Goal: Communication & Community: Answer question/provide support

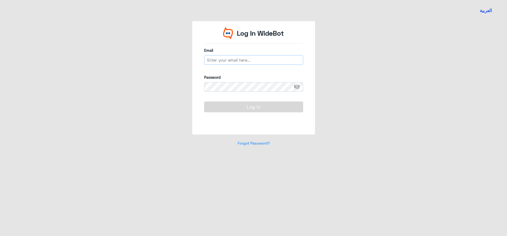
type input "[EMAIL_ADDRESS][DOMAIN_NAME]"
click at [252, 109] on button "Log In" at bounding box center [253, 106] width 99 height 11
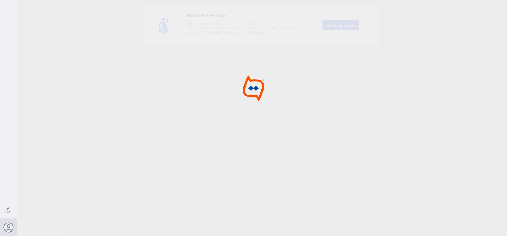
click at [258, 113] on div at bounding box center [253, 119] width 507 height 238
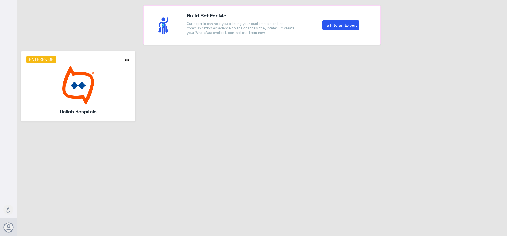
click at [90, 66] on img at bounding box center [78, 86] width 104 height 40
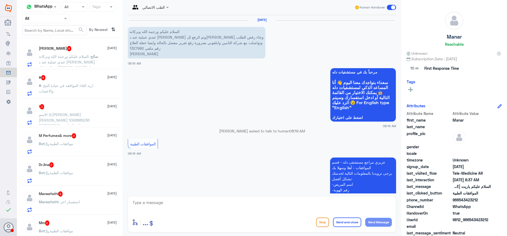
scroll to position [189, 0]
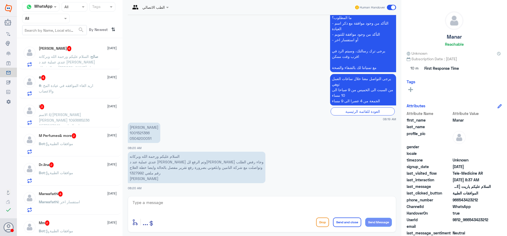
click at [66, 20] on span at bounding box center [66, 19] width 7 height 6
click at [50, 65] on Team "Your Team" at bounding box center [43, 65] width 18 height 4
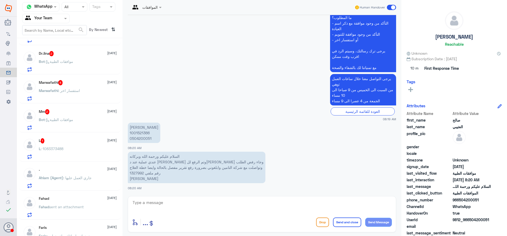
scroll to position [151, 0]
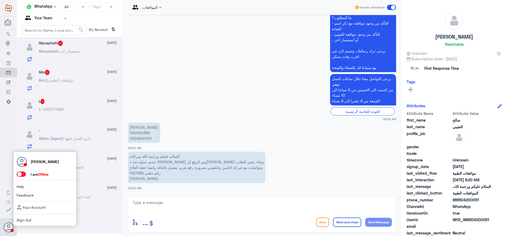
click at [19, 174] on span at bounding box center [21, 173] width 9 height 5
click at [0, 0] on input "checkbox" at bounding box center [0, 0] width 0 height 0
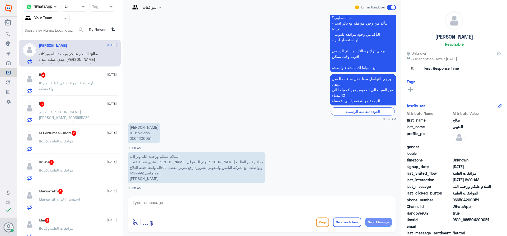
click at [71, 109] on p "ا : الاسم/بدر فايز محماس السعدي 1093685236 0537027249 عياده المناضير" at bounding box center [68, 115] width 59 height 13
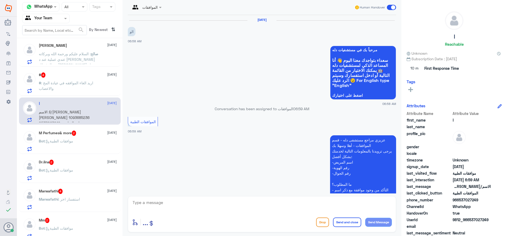
scroll to position [132, 0]
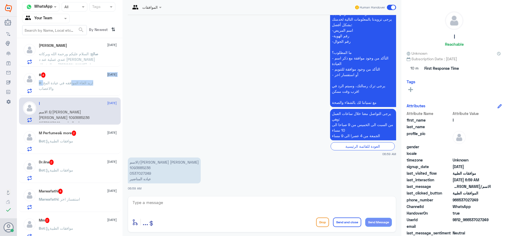
click at [73, 80] on div "# 4 9 September # : اريد الغاء الموافقه في عيادة المخ والاعصاب" at bounding box center [78, 82] width 78 height 21
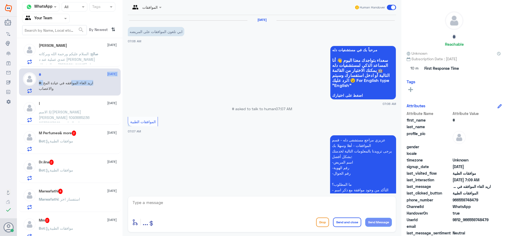
scroll to position [145, 0]
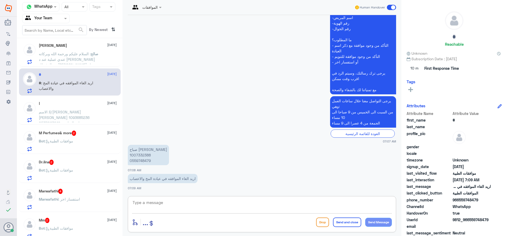
click at [145, 207] on textarea at bounding box center [262, 205] width 260 height 13
type textarea "h"
type textarea "اهلا وسهلا سبب الالغاء"
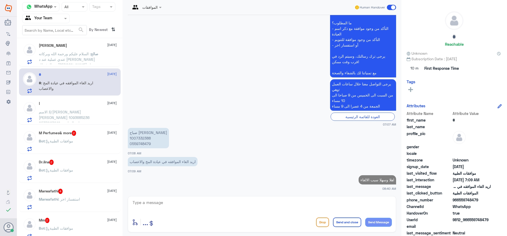
click at [141, 139] on p "صباح عايض معيض 1007332388 0559748479" at bounding box center [148, 138] width 41 height 20
copy p "1007332388"
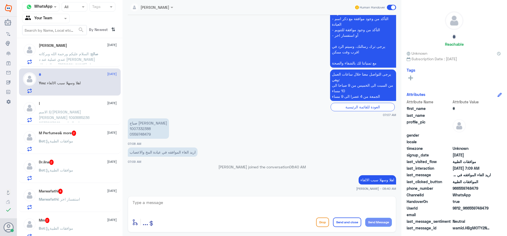
click at [63, 62] on span ": السلام عليكم ورحمة الله وبركاته عندي عملية عند د العوفي وتم الرفع للتامين وجا…" at bounding box center [67, 71] width 56 height 38
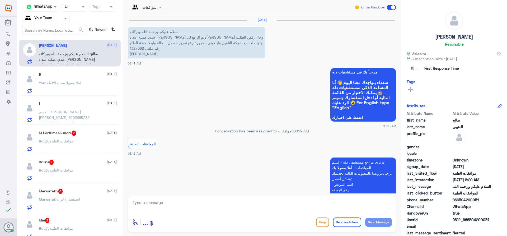
scroll to position [189, 0]
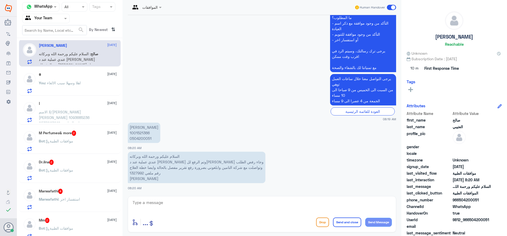
drag, startPoint x: 242, startPoint y: 209, endPoint x: 243, endPoint y: 212, distance: 3.3
click at [242, 211] on textarea at bounding box center [262, 205] width 260 height 13
type textarea "وعليكم السلام"
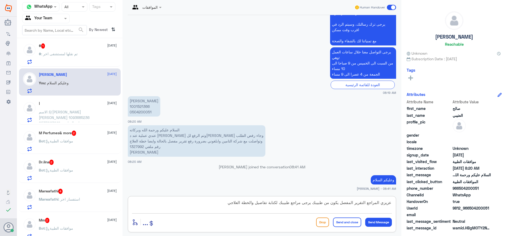
type textarea "عزيزي المراجع التقرير المفصل يكون من طبيبك يرجى مراجع طبيبك لكتابة تقاصيل والخط…"
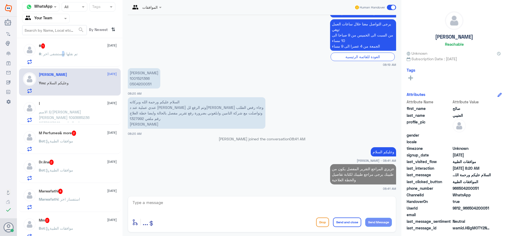
click at [65, 50] on div "# 1 9 September # : تم نقلها لمستشفى اخر" at bounding box center [78, 53] width 78 height 21
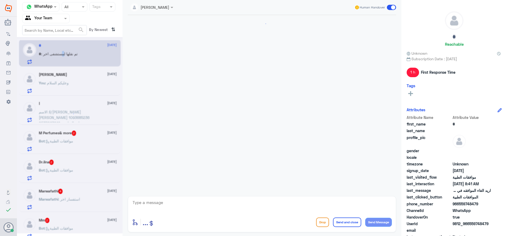
scroll to position [189, 0]
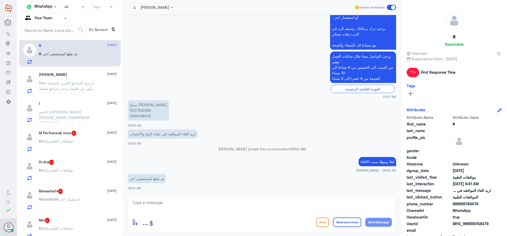
click at [141, 109] on p "صباح عايض معيض 1007332388 0559748479" at bounding box center [148, 110] width 41 height 20
click at [227, 207] on textarea at bounding box center [262, 205] width 260 height 13
type textarea "تم الالغاء قدامك العافية"
click at [338, 223] on button "Send and close" at bounding box center [347, 222] width 28 height 10
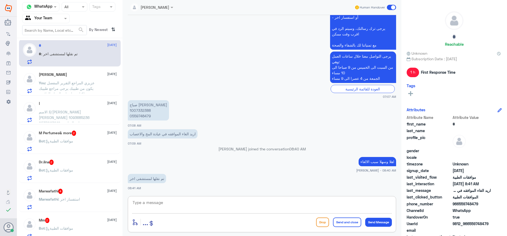
scroll to position [206, 0]
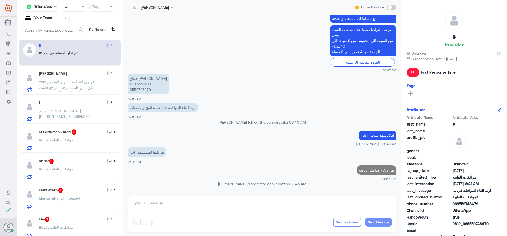
click at [54, 86] on span ": عزيزي المراجع التقرير المفصل يكون من طبيبك يرجى مراجع طبيبك لكتابة تقاصيل وال…" at bounding box center [67, 88] width 56 height 16
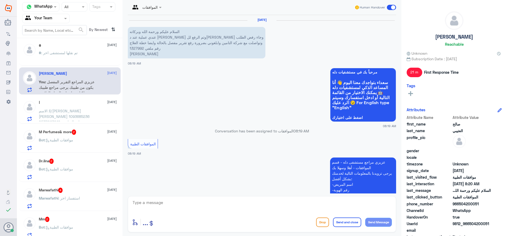
scroll to position [243, 0]
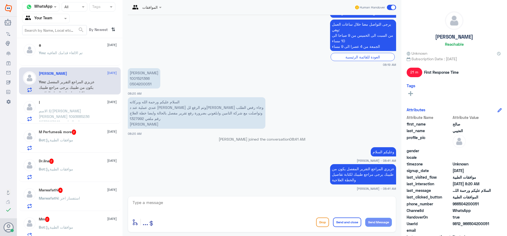
click at [69, 106] on div "ا 9 September ا : الاسم/بدر فايز محماس السعدي 1093685236 0537027249 عياده المنا…" at bounding box center [78, 110] width 78 height 21
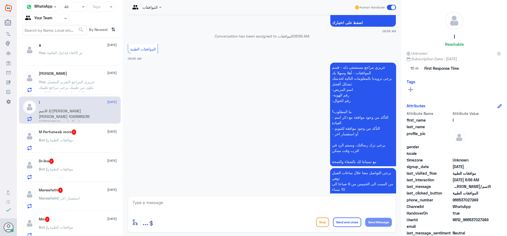
scroll to position [106, 0]
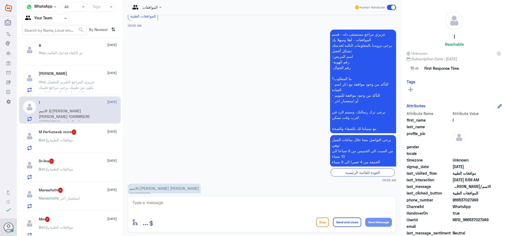
click at [224, 213] on div at bounding box center [262, 206] width 260 height 14
click at [223, 209] on textarea at bounding box center [262, 205] width 260 height 13
type textarea "اهلا وسهلا"
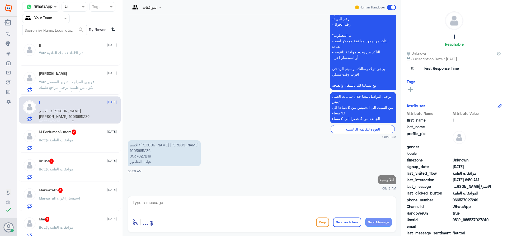
drag, startPoint x: 119, startPoint y: 133, endPoint x: 120, endPoint y: 145, distance: 12.5
click at [120, 145] on app-inbox-user "M Perfumes& more 2 9 September Bot : موافقات الطبية" at bounding box center [70, 138] width 106 height 27
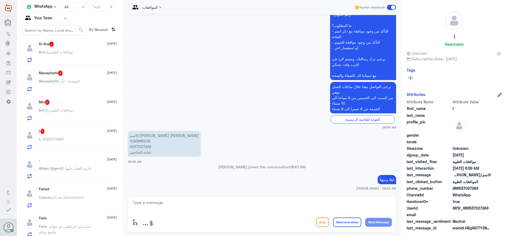
scroll to position [123, 0]
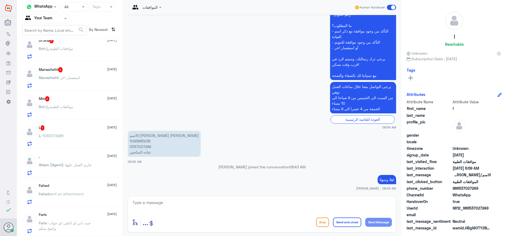
click at [78, 161] on div ". 8 September Ahlam (Agent) : جاري العمل عليها" at bounding box center [78, 164] width 78 height 21
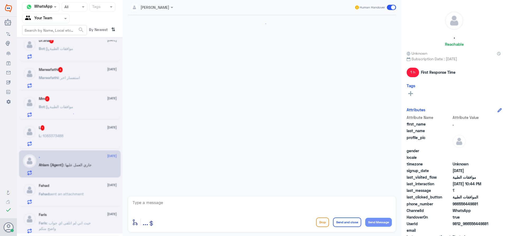
scroll to position [402, 0]
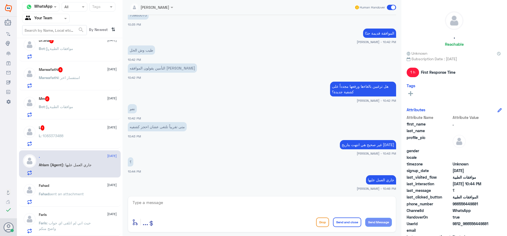
click at [391, 6] on span at bounding box center [391, 7] width 9 height 5
click at [0, 0] on input "checkbox" at bounding box center [0, 0] width 0 height 0
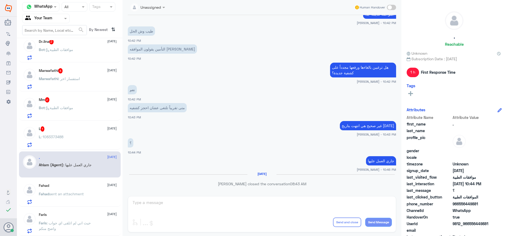
click at [46, 197] on p "Fahad sent an attachment" at bounding box center [61, 197] width 45 height 13
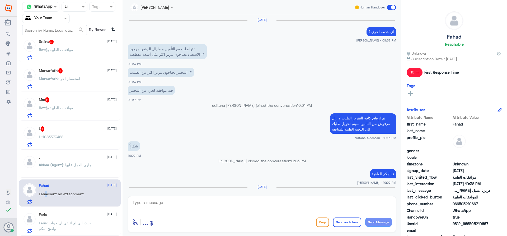
scroll to position [383, 0]
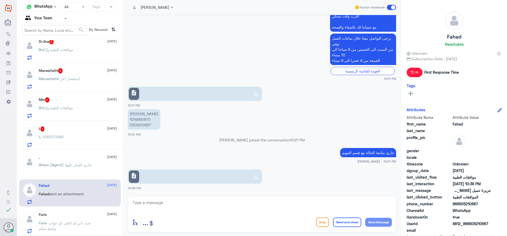
click at [395, 8] on span at bounding box center [391, 7] width 9 height 5
click at [0, 0] on input "checkbox" at bounding box center [0, 0] width 0 height 0
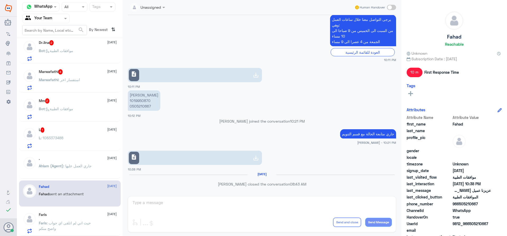
click at [80, 226] on p "Faris : حيث اني لم اتلقى اي جواب واضح منكم" at bounding box center [68, 226] width 59 height 13
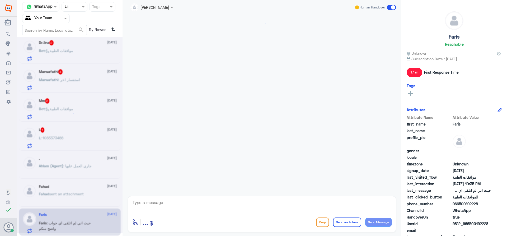
scroll to position [508, 0]
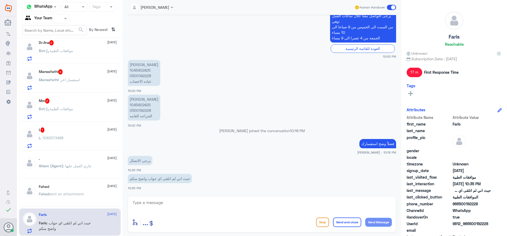
click at [81, 129] on div "L 1 8 September" at bounding box center [78, 129] width 78 height 5
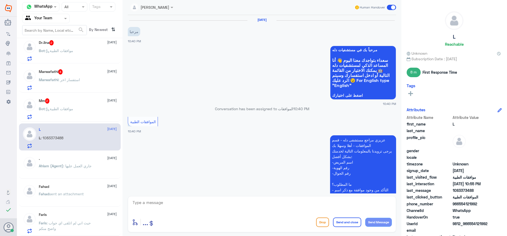
scroll to position [160, 0]
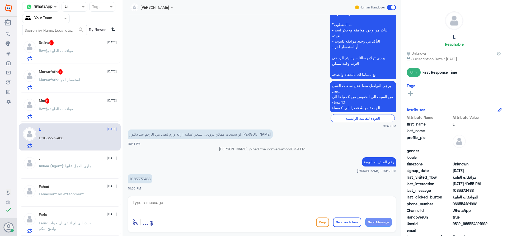
click at [73, 108] on span ": موافقات الطبية" at bounding box center [59, 108] width 28 height 4
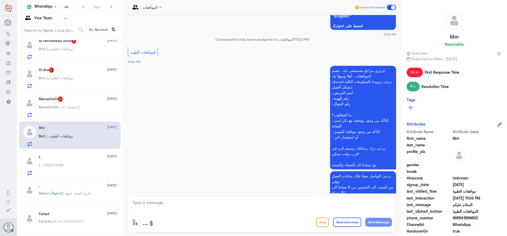
scroll to position [99, 0]
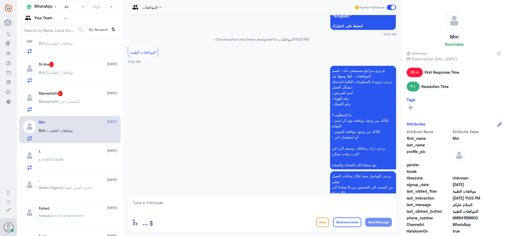
drag, startPoint x: 64, startPoint y: 145, endPoint x: 66, endPoint y: 148, distance: 3.4
click at [65, 146] on div "ا 1 9 September ا : مرحبا # 9 September You : تم الالغاء قدامك العافية صالح الع…" at bounding box center [70, 139] width 106 height 198
click at [68, 155] on div "L 8 September L : 1083373488" at bounding box center [78, 159] width 78 height 21
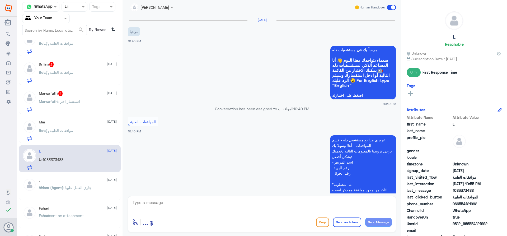
scroll to position [160, 0]
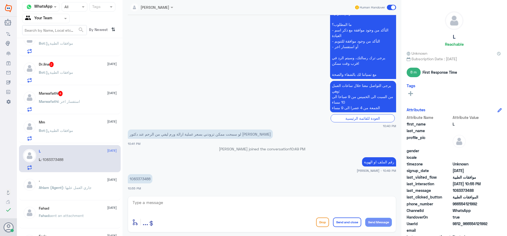
click at [142, 181] on p "1083373488" at bounding box center [140, 178] width 25 height 9
click at [142, 178] on p "1083373488" at bounding box center [140, 178] width 25 height 9
copy p "1083373488"
click at [390, 8] on span at bounding box center [391, 7] width 9 height 5
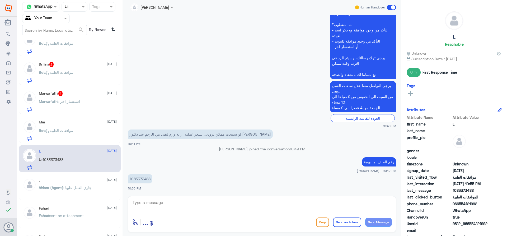
click at [0, 0] on input "checkbox" at bounding box center [0, 0] width 0 height 0
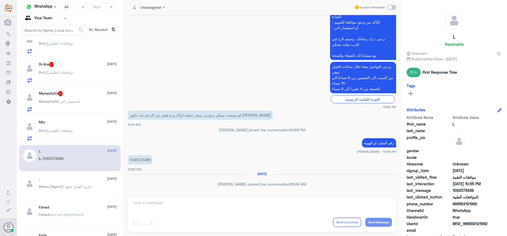
click at [61, 133] on p "Bot : موافقات الطبية" at bounding box center [56, 134] width 34 height 13
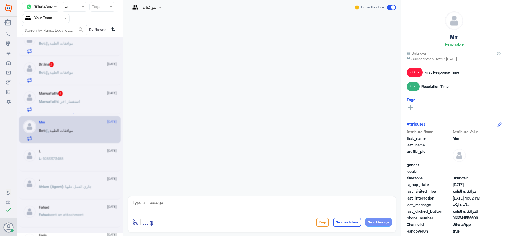
scroll to position [434, 0]
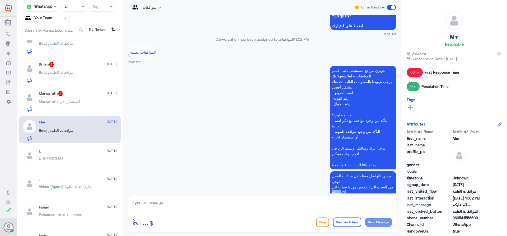
drag, startPoint x: 400, startPoint y: 171, endPoint x: 400, endPoint y: 165, distance: 6.3
click at [400, 165] on div "الموافقات Human Handover 8 Feb 2025 كذا 05:27 PM عزيزي العميل، نحطيكم علماًبشأن…" at bounding box center [262, 119] width 279 height 238
click at [51, 179] on div ". 8 September" at bounding box center [78, 179] width 78 height 4
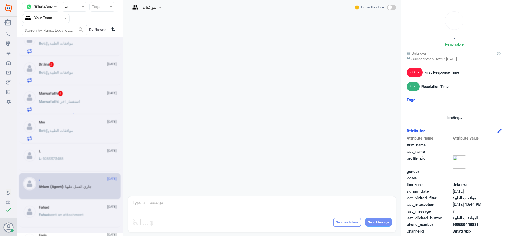
click at [63, 156] on div at bounding box center [70, 135] width 106 height 196
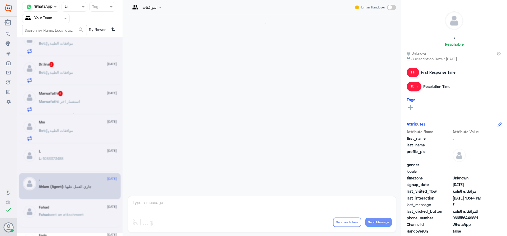
scroll to position [403, 0]
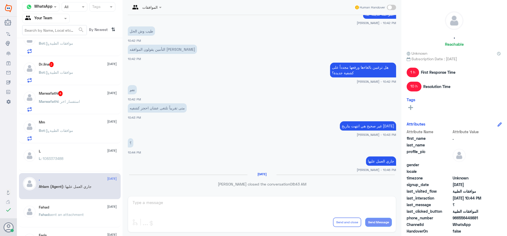
click at [387, 7] on span at bounding box center [391, 7] width 9 height 5
click at [0, 0] on input "checkbox" at bounding box center [0, 0] width 0 height 0
click at [256, 205] on textarea at bounding box center [262, 205] width 260 height 13
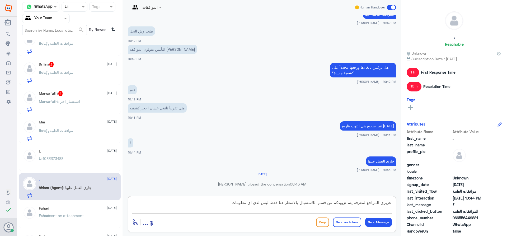
type textarea "عزيزي المراجع لمعرفة يتم تزويدكم من قسم اللاستقبال بالاسعار هنا فقط ليس لدي اي …"
click at [89, 202] on div "ا 1 9 September ا : مرحبا # 9 September You : تم الالغاء قدامك العافية صالح الع…" at bounding box center [70, 139] width 106 height 198
click at [92, 207] on div "Fahad 8 September" at bounding box center [78, 208] width 78 height 4
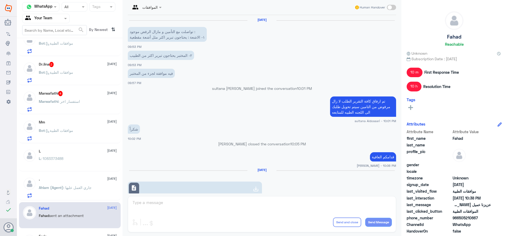
scroll to position [385, 0]
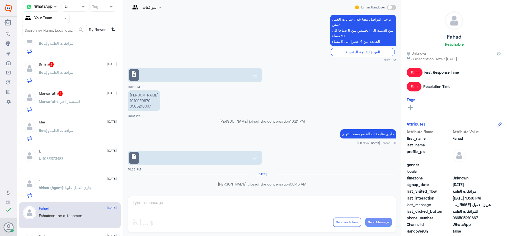
click at [90, 176] on div ". 8 September Ahlam (Agent) : جاري العمل عليها" at bounding box center [70, 186] width 102 height 27
click at [90, 182] on div ". 8 September Ahlam (Agent) : جاري العمل عليها" at bounding box center [78, 187] width 78 height 21
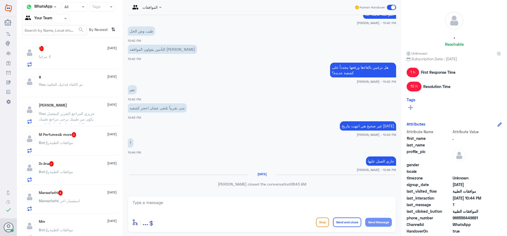
click at [388, 5] on label at bounding box center [391, 7] width 9 height 5
click at [0, 0] on input "checkbox" at bounding box center [0, 0] width 0 height 0
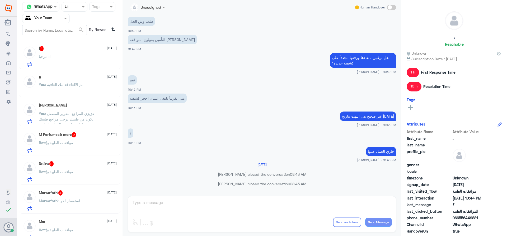
click at [75, 202] on span ": استفسار اخر" at bounding box center [69, 200] width 22 height 4
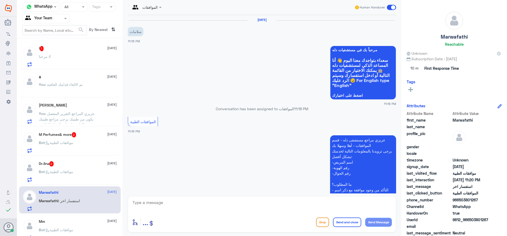
scroll to position [145, 0]
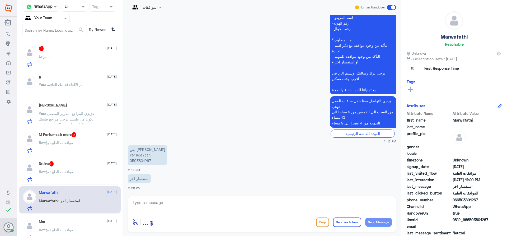
click at [216, 213] on div at bounding box center [262, 206] width 260 height 14
click at [218, 206] on textarea at bounding box center [262, 205] width 260 height 13
type textarea "اهلا وسهلا"
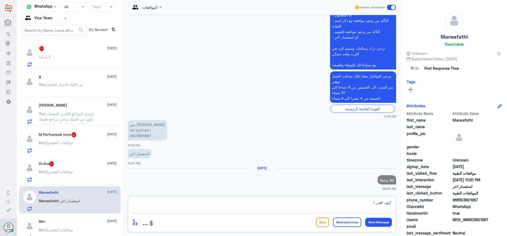
scroll to position [171, 0]
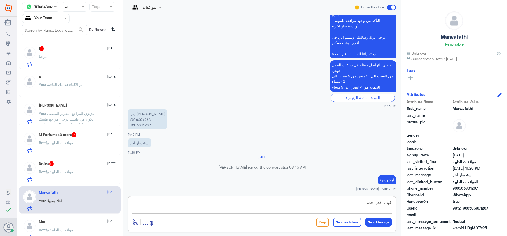
type textarea "كيف اقدر اخدمك"
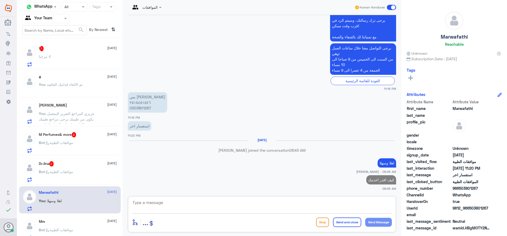
click at [86, 181] on div "Bot : موافقات الطبية" at bounding box center [78, 176] width 78 height 12
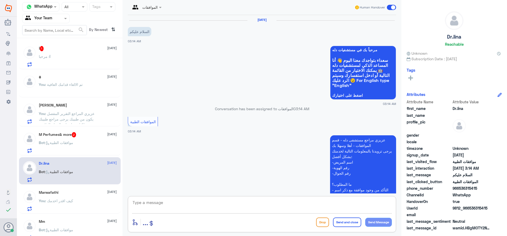
click at [193, 205] on textarea at bounding box center [262, 205] width 260 height 13
type textarea "وعليكم السلام"
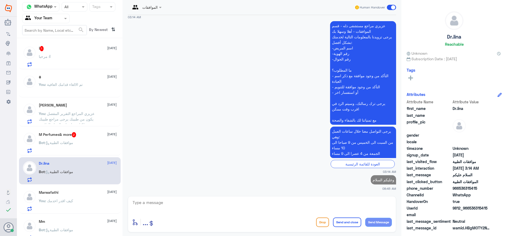
drag, startPoint x: 55, startPoint y: 156, endPoint x: 58, endPoint y: 148, distance: 9.0
click at [55, 152] on div "ا 1 9 September ا : مرحبا # 9 September You : تم الالغاء قدامك العافية صالح الع…" at bounding box center [70, 139] width 106 height 198
click at [59, 146] on p "Bot : موافقات الطبية" at bounding box center [56, 146] width 34 height 13
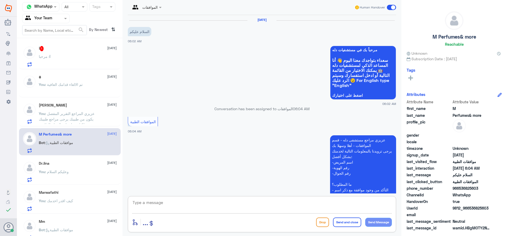
click at [283, 200] on textarea at bounding box center [262, 205] width 260 height 13
type textarea "وعليكم السلام"
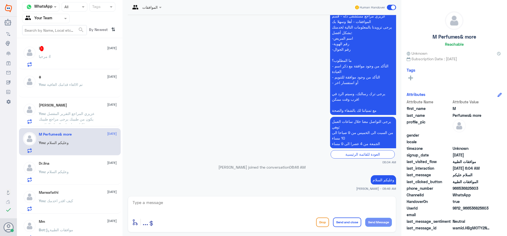
click at [77, 54] on div "ا 1 9 September ا : مرحبا" at bounding box center [78, 56] width 78 height 21
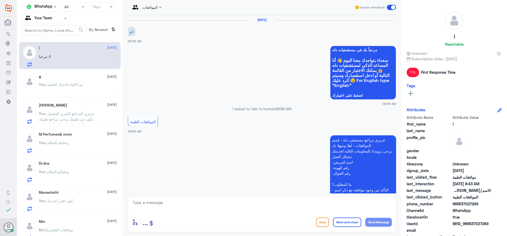
scroll to position [176, 0]
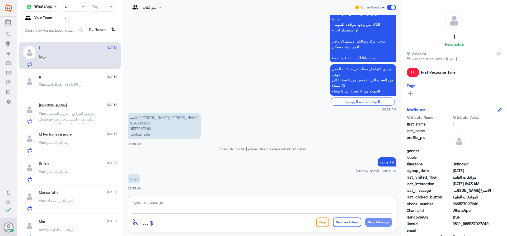
click at [217, 208] on textarea at bounding box center [262, 205] width 260 height 13
type textarea "كيف اقدر اخدمك"
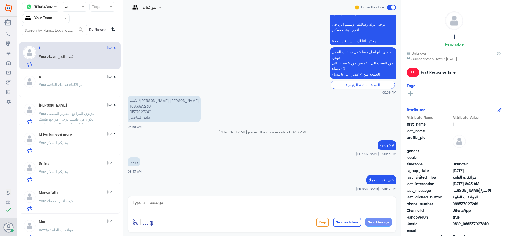
drag, startPoint x: 120, startPoint y: 51, endPoint x: 130, endPoint y: 198, distance: 147.2
click at [131, 198] on div "Channel WhatsApp Status × All Tags Agent Filter Your Team search By Newest ⇅ ا …" at bounding box center [262, 119] width 490 height 238
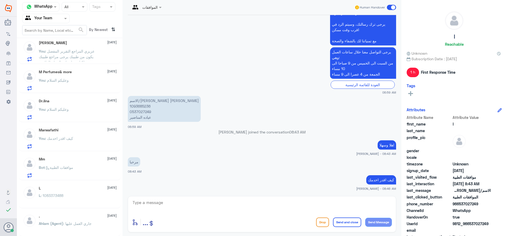
scroll to position [120, 0]
click at [75, 201] on p "Fahad sent an attachment" at bounding box center [61, 197] width 45 height 13
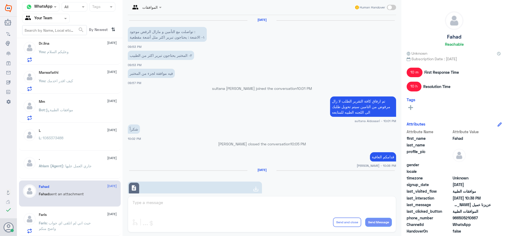
scroll to position [385, 0]
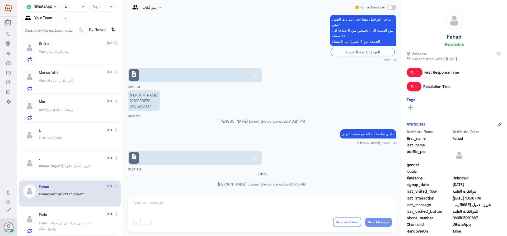
click at [78, 227] on p "Faris : حيث اني لم اتلقى اي جواب واضح منكم" at bounding box center [68, 226] width 59 height 13
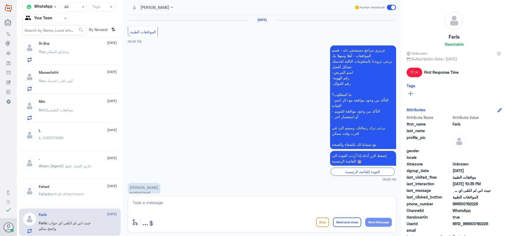
scroll to position [508, 0]
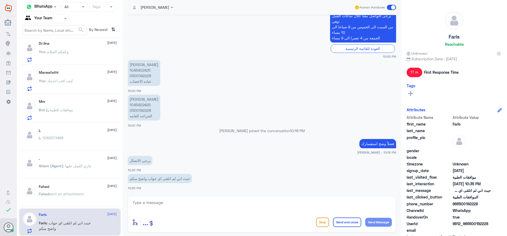
click at [69, 196] on span "sent an attachment" at bounding box center [66, 194] width 35 height 4
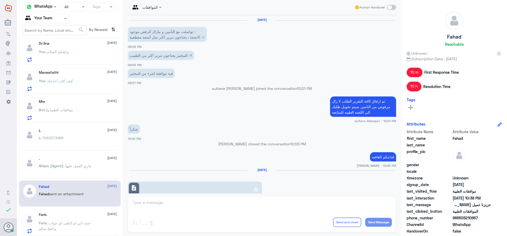
scroll to position [385, 0]
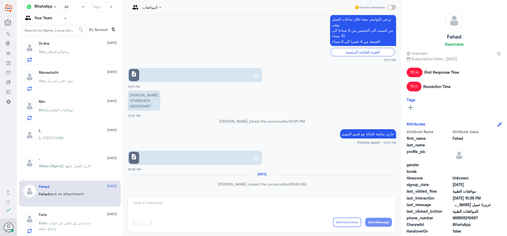
click at [56, 166] on span "Ahlam (Agent)" at bounding box center [51, 166] width 25 height 4
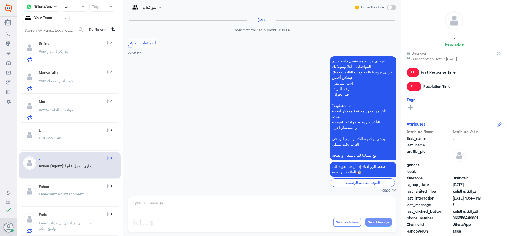
scroll to position [352, 0]
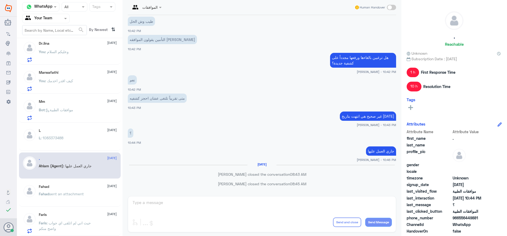
click at [55, 139] on span ": 1083373488" at bounding box center [52, 138] width 23 height 4
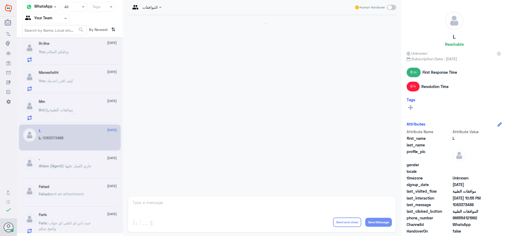
scroll to position [179, 0]
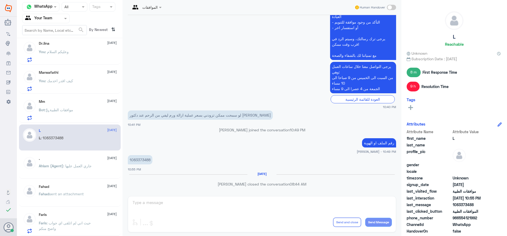
click at [82, 108] on div "Mm 8 September Bot : موافقات الطبية" at bounding box center [78, 109] width 78 height 21
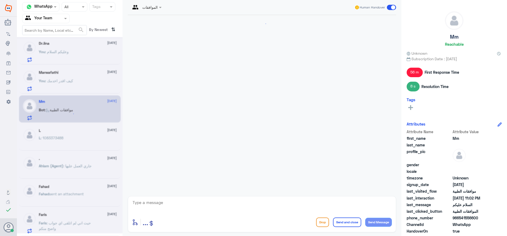
scroll to position [434, 0]
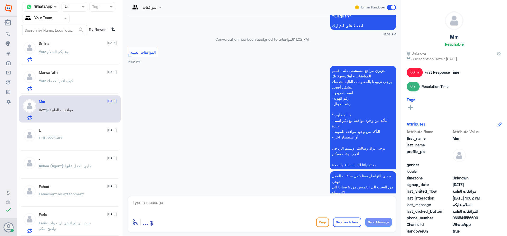
click at [88, 87] on div "You : كيف اقدر اخدمك" at bounding box center [78, 85] width 78 height 12
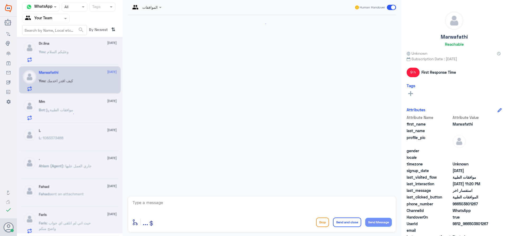
scroll to position [197, 0]
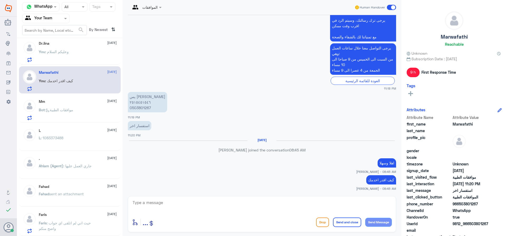
click at [86, 96] on div "Mm 8 September Bot : موافقات الطبية" at bounding box center [70, 108] width 102 height 27
click at [87, 103] on div "Mm [DATE]" at bounding box center [78, 101] width 78 height 4
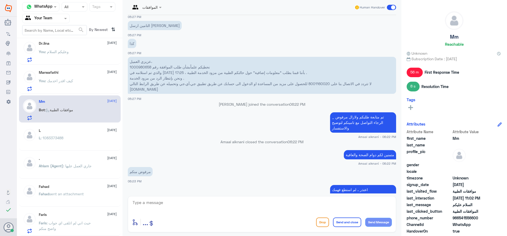
scroll to position [918, 0]
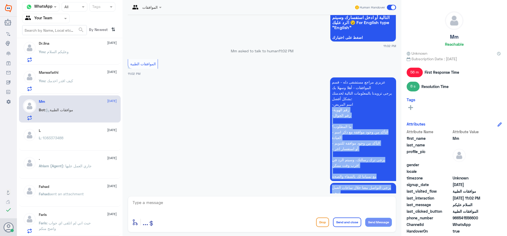
drag, startPoint x: 399, startPoint y: 184, endPoint x: 408, endPoint y: 128, distance: 56.3
click at [395, 82] on div "الموافقات Human Handover 30 Jan 2025 Ahlam Alshehri joined the conversation 06:…" at bounding box center [262, 119] width 279 height 238
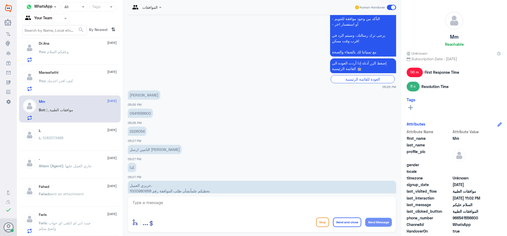
scroll to position [343, 0]
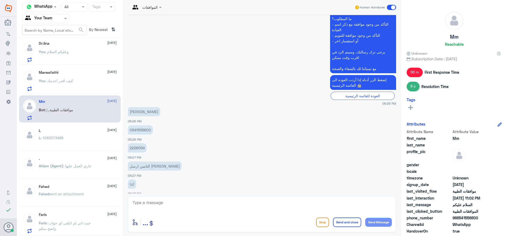
click at [133, 148] on p "2226054" at bounding box center [137, 147] width 19 height 9
copy p "2226054"
click at [226, 204] on textarea at bounding box center [262, 205] width 260 height 13
type textarea "تم الرد على الاستفسار"
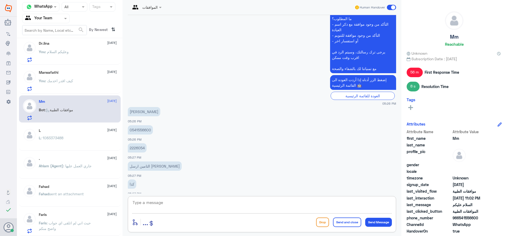
scroll to position [955, 0]
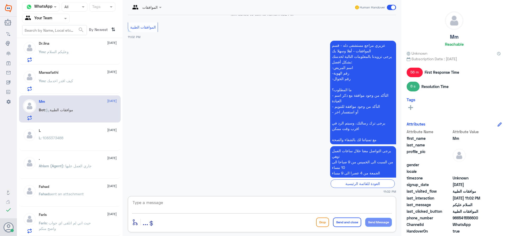
click at [39, 76] on div "Marwafathi 8 September You : كيف اقدر اخدمك" at bounding box center [78, 80] width 78 height 21
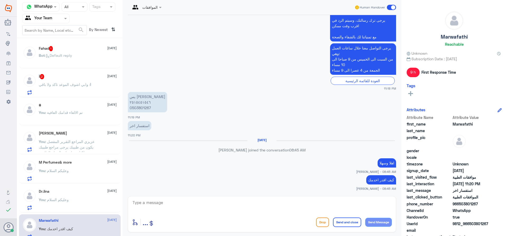
click at [254, 210] on textarea at bounding box center [262, 205] width 260 height 13
click at [273, 209] on textarea at bounding box center [262, 205] width 260 height 13
type textarea "[PERSON_NAME] قد تنومت في المستشفى لنفس الحالة"
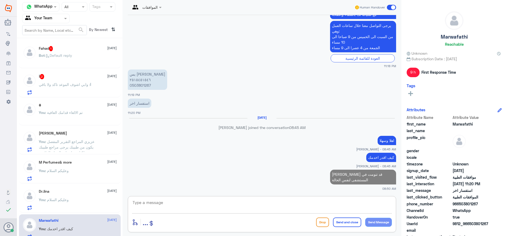
click at [103, 85] on div "ا : وابي اشوف الموعد تاكد ولا باقي" at bounding box center [78, 89] width 78 height 12
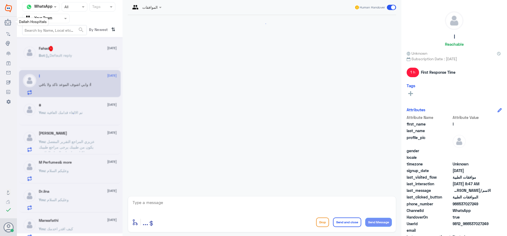
scroll to position [230, 0]
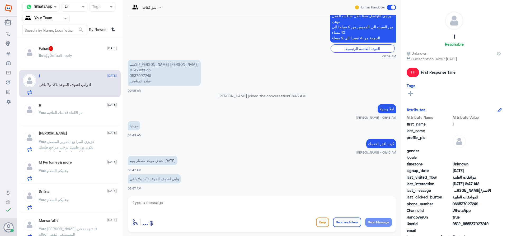
drag, startPoint x: 190, startPoint y: 198, endPoint x: 190, endPoint y: 201, distance: 3.2
click at [190, 200] on div "enter flow name ... Drop Send and close Send Message" at bounding box center [262, 214] width 268 height 36
click at [195, 208] on textarea at bounding box center [262, 205] width 260 height 13
type textarea "عزيزي نحن مختصين في الموافقات الطبية فقط وليس المواعيد"
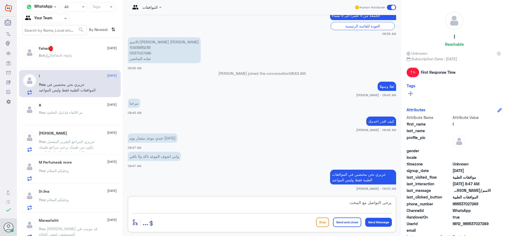
type textarea "يرجى التواصل مع المختص"
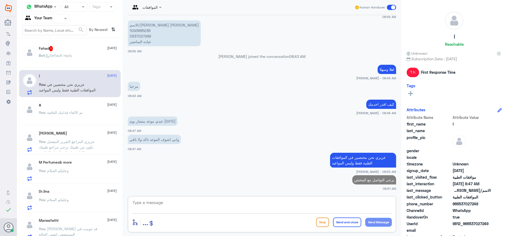
click at [43, 60] on p "Bot : Default reply" at bounding box center [55, 59] width 33 height 13
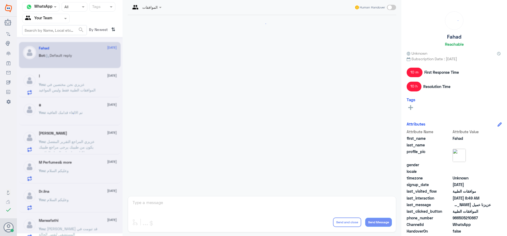
scroll to position [429, 0]
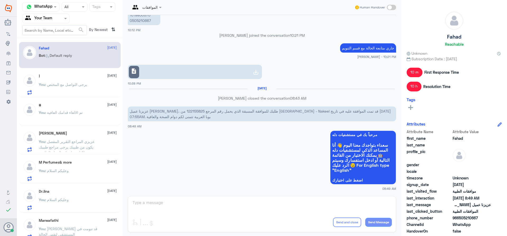
click at [78, 118] on p "You : تم الالغاء قدامك العافية" at bounding box center [61, 116] width 44 height 13
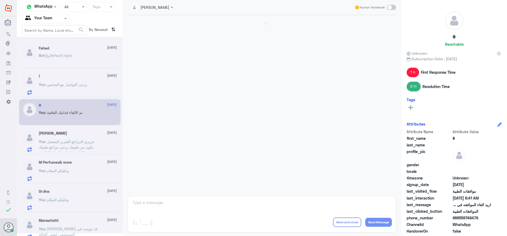
scroll to position [216, 0]
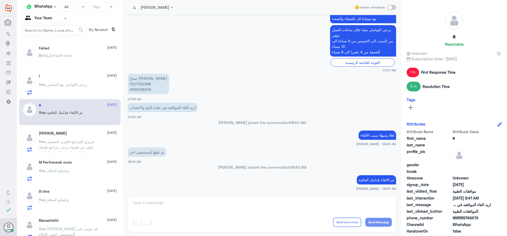
click at [60, 16] on div at bounding box center [45, 18] width 47 height 6
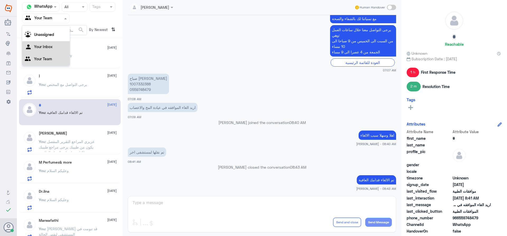
click at [46, 45] on Inbox "Your Inbox" at bounding box center [43, 46] width 18 height 4
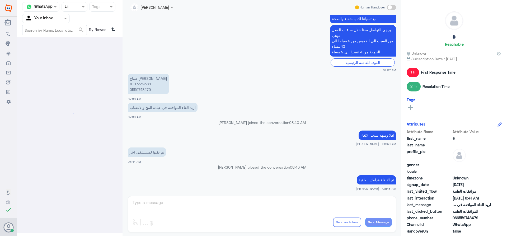
click at [62, 18] on div at bounding box center [45, 18] width 47 height 6
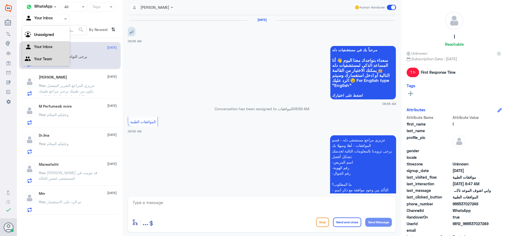
scroll to position [269, 0]
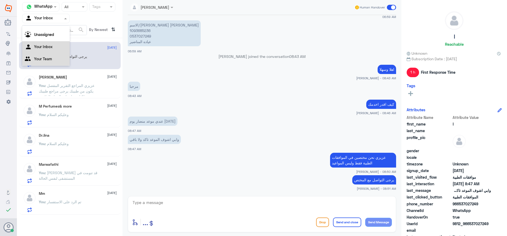
click at [51, 55] on div "Your Team" at bounding box center [46, 59] width 48 height 12
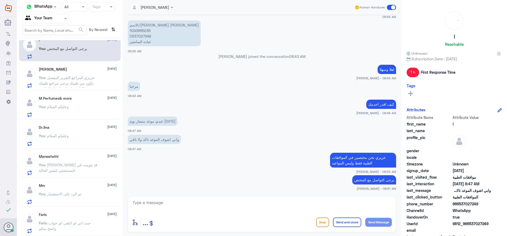
scroll to position [0, 0]
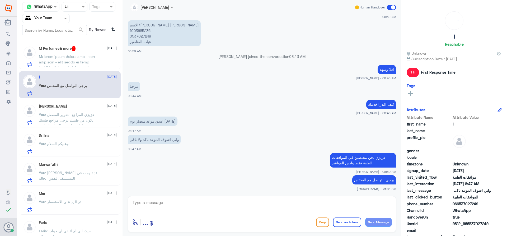
click at [89, 64] on span at bounding box center [68, 111] width 59 height 115
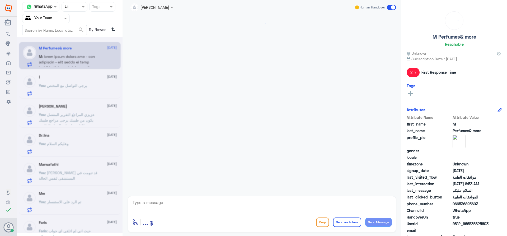
scroll to position [220, 0]
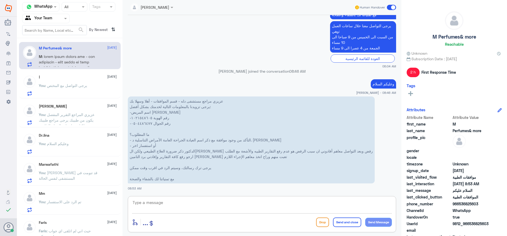
click at [175, 206] on textarea at bounding box center [262, 205] width 260 height 13
click at [177, 208] on textarea at bounding box center [262, 205] width 260 height 13
click at [143, 205] on textarea "1021548605" at bounding box center [262, 205] width 260 height 13
click at [144, 204] on textarea "1021548605" at bounding box center [262, 205] width 260 height 13
click at [147, 202] on textarea "1021548605" at bounding box center [262, 205] width 260 height 13
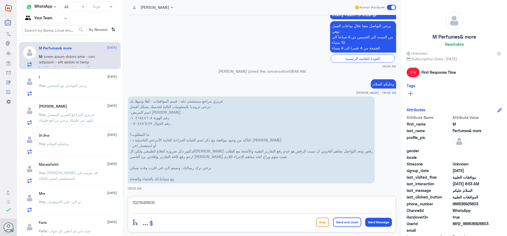
click at [147, 202] on textarea "1021548605" at bounding box center [262, 205] width 260 height 13
type textarea "1021548605"
click at [188, 131] on p "عزيزي مراجع مستشفى دله - قسم الموافقات - أهلا وسهلا بك يرجى تزويدنا بالمعلومات …" at bounding box center [251, 139] width 247 height 87
drag, startPoint x: 206, startPoint y: 201, endPoint x: 54, endPoint y: 202, distance: 152.4
click at [54, 203] on div "Channel WhatsApp Status × All Tags Agent Filter Your Team search By Newest ⇅ M …" at bounding box center [262, 119] width 490 height 238
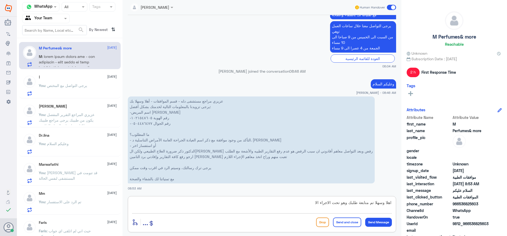
type textarea "اهلا وسهلا تم متابعة طلبك وهو تحت الاجراء الان"
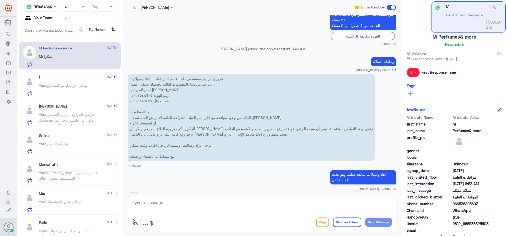
scroll to position [260, 0]
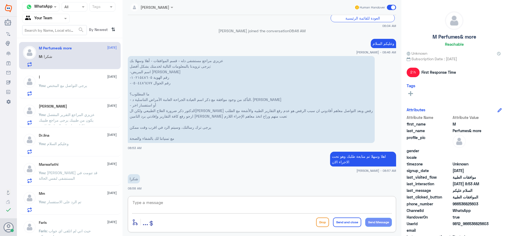
click at [48, 80] on div "ا 9 September You : يرجى التواصل مع المختص" at bounding box center [78, 85] width 78 height 21
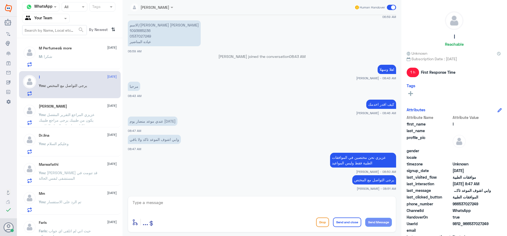
scroll to position [8, 0]
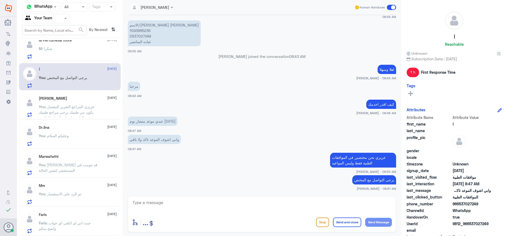
click at [86, 227] on p "Faris : حيث اني لم اتلقى اي جواب واضح منكم" at bounding box center [68, 226] width 59 height 13
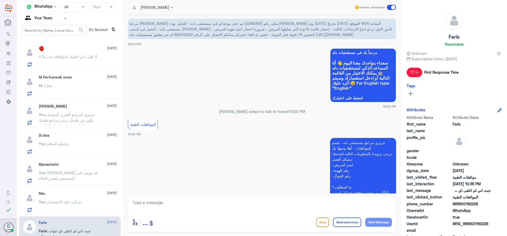
scroll to position [191, 0]
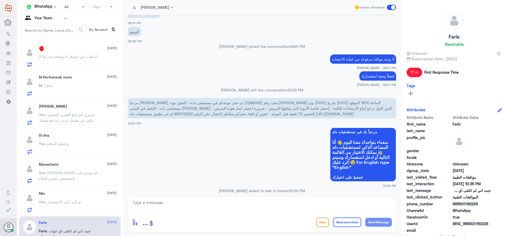
click at [85, 54] on span ": طيب ابي اشوف ادموافقه جت ولا لا" at bounding box center [67, 56] width 57 height 4
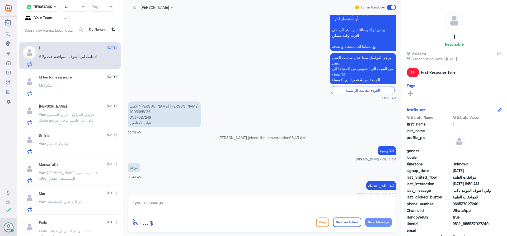
scroll to position [182, 0]
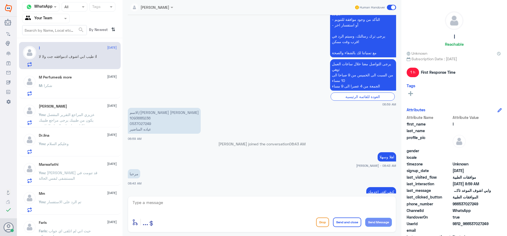
click at [137, 119] on p "الاسم/بدر فايز محماس السعدي 1093685236 0537027249 عياده المناضير" at bounding box center [164, 121] width 73 height 26
copy p "1093685236"
click at [82, 87] on div "M : شكرا" at bounding box center [78, 90] width 78 height 12
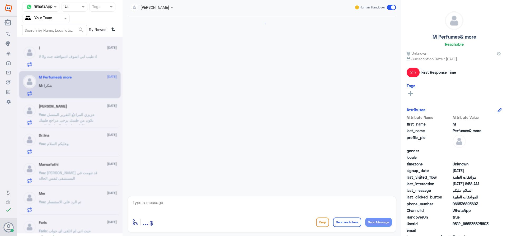
scroll to position [260, 0]
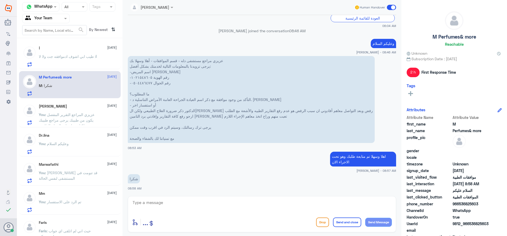
click at [96, 181] on p "You : عزيزي قد تنومت في المستشفى لنفس الحالة" at bounding box center [68, 176] width 59 height 13
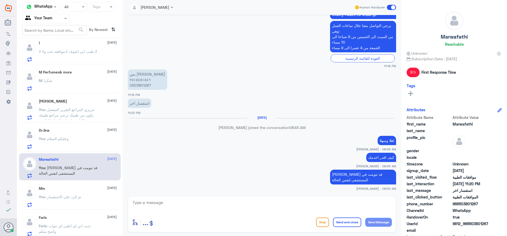
scroll to position [8, 0]
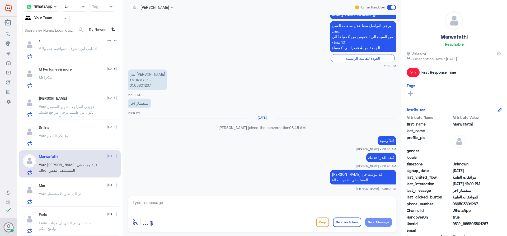
click at [93, 192] on div "You : تم الرد على الاستفسار" at bounding box center [78, 198] width 78 height 12
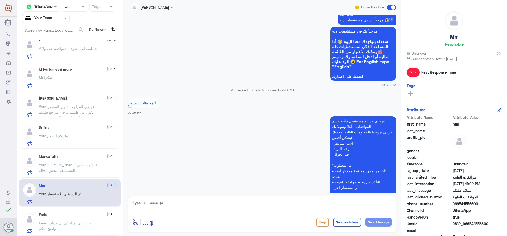
scroll to position [143, 0]
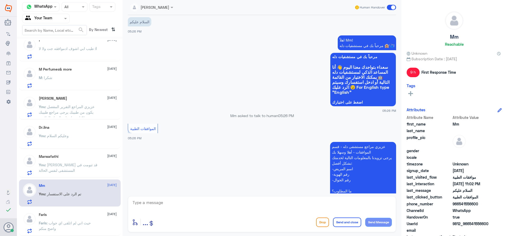
click at [59, 216] on div "Faris 8 September" at bounding box center [78, 214] width 78 height 4
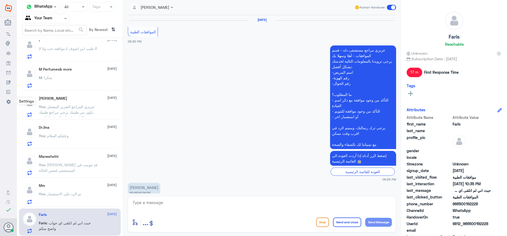
scroll to position [508, 0]
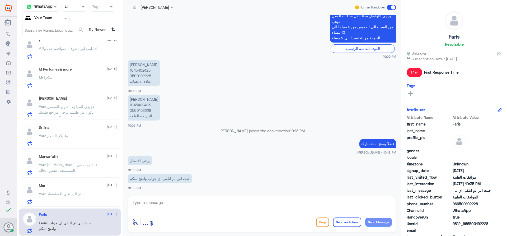
click at [69, 113] on span ": عزيزي المراجع التقرير المفصل يكون من طبيبك يرجى مراجع طبيبك لكتابة تقاصيل وال…" at bounding box center [67, 112] width 56 height 16
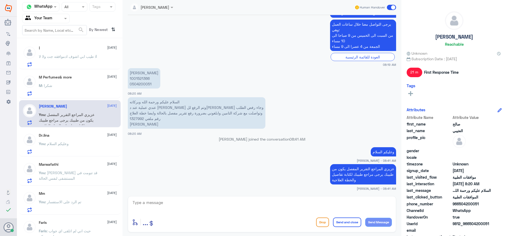
click at [50, 86] on span ": شكرا" at bounding box center [47, 85] width 10 height 4
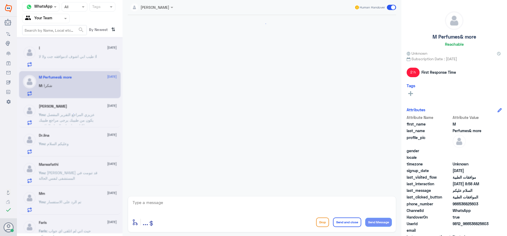
scroll to position [260, 0]
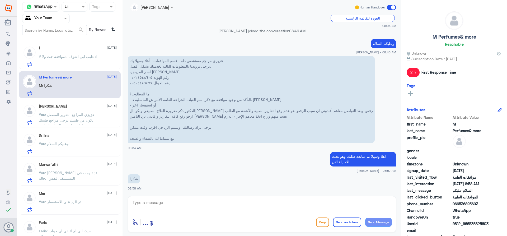
click at [55, 63] on p "ا : طيب ابي اشوف ادموافقه جت ولا لا" at bounding box center [68, 60] width 58 height 13
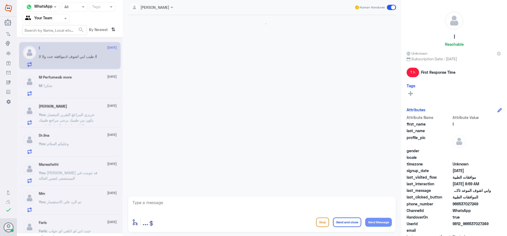
scroll to position [287, 0]
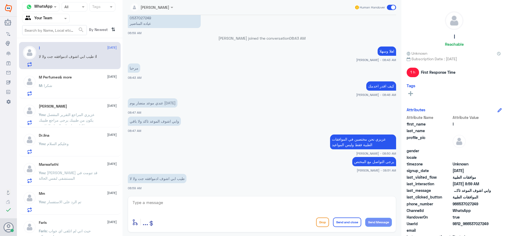
click at [53, 78] on h5 "M Perfumes& more" at bounding box center [55, 77] width 33 height 4
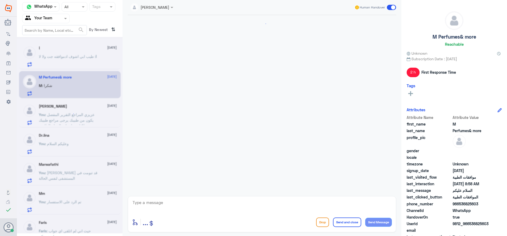
scroll to position [260, 0]
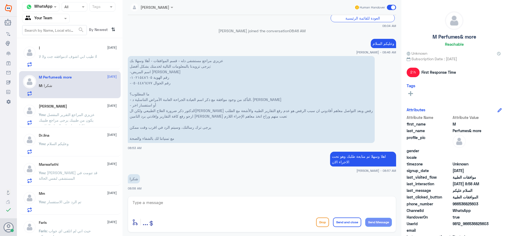
click at [69, 120] on span ": عزيزي المراجع التقرير المفصل يكون من طبيبك يرجى مراجع طبيبك لكتابة تقاصيل وال…" at bounding box center [67, 120] width 56 height 16
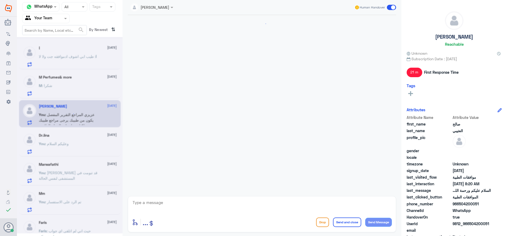
scroll to position [243, 0]
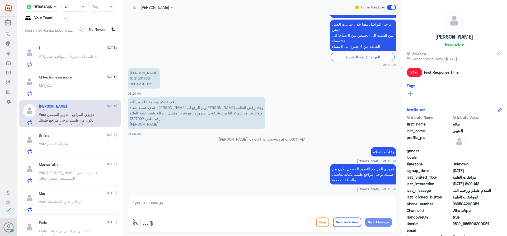
click at [60, 143] on span ": وعليكم السلام" at bounding box center [57, 143] width 24 height 4
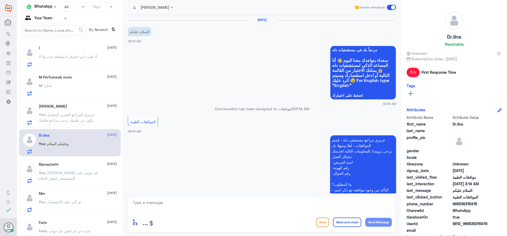
click at [64, 125] on span ": عزيزي المراجع التقرير المفصل يكون من طبيبك يرجى مراجع طبيبك لكتابة تقاصيل وال…" at bounding box center [67, 120] width 56 height 16
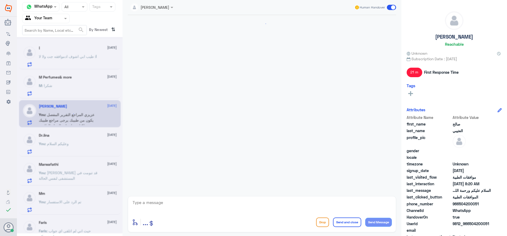
scroll to position [243, 0]
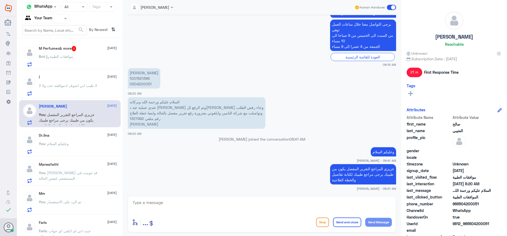
click at [97, 59] on div "Bot : موافقات الطبية" at bounding box center [78, 61] width 78 height 12
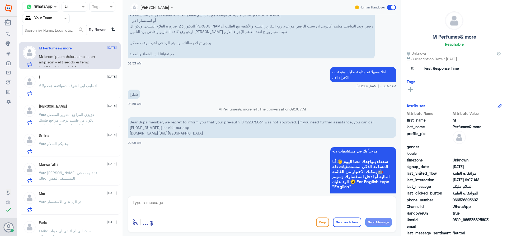
scroll to position [332, 0]
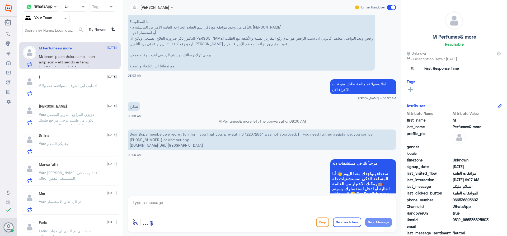
click at [399, 110] on div "jana Alhamed Human Handover 9 Sep 2025 السلام عليكم 06:02 AM مرحباً بك في مستشف…" at bounding box center [262, 119] width 279 height 238
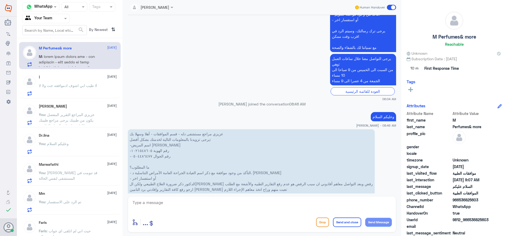
scroll to position [205, 0]
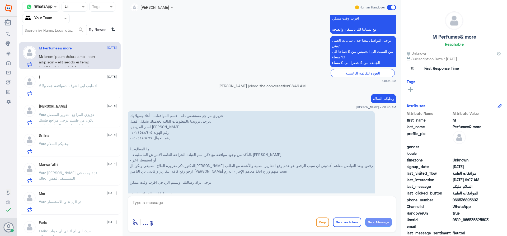
click at [225, 215] on div "enter flow name ... Drop Send and close Send Message" at bounding box center [262, 214] width 268 height 36
click at [227, 213] on div at bounding box center [262, 206] width 260 height 14
click at [234, 206] on textarea at bounding box center [262, 205] width 260 height 13
click at [145, 204] on textarea "1021548605" at bounding box center [262, 205] width 260 height 13
drag, startPoint x: 145, startPoint y: 204, endPoint x: 188, endPoint y: 207, distance: 43.2
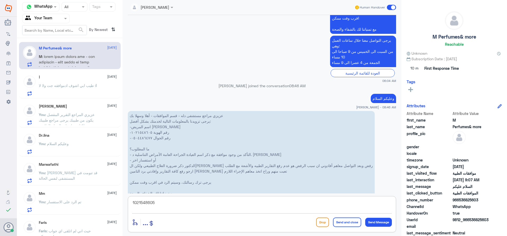
click at [146, 204] on textarea "1021548605" at bounding box center [262, 205] width 260 height 13
type textarea "1021548605"
click at [273, 216] on div "1021548605 enter flow name ... Drop Send and close Send Message" at bounding box center [262, 214] width 268 height 36
drag, startPoint x: 132, startPoint y: 189, endPoint x: 96, endPoint y: 186, distance: 36.1
click at [96, 186] on div "Channel WhatsApp Status × All Tags Agent Filter Your Team search By Newest ⇅ M …" at bounding box center [262, 119] width 490 height 238
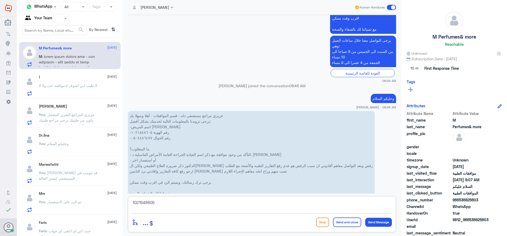
scroll to position [206, 0]
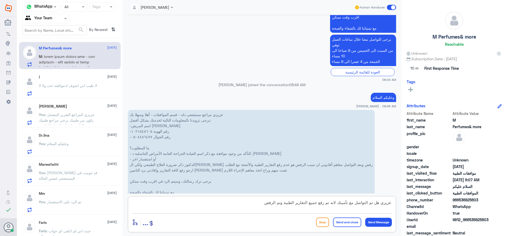
type textarea "عزيزي هل تم التواصل مع تأمينك لانه تم رفع جميع التقارير الطبية وتم الرفض"
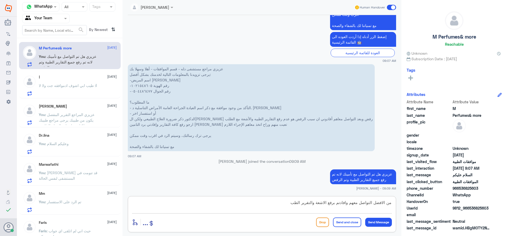
type textarea "من الافضل التواصل معهم وافادتم برفع الاشعة والتقرير الطبي"
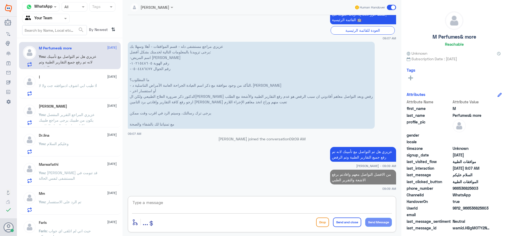
click at [99, 80] on div "ا 9 September ا : طيب ابي اشوف ادموافقه جت ولا لا" at bounding box center [78, 85] width 78 height 21
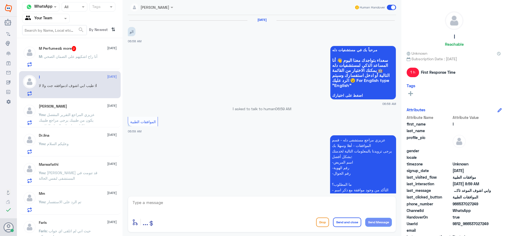
scroll to position [287, 0]
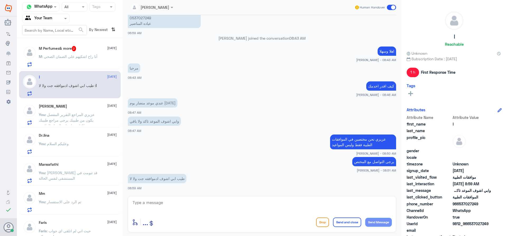
click at [105, 63] on div "M : أنا راح اشكيهم على الضمان الصحي" at bounding box center [78, 61] width 78 height 12
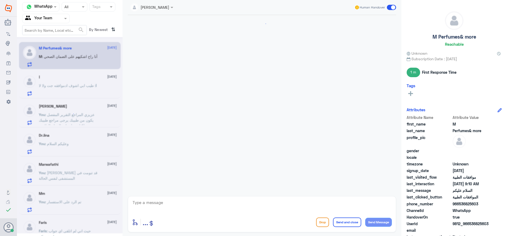
scroll to position [532, 0]
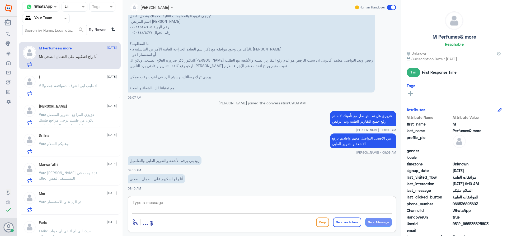
click at [219, 203] on textarea at bounding box center [262, 205] width 260 height 13
paste textarea "122072834"
type textarea "122072834"
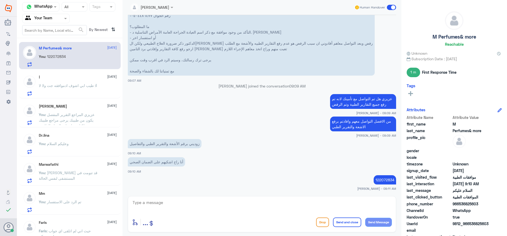
click at [146, 224] on span "..." at bounding box center [146, 222] width 6 height 10
click at [162, 203] on span "Attachements" at bounding box center [152, 203] width 26 height 5
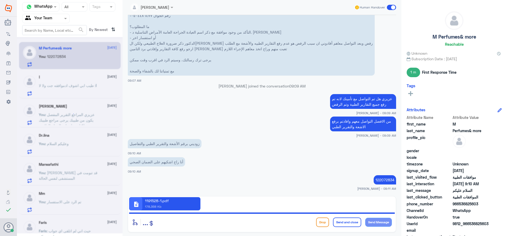
scroll to position [567, 0]
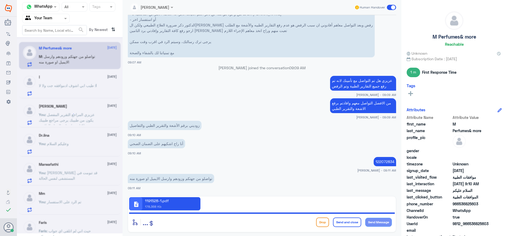
click at [346, 225] on button "Send and close" at bounding box center [347, 222] width 28 height 10
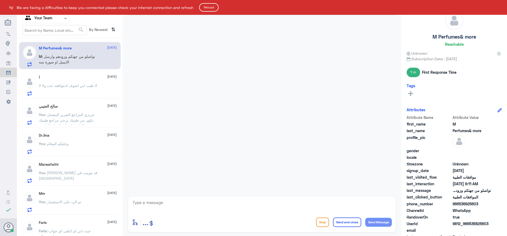
click at [213, 7] on button "Reload" at bounding box center [209, 7] width 20 height 8
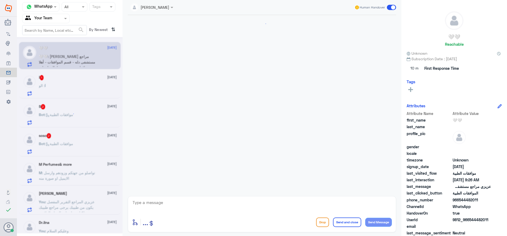
scroll to position [582, 0]
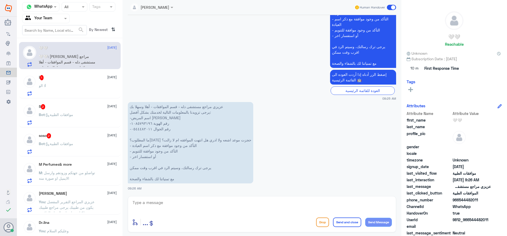
click at [64, 21] on div "Agent Filter Your Team" at bounding box center [46, 19] width 48 height 10
click at [80, 146] on div "Bot : موافقات الطبية" at bounding box center [78, 148] width 78 height 12
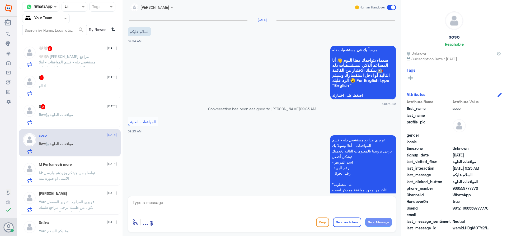
click at [252, 208] on textarea at bounding box center [262, 205] width 260 height 13
type textarea ","
type textarea "وعليكم السلام"
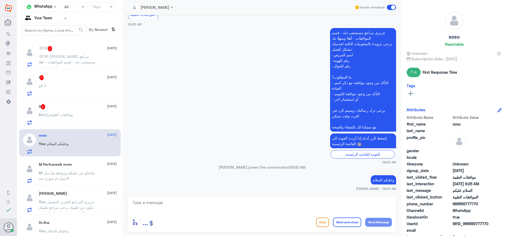
click at [77, 121] on div "Bot : موافقات الطبية" at bounding box center [78, 119] width 78 height 12
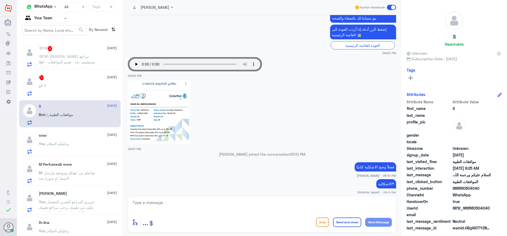
scroll to position [211, 0]
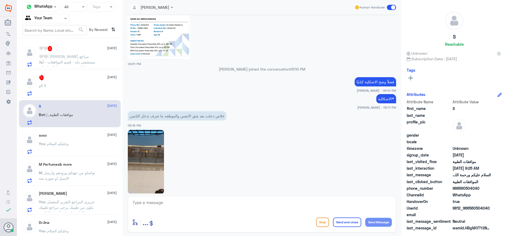
click at [74, 77] on div "ا 1 9 September" at bounding box center [78, 77] width 78 height 5
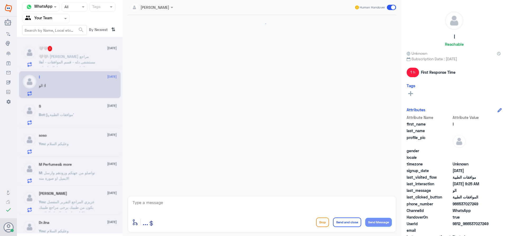
scroll to position [305, 0]
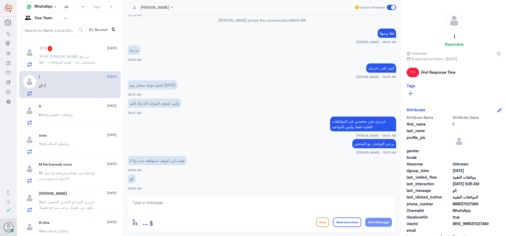
click at [69, 55] on p "🤍🤍 : عزيزي مراجع مستشفى دله - قسم الموافقات - أهلا وسهلا بك يرجى تزويدنا بالمعل…" at bounding box center [68, 60] width 59 height 13
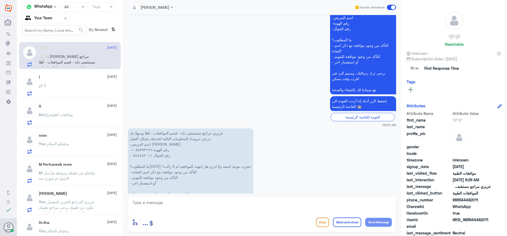
scroll to position [582, 0]
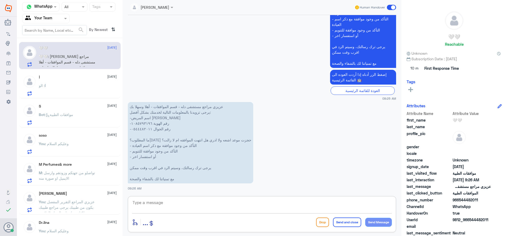
click at [241, 206] on textarea at bounding box center [262, 205] width 260 height 13
type textarea "م"
type textarea "اهلا وسهلا"
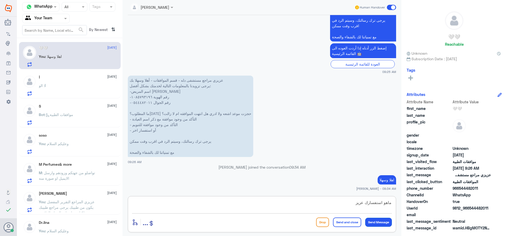
type textarea "ماهو استفسارك عزيزي"
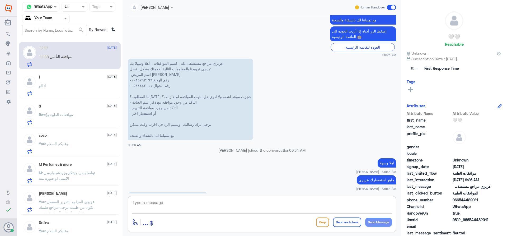
scroll to position [652, 0]
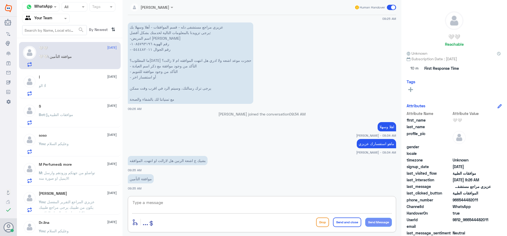
click at [63, 88] on div "ا : الو" at bounding box center [78, 90] width 78 height 12
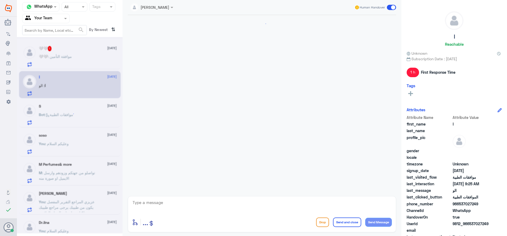
scroll to position [305, 0]
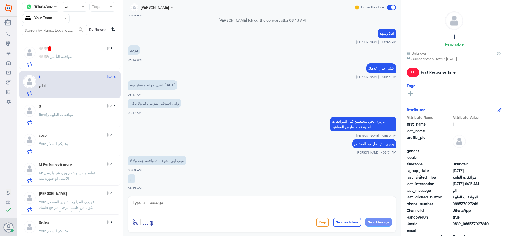
click at [71, 53] on div "🤍🤍 1 9 September 🤍🤍 : موافقة التأمين" at bounding box center [78, 56] width 78 height 21
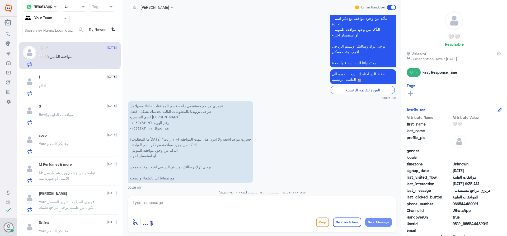
scroll to position [310, 0]
click at [214, 204] on textarea at bounding box center [262, 205] width 260 height 13
click at [147, 203] on textarea "1085793196" at bounding box center [262, 205] width 260 height 13
type textarea "1085793196"
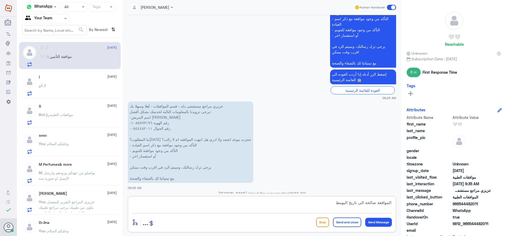
type textarea "الموافقة صالحة الى تاريخ اليوم"
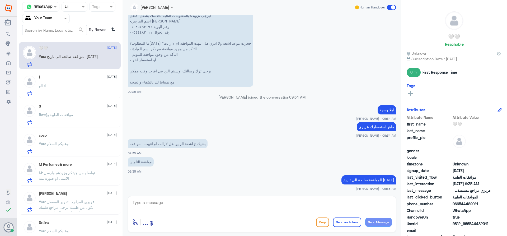
scroll to position [424, 0]
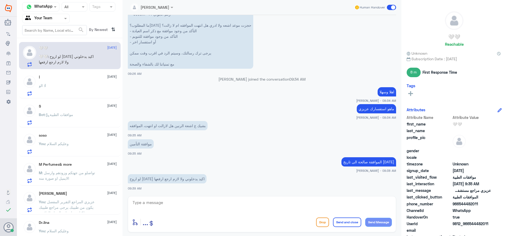
drag, startPoint x: 174, startPoint y: 7, endPoint x: 223, endPoint y: 158, distance: 158.5
click at [223, 158] on app-msgs-text "الموافقة صالحة الى تاريخ اليوم" at bounding box center [262, 162] width 268 height 10
click at [76, 90] on div "ا : الو" at bounding box center [78, 90] width 78 height 12
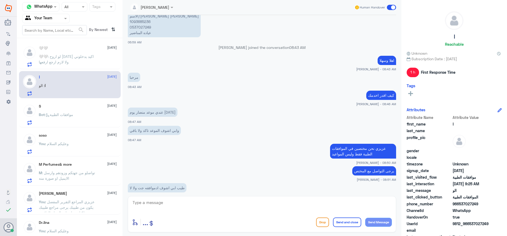
scroll to position [199, 0]
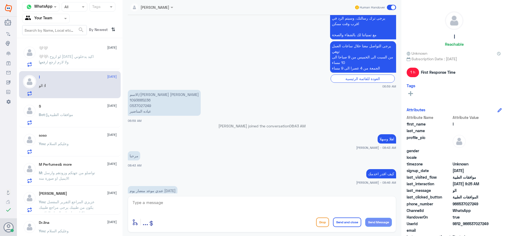
click at [138, 101] on p "الاسم/بدر فايز محماس السعدي 1093685236 0537027249 عياده المناضير" at bounding box center [164, 103] width 73 height 26
click at [70, 54] on span ": لو اروح اليوم اكيد يدخلوني ولا لازم ارجع ارفعها" at bounding box center [66, 59] width 55 height 10
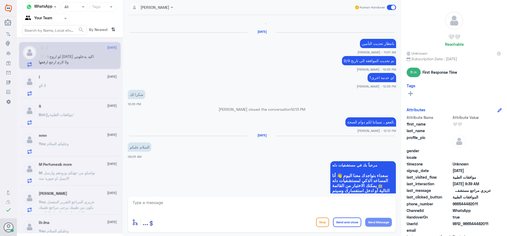
scroll to position [635, 0]
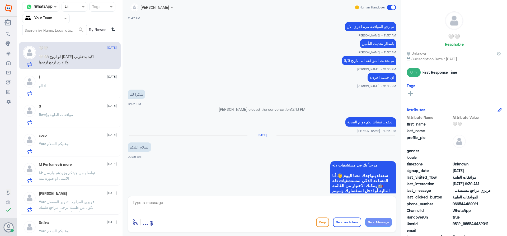
click at [81, 83] on div "ا 9 September ا : الو" at bounding box center [78, 85] width 78 height 21
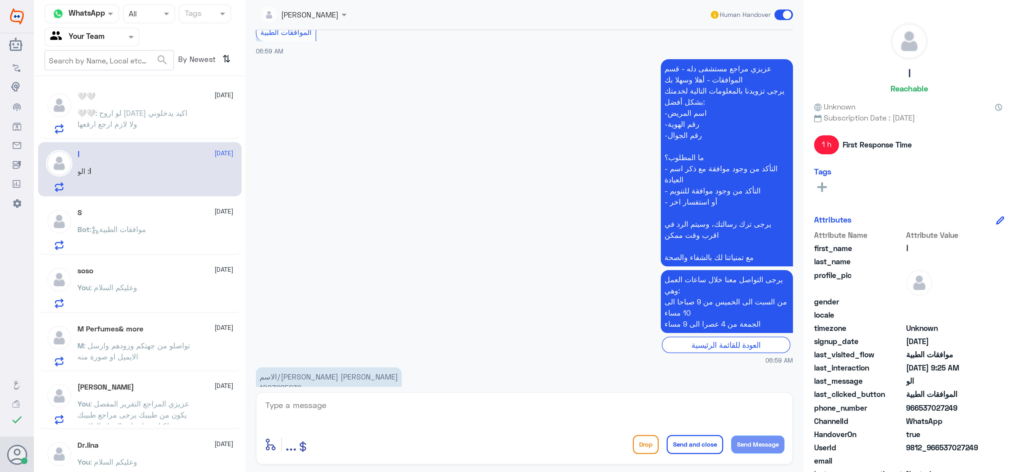
scroll to position [211, 0]
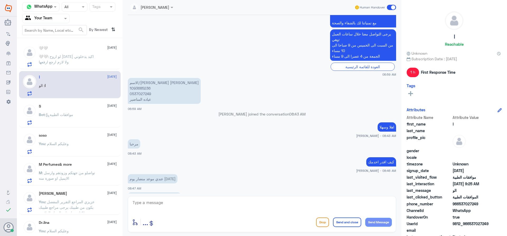
click at [141, 91] on p "الاسم/بدر فايز محماس السعدي 1093685236 0537027249 عياده المناضير" at bounding box center [164, 91] width 73 height 26
click at [141, 94] on p "الاسم/بدر فايز محماس السعدي 1093685236 0537027249 عياده المناضير" at bounding box center [164, 91] width 73 height 26
copy p "0537027249"
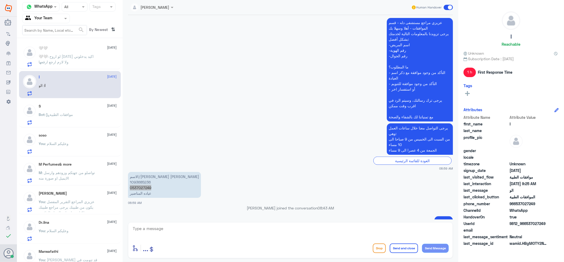
scroll to position [235, 0]
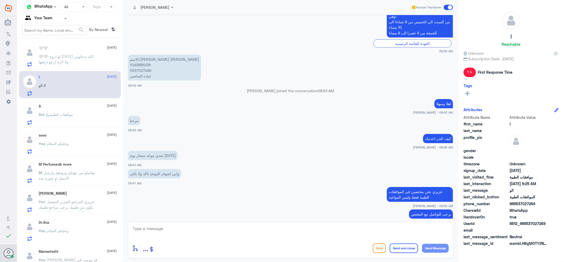
click at [211, 230] on textarea at bounding box center [290, 231] width 316 height 13
type textarea "j"
type textarea "تمت الموافقة يمكنك الحضور وعمل الخدمة"
click at [407, 236] on div "enter flow name ... Drop Send and close Send Message" at bounding box center [290, 248] width 316 height 12
click at [407, 236] on button "Send and close" at bounding box center [403, 249] width 28 height 10
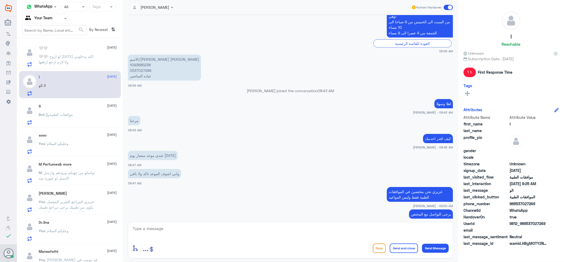
scroll to position [302, 0]
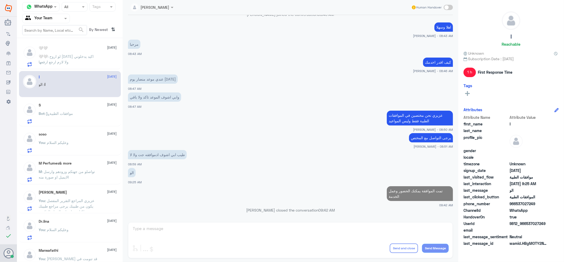
drag, startPoint x: 65, startPoint y: 110, endPoint x: 61, endPoint y: 114, distance: 6.2
click at [61, 114] on div "S 9 September Bot : موافقات الطبية" at bounding box center [78, 113] width 78 height 21
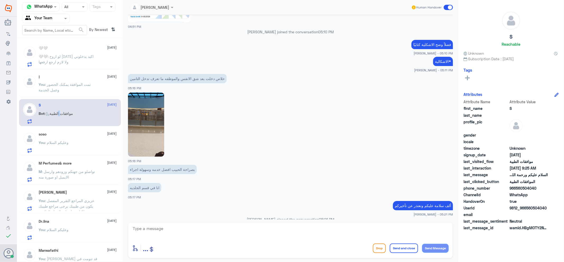
scroll to position [235, 0]
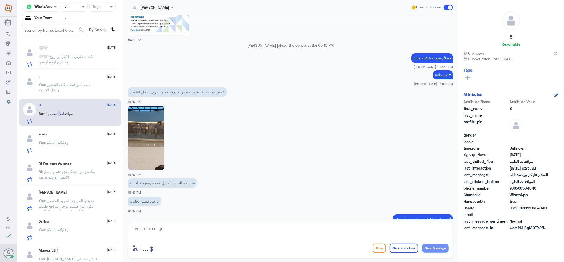
click at [146, 158] on img at bounding box center [146, 138] width 36 height 64
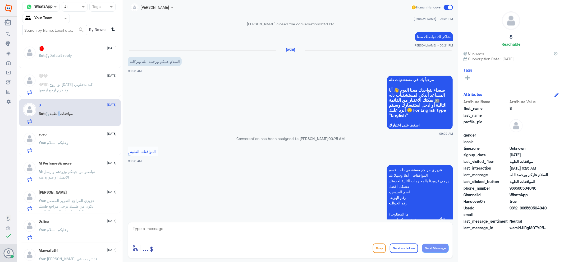
scroll to position [1128, 0]
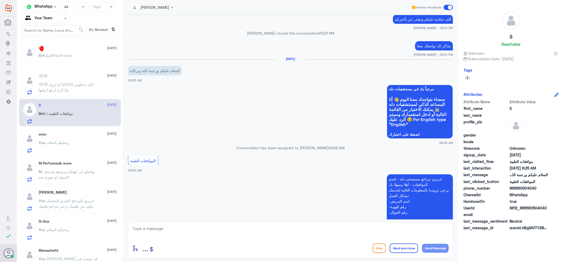
click at [103, 83] on div "🤍🤍 : لو اروح اليوم اكيد يدخلوني ولا لازم ارجع ارفعها" at bounding box center [78, 89] width 78 height 12
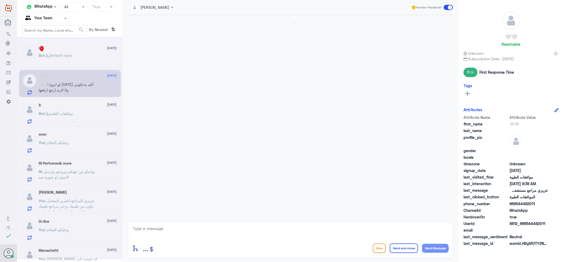
scroll to position [363, 0]
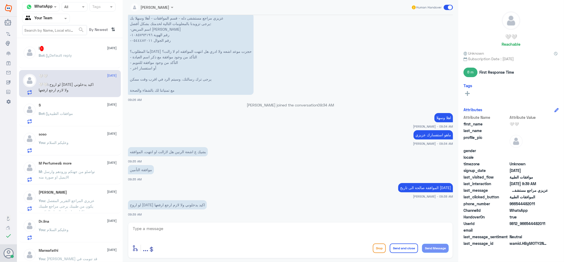
click at [66, 54] on span ": Default reply" at bounding box center [58, 55] width 27 height 4
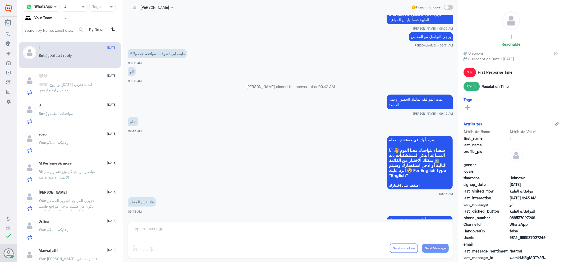
scroll to position [393, 0]
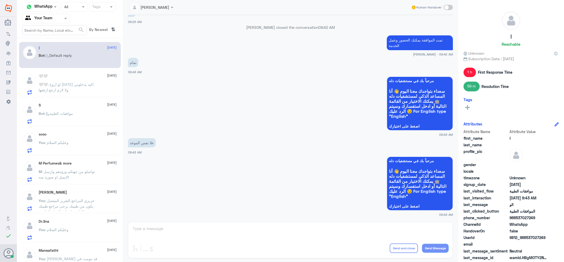
click at [79, 88] on p "🤍🤍 : لو اروح اليوم اكيد يدخلوني ولا لازم ارجع ارفعها" at bounding box center [68, 88] width 59 height 13
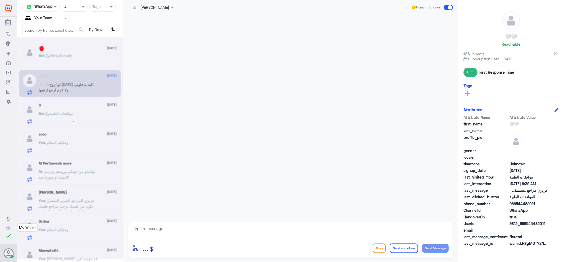
scroll to position [363, 0]
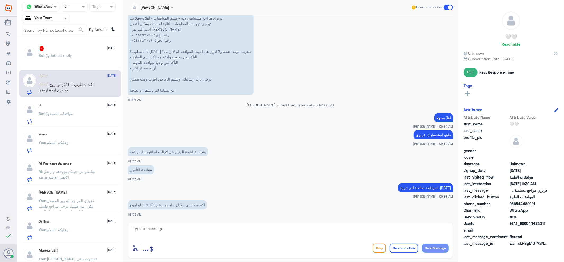
drag, startPoint x: 202, startPoint y: 241, endPoint x: 202, endPoint y: 244, distance: 2.9
click at [202, 236] on div "enter flow name ... Drop Send and close Send Message" at bounding box center [290, 240] width 325 height 36
click at [196, 230] on textarea at bounding box center [290, 231] width 316 height 13
type textarea "مايحتاج"
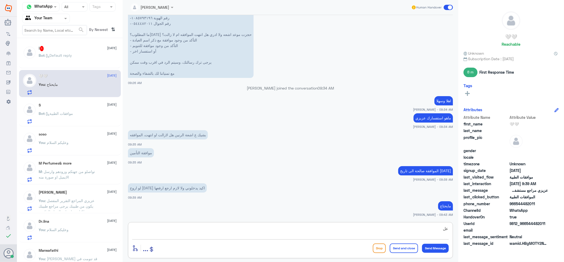
type textarea "ع"
type textarea "الموافقة موجودة بيدخلونك"
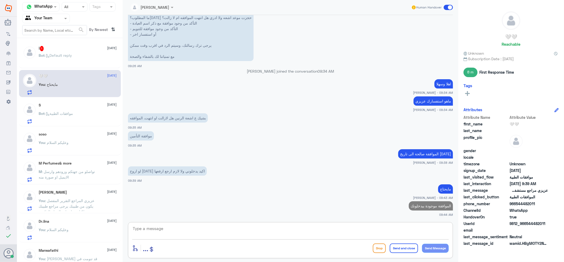
click at [444, 7] on span at bounding box center [447, 7] width 9 height 5
click at [0, 0] on input "checkbox" at bounding box center [0, 0] width 0 height 0
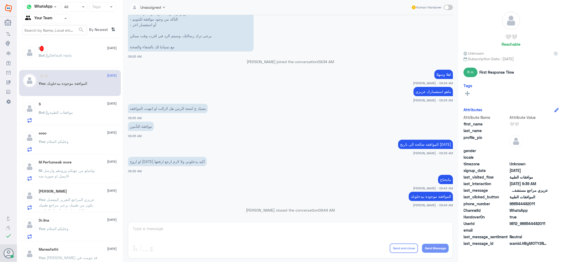
click at [50, 48] on div "ا 1 9 September" at bounding box center [78, 48] width 78 height 5
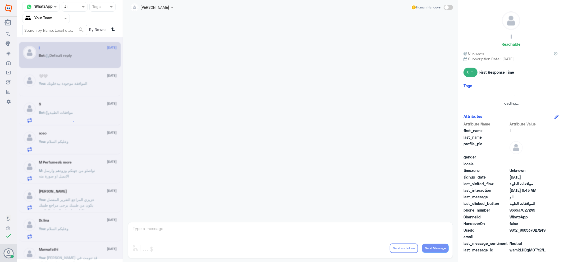
scroll to position [393, 0]
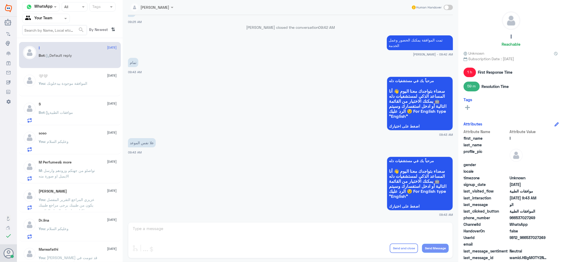
click at [75, 174] on p "M : تواصلو من جهتكم وزودهم وارسل الايميل او صورة منه" at bounding box center [68, 174] width 59 height 13
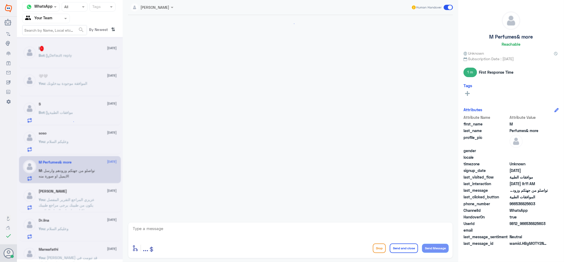
scroll to position [508, 0]
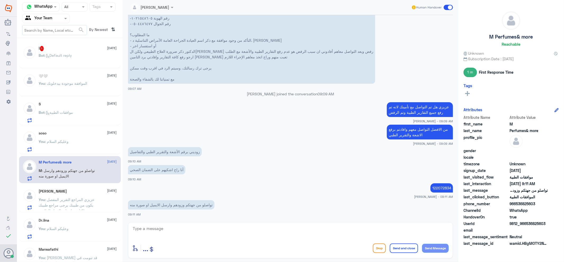
click at [46, 141] on span ": وعليكم السلام" at bounding box center [57, 141] width 24 height 4
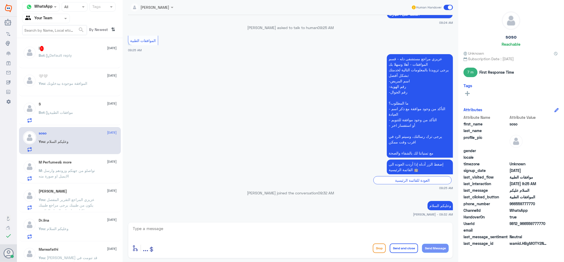
click at [59, 61] on p "Bot : Default reply" at bounding box center [55, 59] width 33 height 13
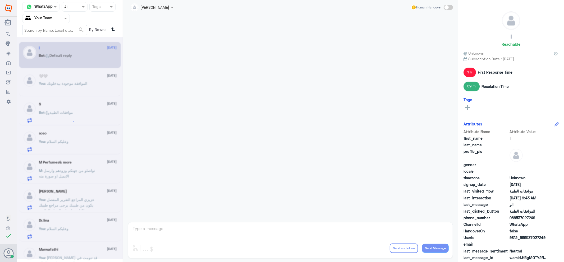
scroll to position [393, 0]
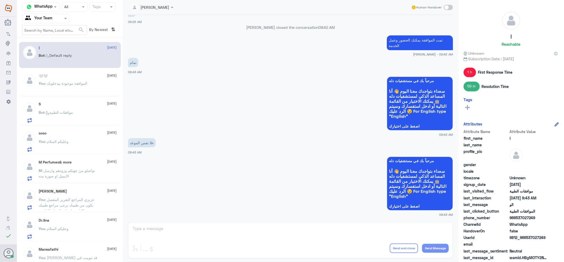
click at [56, 19] on div at bounding box center [45, 18] width 47 height 6
click at [55, 50] on div "Your Inbox" at bounding box center [46, 47] width 48 height 12
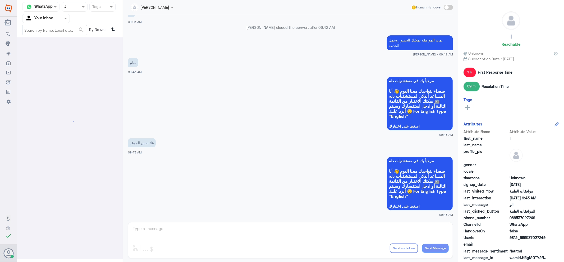
scroll to position [0, 0]
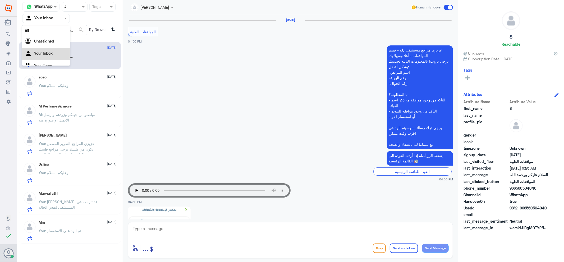
click at [46, 18] on input "text" at bounding box center [39, 18] width 29 height 6
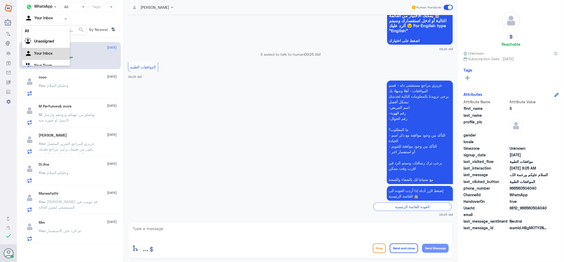
scroll to position [7, 0]
click at [42, 57] on Team "Your Team" at bounding box center [43, 59] width 18 height 4
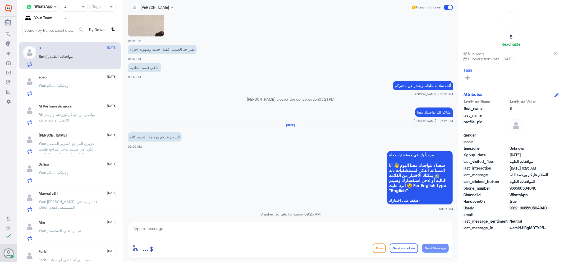
scroll to position [352, 0]
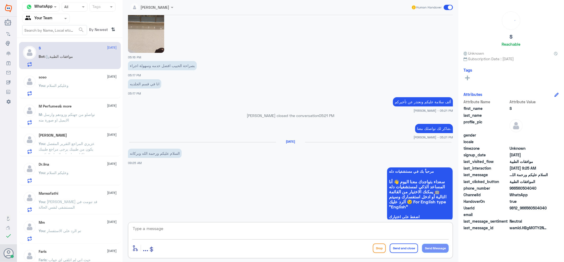
click at [279, 229] on textarea at bounding box center [290, 231] width 316 height 13
type textarea "وعليكم السلام"
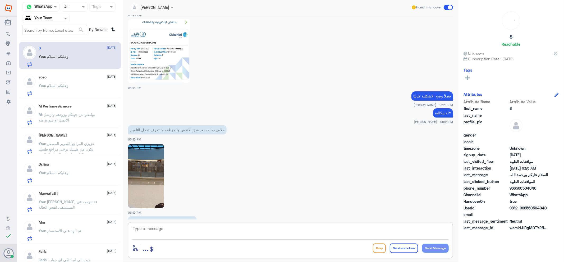
scroll to position [184, 0]
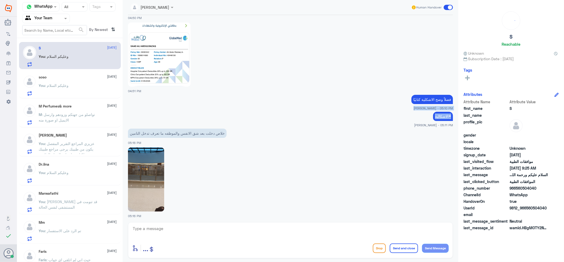
drag, startPoint x: 456, startPoint y: 97, endPoint x: 453, endPoint y: 117, distance: 20.3
click at [453, 117] on div "jana Alhamed Human Handover 8 Sep 2025 الموافقات الطبية 04:50 PM عزيزي مراجع مس…" at bounding box center [290, 132] width 335 height 264
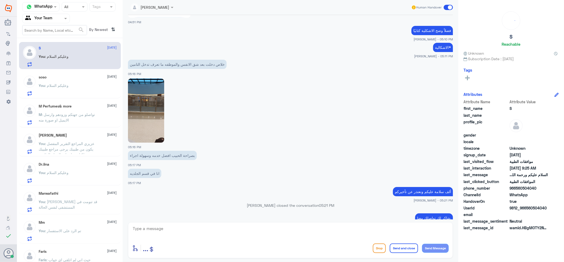
drag, startPoint x: 453, startPoint y: 136, endPoint x: 455, endPoint y: 81, distance: 54.2
click at [456, 78] on div "jana Alhamed Human Handover 8 Sep 2025 الموافقات الطبية 04:50 PM عزيزي مراجع مس…" at bounding box center [290, 132] width 335 height 264
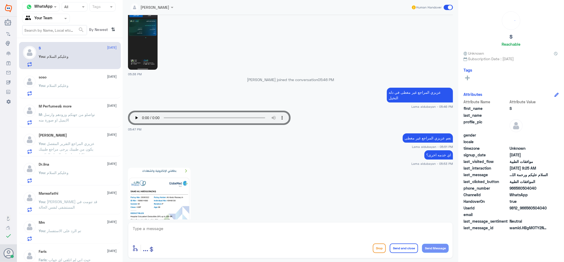
scroll to position [1341, 0]
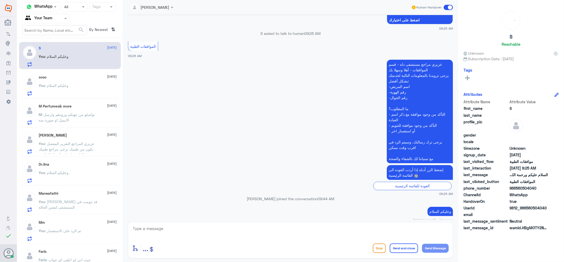
drag, startPoint x: 69, startPoint y: 89, endPoint x: 70, endPoint y: 95, distance: 6.3
click at [70, 95] on div "You : وعليكم السلام" at bounding box center [78, 90] width 78 height 12
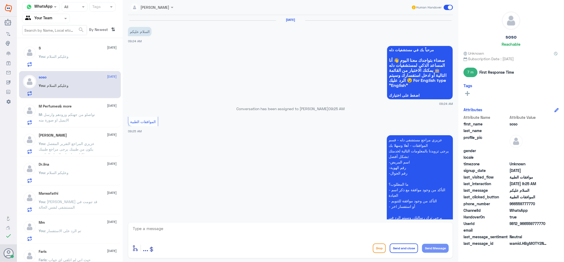
scroll to position [81, 0]
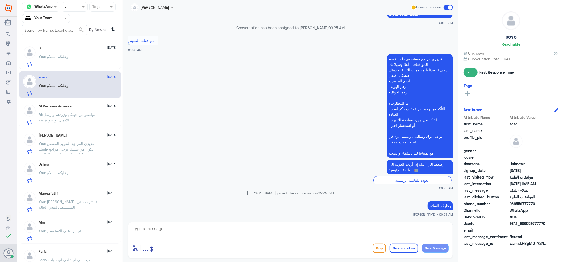
click at [89, 55] on div "You : وعليكم السلام" at bounding box center [78, 61] width 78 height 12
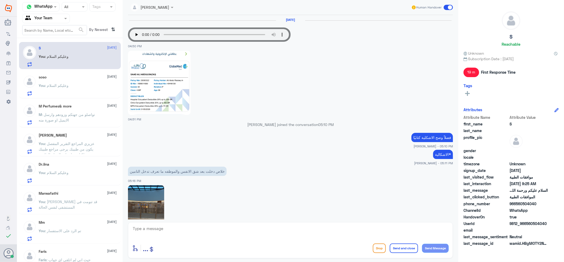
scroll to position [399, 0]
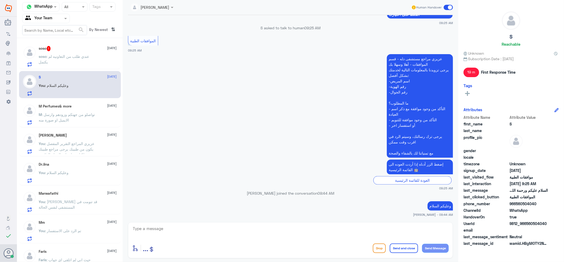
click at [85, 57] on span ": عندي طلب من التعاونيه لم يكتمل" at bounding box center [64, 59] width 50 height 10
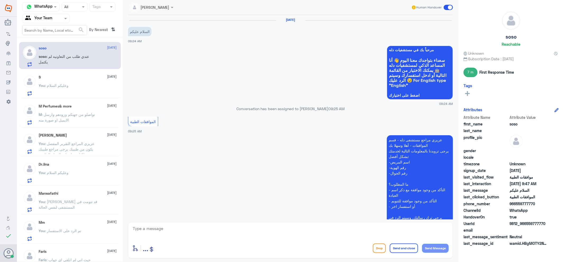
scroll to position [99, 0]
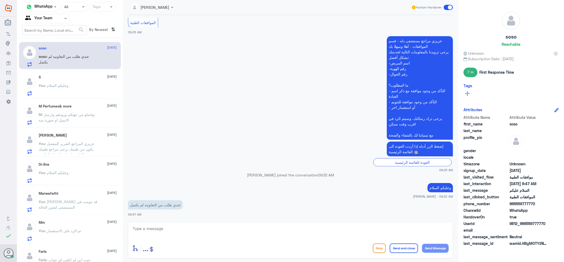
click at [180, 236] on div at bounding box center [290, 232] width 316 height 14
click at [179, 233] on textarea at bounding box center [290, 231] width 316 height 13
type textarea "م"
type textarea "زودني بهويتك"
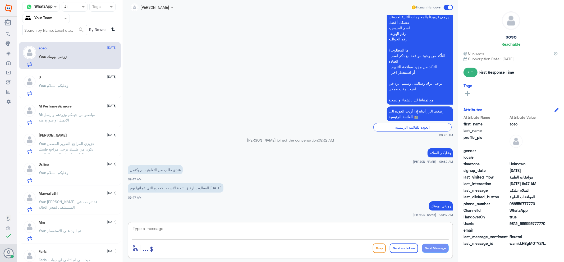
scroll to position [134, 0]
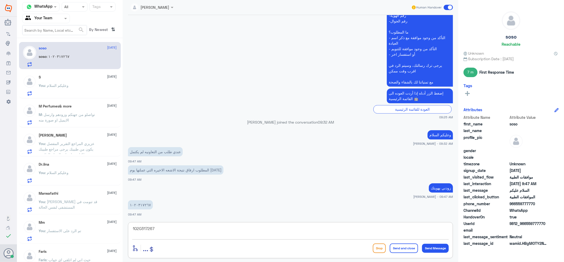
click at [139, 231] on textarea "1020317267" at bounding box center [290, 231] width 316 height 13
type textarea "1020317267"
drag, startPoint x: 281, startPoint y: 232, endPoint x: 62, endPoint y: 205, distance: 220.5
click at [62, 205] on div "Channel WhatsApp Status × All Tags Agent Filter Your Team search By Newest ⇅ so…" at bounding box center [290, 132] width 547 height 264
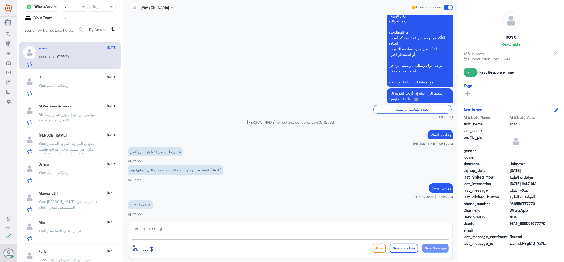
type textarea "ط"
type textarea "تم متابعة طلبك"
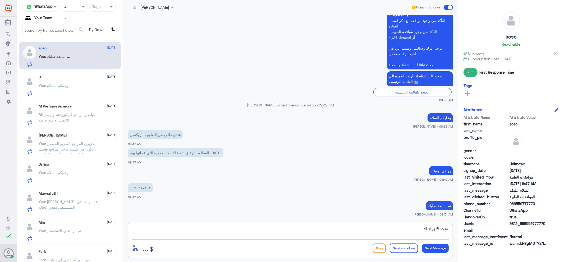
type textarea "تحت الاجراء الان"
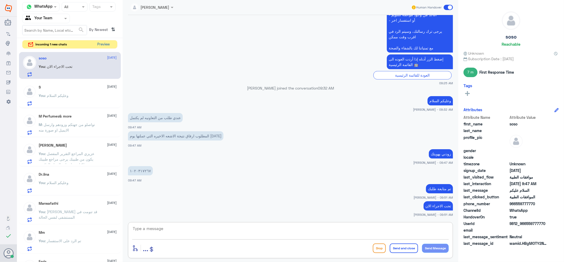
click at [99, 46] on button "Preview" at bounding box center [103, 44] width 16 height 8
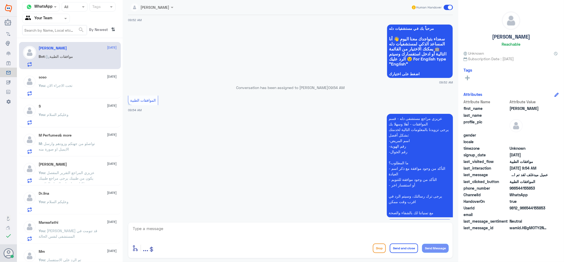
scroll to position [2128, 0]
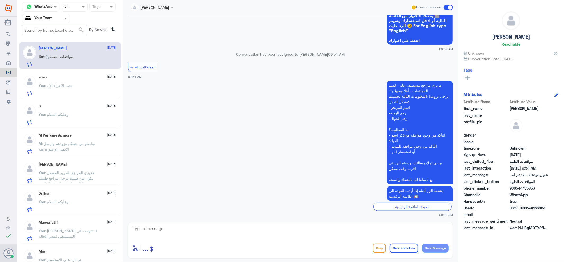
click at [68, 98] on div "soso 9 September You : تحت الاجراء الان" at bounding box center [70, 84] width 102 height 27
click at [75, 86] on div "You : تحت الاجراء الان" at bounding box center [78, 90] width 78 height 12
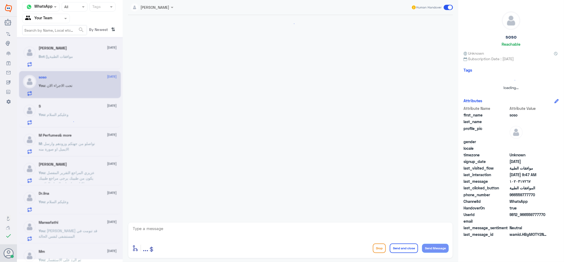
scroll to position [186, 0]
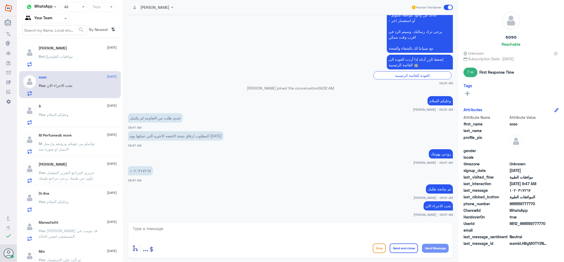
click at [146, 3] on div "[PERSON_NAME]" at bounding box center [150, 7] width 39 height 11
click at [311, 120] on app-msgs-text "عندي طلب من التعاونيه لم يكتمل" at bounding box center [290, 118] width 325 height 10
click at [72, 128] on div "ABDULLAH 9 September Bot : موافقات الطبية soso 9 September You : تحت الاجراء ال…" at bounding box center [70, 152] width 106 height 224
click at [79, 117] on div "You : وعليكم السلام" at bounding box center [78, 119] width 78 height 12
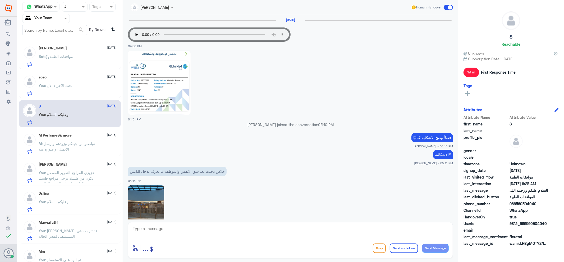
scroll to position [399, 0]
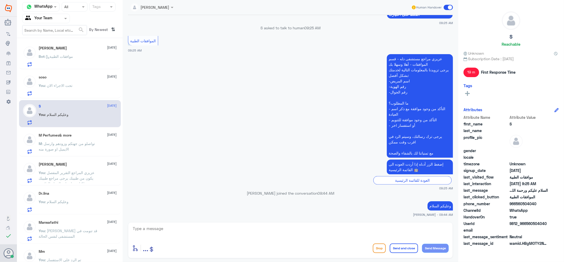
click at [72, 170] on span ": عزيزي المراجع التقرير المفصل يكون من طبيبك يرجى مراجع طبيبك لكتابة تقاصيل وال…" at bounding box center [67, 178] width 56 height 16
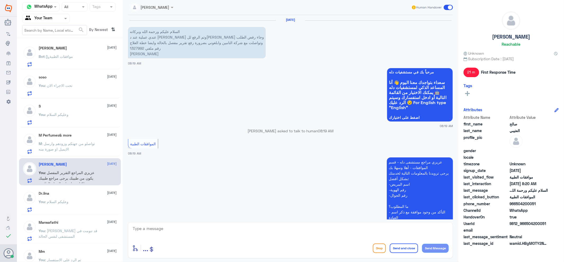
scroll to position [217, 0]
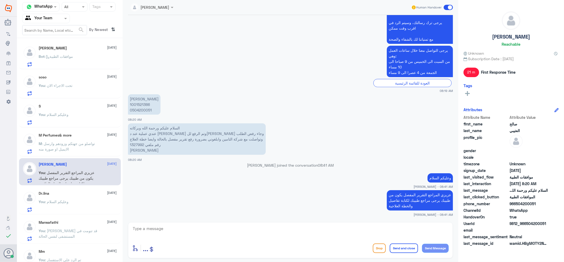
click at [85, 198] on div "Dr.[PERSON_NAME] [DATE] You : وعليكم السلام" at bounding box center [78, 201] width 78 height 21
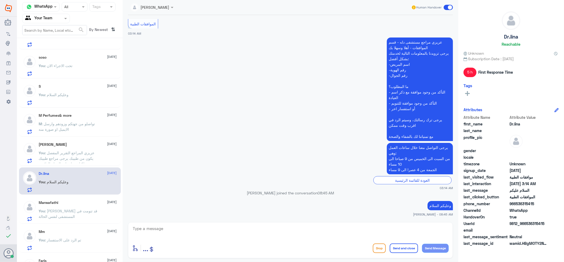
scroll to position [40, 0]
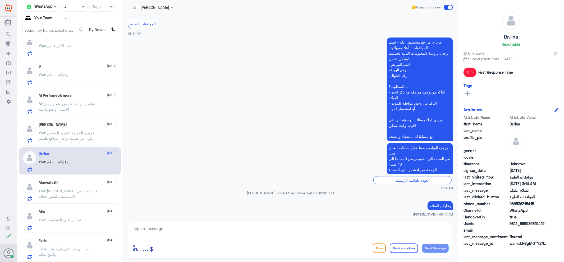
click at [86, 197] on p "You : عزيزي قد تنومت في المستشفى لنفس الحالة" at bounding box center [68, 194] width 59 height 13
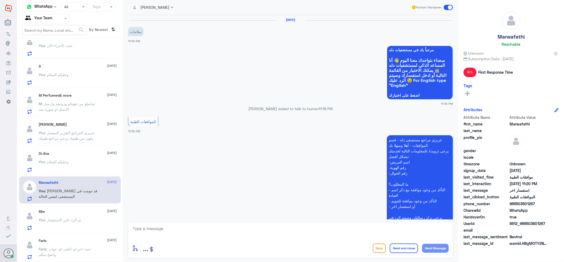
scroll to position [194, 0]
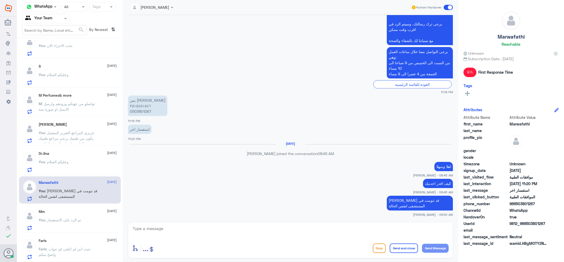
click at [75, 204] on div "ABDULLAH 9 September Bot : موافقات الطبية soso 9 September You : تحت الاجراء ال…" at bounding box center [70, 152] width 106 height 224
click at [74, 216] on div "Mm [DATE] You : تم الرد على الاستفسار" at bounding box center [78, 220] width 78 height 21
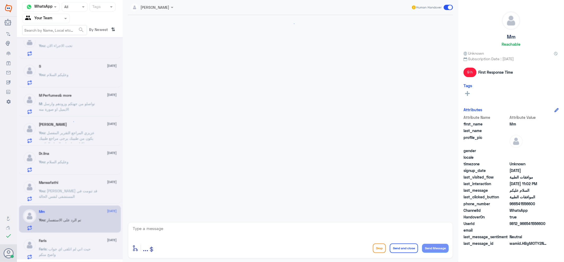
scroll to position [387, 0]
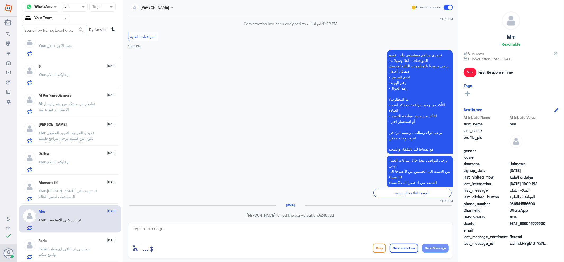
click at [80, 236] on p "Faris : حيث اني لم اتلقى اي جواب واضح منكم" at bounding box center [68, 252] width 59 height 13
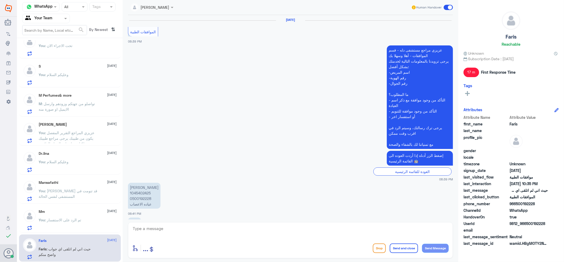
scroll to position [482, 0]
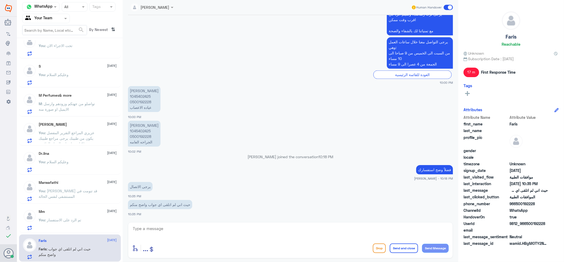
click at [63, 127] on div "صالح العتيبي 9 September You : عزيزي المراجع التقرير المفصل يكون من طبيبك يرجى …" at bounding box center [78, 132] width 78 height 21
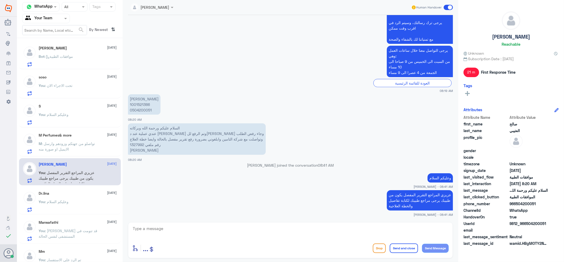
click at [54, 95] on p "You : تحت الاجراء الان" at bounding box center [56, 89] width 34 height 13
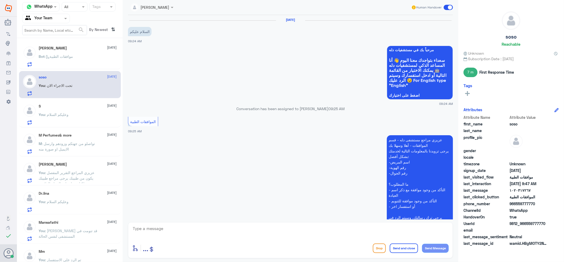
scroll to position [186, 0]
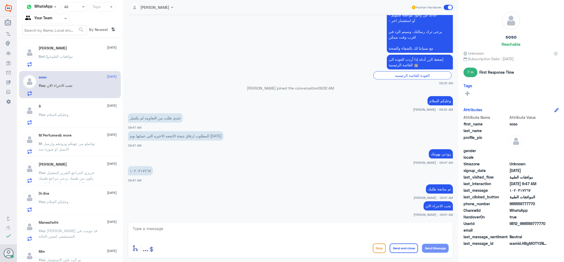
click at [82, 44] on div "ABDULLAH 9 September Bot : موافقات الطبية" at bounding box center [70, 55] width 102 height 27
click at [91, 51] on div "ABDULLAH 9 September Bot : موافقات الطبية" at bounding box center [78, 56] width 78 height 21
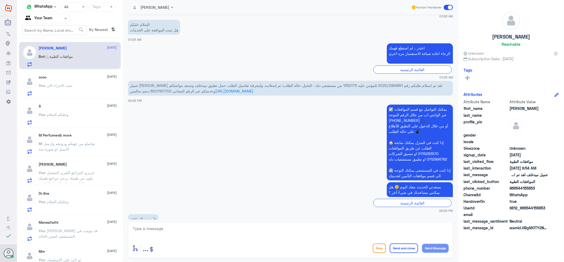
scroll to position [122, 0]
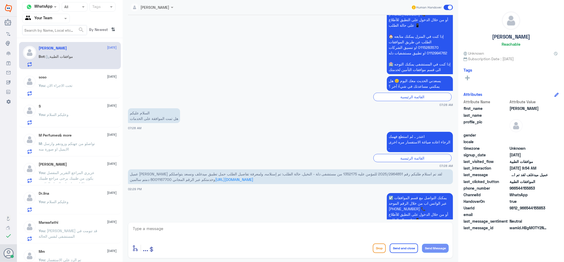
click at [83, 155] on div "M Perfumes& more [DATE] M : تواصلو من جهتكم وزودهم وارسل الايميل او صورة منه" at bounding box center [70, 142] width 102 height 27
click at [68, 155] on div "M Perfumes& more [DATE] M : تواصلو من جهتكم وزودهم وارسل الايميل او صورة منه" at bounding box center [70, 142] width 102 height 27
click at [59, 146] on p "M : تواصلو من جهتكم وزودهم وارسل الايميل او صورة منه" at bounding box center [68, 147] width 59 height 13
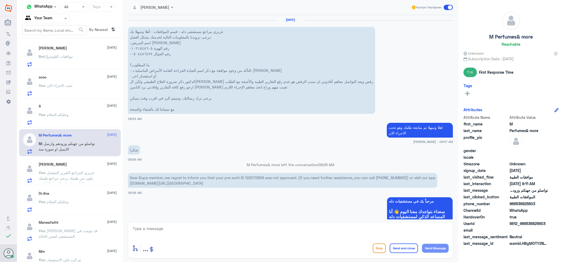
scroll to position [508, 0]
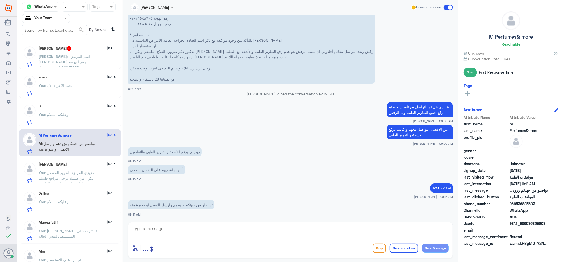
click at [91, 55] on p "ABDULLAH : -اسم المريض فهد عبدالله -رقم الهوية 1186647283 -رقم الجوال 054415585…" at bounding box center [68, 60] width 59 height 13
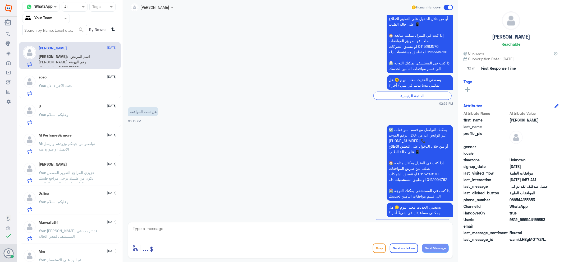
scroll to position [398, 0]
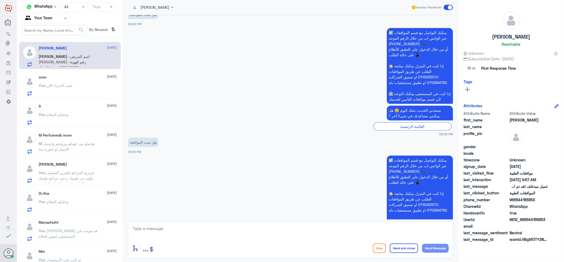
drag, startPoint x: 82, startPoint y: 154, endPoint x: 67, endPoint y: 114, distance: 43.1
click at [80, 153] on div "M Perfumes& more [DATE] M : تواصلو من جهتكم وزودهم وارسل الايميل او صورة منه" at bounding box center [70, 142] width 102 height 27
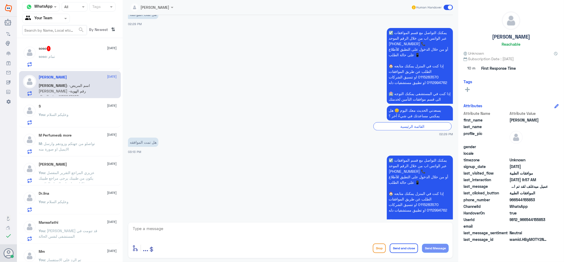
click at [51, 64] on p "soso : تمام" at bounding box center [47, 60] width 16 height 13
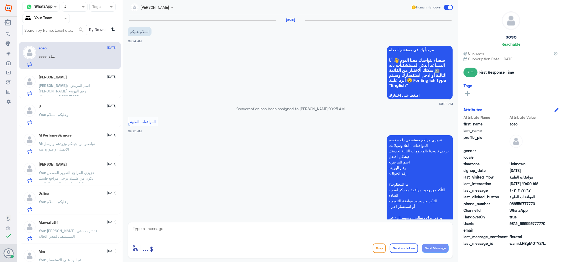
scroll to position [204, 0]
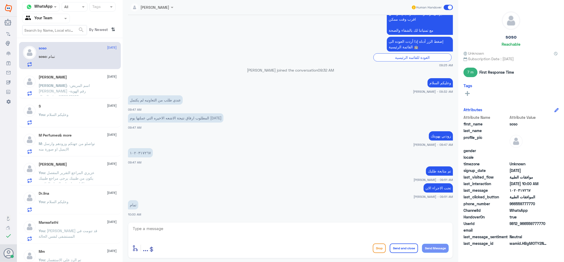
click at [82, 137] on div "M Perfumes& more 9 September" at bounding box center [78, 135] width 78 height 4
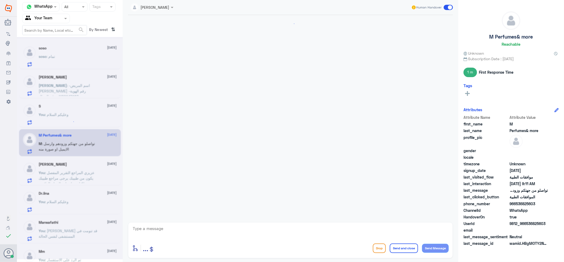
scroll to position [508, 0]
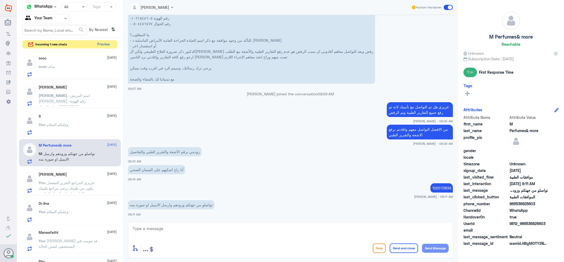
click at [111, 44] on button "Preview" at bounding box center [103, 44] width 16 height 8
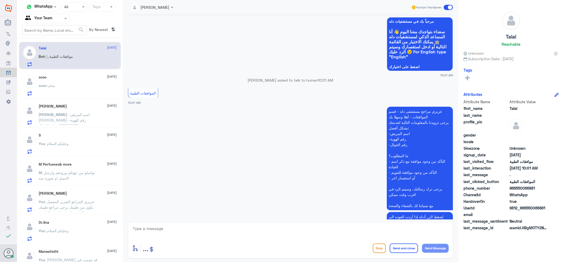
scroll to position [54, 0]
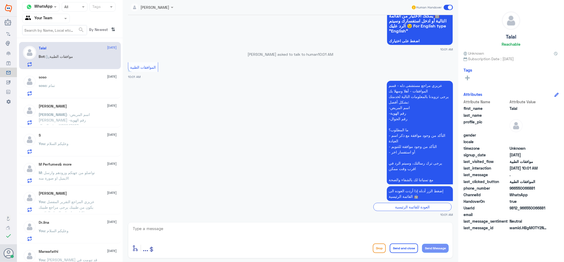
click at [63, 105] on div "ABDULLAH 9 September" at bounding box center [78, 106] width 78 height 4
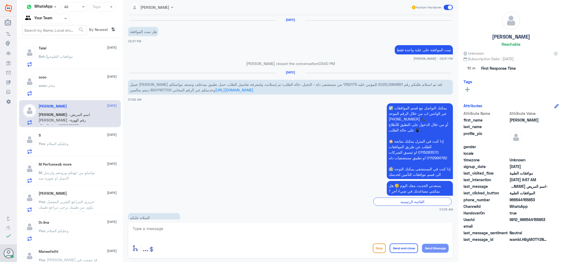
scroll to position [750, 0]
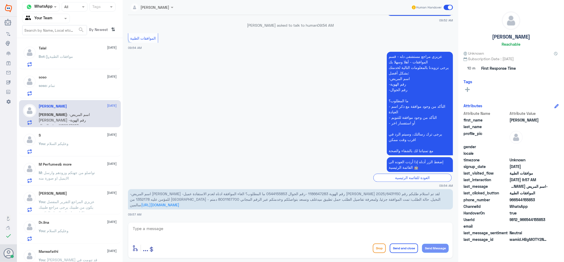
click at [70, 85] on div "soso : تمام" at bounding box center [78, 90] width 78 height 12
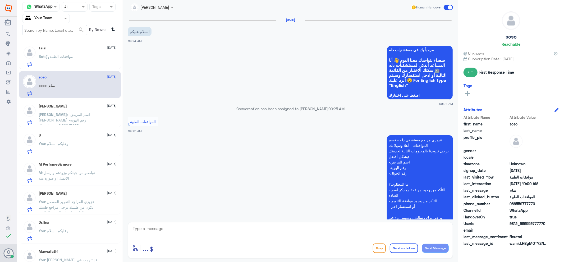
scroll to position [204, 0]
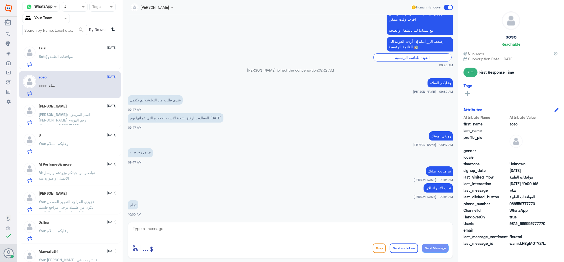
click at [91, 236] on div "You : وعليكم السلام" at bounding box center [78, 235] width 78 height 12
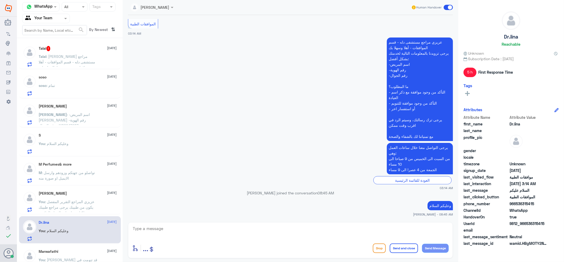
click at [78, 57] on span ": [PERSON_NAME] مراجع مستشفى دله - قسم الموافقات - أهلا وسهلا بك يرجى تزويدنا ب…" at bounding box center [68, 100] width 59 height 93
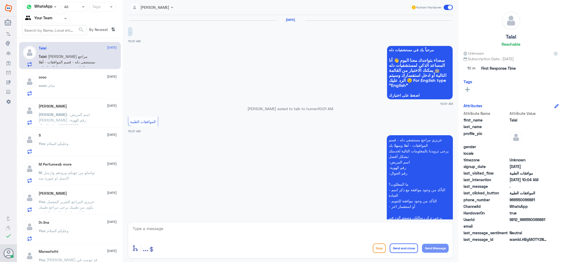
click at [78, 73] on div "soso 9 September soso : تمام" at bounding box center [70, 84] width 102 height 27
click at [80, 91] on div "soso : تمام" at bounding box center [78, 90] width 78 height 12
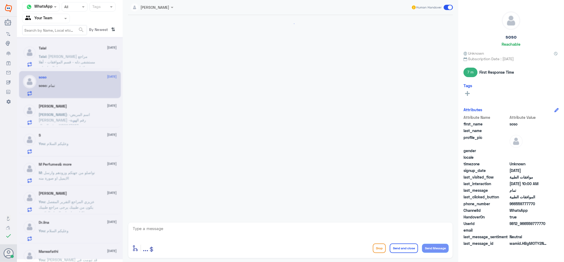
scroll to position [204, 0]
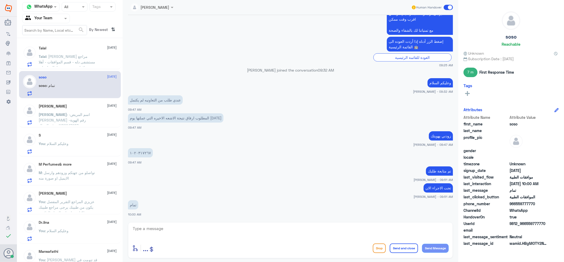
drag, startPoint x: 232, startPoint y: 236, endPoint x: 225, endPoint y: 228, distance: 10.3
click at [231, 234] on textarea at bounding box center [290, 231] width 316 height 13
type textarea "تمت الموافقة الج"
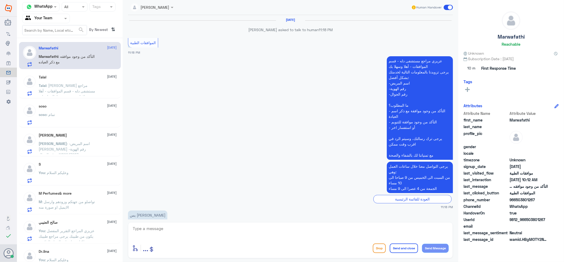
scroll to position [430, 0]
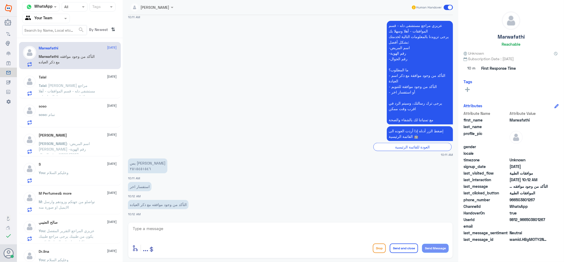
click at [56, 20] on div at bounding box center [45, 18] width 47 height 6
click at [54, 49] on div "Your Inbox" at bounding box center [46, 54] width 48 height 12
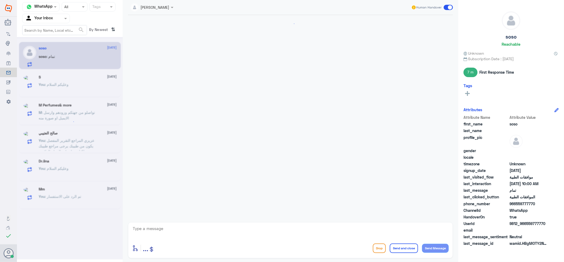
scroll to position [204, 0]
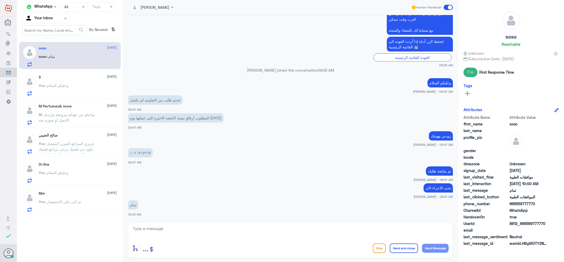
click at [56, 16] on div at bounding box center [45, 18] width 47 height 6
drag, startPoint x: 244, startPoint y: 260, endPoint x: 185, endPoint y: 220, distance: 71.4
click at [243, 259] on div "[PERSON_NAME] Human Handover [DATE] السلام عليكم 09:24 AM مرحباً بك في مستشفيات…" at bounding box center [290, 132] width 335 height 264
drag, startPoint x: 185, startPoint y: 215, endPoint x: 186, endPoint y: 220, distance: 4.4
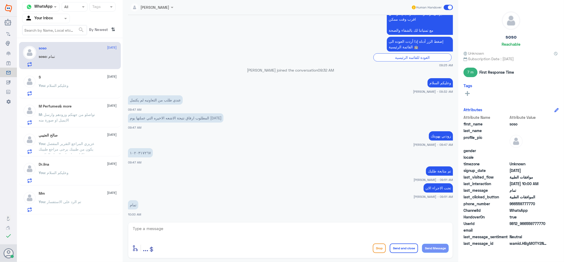
click at [185, 216] on div "تمام 10:00 AM" at bounding box center [290, 208] width 325 height 18
click at [204, 232] on textarea at bounding box center [290, 231] width 316 height 13
type textarea "j"
type textarea "تمت الموافقة الجزيئة"
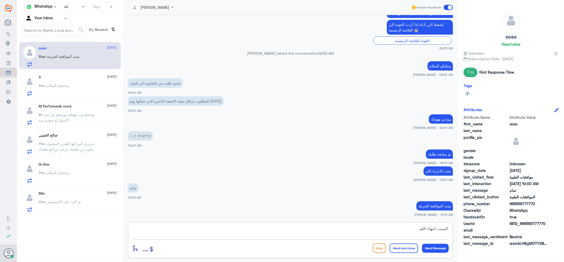
type textarea "السبب انتهاء اللمت"
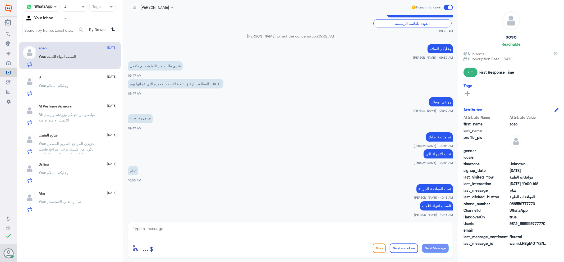
click at [89, 81] on div "S [DATE] You : وعليكم السلام" at bounding box center [78, 85] width 78 height 21
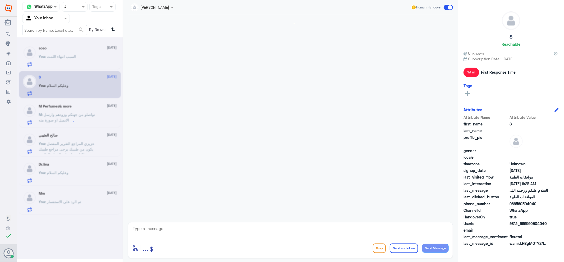
scroll to position [399, 0]
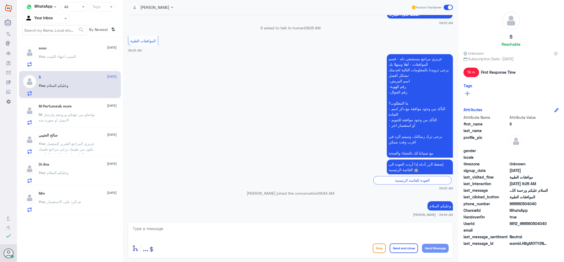
drag, startPoint x: 99, startPoint y: 125, endPoint x: 99, endPoint y: 122, distance: 4.0
click at [99, 125] on div "M Perfumes& more [DATE] M : تواصلو من جهتكم وزودهم وارسل الايميل او صورة منه" at bounding box center [70, 113] width 102 height 27
click at [50, 19] on input "text" at bounding box center [39, 18] width 29 height 6
click at [51, 53] on div "Your Team" at bounding box center [46, 59] width 48 height 12
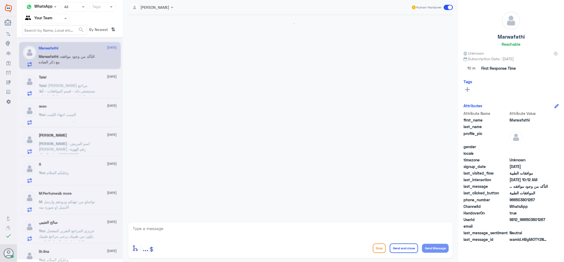
scroll to position [430, 0]
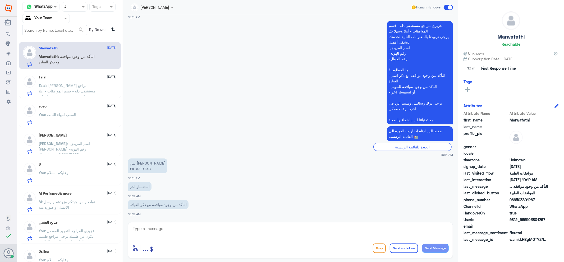
click at [84, 86] on p "Talal : [PERSON_NAME] مراجع مستشفى دله - قسم الموافقات - أهلا وسهلا بك يرجى تزو…" at bounding box center [68, 89] width 59 height 13
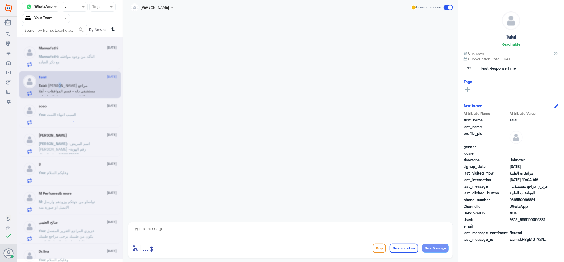
scroll to position [145, 0]
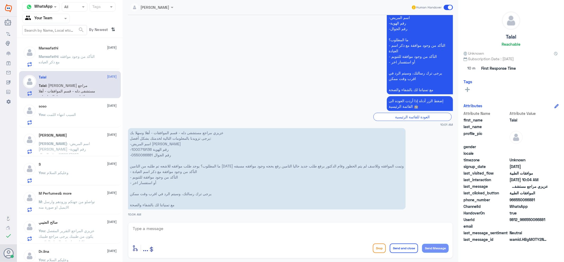
click at [82, 110] on div "soso [DATE] You : السبب انتهاء اللمت" at bounding box center [78, 114] width 78 height 21
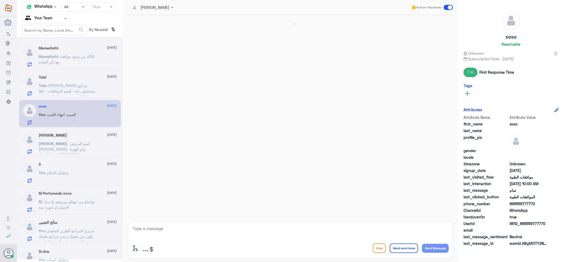
scroll to position [238, 0]
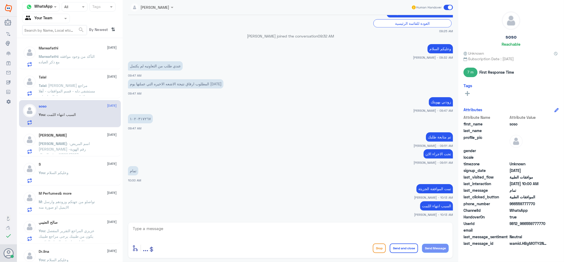
click at [88, 91] on span ": [PERSON_NAME] مراجع مستشفى دله - قسم الموافقات - أهلا وسهلا بك يرجى تزويدنا ب…" at bounding box center [68, 129] width 59 height 93
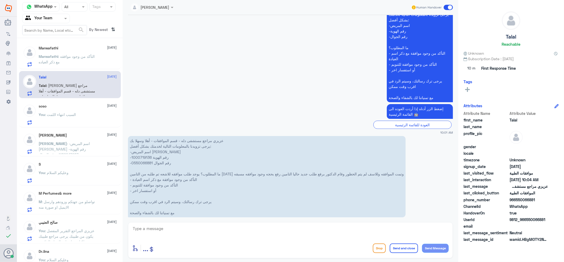
scroll to position [145, 0]
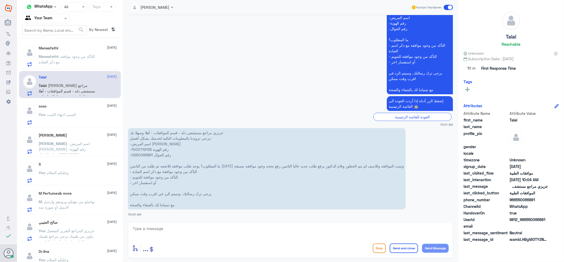
click at [140, 148] on p "عزيزي مراجع مستشفى دله - قسم الموافقات - أهلا وسهلا بك يرجى تزويدنا بالمعلومات …" at bounding box center [266, 168] width 277 height 81
copy p "1000719136"
click at [267, 228] on textarea at bounding box center [290, 231] width 316 height 13
type textarea "جاري متابعة طلبك [PERSON_NAME]"
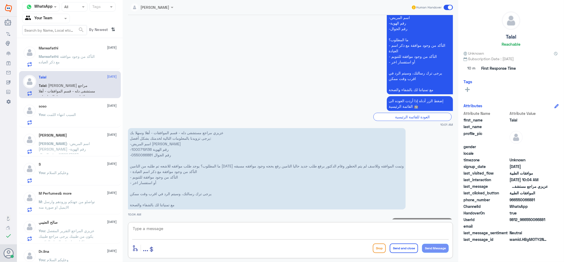
scroll to position [162, 0]
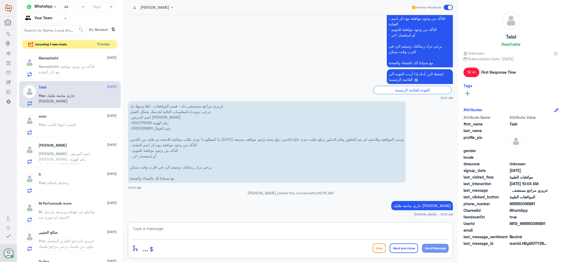
click at [102, 44] on button "Preview" at bounding box center [103, 44] width 16 height 8
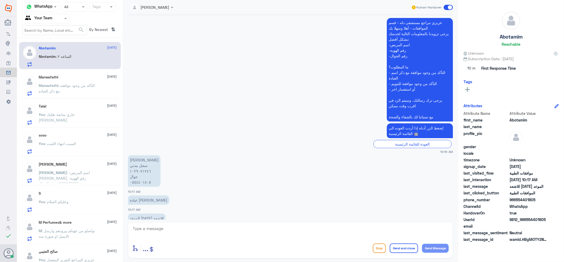
scroll to position [149, 0]
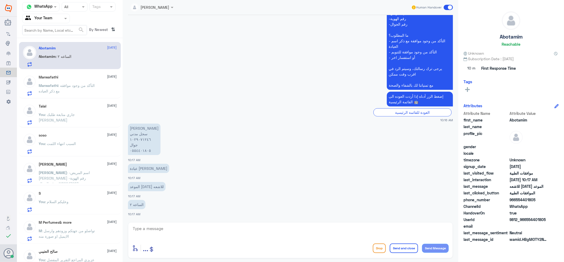
click at [42, 178] on span ": -اسم المريض [PERSON_NAME] -رقم الهوية 1186647283 -رقم الجوال 0544155853 ما ال…" at bounding box center [68, 208] width 58 height 77
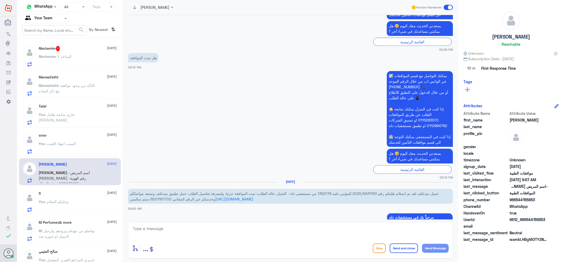
scroll to position [398, 0]
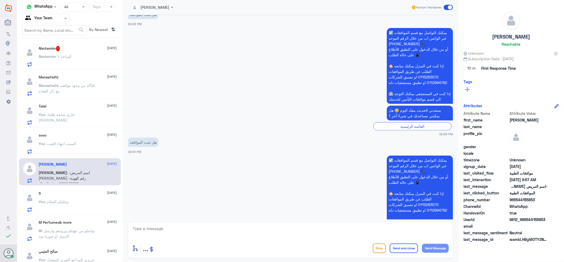
click at [54, 56] on span "Abotamim" at bounding box center [47, 56] width 17 height 4
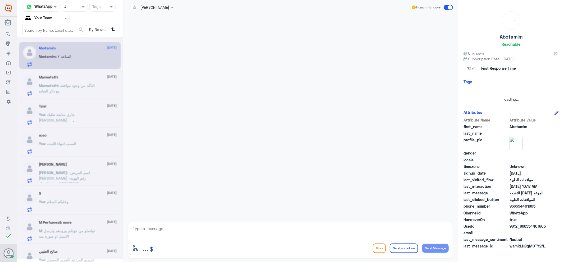
scroll to position [149, 0]
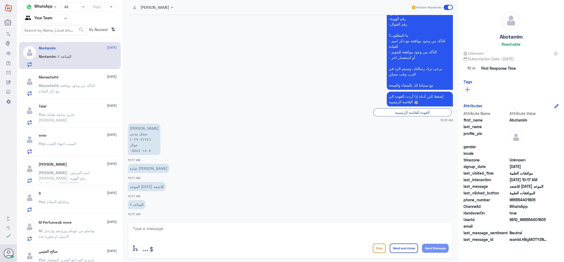
click at [164, 232] on textarea at bounding box center [290, 231] width 316 height 13
click at [138, 228] on textarea "1029071246" at bounding box center [290, 231] width 316 height 13
type textarea "1029071246"
type textarea "تم متابعة طلبك الان"
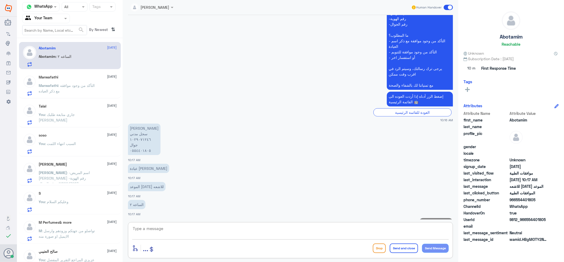
scroll to position [166, 0]
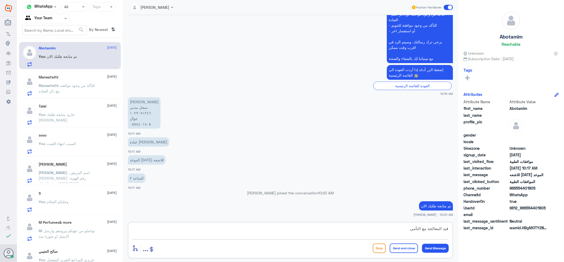
type textarea "قيد المعالجة مع التأمين"
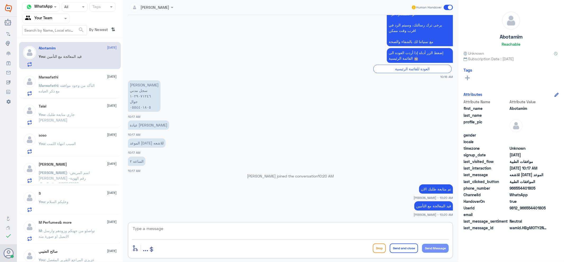
click at [62, 18] on div at bounding box center [45, 18] width 47 height 6
click at [65, 49] on div "Your Inbox" at bounding box center [46, 47] width 48 height 12
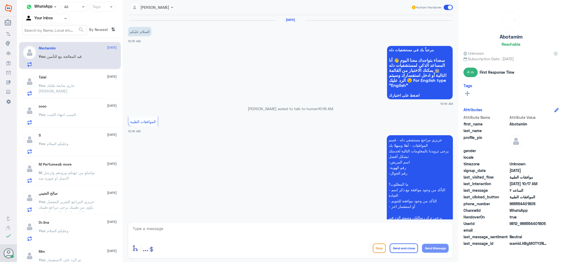
scroll to position [192, 0]
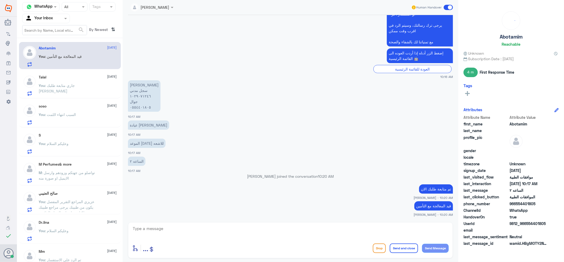
click at [63, 18] on span at bounding box center [66, 19] width 7 height 6
click at [58, 58] on div "Your Team" at bounding box center [46, 59] width 48 height 12
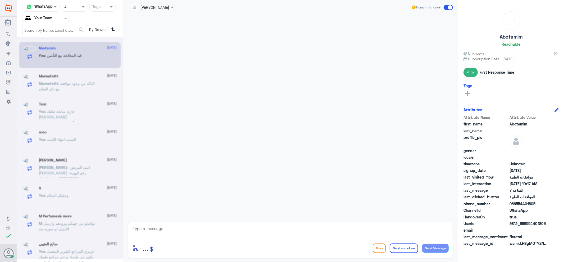
scroll to position [192, 0]
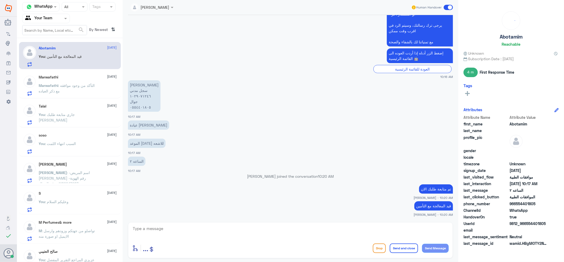
click at [147, 11] on div "[PERSON_NAME]" at bounding box center [150, 7] width 39 height 11
click at [54, 118] on p "You : [PERSON_NAME] متابعة طلبك [PERSON_NAME]" at bounding box center [68, 118] width 59 height 13
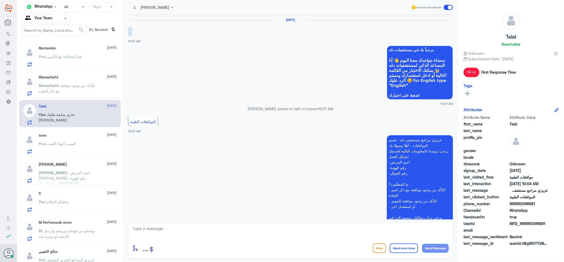
scroll to position [171, 0]
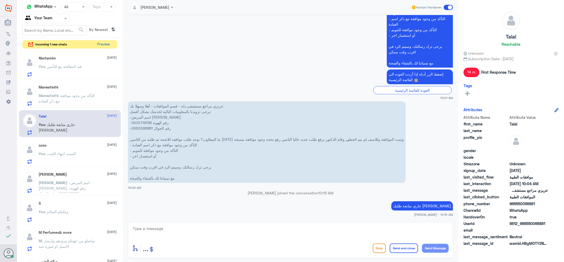
click at [106, 44] on button "Preview" at bounding box center [103, 44] width 16 height 8
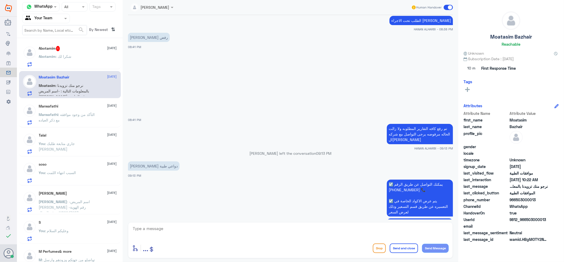
scroll to position [312, 0]
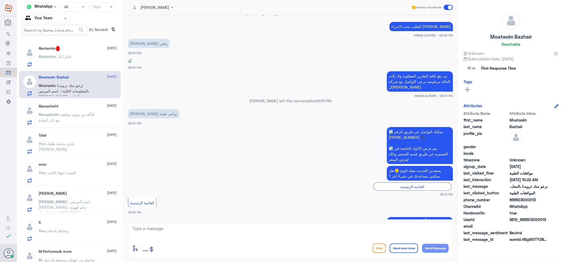
click at [70, 62] on p "Abotamim : شكرا لك" at bounding box center [55, 60] width 33 height 13
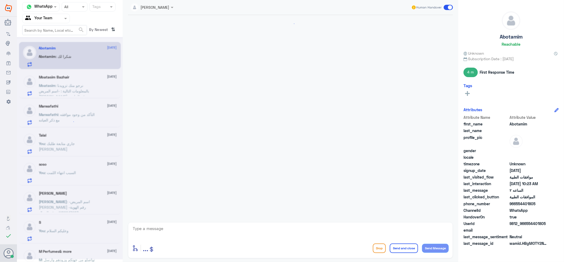
scroll to position [210, 0]
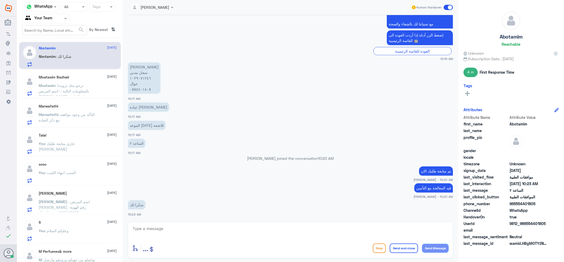
click at [64, 173] on span ": السبب انتهاء اللمت" at bounding box center [60, 172] width 31 height 4
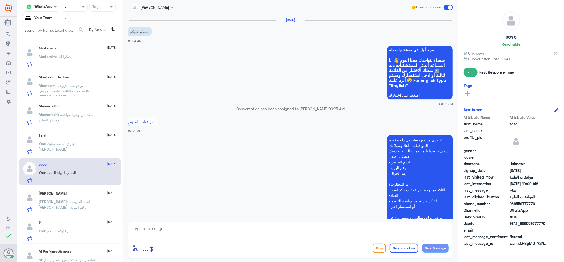
scroll to position [238, 0]
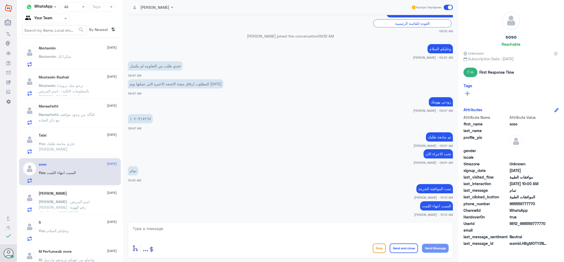
drag, startPoint x: 311, startPoint y: 229, endPoint x: 316, endPoint y: 239, distance: 10.4
click at [311, 231] on textarea at bounding box center [290, 231] width 316 height 13
type textarea "قدامك العافية"
drag, startPoint x: 404, startPoint y: 246, endPoint x: 406, endPoint y: 251, distance: 5.2
click at [404, 248] on button "Send and close" at bounding box center [403, 249] width 28 height 10
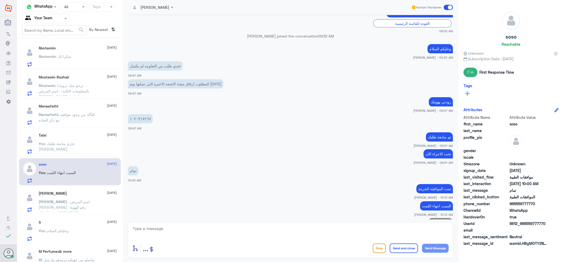
scroll to position [255, 0]
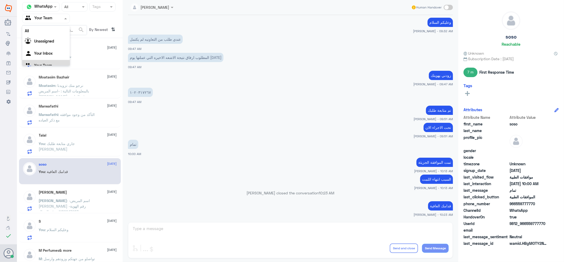
click at [59, 15] on div at bounding box center [45, 18] width 47 height 6
click at [64, 46] on div "Your Inbox" at bounding box center [46, 47] width 48 height 12
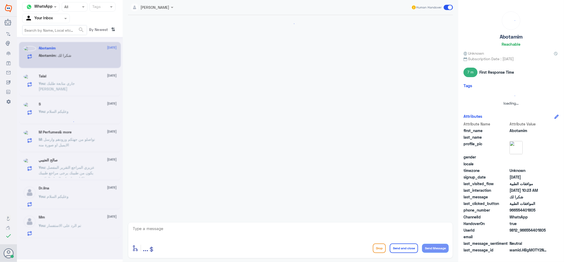
scroll to position [210, 0]
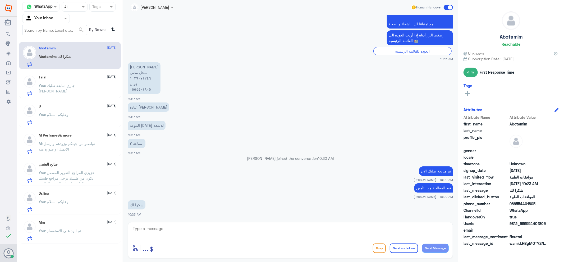
click at [56, 24] on nav "Channel WhatsApp Status × All Tags Agent Filter Your Inbox search By Newest ⇅" at bounding box center [70, 20] width 106 height 36
click at [62, 21] on div "Agent Filter Your Inbox" at bounding box center [42, 19] width 40 height 8
click at [67, 59] on div "Your Team" at bounding box center [46, 59] width 48 height 12
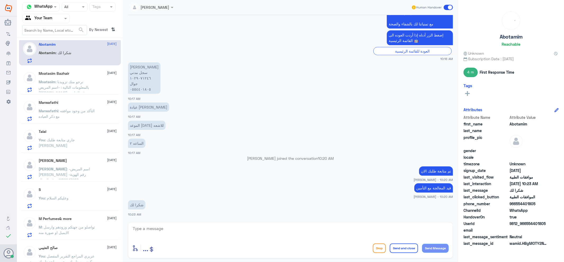
scroll to position [3, 0]
click at [65, 124] on div "Marwafathi [DATE] Marwafathi : التأكد من وجود موافقه مع ذكر العياده" at bounding box center [70, 110] width 102 height 27
click at [72, 113] on span ": التأكد من وجود موافقه مع ذكر العياده" at bounding box center [67, 115] width 56 height 10
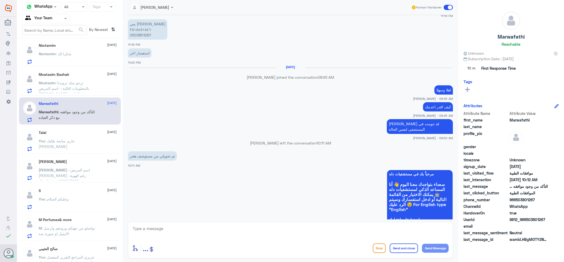
scroll to position [166, 0]
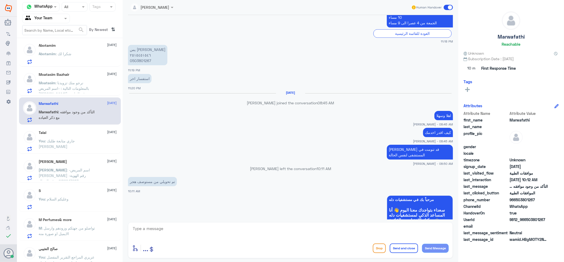
click at [50, 81] on span "Moatasim" at bounding box center [47, 83] width 17 height 4
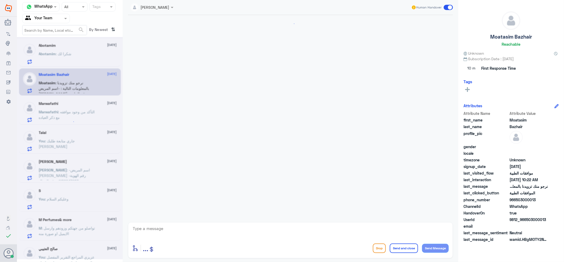
scroll to position [616, 0]
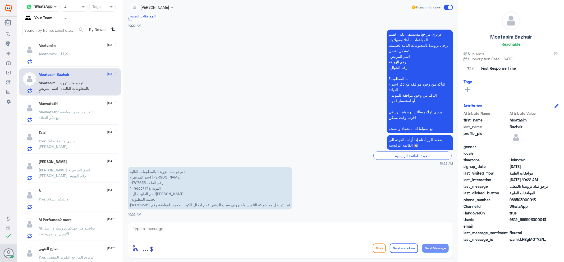
click at [34, 183] on div "Abotamim [DATE] Abotamim : شكرا لك [PERSON_NAME] [DATE] Moatasim : نرجو منك تزو…" at bounding box center [70, 152] width 106 height 224
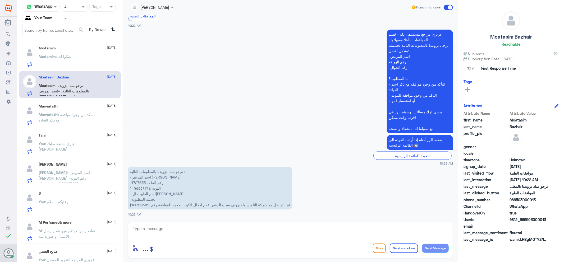
scroll to position [98, 0]
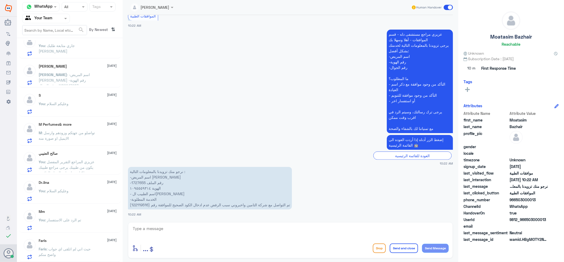
click at [94, 249] on p "Faris : حيث اني لم اتلقى اي جواب واضح منكم" at bounding box center [68, 252] width 59 height 13
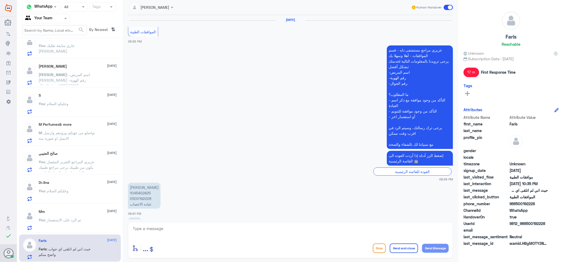
scroll to position [482, 0]
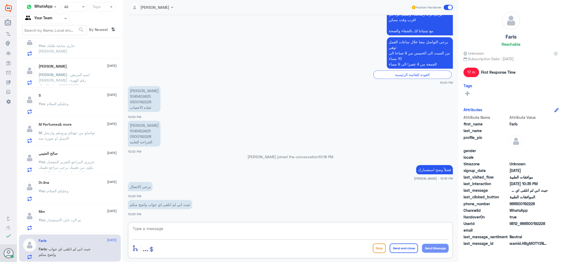
click at [177, 236] on textarea at bounding box center [290, 231] width 316 height 13
type textarea "عزيزي لايوجد خدمة فقط واتس"
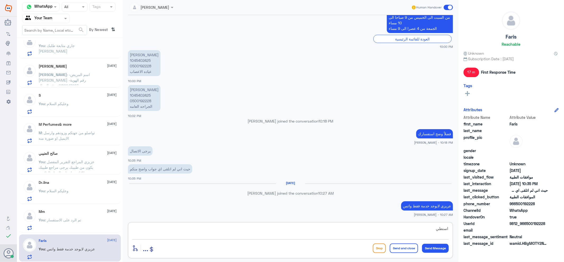
scroll to position [508, 0]
type textarea "استطيع ان اخدمك"
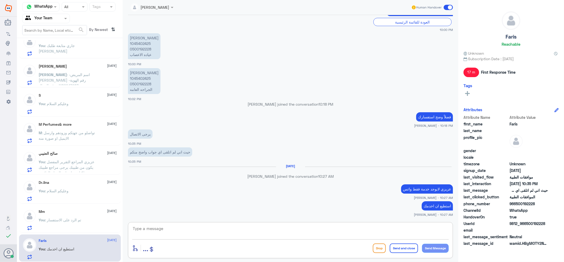
click at [313, 231] on textarea at bounding box center [290, 231] width 316 height 13
type textarea "ماهو استفسارك"
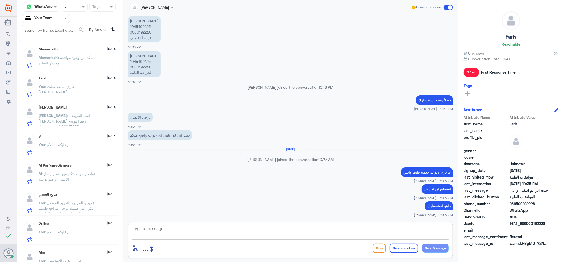
scroll to position [0, 0]
click at [71, 68] on div "Abotamim [DATE] Abotamim : شكرا لك" at bounding box center [70, 55] width 102 height 27
click at [83, 52] on div "Abotamim [DATE] Abotamim : شكرا لك" at bounding box center [78, 56] width 78 height 21
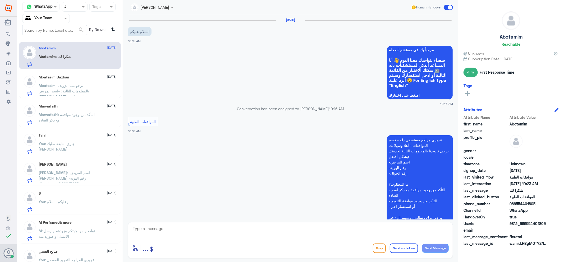
scroll to position [210, 0]
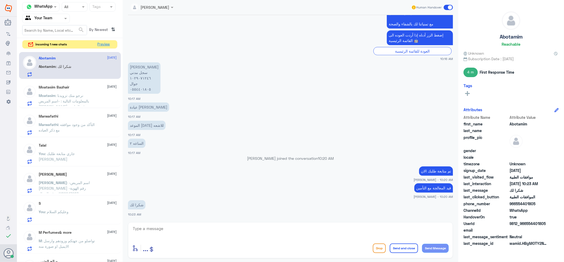
drag, startPoint x: 103, startPoint y: 41, endPoint x: 85, endPoint y: 4, distance: 41.6
click at [103, 41] on button "Preview" at bounding box center [103, 44] width 16 height 8
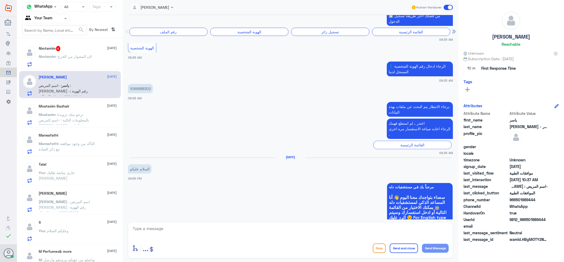
scroll to position [525, 0]
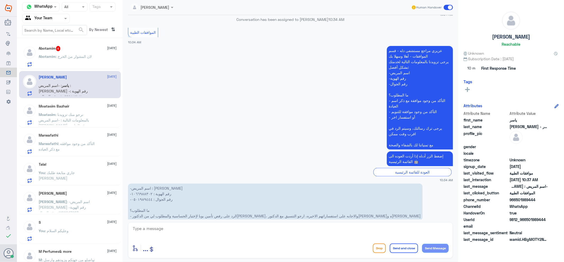
click at [89, 57] on span ": لان المشوار من الخرج" at bounding box center [74, 56] width 36 height 4
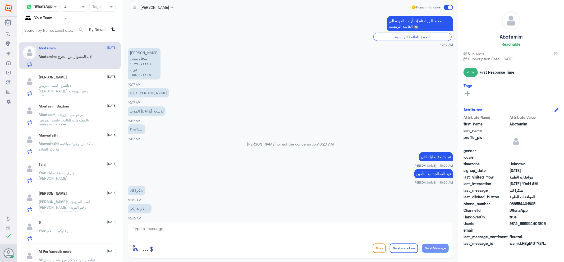
scroll to position [224, 0]
click at [264, 241] on div "enter flow name ... Drop Send and close Send Message" at bounding box center [290, 240] width 325 height 36
click at [261, 231] on textarea at bounding box center [290, 231] width 316 height 13
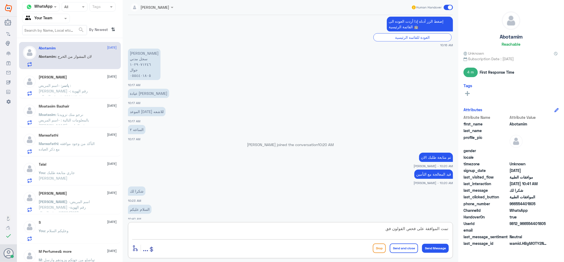
type textarea "تمت الموافقة على فحص القولون فقط"
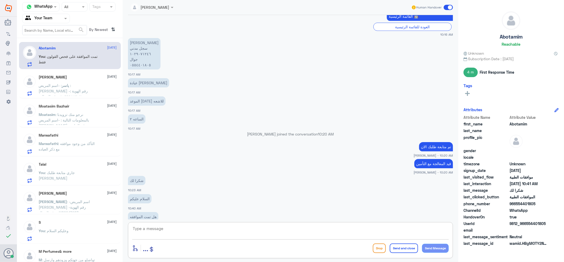
scroll to position [300, 0]
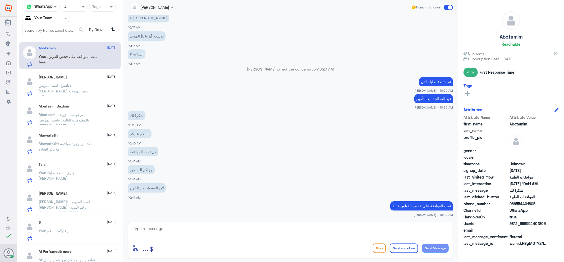
click at [63, 90] on span ": -اسم المريض : [PERSON_NAME] -رقم الهوية : ١٠٦٦٩٨٨٣٠٢ -رقم الجوال : ٠٥٠١٩٨٩٤٤٤…" at bounding box center [68, 110] width 59 height 54
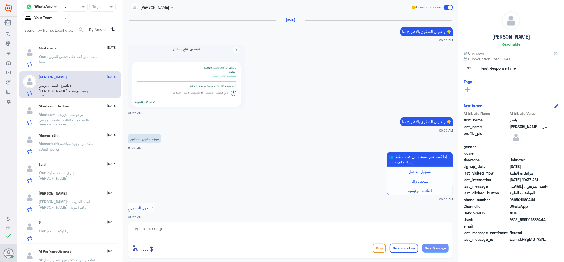
scroll to position [525, 0]
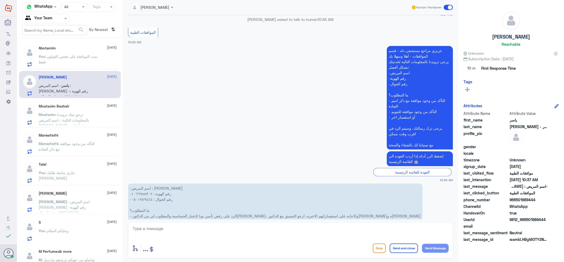
click at [64, 57] on span ": تمت الموافقة على فحص القولون فقط" at bounding box center [68, 59] width 59 height 10
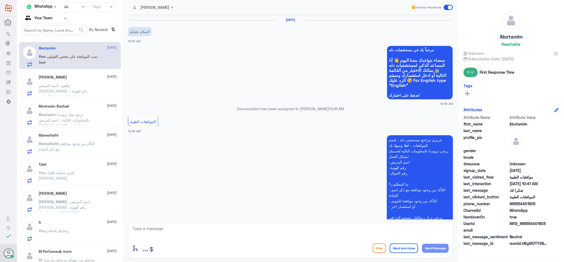
scroll to position [300, 0]
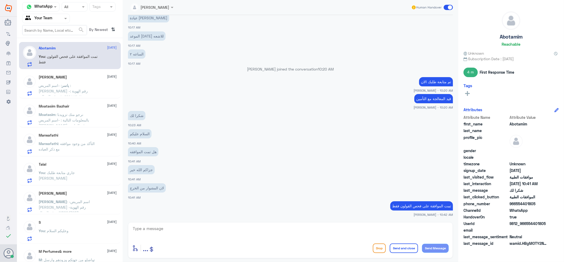
click at [59, 164] on div "Talal [DATE]" at bounding box center [78, 164] width 78 height 4
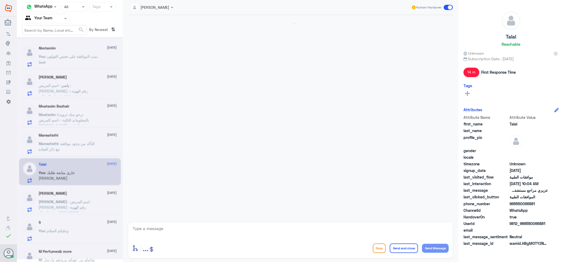
scroll to position [171, 0]
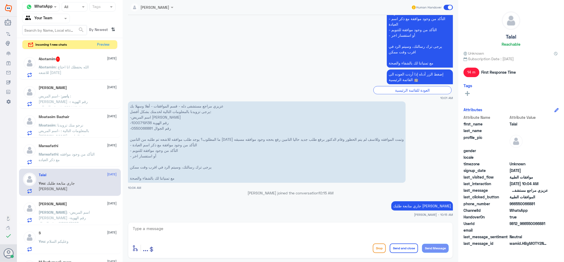
click at [57, 71] on span ": الله يحفظك انا احتاج للاشعه [DATE]" at bounding box center [64, 70] width 50 height 10
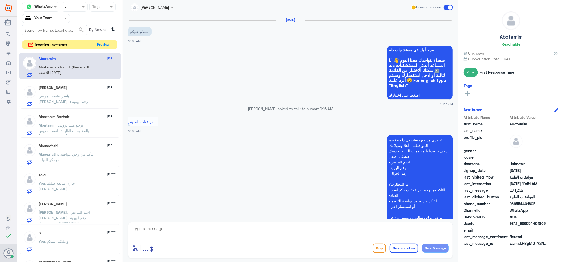
scroll to position [318, 0]
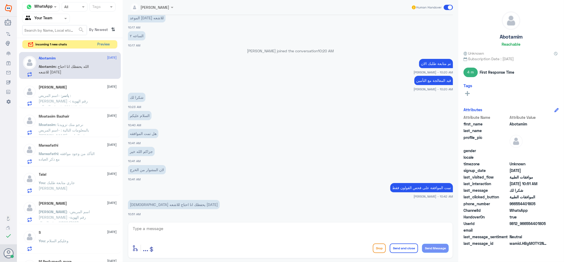
click at [105, 44] on button "Preview" at bounding box center [103, 44] width 16 height 8
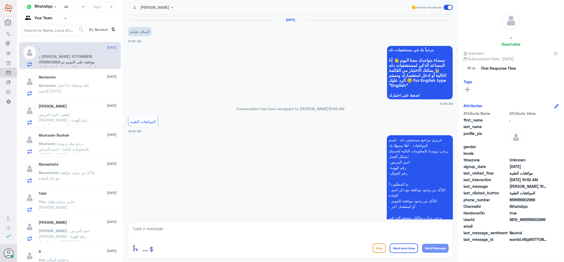
click at [77, 94] on p "Abotamim : الله يحفظك انا احتاج للاشعه [DATE]" at bounding box center [68, 89] width 59 height 13
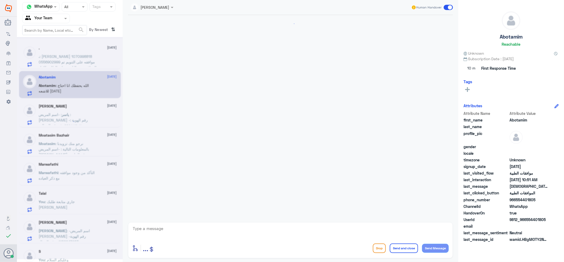
scroll to position [318, 0]
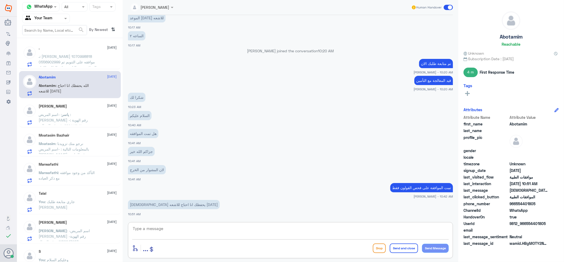
click at [173, 230] on textarea at bounding box center [290, 231] width 316 height 13
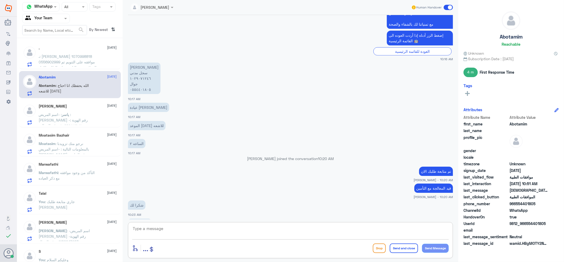
scroll to position [200, 0]
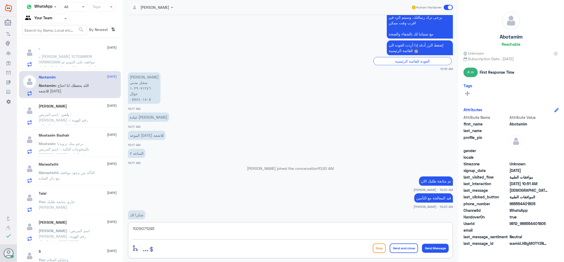
click at [146, 229] on textarea "1029071246" at bounding box center [290, 231] width 316 height 13
type textarea "1029071246"
type textarea "i"
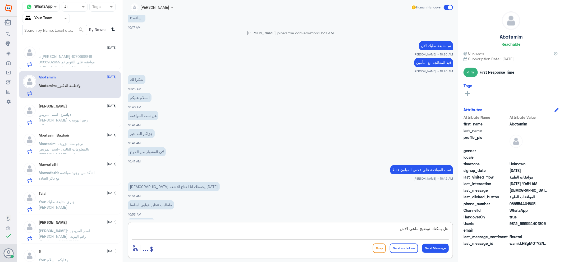
scroll to position [354, 0]
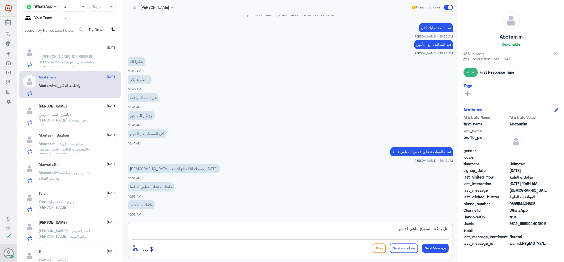
type textarea "هل يمكنك توضيح ماهي الاشعة"
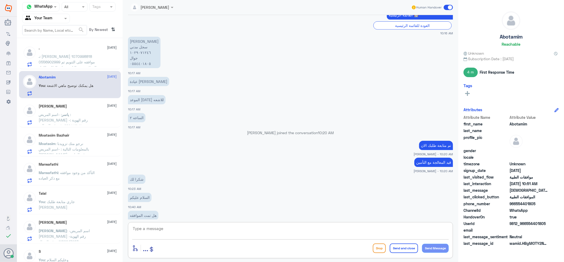
scroll to position [224, 0]
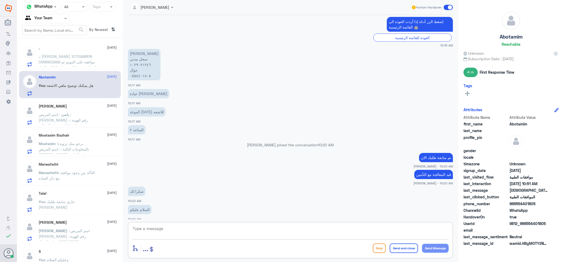
click at [217, 240] on div "enter flow name ... Drop Send and close Send Message" at bounding box center [290, 240] width 325 height 36
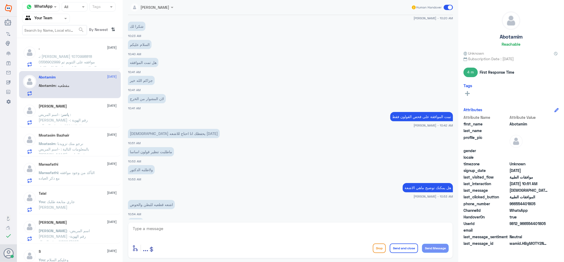
scroll to position [407, 0]
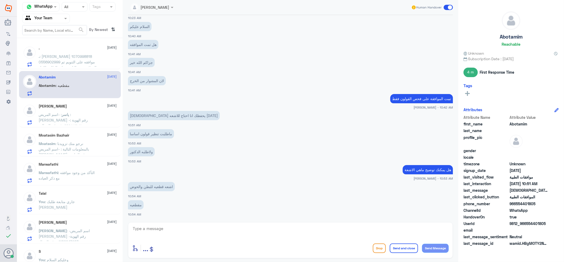
click at [276, 225] on textarea at bounding box center [290, 231] width 316 height 13
click at [278, 227] on textarea at bounding box center [290, 231] width 316 height 13
type textarea "ل"
type textarea "نعم يوجد"
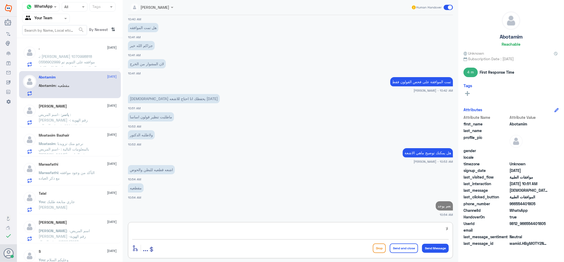
type textarea "ل"
type textarea "هل تريد الغاء فحص القولون"
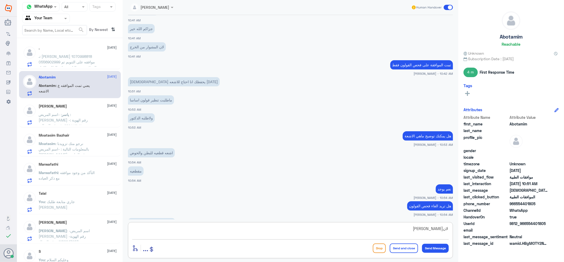
scroll to position [459, 0]
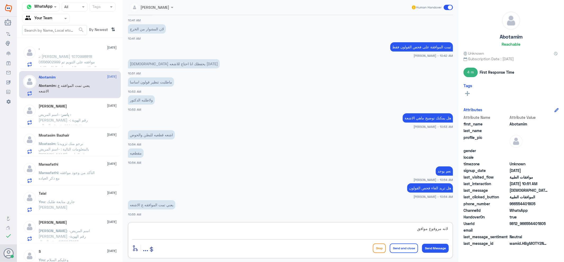
type textarea "لانه مروفوع موافقة"
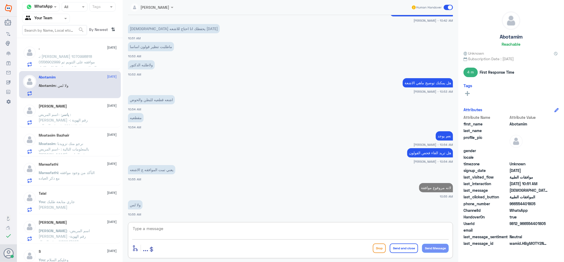
click at [295, 224] on div "enter flow name ... Drop Send and close Send Message" at bounding box center [290, 240] width 325 height 36
click at [297, 224] on div "enter flow name ... Drop Send and close Send Message" at bounding box center [290, 240] width 325 height 36
drag, startPoint x: 297, startPoint y: 224, endPoint x: 295, endPoint y: 228, distance: 5.0
click at [297, 226] on div "enter flow name ... Drop Send and close Send Message" at bounding box center [290, 240] width 325 height 36
click at [294, 228] on textarea at bounding box center [290, 231] width 316 height 13
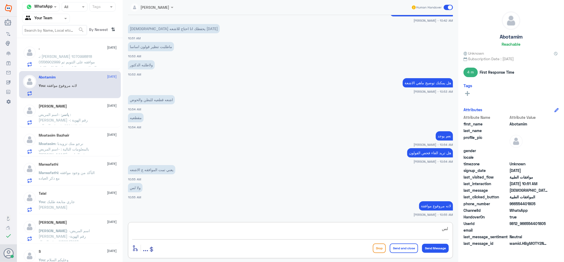
type textarea "لسى"
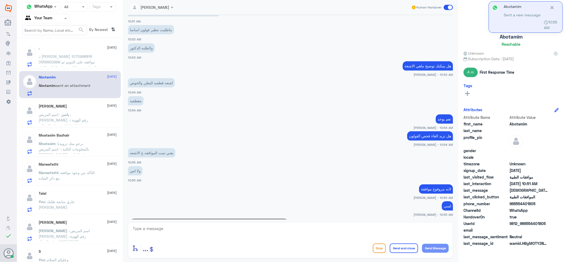
scroll to position [516, 0]
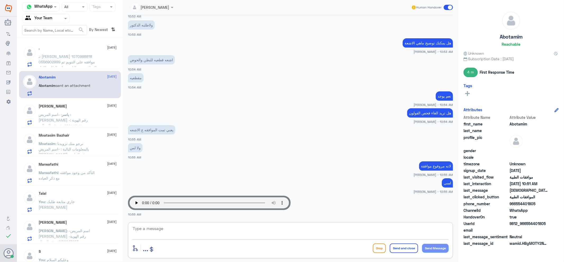
click at [224, 244] on div "enter flow name ... Drop Send and close Send Message" at bounding box center [290, 248] width 316 height 12
drag, startPoint x: 222, startPoint y: 236, endPoint x: 228, endPoint y: 236, distance: 5.3
click at [226, 235] on textarea at bounding box center [290, 231] width 316 height 13
type textarea "يرجى الكتابة من فضلك"
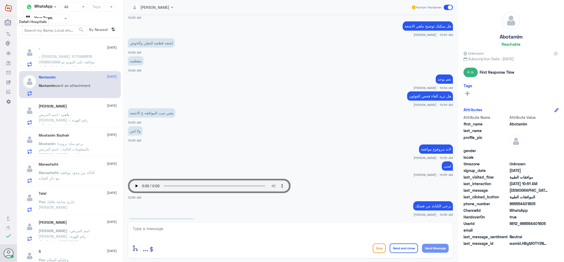
scroll to position [623, 0]
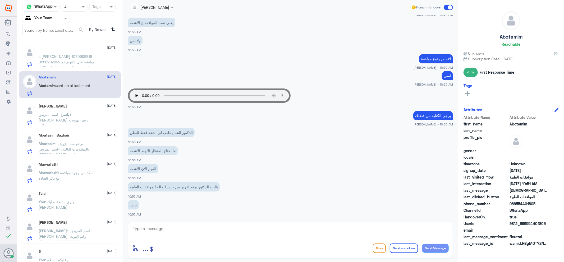
click at [83, 184] on div "Marwafathi [DATE] Marwafathi : التأكد من وجود موافقه مع ذكر العياده" at bounding box center [70, 171] width 102 height 27
click at [330, 181] on div "ياليت الدكتور يرفع تقرير من حديد للحاله للموافقات الطبيه 10:57 AM" at bounding box center [290, 190] width 325 height 18
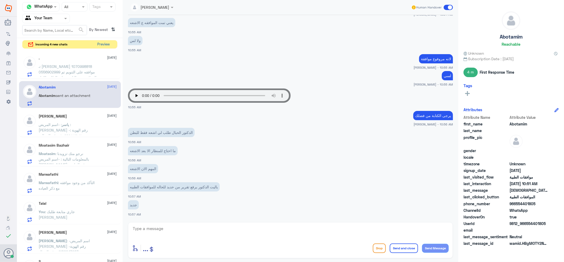
click at [99, 45] on button "Preview" at bounding box center [103, 44] width 16 height 8
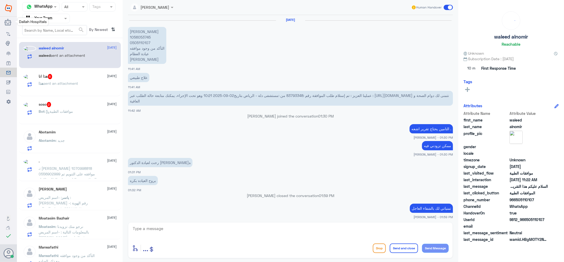
scroll to position [510, 0]
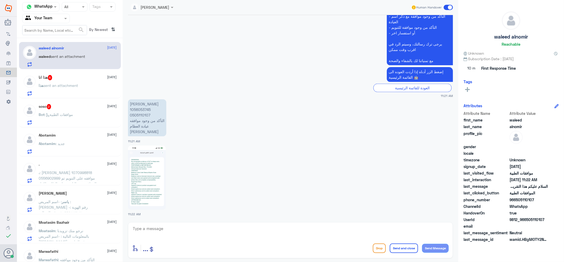
click at [78, 83] on p "هذا sent an attachment" at bounding box center [58, 89] width 39 height 13
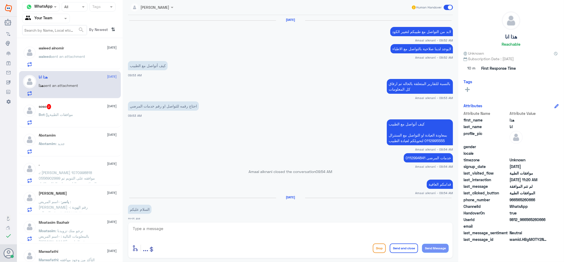
scroll to position [389, 0]
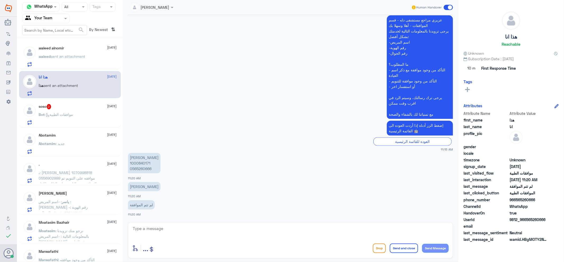
click at [82, 114] on div "Bot : موافقات الطبية" at bounding box center [78, 119] width 78 height 12
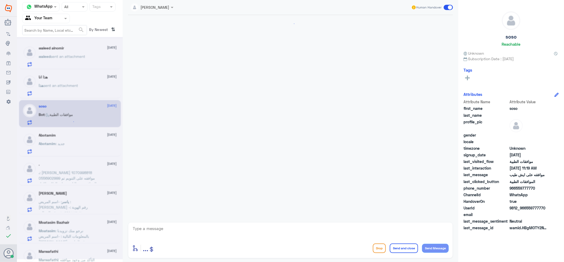
scroll to position [402, 0]
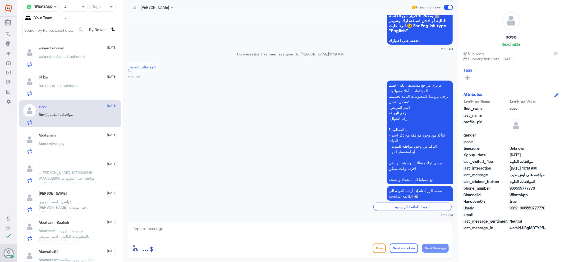
click at [81, 152] on div "Abotamim : جديد" at bounding box center [78, 148] width 78 height 12
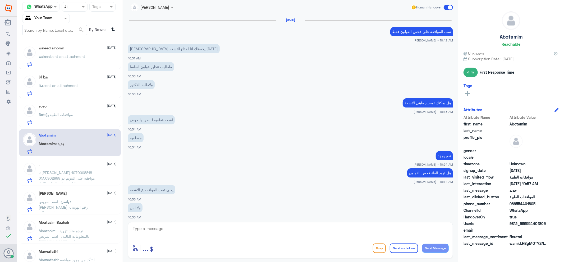
scroll to position [167, 0]
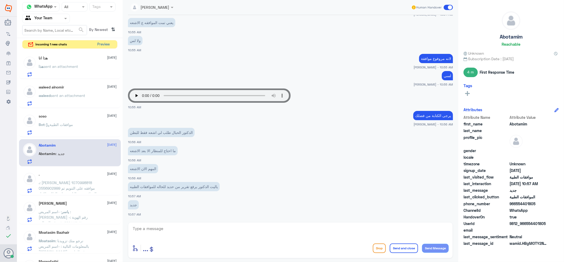
click at [107, 41] on button "Preview" at bounding box center [103, 44] width 16 height 8
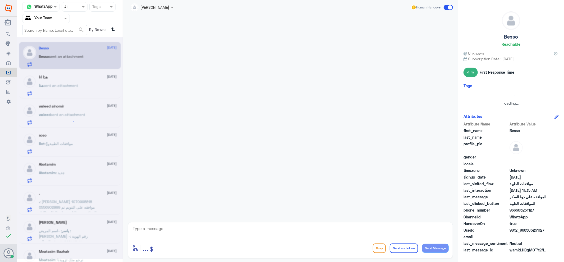
scroll to position [157, 0]
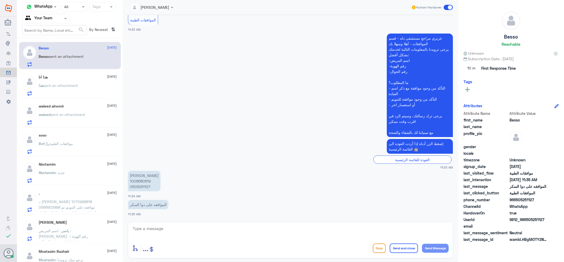
click at [75, 128] on div "Besso [DATE] [PERSON_NAME] sent an attachment هذا انا [DATE] هذا sent an attach…" at bounding box center [70, 152] width 106 height 224
click at [80, 121] on p "waleed sent an attachment" at bounding box center [62, 118] width 46 height 13
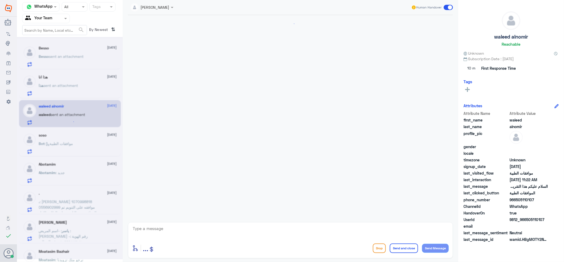
scroll to position [510, 0]
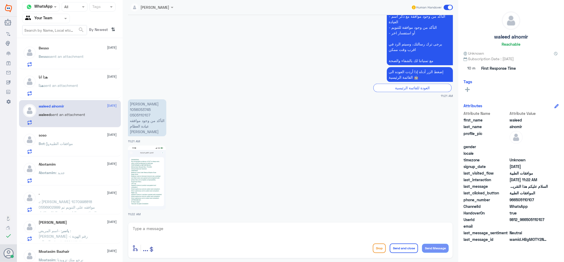
click at [67, 82] on div "هذا انا [DATE] هذا sent an attachment" at bounding box center [78, 85] width 78 height 21
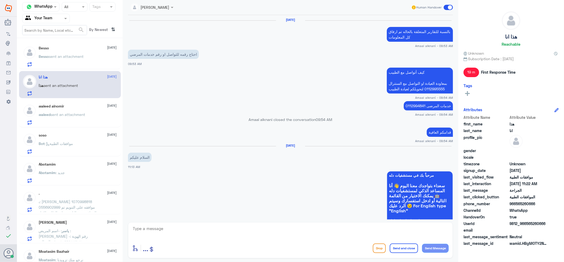
scroll to position [381, 0]
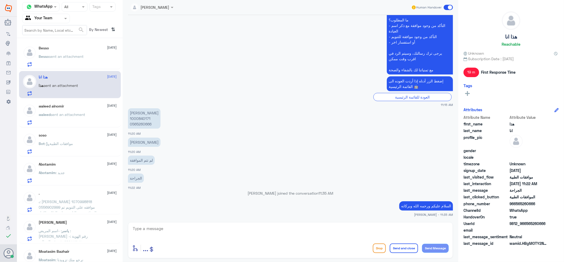
click at [72, 166] on div "Abotamim [DATE]" at bounding box center [78, 164] width 78 height 4
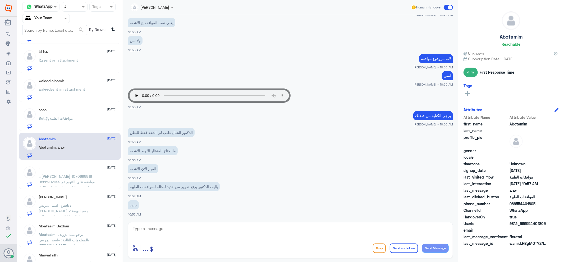
scroll to position [59, 0]
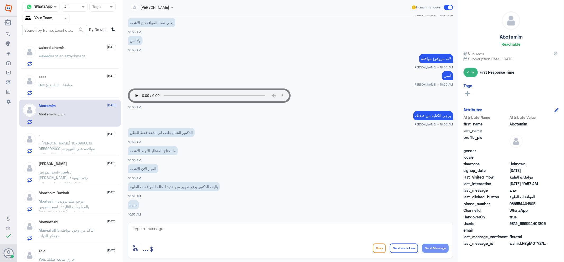
click at [83, 89] on div "Bot : موافقات الطبية" at bounding box center [78, 89] width 78 height 12
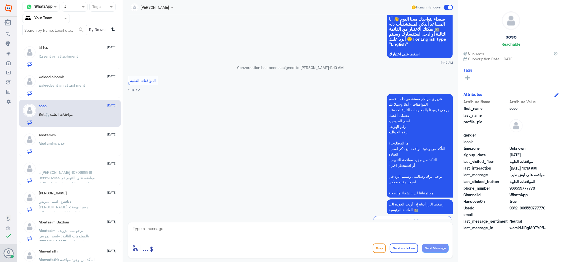
scroll to position [402, 0]
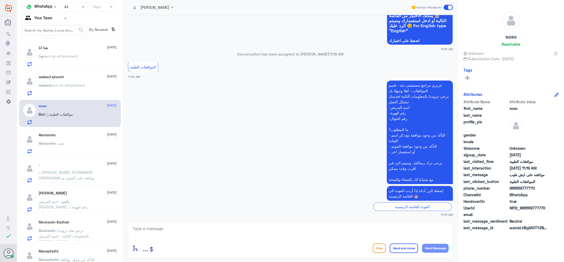
click at [78, 90] on p "waleed sent an attachment" at bounding box center [62, 88] width 46 height 13
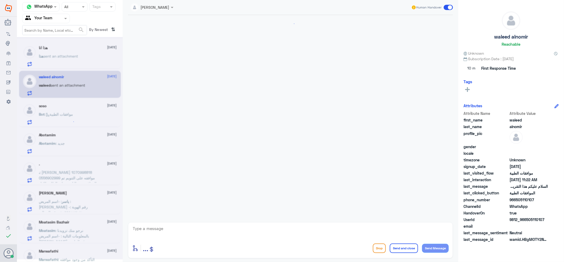
scroll to position [510, 0]
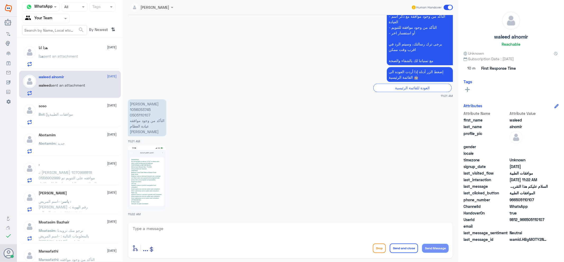
click at [80, 110] on div "soso [DATE] Bot : موافقات الطبية" at bounding box center [78, 114] width 78 height 21
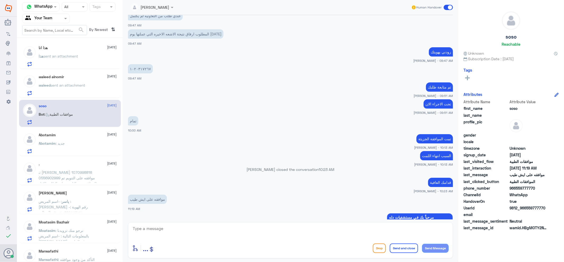
scroll to position [167, 0]
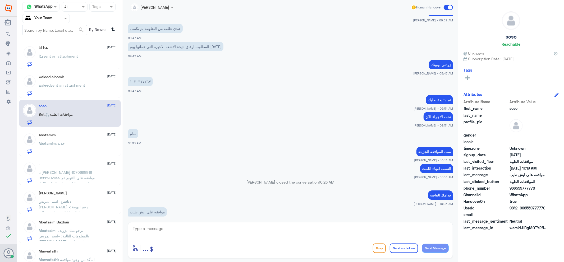
click at [85, 84] on span "sent an attachment" at bounding box center [68, 85] width 35 height 4
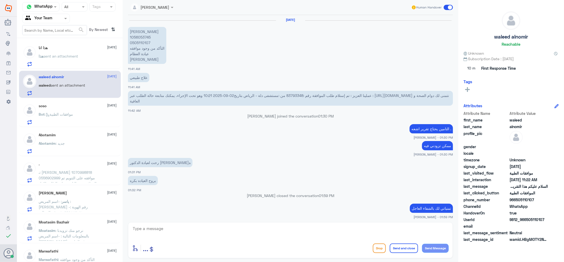
scroll to position [510, 0]
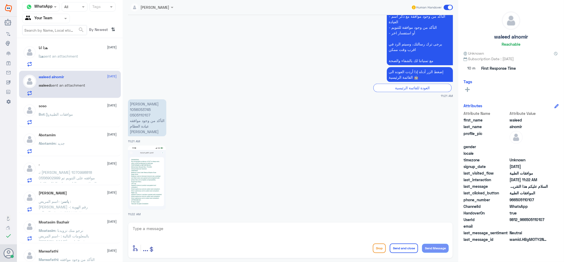
click at [63, 55] on span "sent an attachment" at bounding box center [61, 56] width 35 height 4
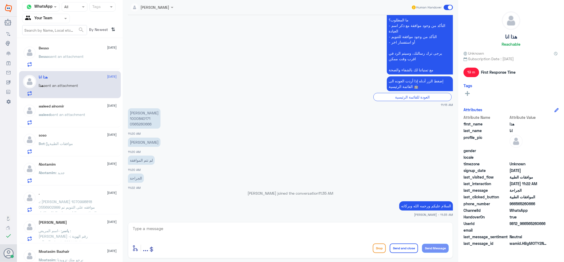
click at [49, 57] on span "sent an attachment" at bounding box center [66, 56] width 35 height 4
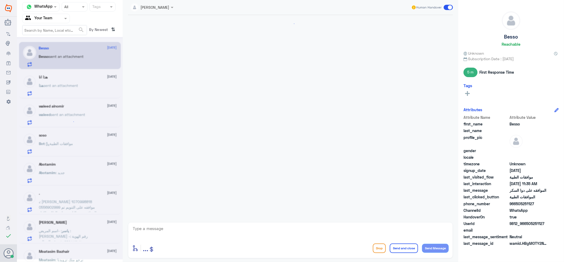
scroll to position [183, 0]
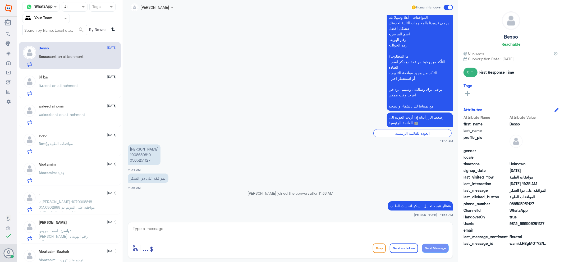
click at [59, 165] on div "Abotamim [DATE]" at bounding box center [78, 164] width 78 height 4
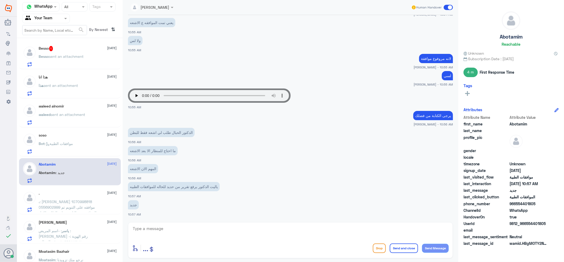
click at [65, 57] on span "sent an attachment" at bounding box center [66, 56] width 35 height 4
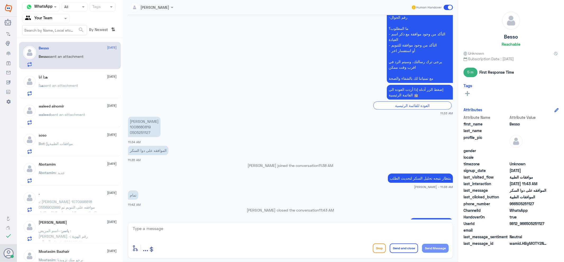
scroll to position [228, 0]
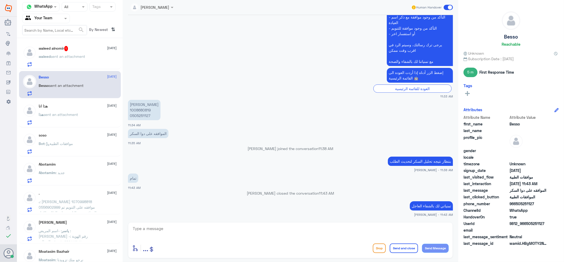
click at [80, 56] on span "sent an attachment" at bounding box center [68, 56] width 35 height 4
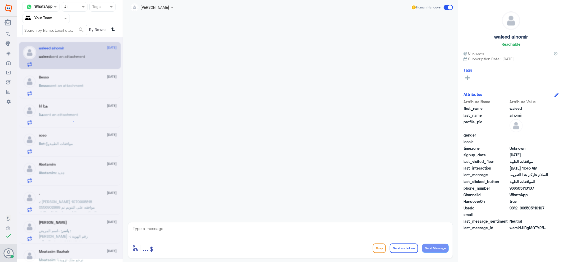
scroll to position [504, 0]
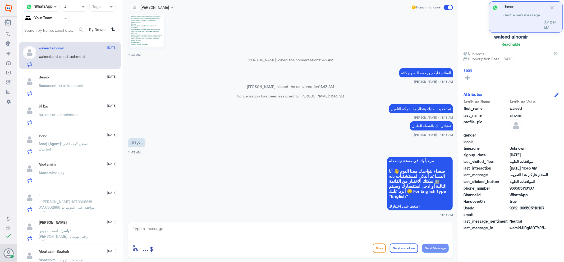
click at [72, 95] on p "Besso sent an attachment" at bounding box center [61, 89] width 45 height 13
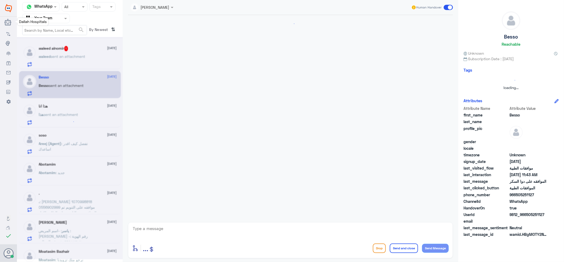
scroll to position [228, 0]
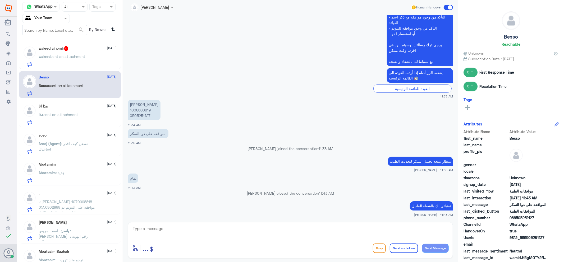
click at [67, 63] on p "waleed sent an attachment" at bounding box center [62, 60] width 46 height 13
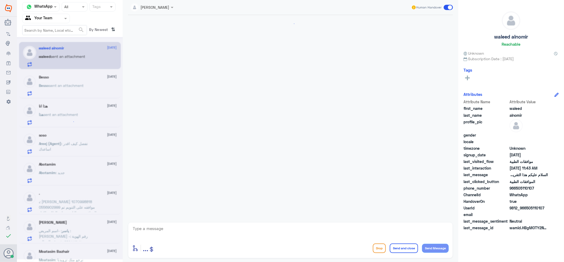
scroll to position [504, 0]
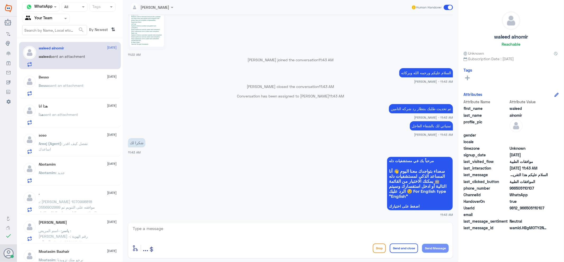
click at [81, 147] on p "Areej (Agent) : تفضل كيف اقدر اساعدك" at bounding box center [68, 147] width 59 height 13
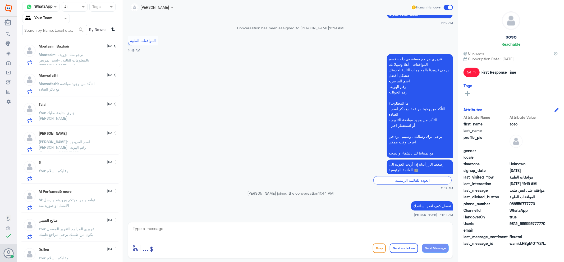
scroll to position [272, 0]
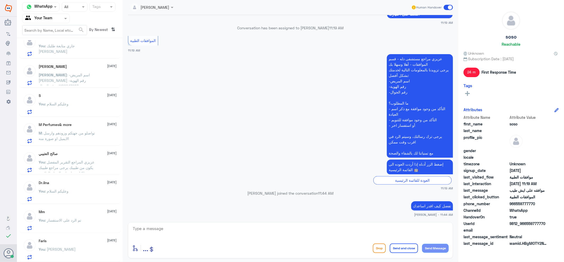
click at [96, 187] on div "Dr.[PERSON_NAME] [DATE] You : وعليكم السلام" at bounding box center [78, 191] width 78 height 21
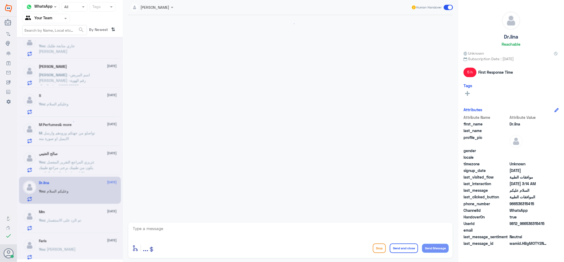
scroll to position [98, 0]
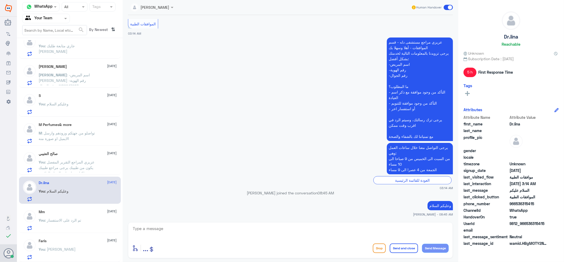
click at [87, 221] on div "You : تم الرد على الاستفسار" at bounding box center [78, 225] width 78 height 12
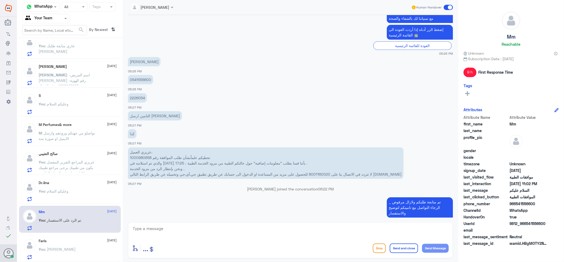
scroll to position [337, 0]
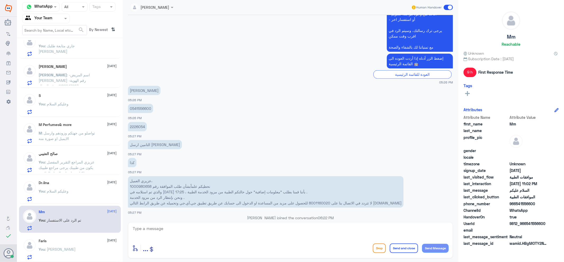
click at [145, 110] on p "0541556600" at bounding box center [140, 108] width 25 height 9
click at [131, 124] on p "2226054" at bounding box center [137, 126] width 19 height 9
click at [134, 127] on p "2226054" at bounding box center [137, 126] width 19 height 9
click at [135, 127] on p "2226054" at bounding box center [137, 126] width 19 height 9
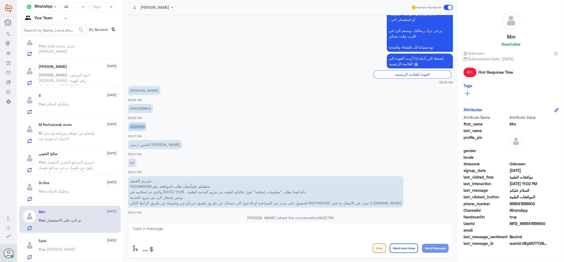
copy p "2226054"
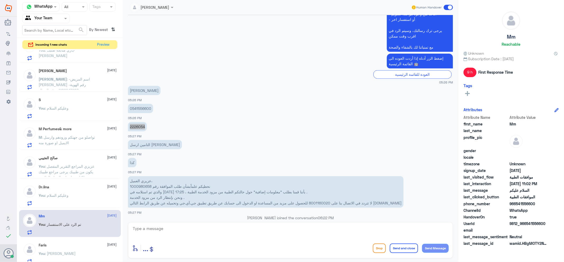
scroll to position [272, 0]
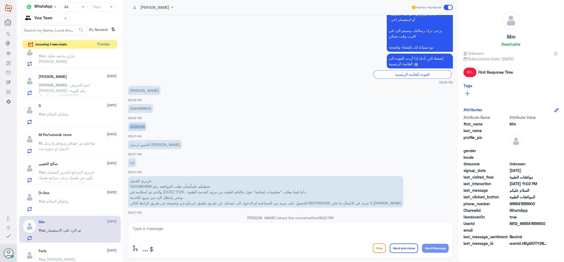
click at [105, 46] on button "Preview" at bounding box center [103, 44] width 16 height 8
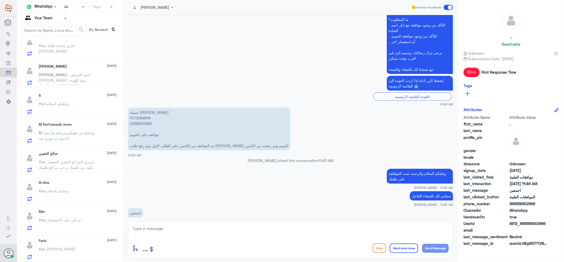
scroll to position [173, 0]
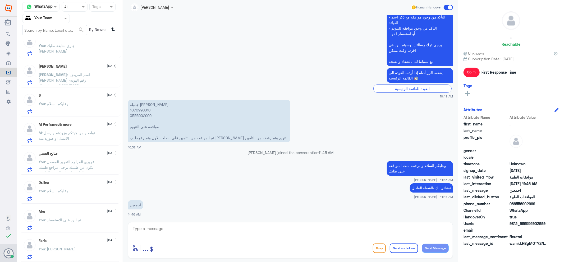
click at [40, 59] on div "[DEMOGRAPHIC_DATA] 1 [DATE] [DEMOGRAPHIC_DATA] sent an attachment . [DATE] . se…" at bounding box center [70, 152] width 106 height 224
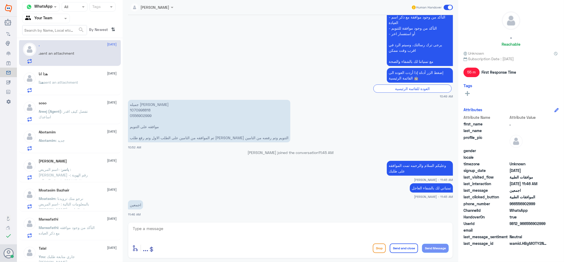
scroll to position [0, 0]
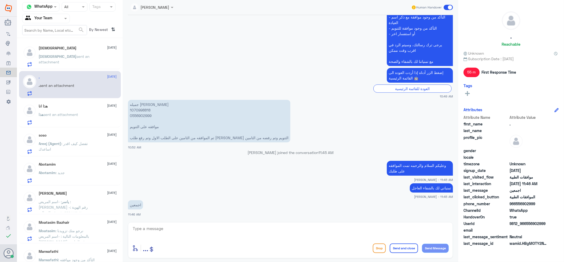
click at [78, 62] on p "[DEMOGRAPHIC_DATA] sent an attachment" at bounding box center [68, 60] width 59 height 13
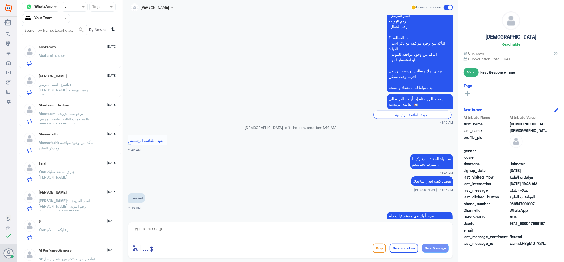
scroll to position [243, 0]
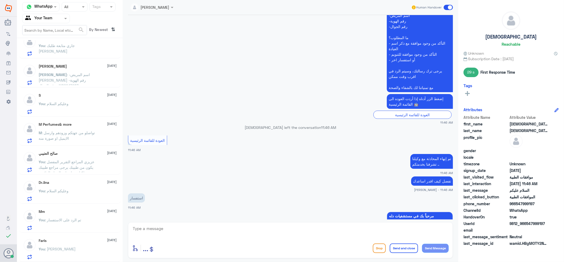
click at [80, 220] on span ": تم الرد على الاستفسار" at bounding box center [63, 220] width 36 height 4
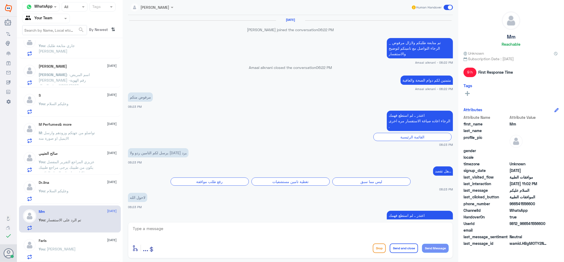
scroll to position [387, 0]
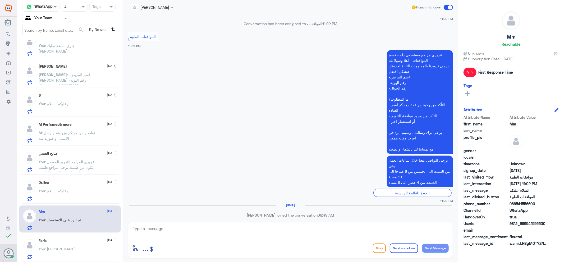
click at [73, 254] on div "You : ماهو استفسارك" at bounding box center [78, 254] width 78 height 12
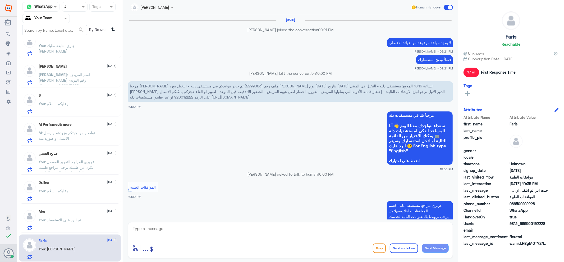
scroll to position [344, 0]
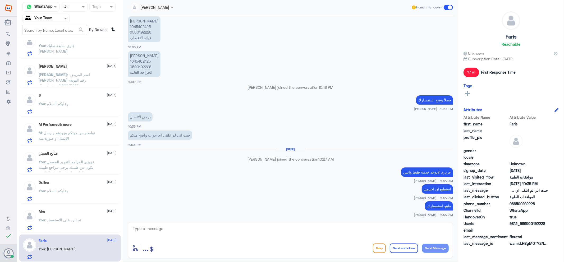
click at [77, 207] on div "Mm [DATE] You : تم الرد على الاستفسار" at bounding box center [70, 219] width 102 height 27
click at [104, 136] on div "M : تواصلو من جهتكم وزودهم وارسل الايميل او صورة منه" at bounding box center [78, 137] width 78 height 12
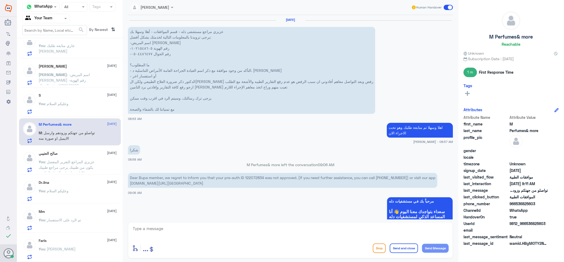
scroll to position [508, 0]
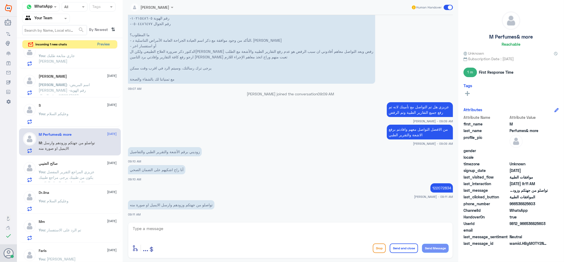
click at [104, 44] on button "Preview" at bounding box center [103, 44] width 16 height 8
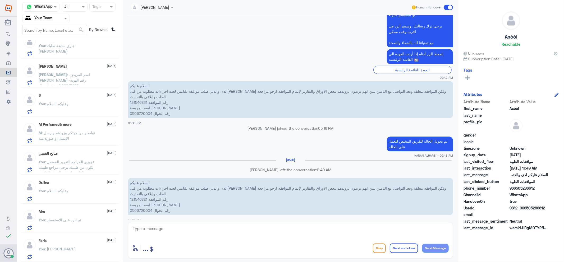
scroll to position [218, 0]
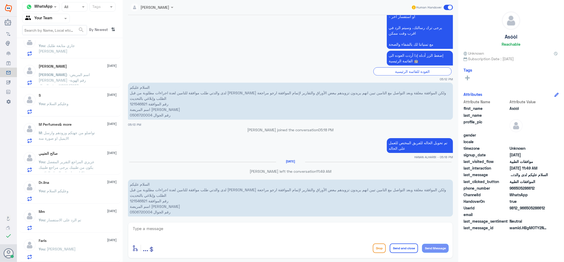
click at [89, 110] on div "You : وعليكم السلام" at bounding box center [78, 108] width 78 height 12
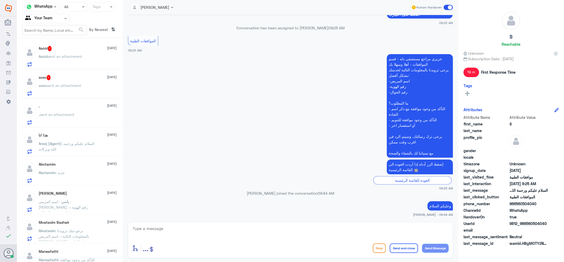
click at [87, 62] on div "Asóòl sent an attachment" at bounding box center [78, 61] width 78 height 12
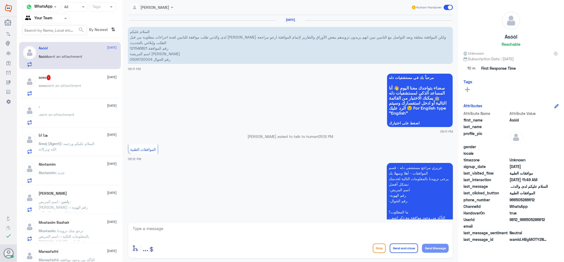
scroll to position [498, 0]
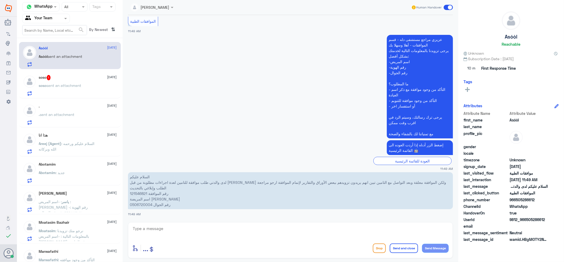
click at [58, 76] on div "soso 1 [DATE]" at bounding box center [78, 77] width 78 height 5
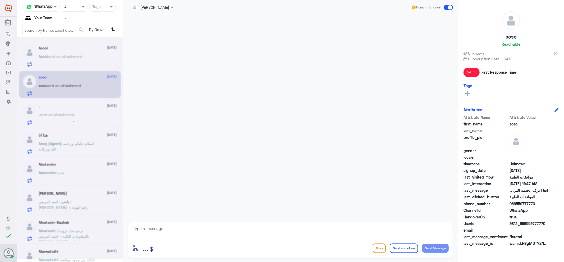
scroll to position [283, 0]
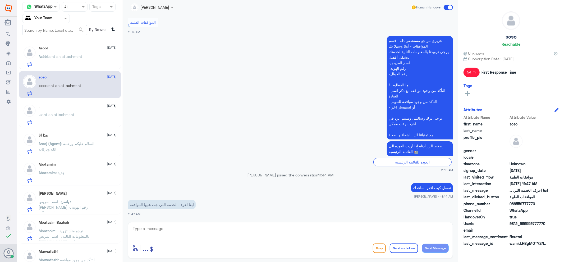
click at [67, 46] on div "Asóòl [DATE]" at bounding box center [78, 48] width 78 height 4
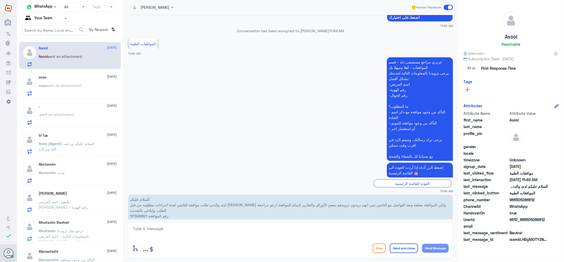
scroll to position [534, 0]
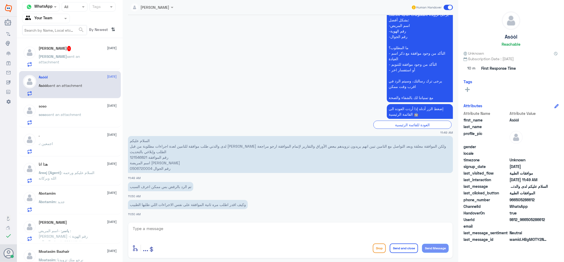
click at [45, 32] on input "text" at bounding box center [54, 30] width 64 height 10
click at [53, 51] on h5 "ABDULLAH 1" at bounding box center [55, 48] width 32 height 5
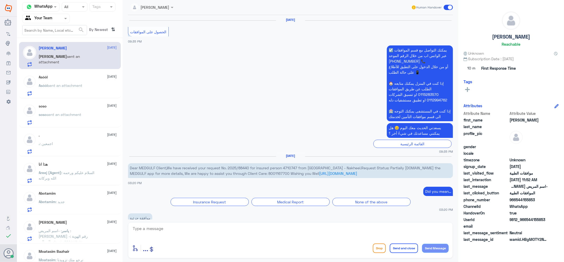
scroll to position [776, 0]
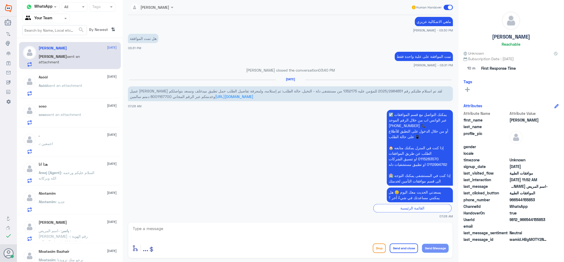
click at [45, 91] on p "Asóòl sent an attachment" at bounding box center [61, 89] width 44 height 13
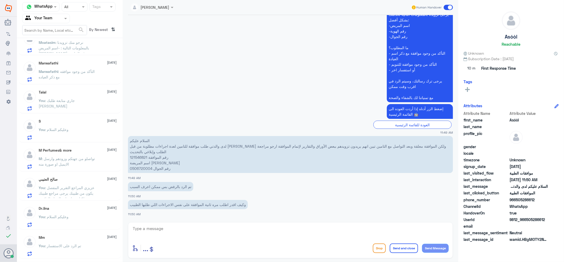
scroll to position [243, 0]
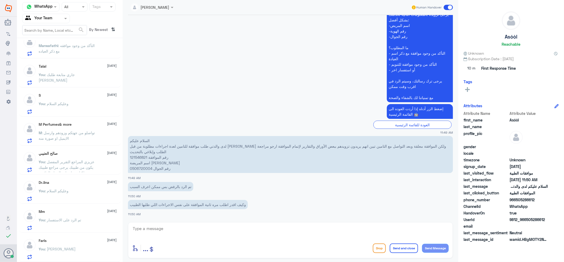
click at [62, 253] on p "You : ماهو استفسارك" at bounding box center [57, 252] width 37 height 13
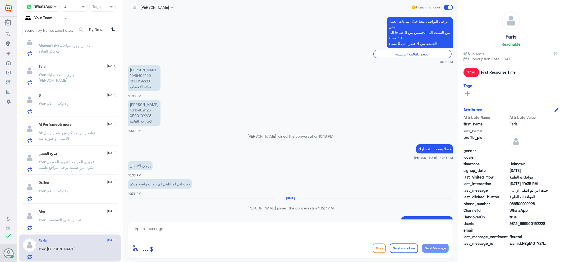
scroll to position [285, 0]
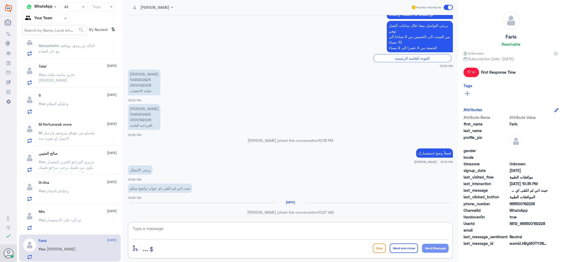
click at [194, 232] on textarea at bounding box center [290, 231] width 316 height 13
type textarea "j"
type textarea "تأمينك الان صار تعاونية يرجى مراجعة مشرف واعادة الاحتساب وفتح الكشفية"
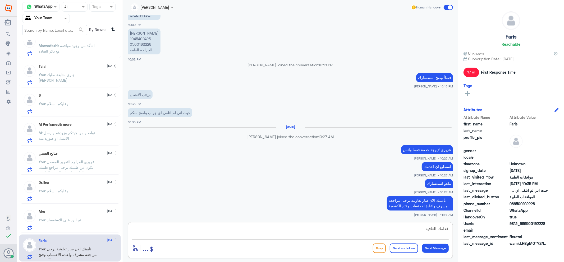
type textarea "قدامك العافية"
click at [400, 247] on button "Send and close" at bounding box center [403, 249] width 28 height 10
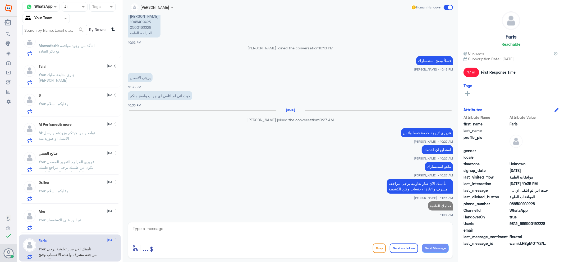
scroll to position [242, 0]
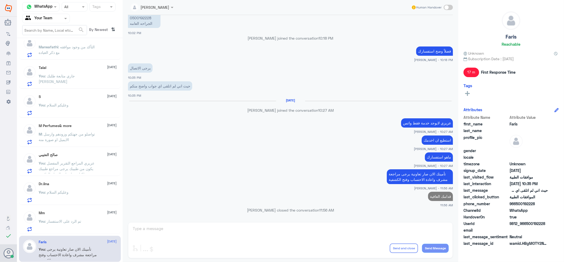
click at [55, 212] on div "Mm [DATE]" at bounding box center [78, 213] width 78 height 4
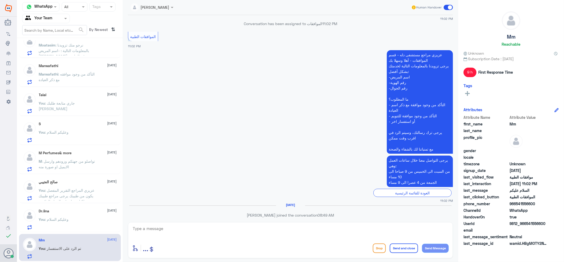
scroll to position [95, 0]
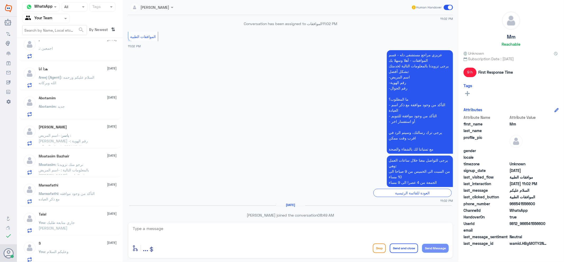
click at [45, 12] on nav "Channel WhatsApp Status × All Tags Agent Filter Your Team search By Newest ⇅" at bounding box center [70, 20] width 106 height 36
click at [45, 19] on input "text" at bounding box center [39, 18] width 29 height 6
click at [54, 48] on div "Your Inbox" at bounding box center [46, 47] width 48 height 12
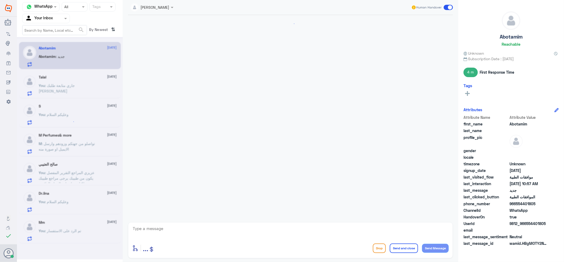
scroll to position [167, 0]
click at [57, 16] on div at bounding box center [45, 18] width 47 height 6
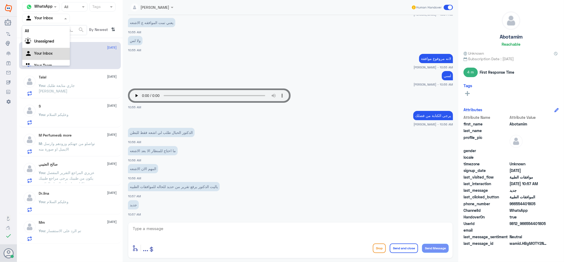
scroll to position [7, 0]
click at [51, 58] on Team "Your Team" at bounding box center [43, 59] width 18 height 4
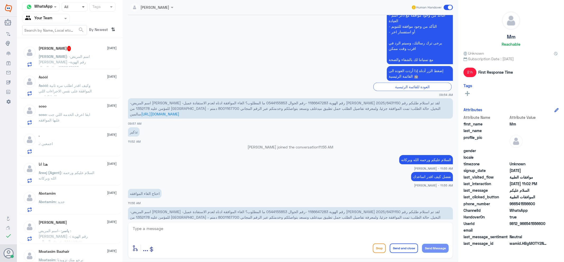
scroll to position [667, 0]
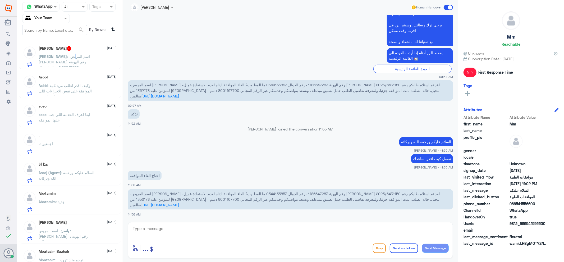
click at [73, 54] on span ": -اسم المريض [PERSON_NAME] -رقم الهوية 1186647283 -رقم الجوال 0544155853 ما ال…" at bounding box center [68, 92] width 58 height 77
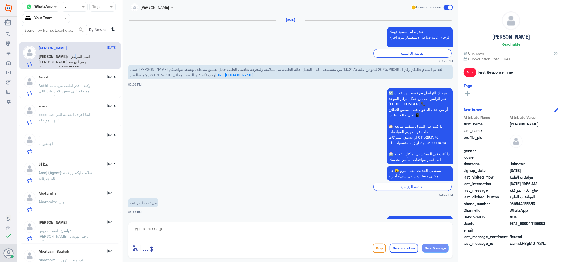
scroll to position [644, 0]
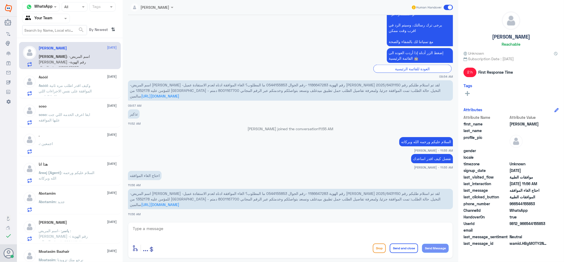
click at [62, 187] on div "Abotamim [DATE] Abotamim : جديد" at bounding box center [70, 200] width 102 height 27
click at [325, 94] on p "-اسم المريض [PERSON_NAME] -رقم الهوية 1186647283 -رقم الجوال 0544155853 ما المط…" at bounding box center [290, 90] width 325 height 20
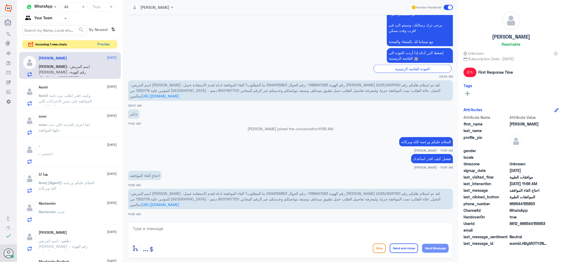
click at [107, 45] on button "Preview" at bounding box center [103, 44] width 16 height 8
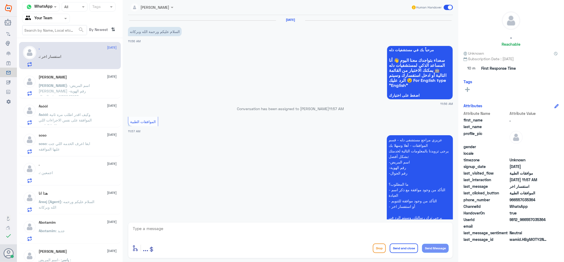
scroll to position [91, 0]
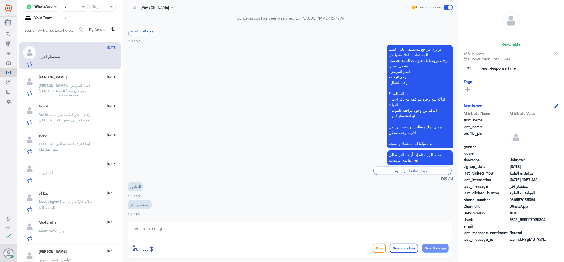
drag, startPoint x: 180, startPoint y: 223, endPoint x: 184, endPoint y: 226, distance: 4.9
click at [180, 224] on div "enter flow name ... Drop Send and close Send Message" at bounding box center [290, 240] width 325 height 36
click at [183, 228] on textarea at bounding box center [290, 231] width 316 height 13
type textarea "وعليكم السلام"
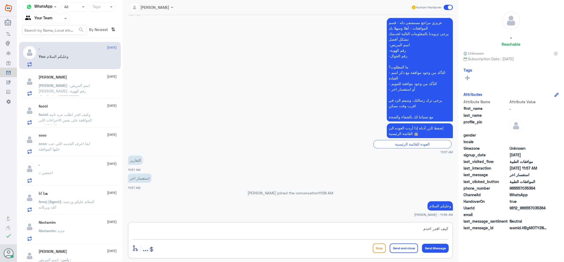
type textarea "كيف اقدر اخدمك"
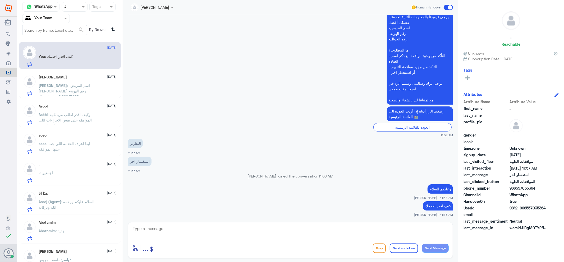
click at [85, 96] on span ": -اسم المريض [PERSON_NAME] -رقم الهوية 1186647283 -رقم الجوال 0544155853 ما ال…" at bounding box center [68, 121] width 58 height 77
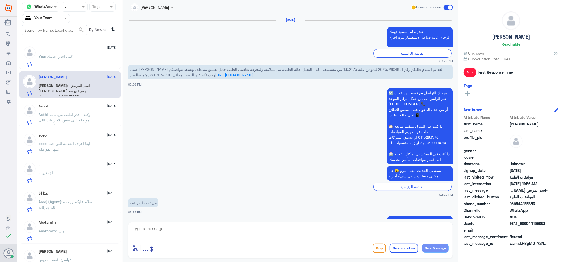
scroll to position [644, 0]
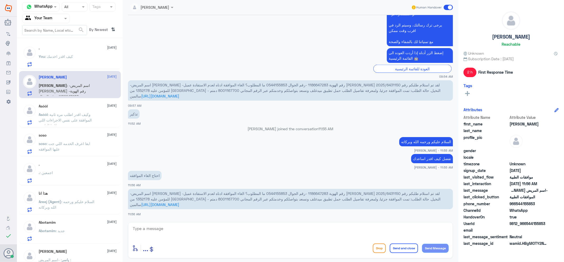
click at [73, 112] on p "Asóòl : وكيف اقدر اطلب مره ثانية الموافقة على نفس الاجراءات اللي طلبها الطبيب" at bounding box center [68, 118] width 59 height 13
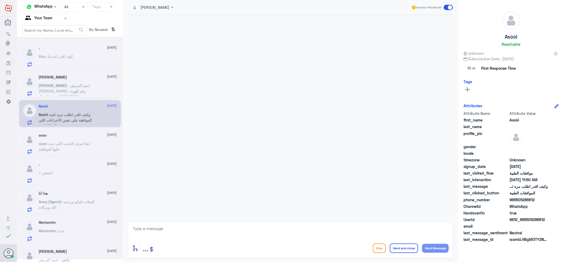
scroll to position [534, 0]
click at [49, 45] on div ". [DATE] You : كيف اقدر اخدمك" at bounding box center [70, 55] width 102 height 27
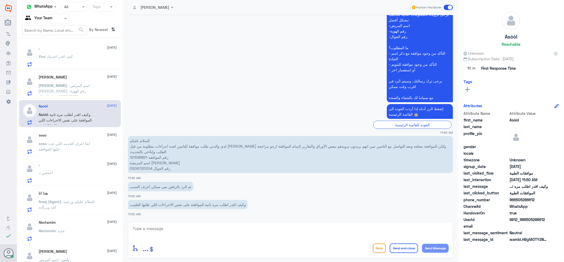
click at [74, 52] on div ". [DATE] You : كيف اقدر اخدمك" at bounding box center [78, 56] width 78 height 21
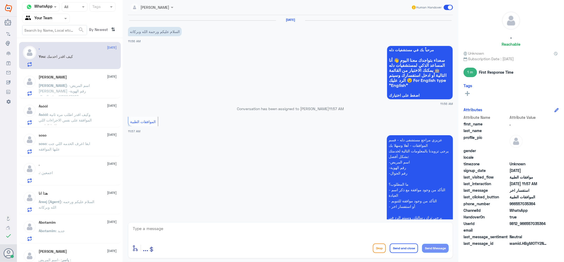
scroll to position [117, 0]
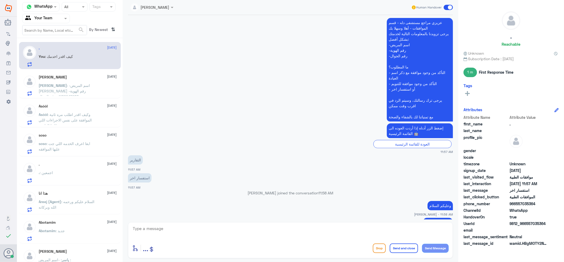
click at [56, 149] on p "soso : ابغا اعرف الخدمه اللي جت عليها الموافقه" at bounding box center [68, 147] width 59 height 13
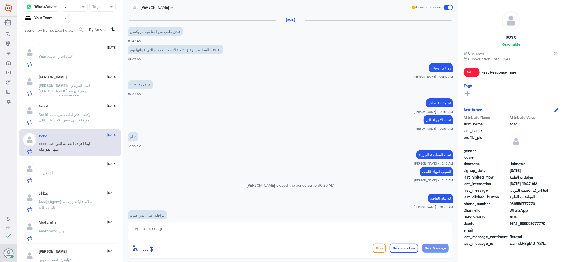
scroll to position [283, 0]
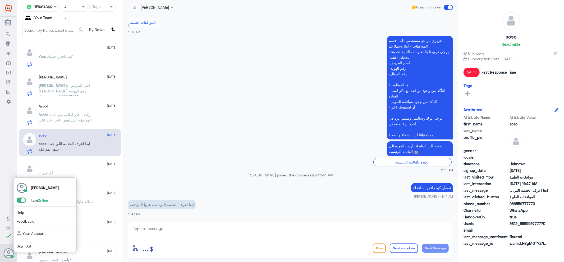
click at [21, 199] on span at bounding box center [21, 200] width 9 height 5
click at [0, 0] on input "checkbox" at bounding box center [0, 0] width 0 height 0
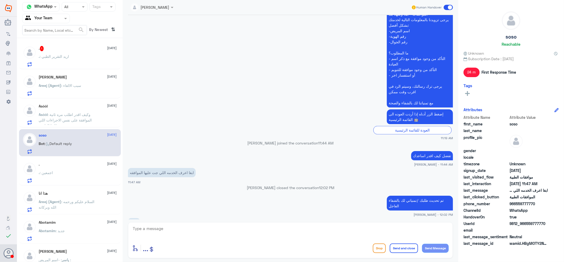
scroll to position [395, 0]
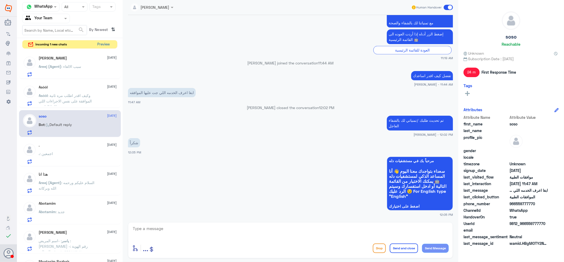
click at [105, 43] on button "Preview" at bounding box center [103, 44] width 16 height 8
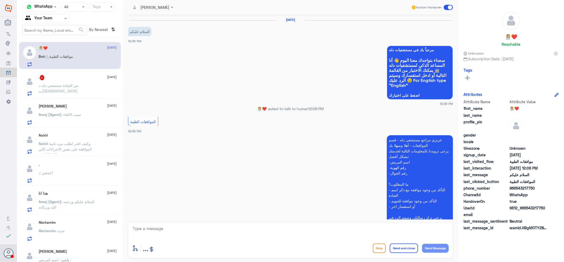
scroll to position [54, 0]
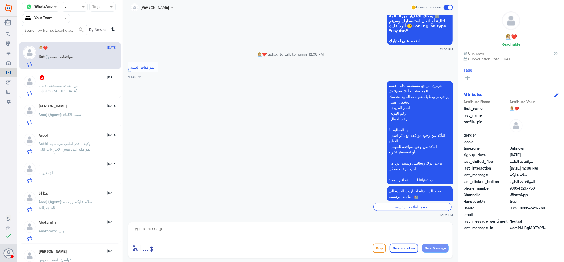
click at [84, 89] on p ". : من العيادة مستشفى دله ب[GEOGRAPHIC_DATA]" at bounding box center [68, 89] width 59 height 13
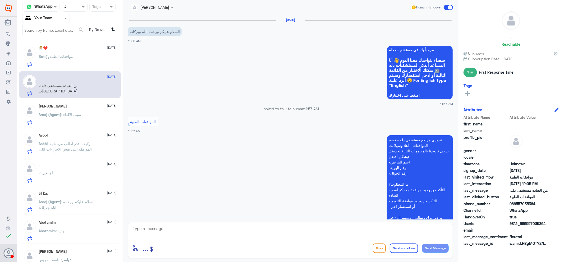
scroll to position [170, 0]
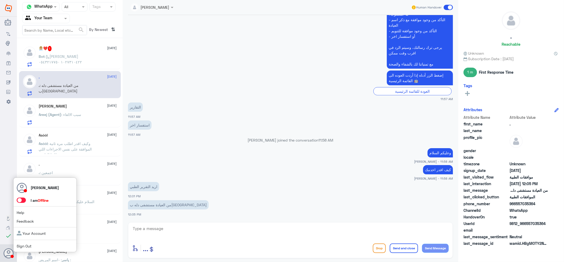
click at [7, 254] on icon at bounding box center [8, 253] width 11 height 11
click at [22, 202] on span at bounding box center [21, 200] width 9 height 5
click at [0, 0] on input "checkbox" at bounding box center [0, 0] width 0 height 0
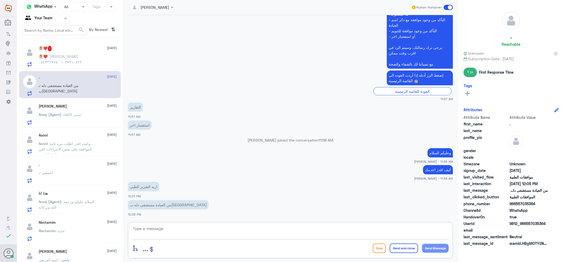
click at [252, 234] on textarea at bounding box center [290, 231] width 316 height 13
click at [423, 229] on textarea "اعتذر هنا فقط الموافقات الطبية فرع النخيل بالرياض" at bounding box center [290, 231] width 316 height 13
type textarea "اعتذر هنا فقط خدمة الموافقات الطبية فرع النخيل بالرياض"
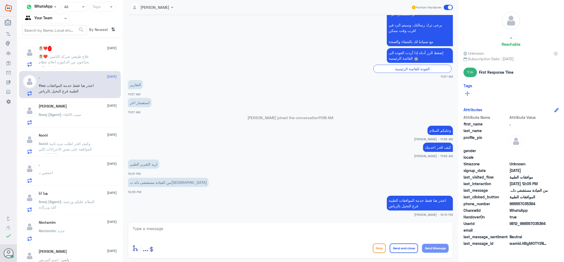
click at [89, 135] on div "Asóòl [DATE]" at bounding box center [78, 135] width 78 height 4
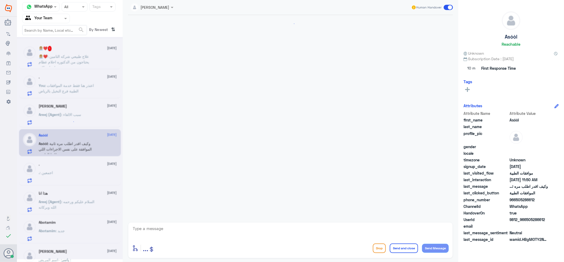
scroll to position [534, 0]
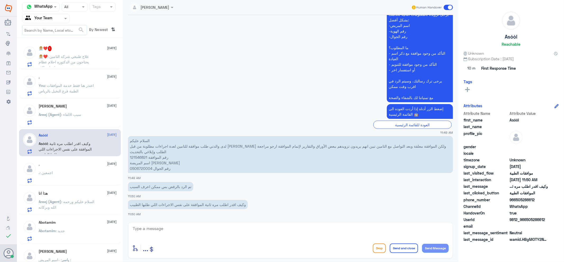
click at [70, 178] on div ". : اجمعين" at bounding box center [78, 177] width 78 height 12
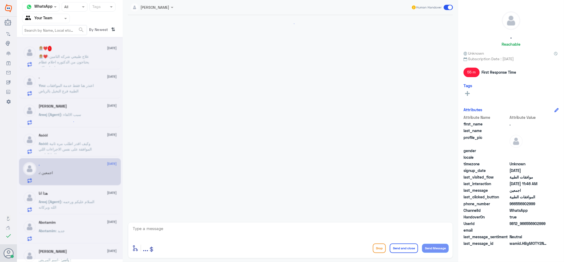
scroll to position [173, 0]
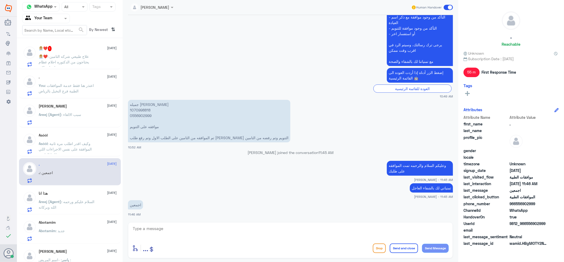
drag, startPoint x: 48, startPoint y: 19, endPoint x: 49, endPoint y: 16, distance: 2.7
click at [48, 17] on input "text" at bounding box center [39, 18] width 29 height 6
click at [53, 40] on div "Unassigned" at bounding box center [46, 35] width 48 height 12
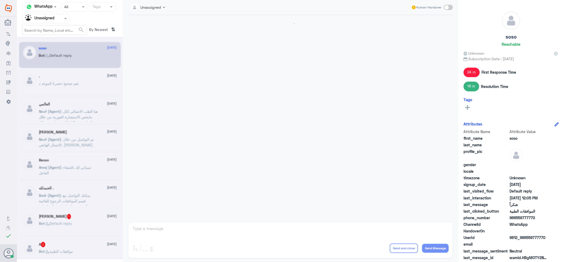
scroll to position [324, 0]
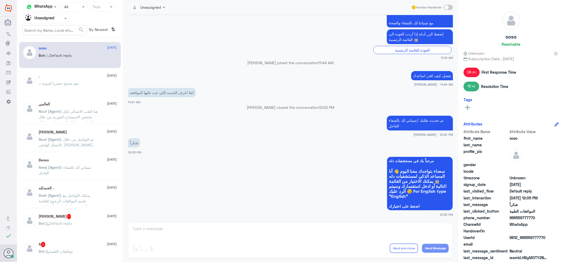
click at [52, 21] on div "Unassigned" at bounding box center [39, 19] width 29 height 8
click at [53, 52] on div "Your Inbox" at bounding box center [46, 47] width 48 height 12
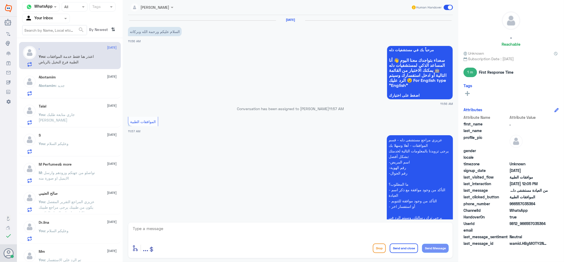
scroll to position [193, 0]
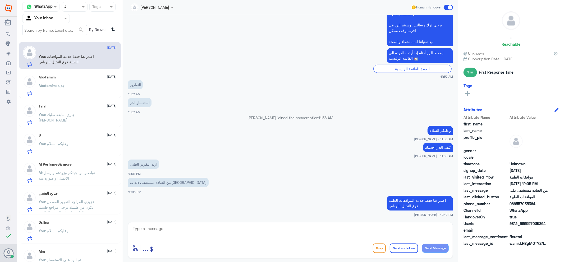
click at [75, 115] on span ": جاري متابعة طلبك [PERSON_NAME]" at bounding box center [57, 117] width 36 height 10
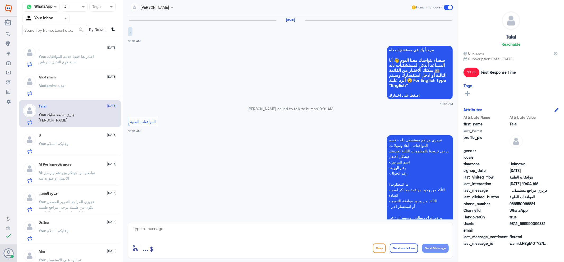
scroll to position [171, 0]
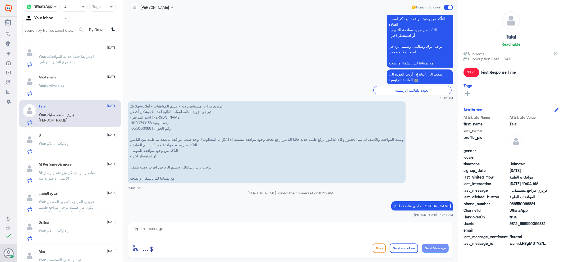
click at [76, 85] on div "Abotamim : جديد" at bounding box center [78, 90] width 78 height 12
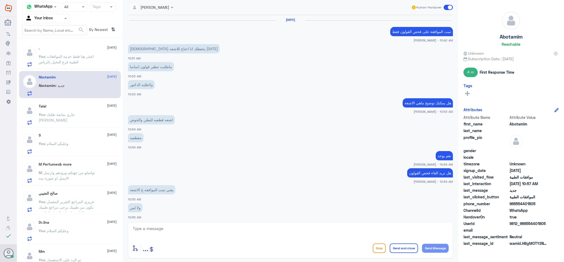
scroll to position [167, 0]
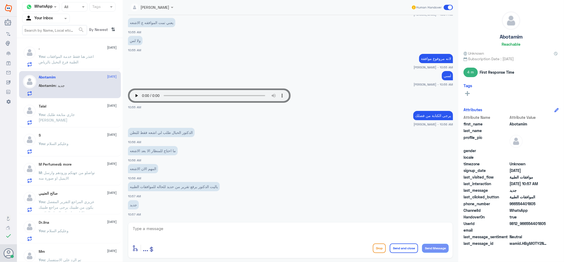
click at [160, 230] on textarea at bounding box center [290, 231] width 316 height 13
type textarea "تمت الموافقة قدامك العافية"
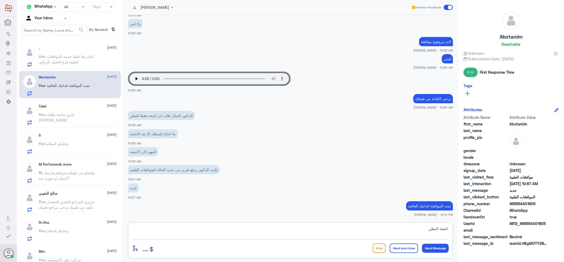
type textarea "اشعة البطن"
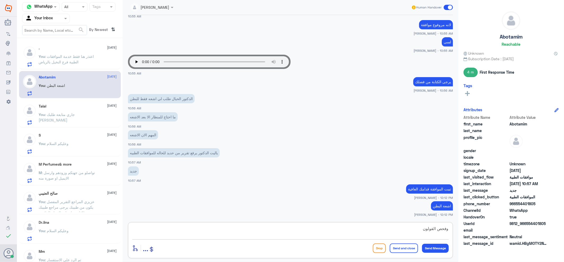
type textarea "وفحص القولون"
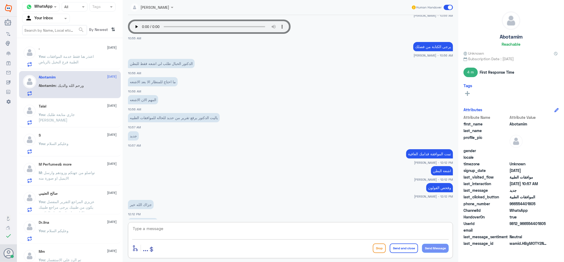
scroll to position [254, 0]
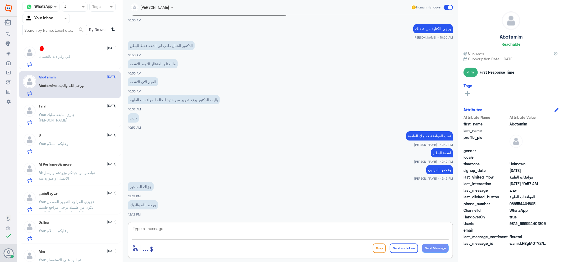
click at [80, 66] on div ". : في رقم دله بالحسا" at bounding box center [78, 61] width 78 height 12
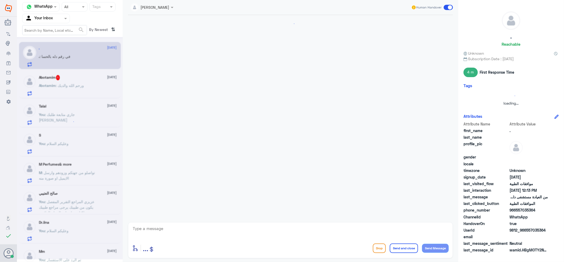
scroll to position [211, 0]
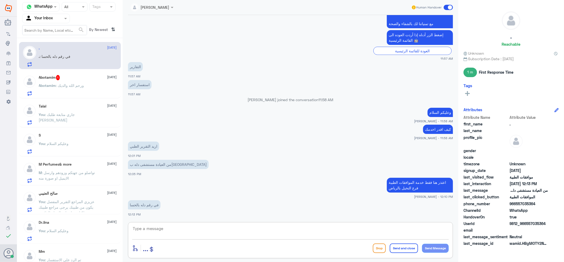
click at [162, 229] on textarea at bounding box center [290, 231] width 316 height 13
paste textarea "013 538 4666"
type textarea "013 538 4666"
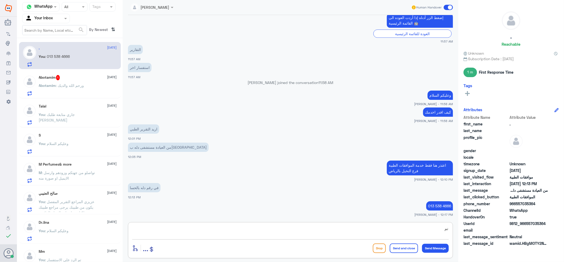
type textarea "ت"
type textarea "قدامك العافية"
click at [404, 251] on button "Send and close" at bounding box center [403, 249] width 28 height 10
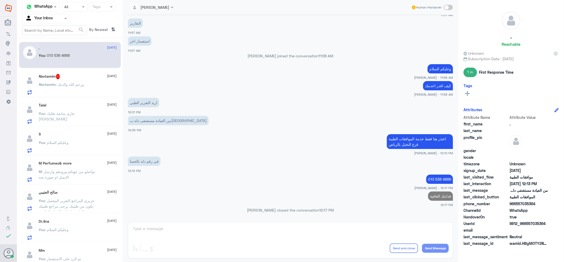
click at [76, 87] on p "Abotamim : ورحم الله والديك" at bounding box center [61, 88] width 45 height 13
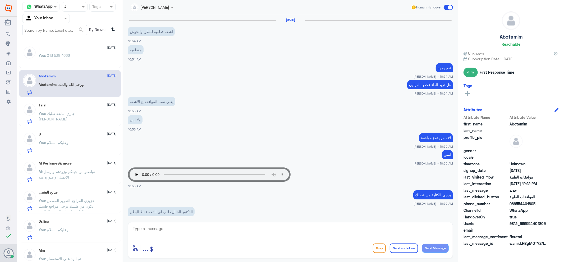
scroll to position [166, 0]
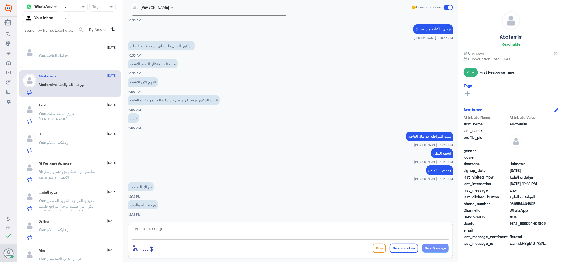
click at [412, 236] on textarea at bounding box center [290, 231] width 316 height 13
click at [447, 6] on span at bounding box center [447, 7] width 9 height 5
click at [0, 0] on input "checkbox" at bounding box center [0, 0] width 0 height 0
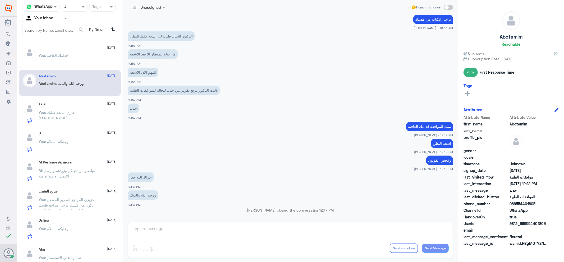
click at [88, 117] on div "You : [PERSON_NAME] متابعة طلبك [PERSON_NAME]" at bounding box center [78, 117] width 78 height 12
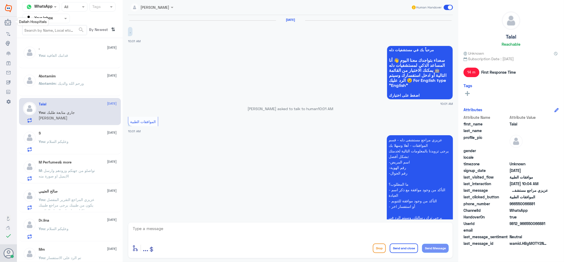
scroll to position [171, 0]
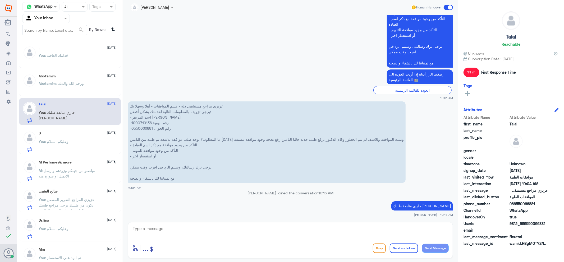
drag, startPoint x: 138, startPoint y: 125, endPoint x: 141, endPoint y: 123, distance: 3.0
click at [138, 125] on p "عزيزي مراجع مستشفى دله - قسم الموافقات - أهلا وسهلا بك يرجى تزويدنا بالمعلومات …" at bounding box center [266, 141] width 277 height 81
click at [141, 123] on p "عزيزي مراجع مستشفى دله - قسم الموافقات - أهلا وسهلا بك يرجى تزويدنا بالمعلومات …" at bounding box center [266, 141] width 277 height 81
copy p "1000719136"
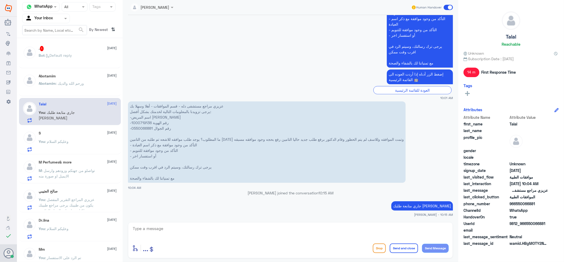
click at [85, 56] on div "Bot : Default reply" at bounding box center [78, 60] width 78 height 12
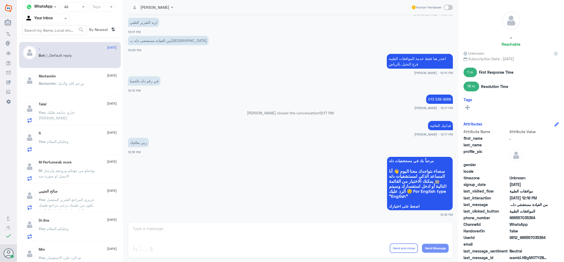
scroll to position [9, 0]
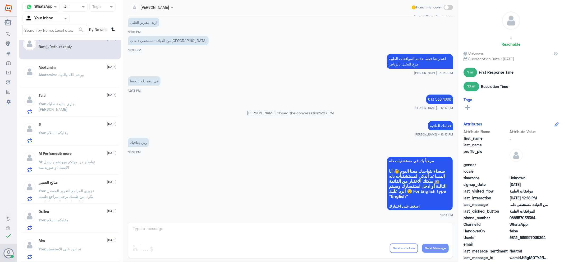
click at [73, 225] on div "You : وعليكم السلام" at bounding box center [78, 224] width 78 height 12
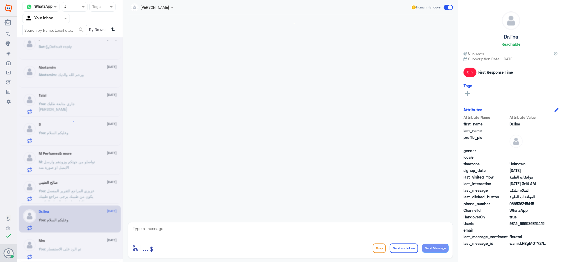
scroll to position [98, 0]
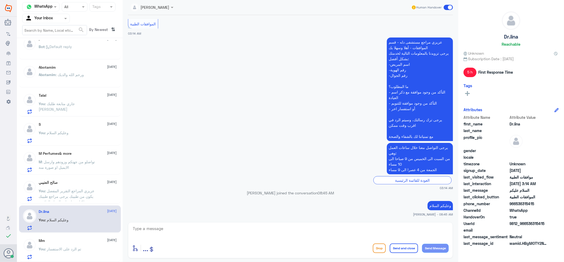
click at [74, 243] on div "Mm [DATE] You : تم الرد على الاستفسار" at bounding box center [78, 249] width 78 height 21
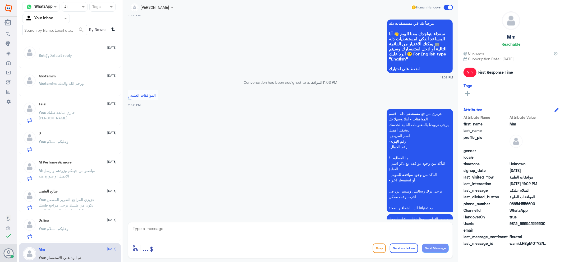
click at [81, 59] on div "Bot : Default reply" at bounding box center [78, 60] width 78 height 12
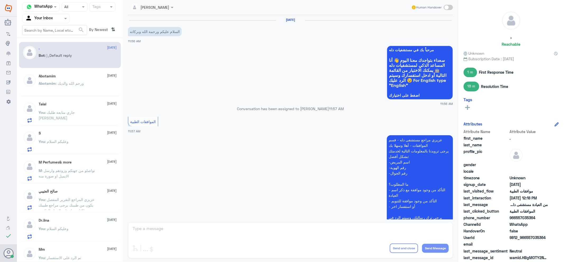
scroll to position [334, 0]
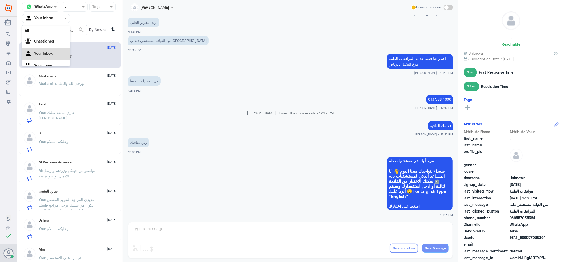
click at [55, 17] on div at bounding box center [45, 18] width 47 height 6
click at [55, 63] on div "Your Team" at bounding box center [46, 59] width 48 height 12
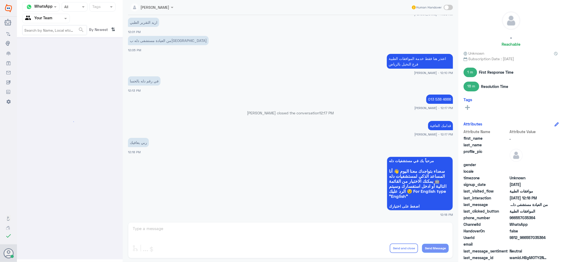
scroll to position [0, 0]
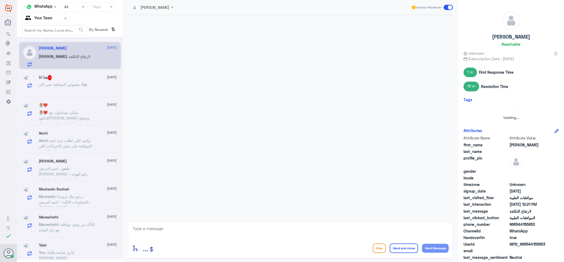
click at [51, 20] on input "text" at bounding box center [39, 18] width 29 height 6
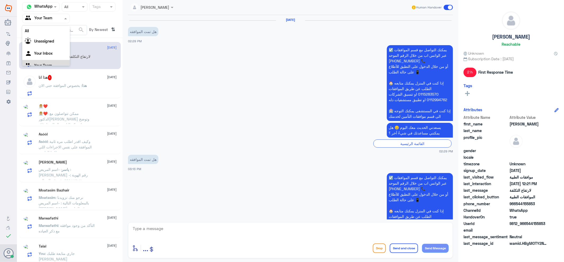
scroll to position [7, 0]
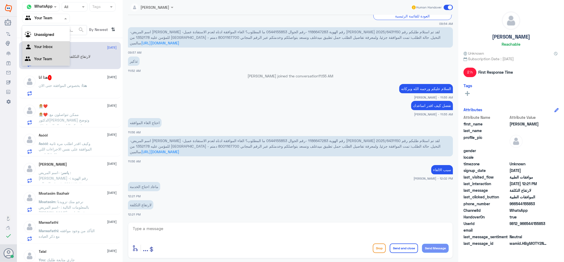
click at [54, 49] on div "Your Inbox" at bounding box center [46, 47] width 48 height 12
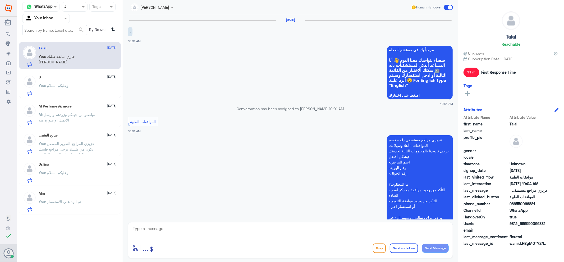
scroll to position [171, 0]
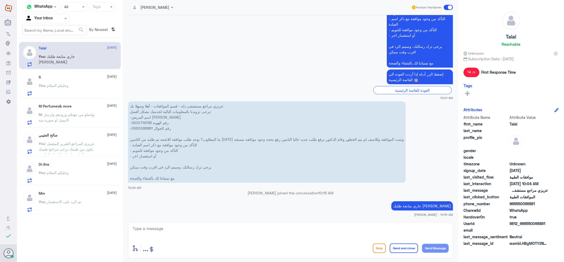
click at [54, 20] on input "text" at bounding box center [39, 18] width 29 height 6
click at [50, 57] on Team "Your Team" at bounding box center [43, 59] width 18 height 4
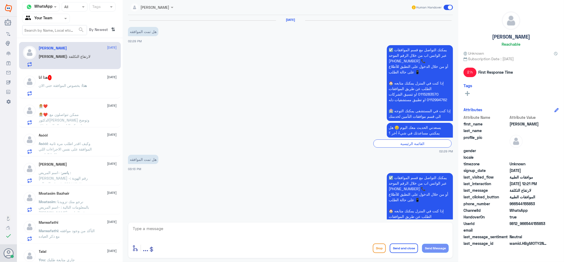
scroll to position [526, 0]
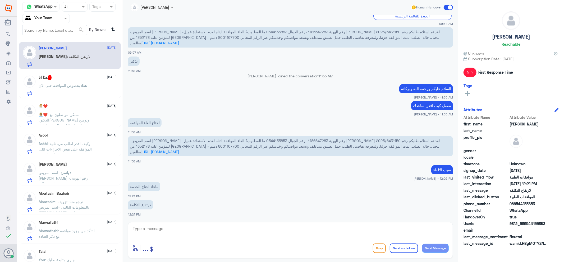
click at [87, 83] on span "هذا" at bounding box center [84, 85] width 5 height 4
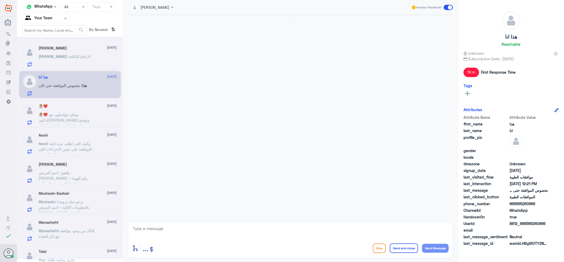
scroll to position [377, 0]
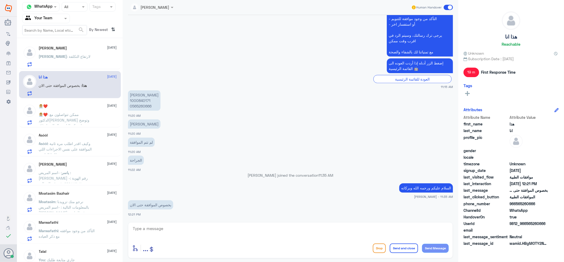
click at [85, 122] on p "👩🏼‍💼❤️ : ممكن تتواصلون مع الدكتور[PERSON_NAME] وتوضح لشركه التامين الحاله وارفا…" at bounding box center [68, 118] width 59 height 13
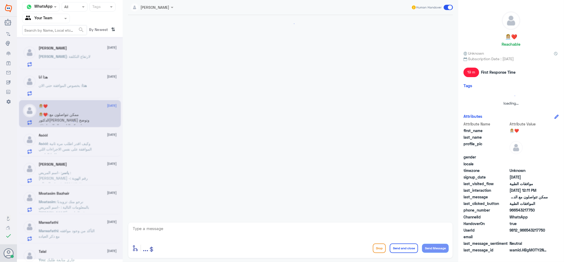
scroll to position [146, 0]
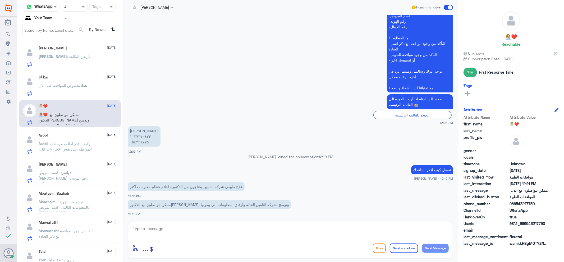
click at [69, 153] on p "Asóòl : وكيف اقدر اطلب مره ثانية الموافقة على نفس الاجراءات اللي طلبها الطبيب" at bounding box center [68, 147] width 59 height 13
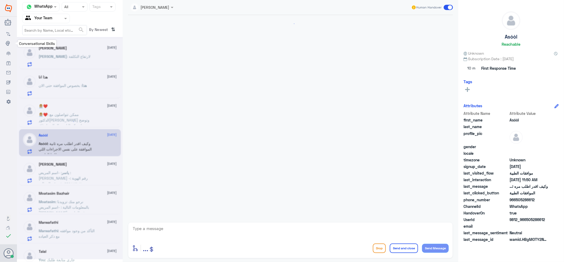
scroll to position [534, 0]
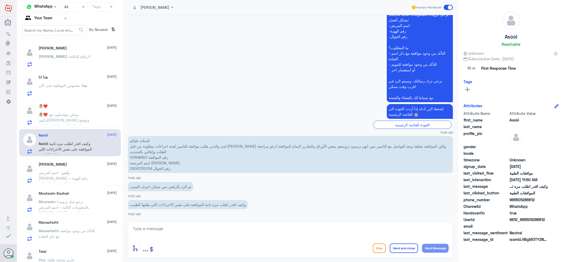
click at [34, 176] on div at bounding box center [29, 172] width 13 height 21
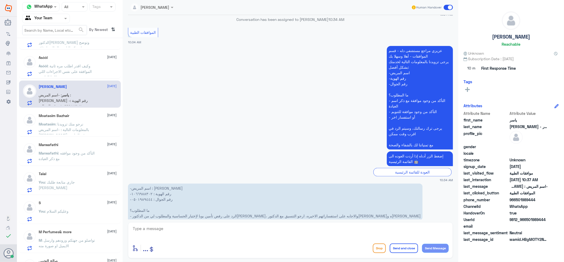
scroll to position [156, 0]
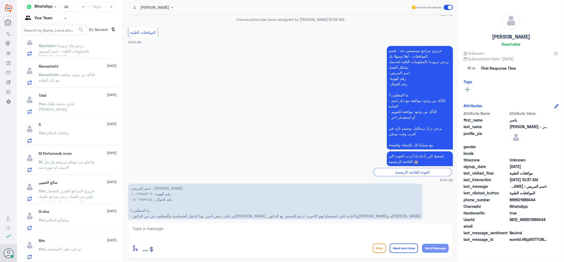
click at [75, 251] on p "You : تم الرد على الاستفسار" at bounding box center [60, 252] width 43 height 13
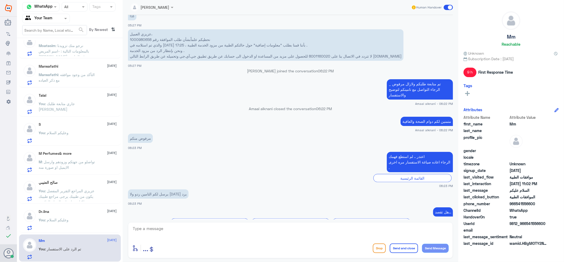
scroll to position [425, 0]
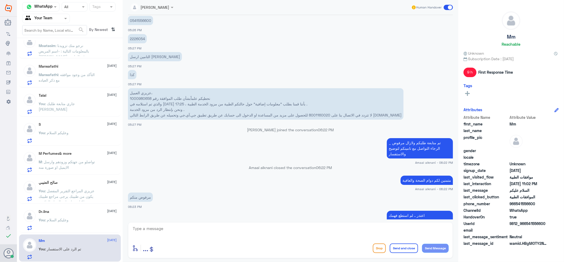
click at [137, 37] on p "2226054" at bounding box center [137, 38] width 19 height 9
copy p "2226054"
click at [139, 37] on p "2226054" at bounding box center [137, 38] width 19 height 9
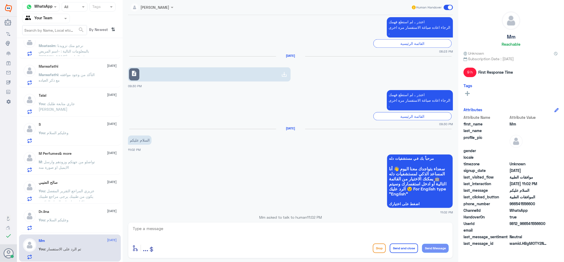
scroll to position [912, 0]
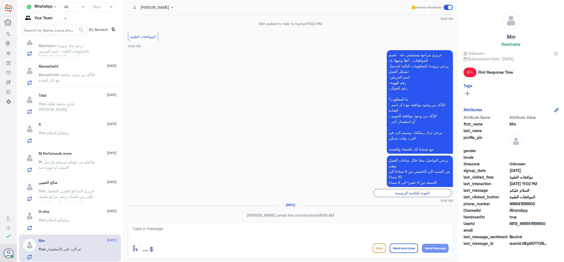
drag, startPoint x: 286, startPoint y: 220, endPoint x: 273, endPoint y: 244, distance: 28.0
click at [274, 241] on div "[PERSON_NAME] Human Handover [DATE] سيتم متابعة الحالة مرة اخرى Ahlam Alshehri …" at bounding box center [290, 132] width 335 height 264
click at [282, 238] on div at bounding box center [290, 232] width 316 height 14
click at [329, 241] on div "enter flow name ... Drop Send and close Send Message" at bounding box center [290, 240] width 325 height 36
click at [320, 232] on textarea at bounding box center [290, 231] width 316 height 13
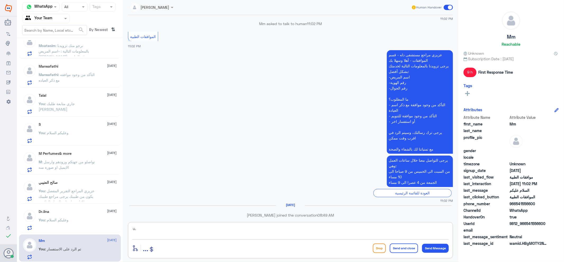
type textarea "u"
type textarea "عزيزي المراجع الان لديك تأمين جديد التعاونية يرجى مشرف العيادة لاعادة الاحتساب …"
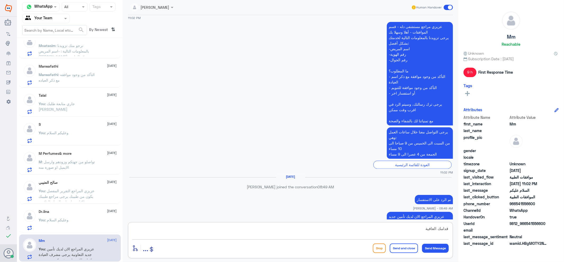
type textarea "قدامك العافية"
click at [398, 252] on button "Send and close" at bounding box center [403, 249] width 28 height 10
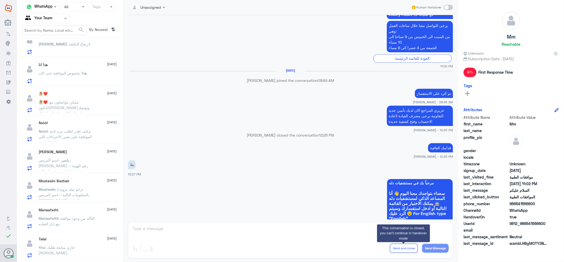
scroll to position [0, 0]
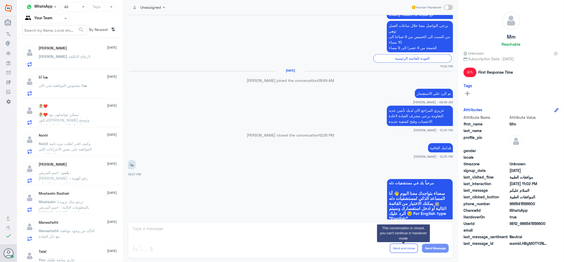
drag, startPoint x: 85, startPoint y: 48, endPoint x: 102, endPoint y: 64, distance: 23.4
click at [89, 54] on div "ABDULLAH [DATE] [PERSON_NAME] : لارتفاع التكلفة" at bounding box center [70, 55] width 102 height 27
click at [94, 67] on div "ABDULLAH [DATE] [PERSON_NAME] : لارتفاع التكلفة" at bounding box center [70, 55] width 102 height 27
click at [108, 62] on div "[PERSON_NAME] : لارتفاع التكلفة" at bounding box center [78, 61] width 78 height 12
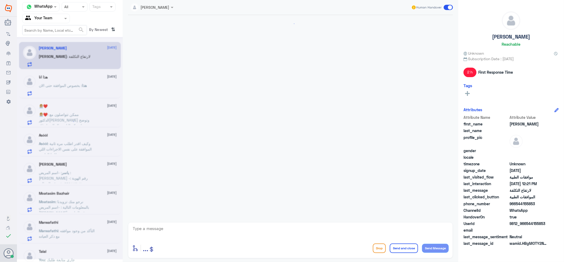
scroll to position [526, 0]
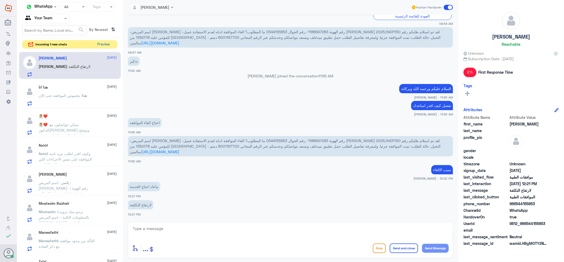
click at [100, 48] on button "Preview" at bounding box center [103, 44] width 16 height 8
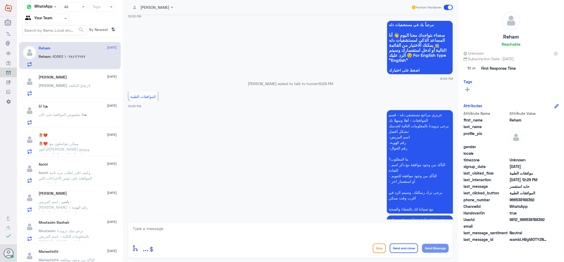
scroll to position [444, 0]
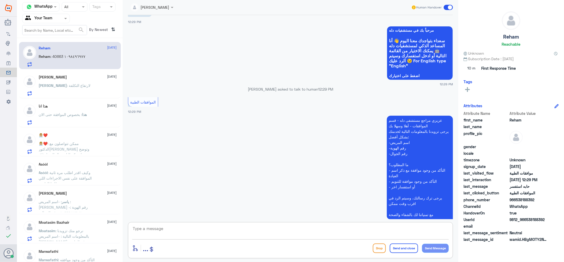
click at [250, 228] on textarea at bounding box center [290, 231] width 316 height 13
type textarea "اهلا وسهلا"
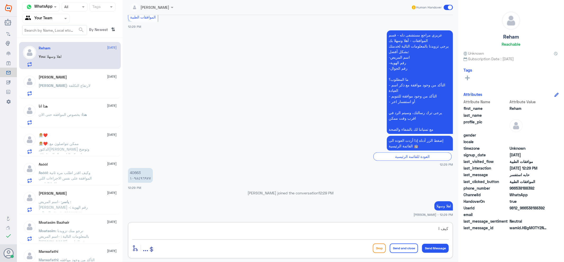
scroll to position [518, 0]
type textarea "كيف اقدر اخدمك"
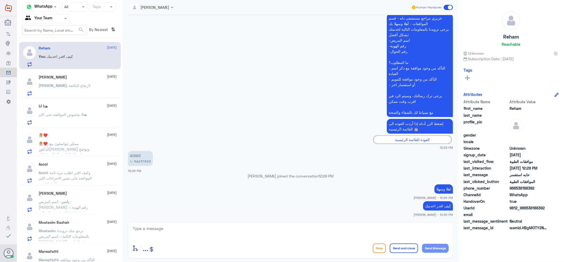
click at [138, 157] on p "40663 ١٠٩٨٤٩٦٩٧٧" at bounding box center [140, 158] width 25 height 15
copy p "40663"
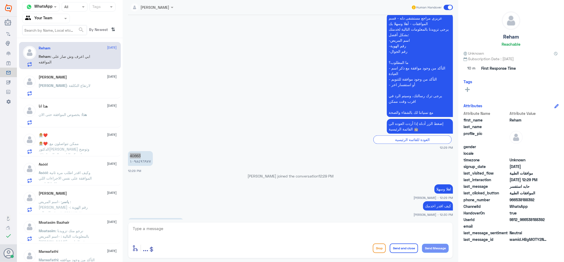
scroll to position [553, 0]
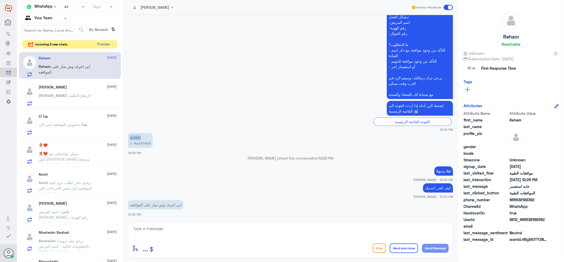
click at [109, 45] on button "Preview" at bounding box center [103, 44] width 16 height 8
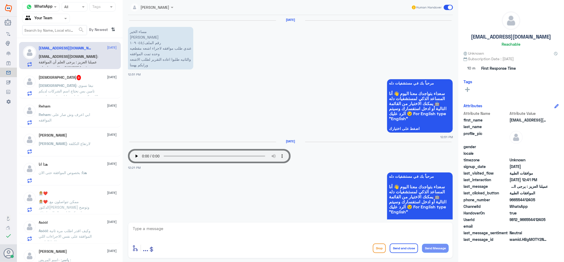
scroll to position [376, 0]
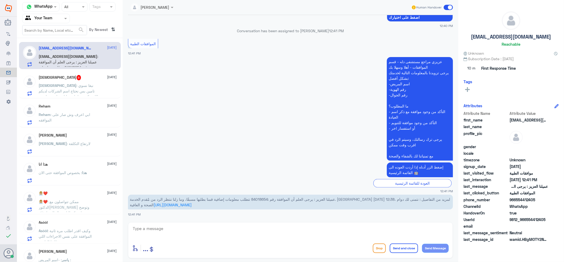
click at [54, 80] on h5 "[DEMOGRAPHIC_DATA] 8" at bounding box center [60, 77] width 42 height 5
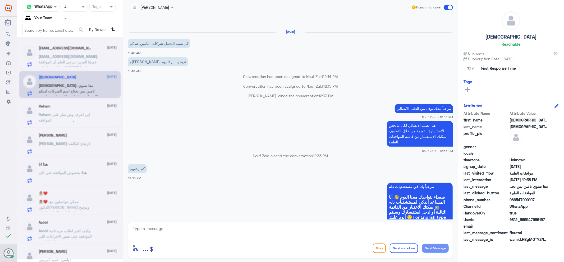
scroll to position [569, 0]
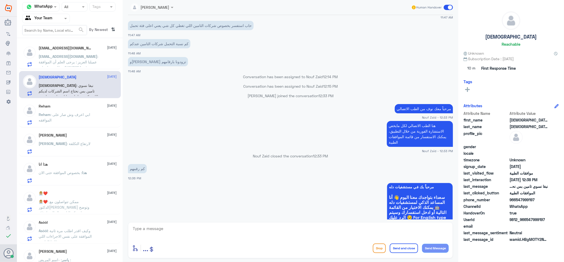
click at [59, 72] on div "[DEMOGRAPHIC_DATA] [DATE] سبحان : نبغا نسوي تامين بس نحتاج اسم الشركات لديكم ال…" at bounding box center [70, 84] width 102 height 27
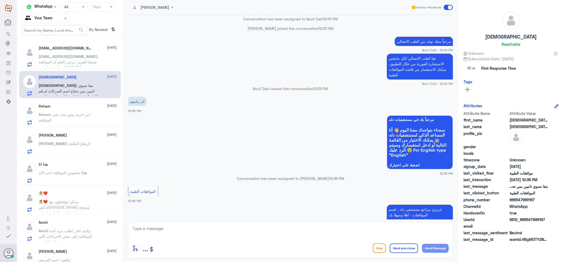
scroll to position [628, 0]
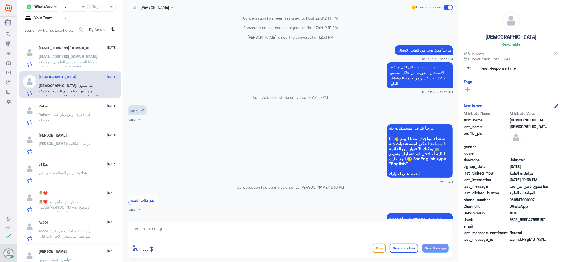
drag, startPoint x: 61, startPoint y: 56, endPoint x: 62, endPoint y: 53, distance: 3.0
click at [62, 53] on div "[EMAIL_ADDRESS][DOMAIN_NAME] [DATE] [EMAIL_ADDRESS][DOMAIN_NAME] : عميلنا العزي…" at bounding box center [78, 56] width 78 height 21
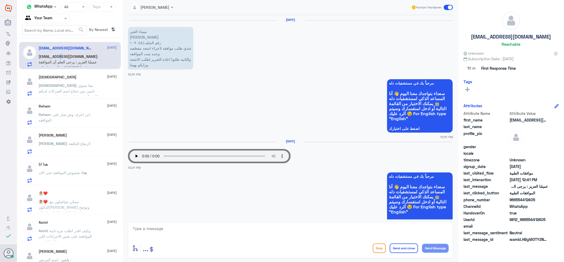
scroll to position [376, 0]
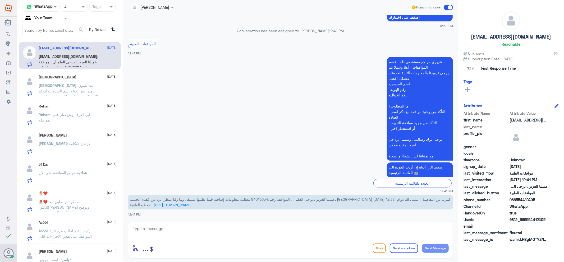
click at [73, 94] on p "سبحان : نبغا نسوي تامين بس نحتاج اسم الشركات لديكم اللي تكون شامل عمليات وادويه…" at bounding box center [68, 89] width 59 height 13
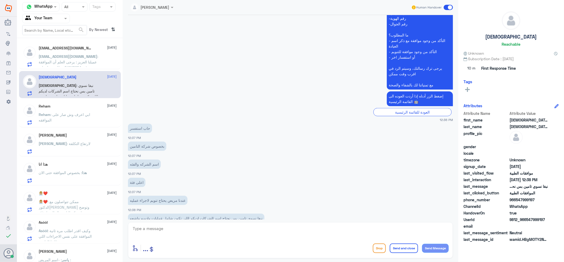
scroll to position [288, 0]
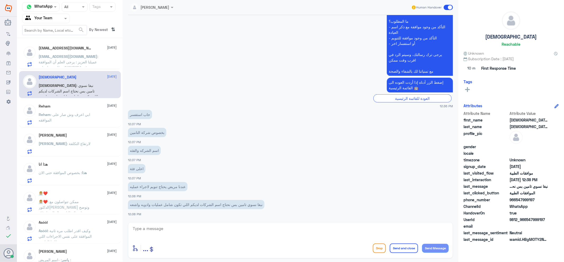
click at [67, 185] on div "هذا انا [DATE] هذا : بخصوص الموافقة حتى الان" at bounding box center [70, 171] width 102 height 27
click at [41, 193] on h5 "👩🏼‍💼❤️" at bounding box center [43, 193] width 9 height 4
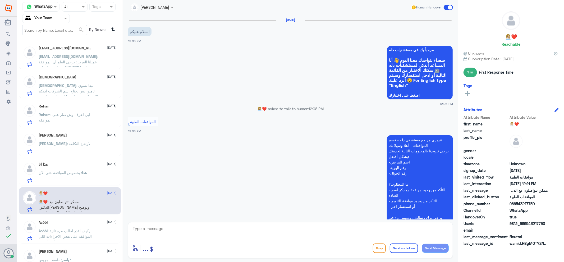
scroll to position [146, 0]
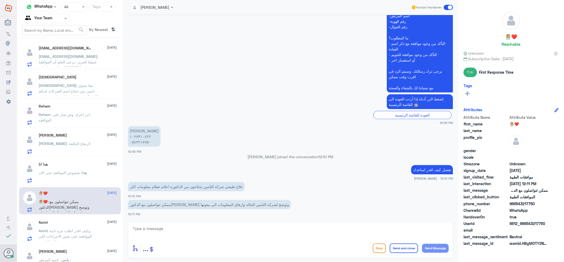
click at [341, 262] on html "Dallah Hospitals Flow Builder Conversational Skills Broadcast Audience Inbox Gr…" at bounding box center [282, 131] width 564 height 262
click at [59, 114] on span ": ابي اعرف وش صار على الموافقه" at bounding box center [65, 117] width 52 height 10
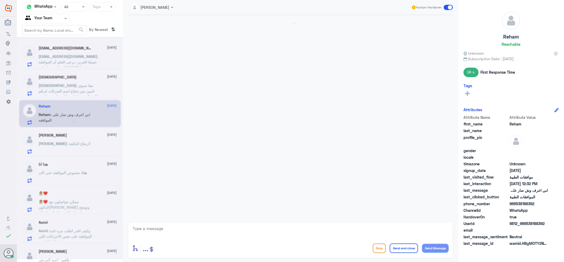
scroll to position [361, 0]
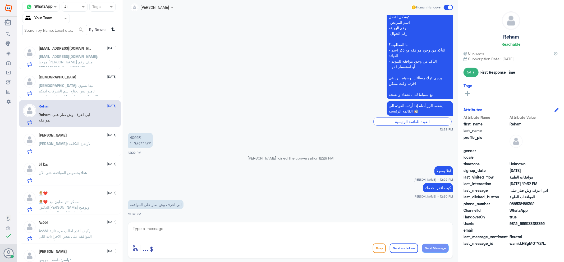
click at [78, 54] on span ": مرحبا [PERSON_NAME] ملف رقم (109045) جوال 0554412405" at bounding box center [68, 62] width 59 height 16
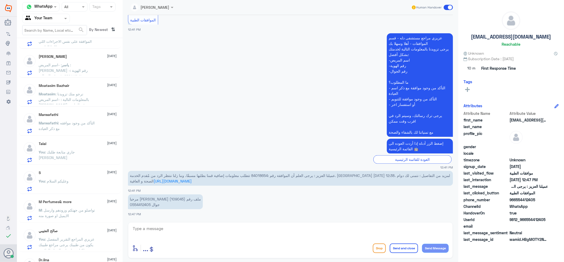
scroll to position [214, 0]
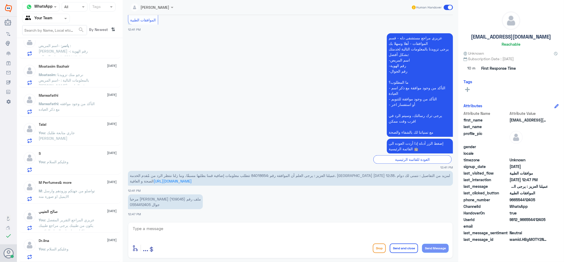
click at [80, 218] on span ": عزيزي المراجع التقرير المفصل يكون من طبيبك يرجى مراجع طبيبك لكتابة تقاصيل وال…" at bounding box center [67, 226] width 56 height 16
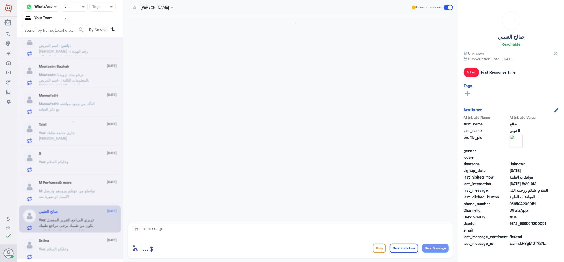
scroll to position [217, 0]
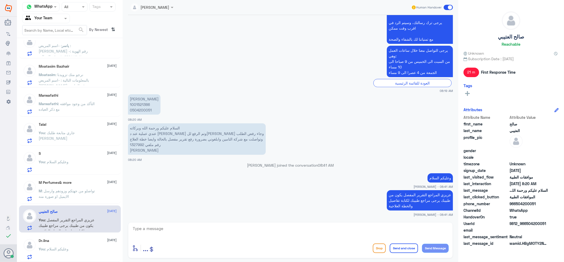
click at [446, 7] on span at bounding box center [447, 7] width 9 height 5
click at [0, 0] on input "checkbox" at bounding box center [0, 0] width 0 height 0
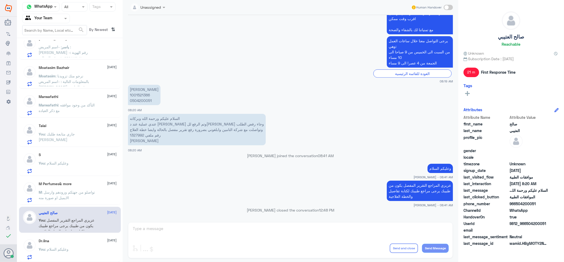
click at [48, 246] on p "You : وعليكم السلام" at bounding box center [54, 252] width 30 height 13
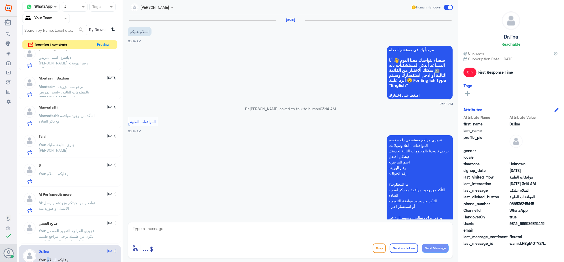
scroll to position [214, 0]
click at [253, 234] on textarea at bounding box center [290, 231] width 316 height 13
type textarea "كيف اقدر اخدمك"
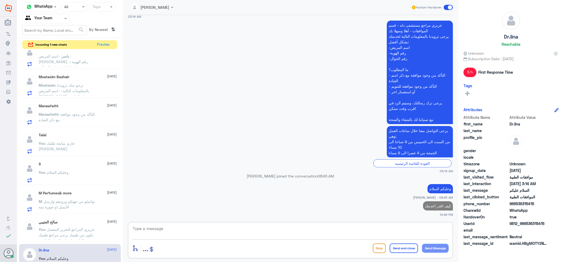
click at [83, 150] on p "You : [PERSON_NAME] متابعة طلبك [PERSON_NAME]" at bounding box center [68, 147] width 59 height 13
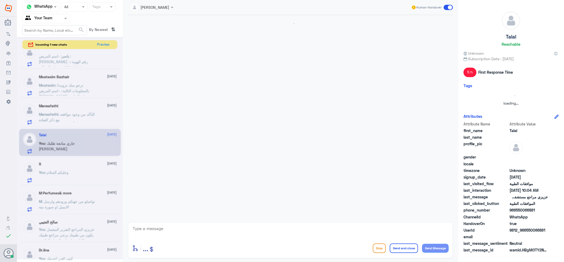
scroll to position [171, 0]
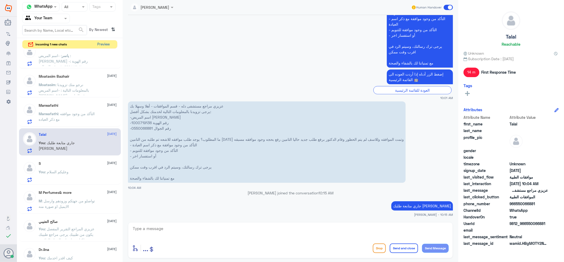
click at [98, 48] on button "Preview" at bounding box center [103, 44] width 16 height 8
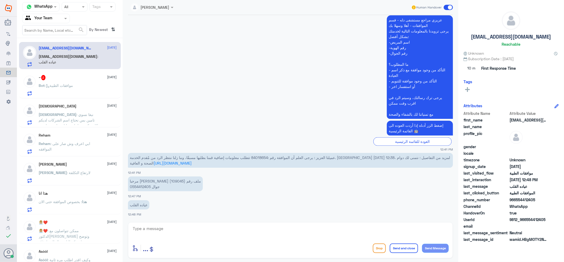
click at [69, 89] on p "Bot : موافقات الطبية" at bounding box center [56, 89] width 34 height 13
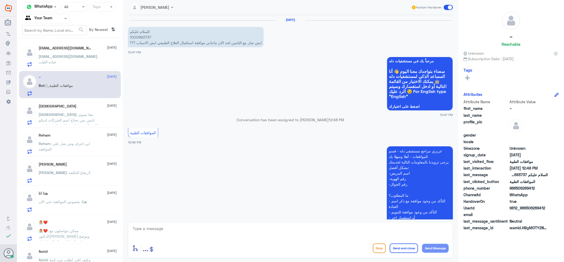
click at [195, 224] on div "enter flow name ... Drop Send and close Send Message" at bounding box center [290, 240] width 325 height 36
click at [221, 237] on textarea at bounding box center [290, 231] width 316 height 13
drag, startPoint x: 219, startPoint y: 230, endPoint x: 300, endPoint y: 259, distance: 85.7
click at [224, 233] on textarea at bounding box center [290, 231] width 316 height 13
type textarea "اهلا وسهلا"
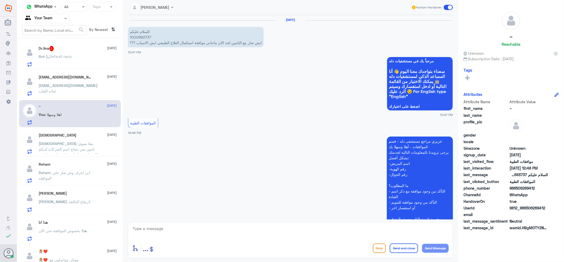
click at [137, 37] on p "السلام عليكم 1000693737 ايش صار مع التامين لحد الان ماجاني موافقة استكمال العلا…" at bounding box center [196, 37] width 136 height 20
copy p "1000693737"
click at [54, 64] on p "Bot : Default reply" at bounding box center [55, 60] width 33 height 13
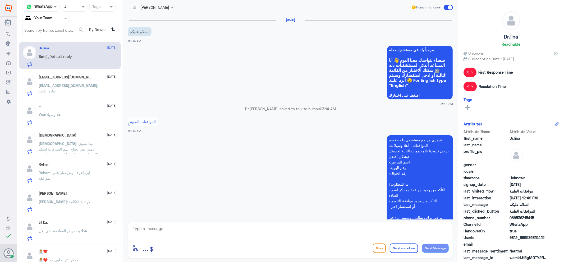
scroll to position [285, 0]
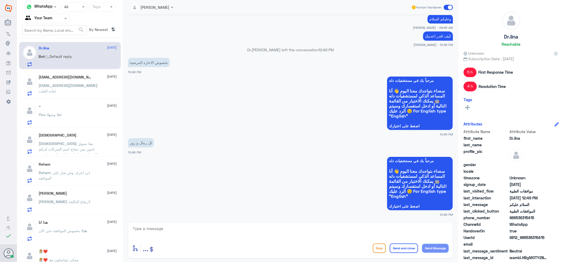
click at [68, 118] on div "You : اهلا وسهلا" at bounding box center [78, 119] width 78 height 12
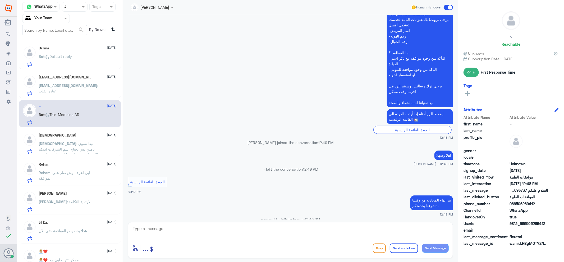
scroll to position [225, 0]
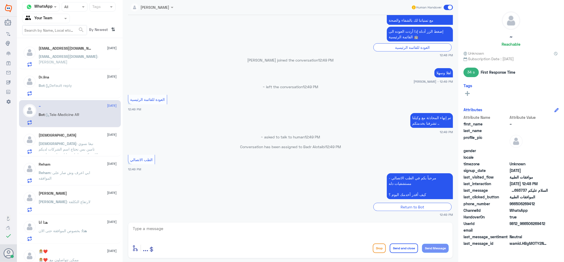
click at [87, 62] on p "[EMAIL_ADDRESS][DOMAIN_NAME] : [PERSON_NAME]" at bounding box center [68, 60] width 59 height 13
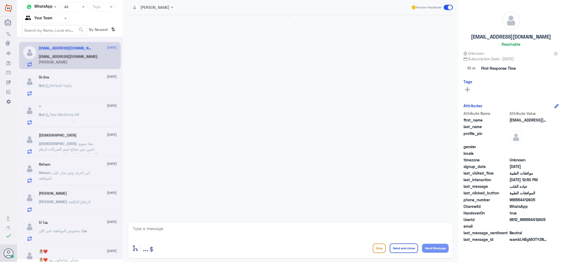
scroll to position [435, 0]
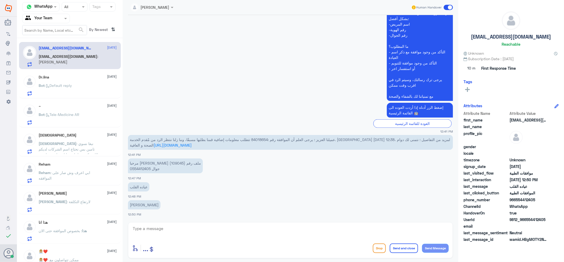
click at [64, 112] on span ": Tele-Medicine [GEOGRAPHIC_DATA]" at bounding box center [62, 114] width 35 height 4
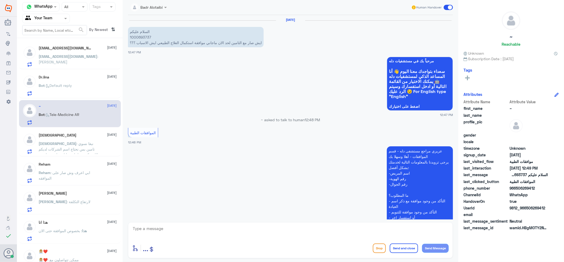
scroll to position [216, 0]
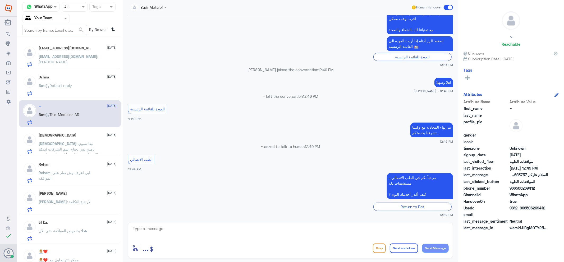
click at [59, 57] on span "[EMAIL_ADDRESS][DOMAIN_NAME]" at bounding box center [68, 56] width 59 height 4
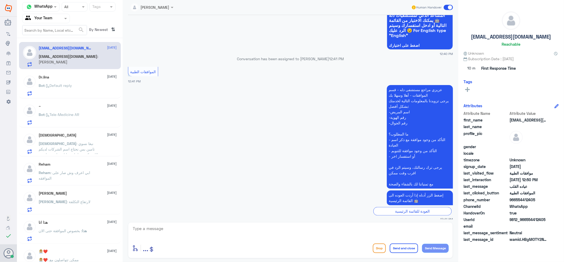
scroll to position [259, 0]
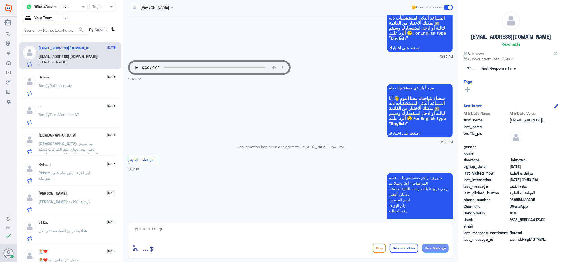
click at [59, 109] on div "~ [DATE] Bot : Tele-Medicine AR" at bounding box center [78, 114] width 78 height 21
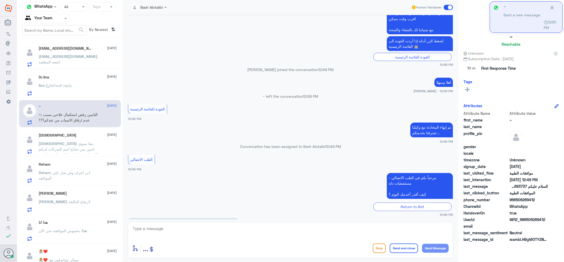
scroll to position [234, 0]
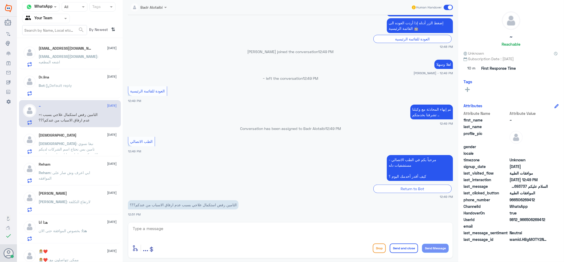
click at [78, 54] on p "[EMAIL_ADDRESS][DOMAIN_NAME] : اشعه المطعيه" at bounding box center [68, 60] width 59 height 13
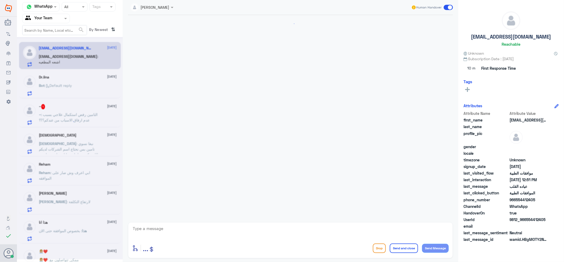
scroll to position [453, 0]
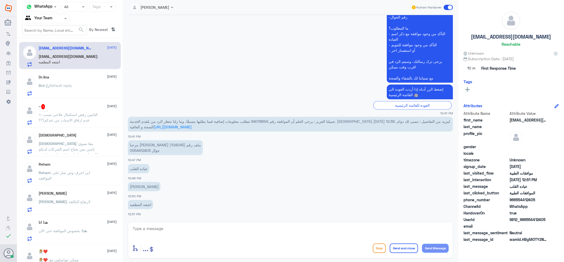
click at [89, 86] on div "Bot : Default reply" at bounding box center [78, 90] width 78 height 12
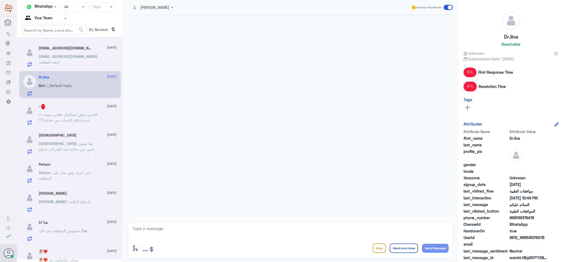
scroll to position [285, 0]
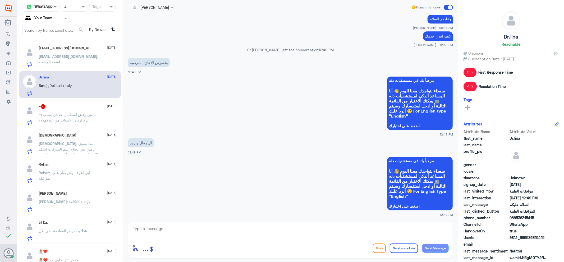
click at [92, 124] on p "~ : التامين رفض استكمال علاجي بسبب عدم ارفاق الاسباب من عندكم؟؟؟" at bounding box center [68, 118] width 59 height 13
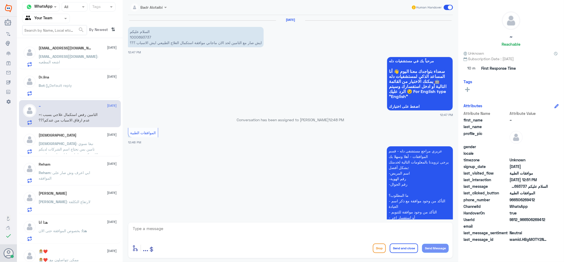
scroll to position [234, 0]
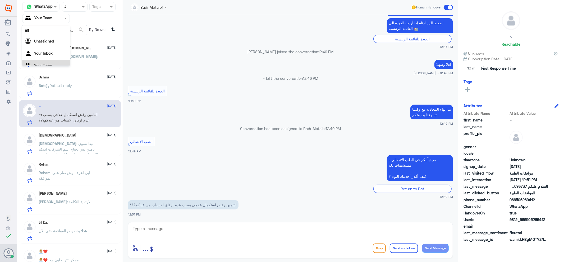
click at [53, 23] on div "Agent Filter Your Team" at bounding box center [46, 19] width 48 height 10
click at [355, 137] on app-msgs-text "الطب الاتصالي" at bounding box center [290, 142] width 325 height 10
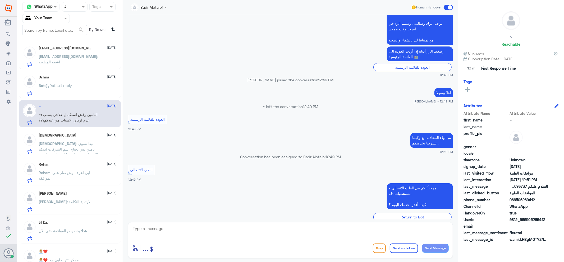
scroll to position [234, 0]
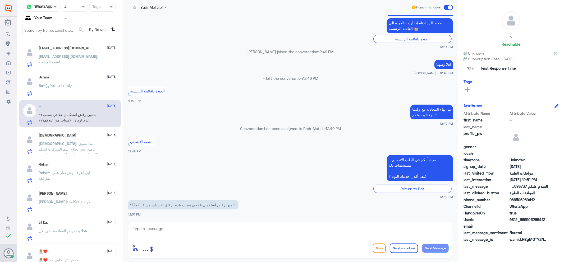
click at [48, 17] on input "text" at bounding box center [39, 18] width 29 height 6
click at [59, 51] on div "Your Inbox" at bounding box center [46, 47] width 48 height 12
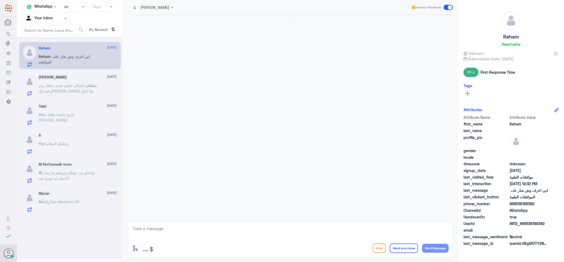
scroll to position [361, 0]
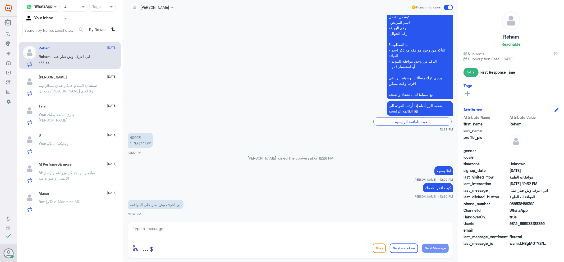
click at [51, 18] on input "text" at bounding box center [39, 18] width 29 height 6
click at [59, 60] on div "Your Team" at bounding box center [46, 59] width 48 height 12
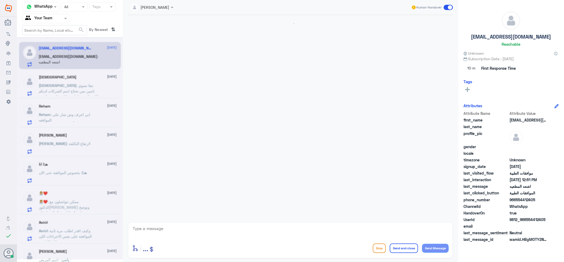
scroll to position [453, 0]
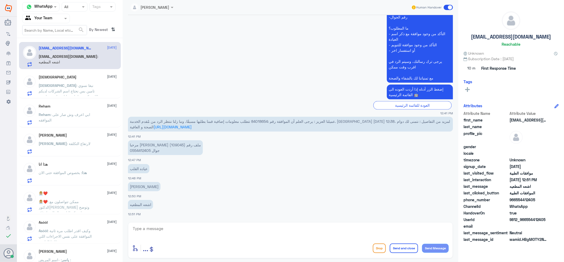
click at [62, 105] on div "Reham [DATE]" at bounding box center [78, 106] width 78 height 4
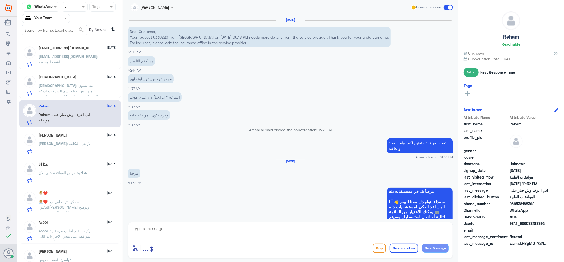
scroll to position [361, 0]
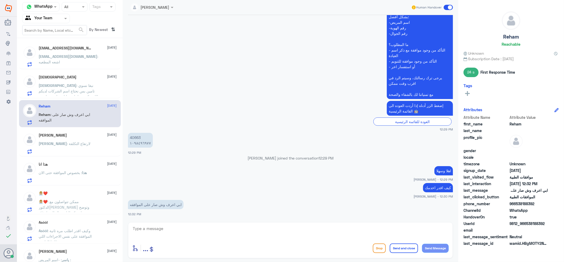
click at [81, 153] on div "[PERSON_NAME] : لارتفاع التكلفة" at bounding box center [78, 148] width 78 height 12
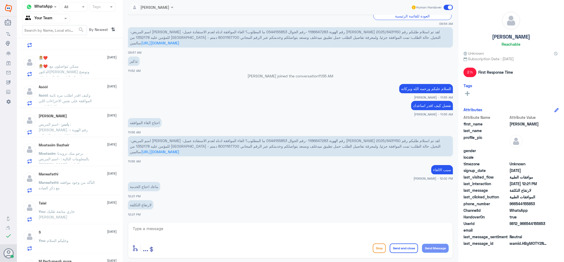
scroll to position [156, 0]
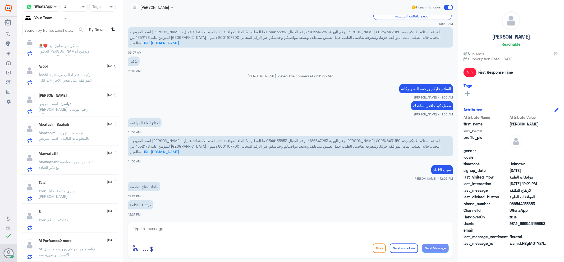
click at [77, 258] on p "M : تواصلو من جهتكم وزودهم وارسل الايميل او صورة منه" at bounding box center [68, 252] width 59 height 13
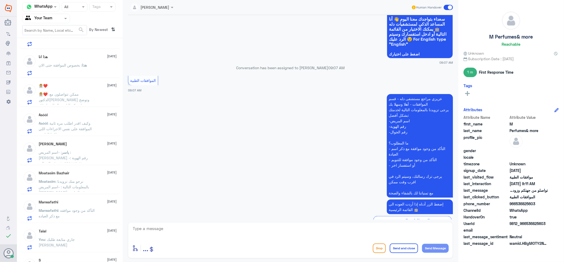
scroll to position [97, 0]
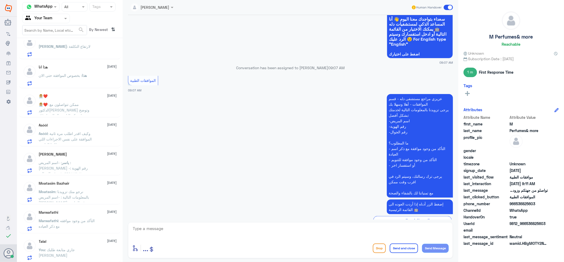
click at [80, 220] on span ": التأكد من وجود موافقه مع ذكر العياده" at bounding box center [67, 223] width 56 height 10
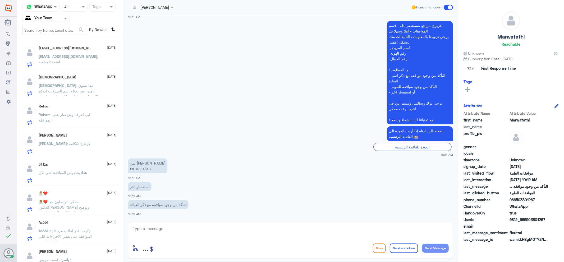
click at [60, 82] on div "[DEMOGRAPHIC_DATA] [DATE] سبحان : نبغا نسوي تامين بس نحتاج اسم الشركات لديكم ال…" at bounding box center [78, 85] width 78 height 21
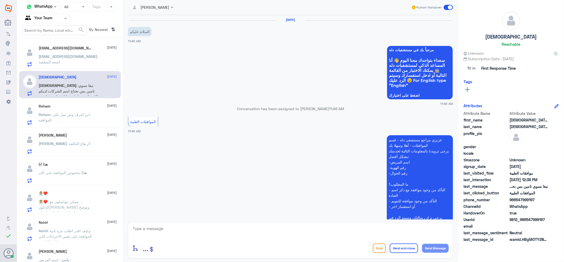
scroll to position [569, 0]
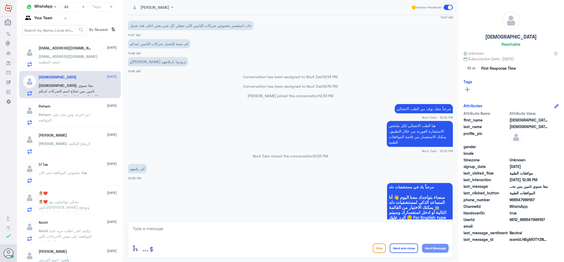
click at [80, 138] on div "ABDULLAH [DATE] [PERSON_NAME] : لارتفاع التكلفة" at bounding box center [78, 143] width 78 height 21
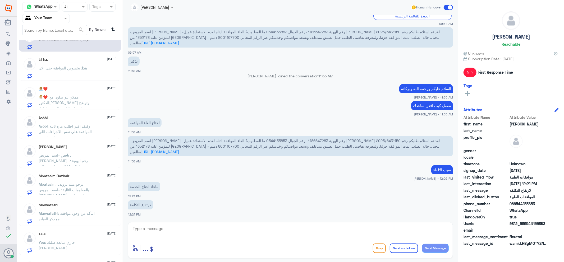
scroll to position [156, 0]
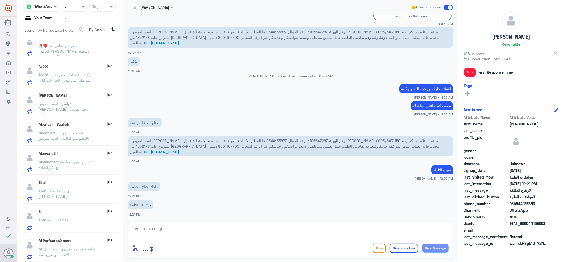
click at [77, 202] on div "Talal [DATE] You : [PERSON_NAME] متابعة طلبك [PERSON_NAME]" at bounding box center [70, 189] width 102 height 27
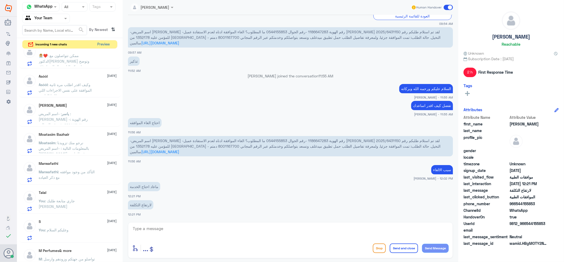
click at [101, 44] on button "Preview" at bounding box center [103, 44] width 16 height 8
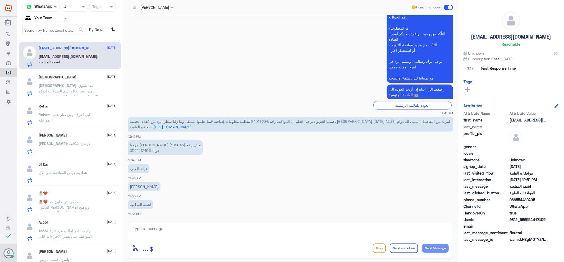
click at [66, 90] on span ": نبغا نسوي تامين بس نحتاج اسم الشركات لديكم اللي تكون شامل عمليات وادويه واشعه" at bounding box center [68, 91] width 59 height 16
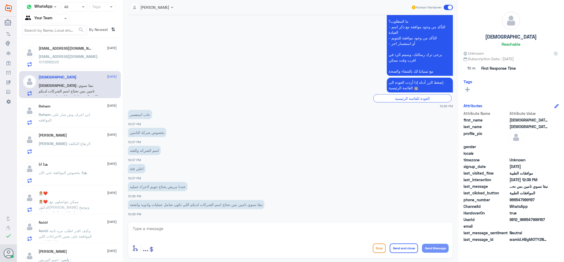
click at [94, 55] on p "[EMAIL_ADDRESS][DOMAIN_NAME] : 1013888225" at bounding box center [68, 60] width 59 height 13
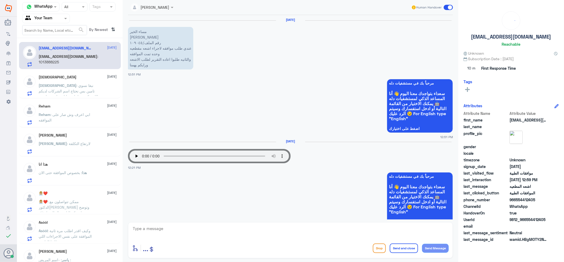
scroll to position [472, 0]
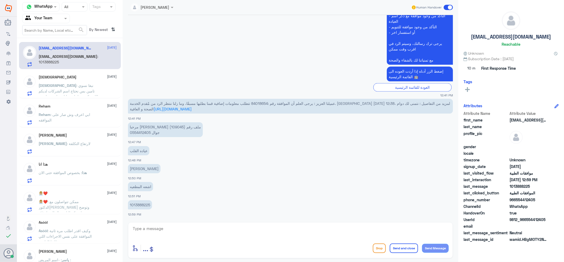
click at [67, 87] on span ": نبغا نسوي تامين بس نحتاج اسم الشركات لديكم اللي تكون شامل عمليات وادويه واشعه" at bounding box center [68, 91] width 59 height 16
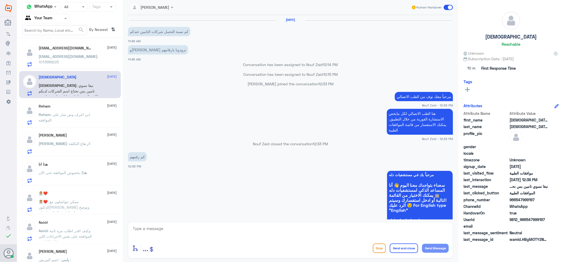
scroll to position [288, 0]
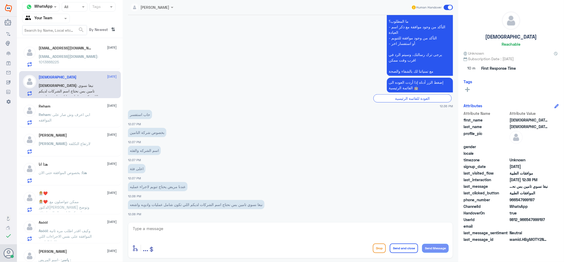
click at [94, 130] on div "ABDULLAH [DATE] [PERSON_NAME] : لارتفاع التكلفة" at bounding box center [70, 142] width 102 height 27
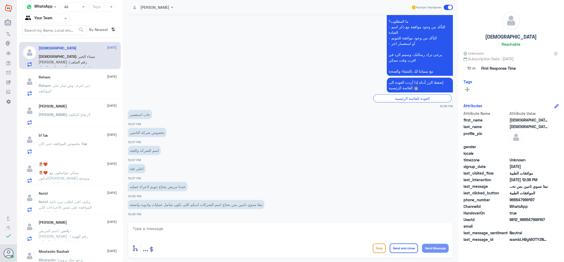
click at [69, 114] on span ": لارتفاع التكلفة" at bounding box center [79, 114] width 24 height 4
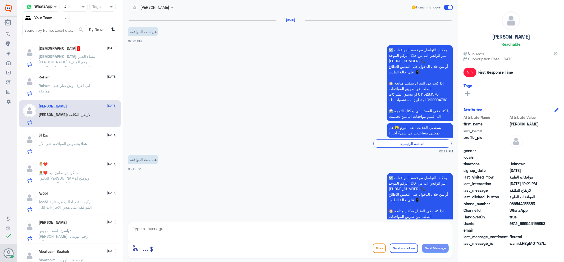
scroll to position [526, 0]
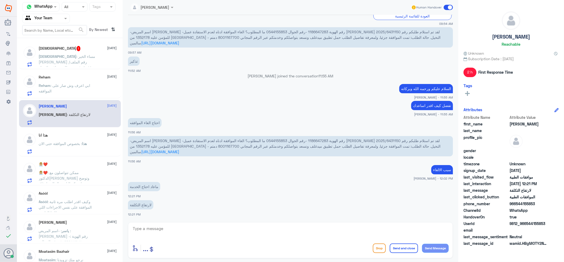
click at [69, 57] on span ": مساء الخير مساعد العجاجي رقم الملف/١٠٩٠٤٥ عندي طلب موافقه لاجراء اشعه مقطعيه …" at bounding box center [67, 70] width 57 height 32
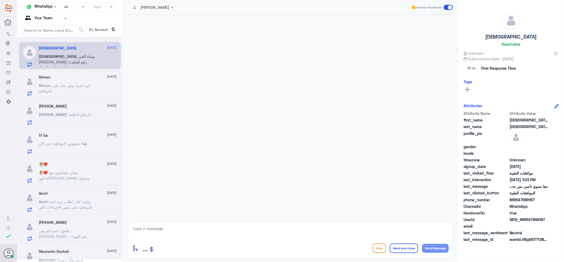
scroll to position [288, 0]
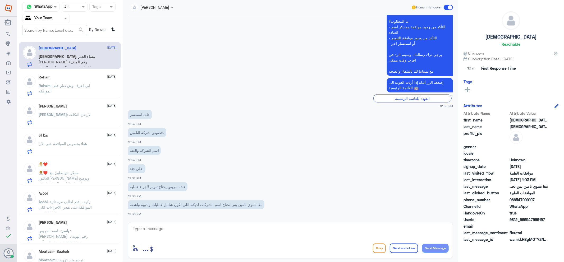
click at [69, 84] on span ": ابي اعرف وش صار على الموافقه" at bounding box center [65, 88] width 52 height 10
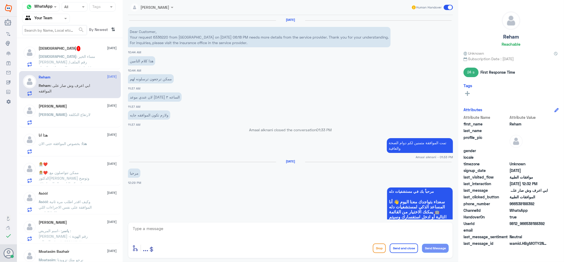
scroll to position [361, 0]
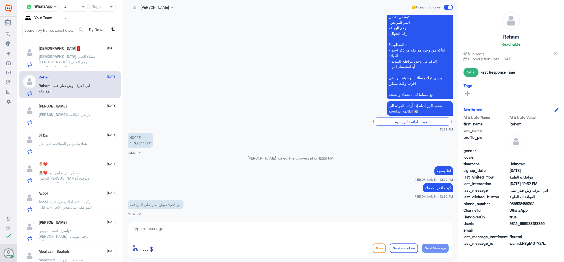
click at [50, 19] on input "text" at bounding box center [39, 18] width 29 height 6
click at [50, 51] on Inbox "Your Inbox" at bounding box center [43, 53] width 18 height 4
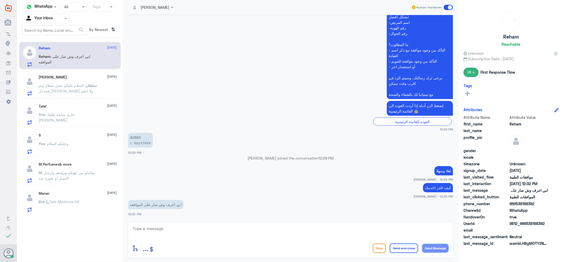
click at [86, 85] on span "سلطان" at bounding box center [91, 85] width 11 height 4
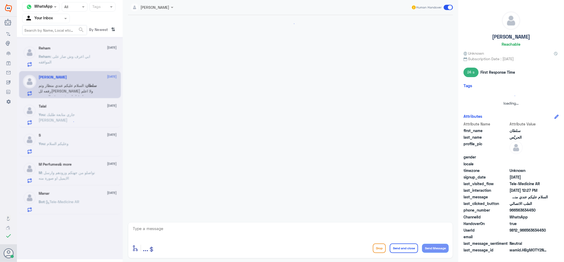
scroll to position [23, 0]
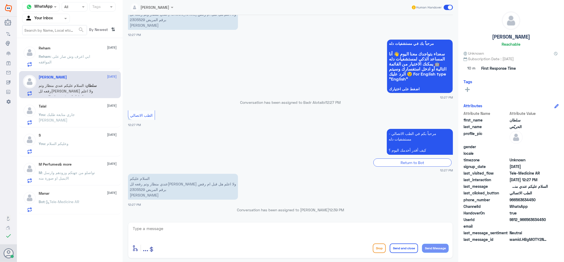
click at [84, 62] on p "Reham : ابي اعرف وش صار على الموافقه" at bounding box center [68, 60] width 59 height 13
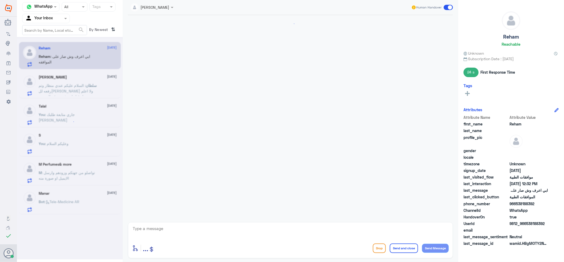
scroll to position [361, 0]
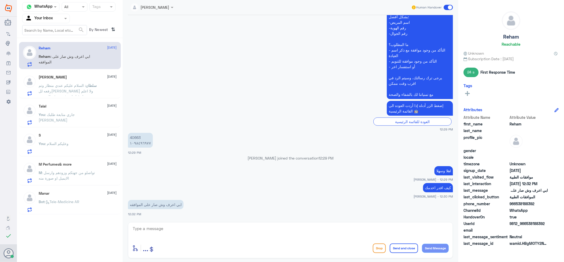
click at [169, 238] on textarea at bounding box center [290, 231] width 316 height 13
click at [178, 226] on textarea at bounding box center [290, 231] width 316 height 13
type textarea "تمت الموافقة"
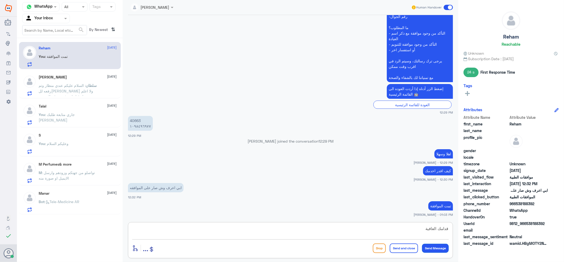
type textarea "قدامك العافية"
click at [427, 247] on button "Send Message" at bounding box center [435, 248] width 27 height 9
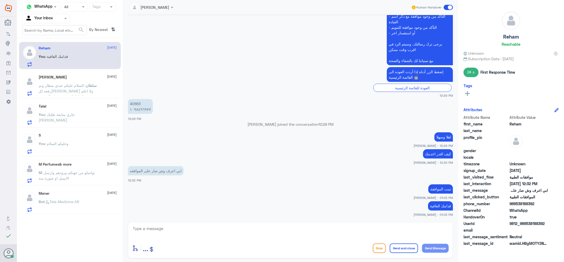
click at [107, 104] on span "[DATE]" at bounding box center [112, 105] width 10 height 5
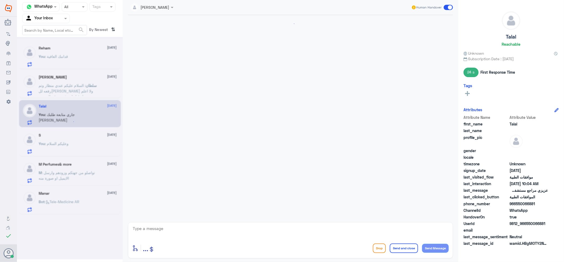
scroll to position [171, 0]
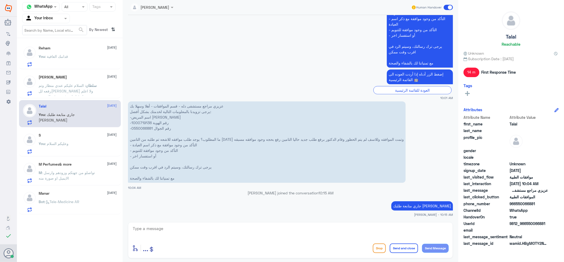
click at [53, 17] on input "text" at bounding box center [39, 18] width 29 height 6
click at [47, 60] on Team "Your Team" at bounding box center [43, 59] width 18 height 4
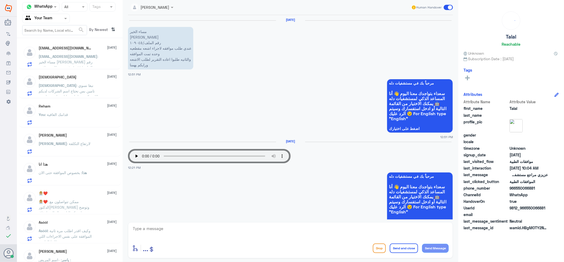
scroll to position [523, 0]
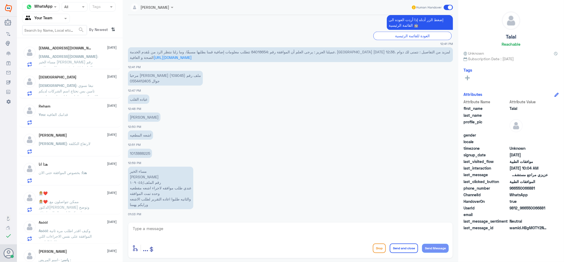
click at [67, 109] on div "Reham 9 September You : قدامك العافية" at bounding box center [78, 114] width 78 height 21
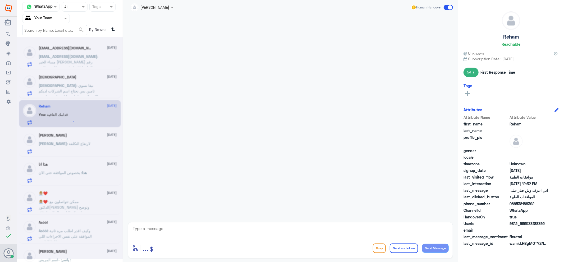
scroll to position [348, 0]
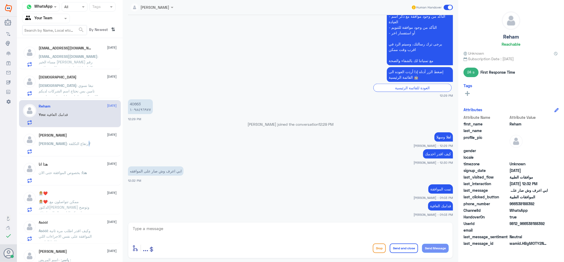
click at [79, 141] on span ": لارتفاع التكلفة" at bounding box center [79, 143] width 24 height 4
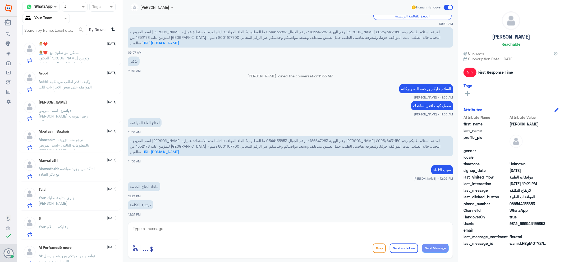
scroll to position [156, 0]
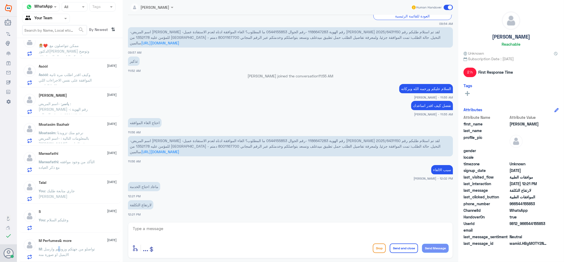
drag, startPoint x: 58, startPoint y: 251, endPoint x: 61, endPoint y: 251, distance: 3.2
click at [61, 251] on p "M : تواصلو من جهتكم وزودهم وارسل الايميل او صورة منه" at bounding box center [68, 252] width 59 height 13
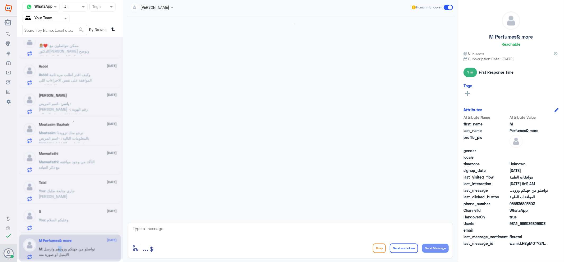
scroll to position [508, 0]
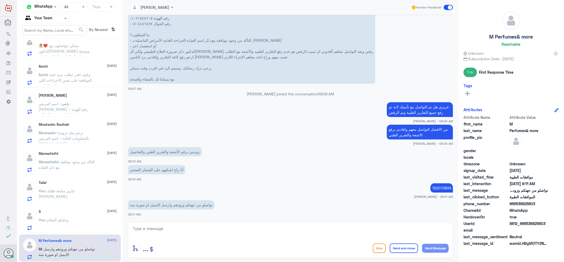
click at [72, 208] on div "S [DATE] You : وعليكم السلام" at bounding box center [70, 219] width 102 height 27
click at [45, 212] on div "S 9 September" at bounding box center [78, 212] width 78 height 4
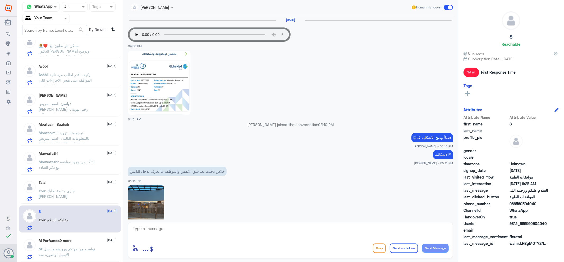
scroll to position [399, 0]
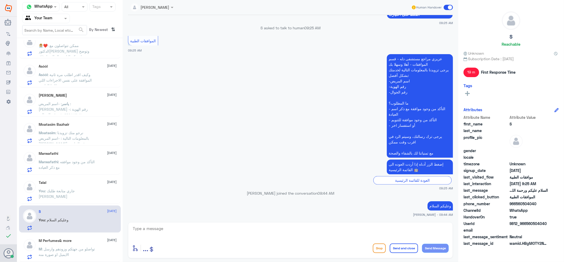
click at [191, 231] on textarea at bounding box center [290, 231] width 316 height 13
type textarea "كيف اقدر اخدمك"
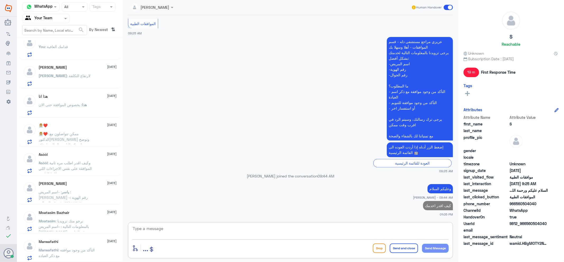
scroll to position [0, 0]
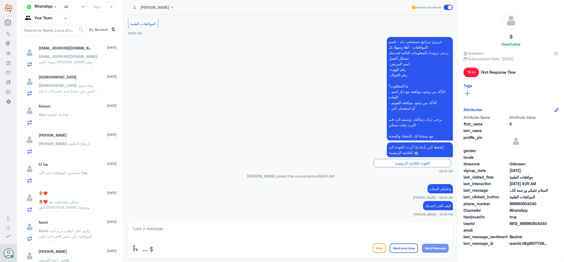
click at [69, 86] on span ": نبغا نسوي تامين بس نحتاج اسم الشركات لديكم اللي تكون شامل عمليات وادويه واشعه" at bounding box center [68, 91] width 59 height 16
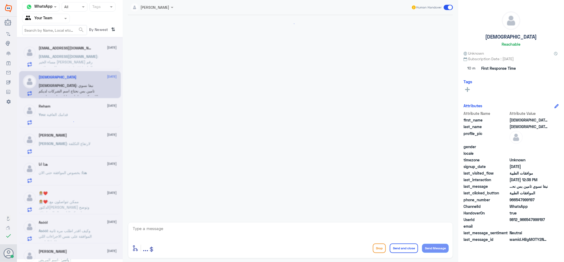
scroll to position [288, 0]
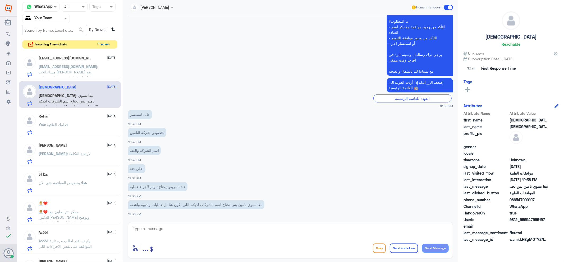
click at [99, 43] on button "Preview" at bounding box center [103, 44] width 16 height 8
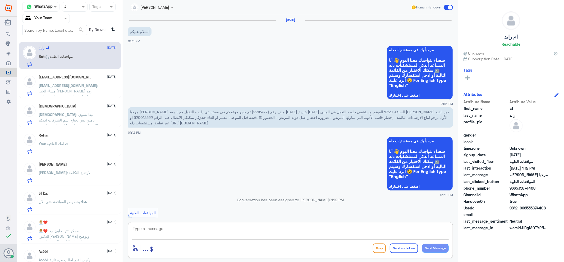
click at [227, 235] on textarea at bounding box center [290, 231] width 316 height 13
type textarea "H"
type textarea "اهلا وسهلا"
click at [398, 110] on span "مرحبا نورة العتيبي ملف رقم (2215477) تم حجز موعدكم في مستشفى دلـه - النخيل مع د…" at bounding box center [289, 118] width 319 height 16
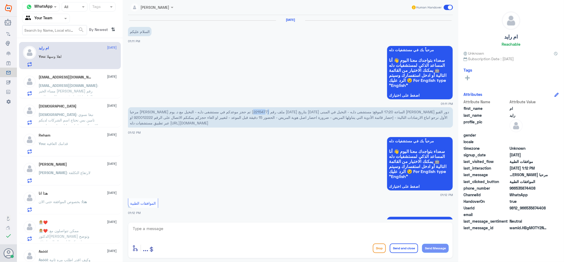
copy span "2215477"
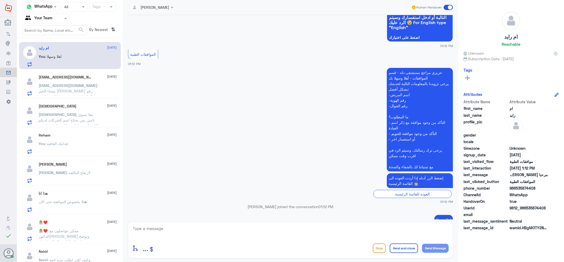
scroll to position [163, 0]
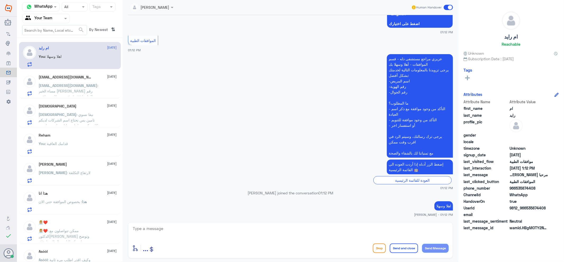
drag, startPoint x: 327, startPoint y: 225, endPoint x: 330, endPoint y: 223, distance: 3.6
click at [329, 224] on div "enter flow name ... Drop Send and close Send Message" at bounding box center [290, 240] width 325 height 36
type textarea "كيف اقدر اخدمك"
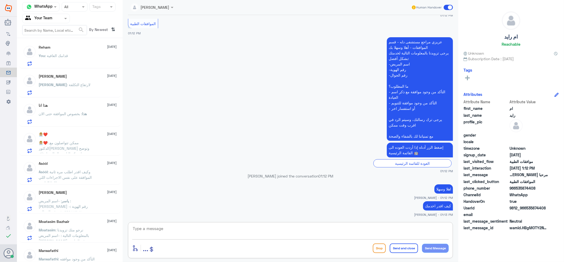
scroll to position [185, 0]
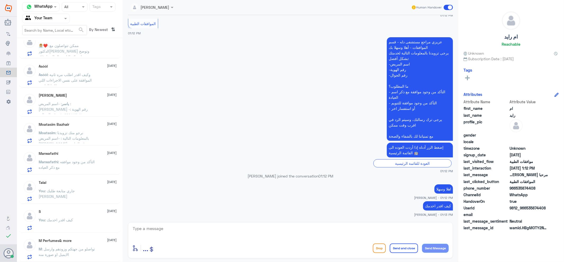
click at [79, 212] on div "S 9 September" at bounding box center [78, 212] width 78 height 4
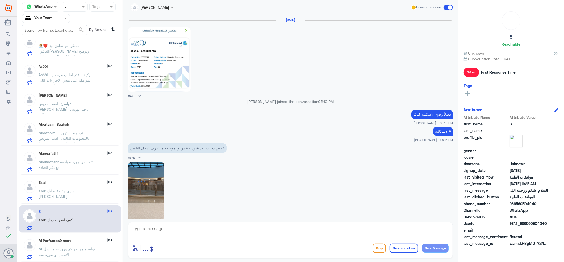
scroll to position [393, 0]
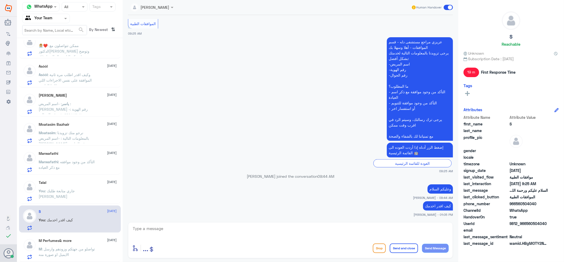
click at [92, 189] on div "You : [PERSON_NAME] متابعة طلبك [PERSON_NAME]" at bounding box center [78, 195] width 78 height 12
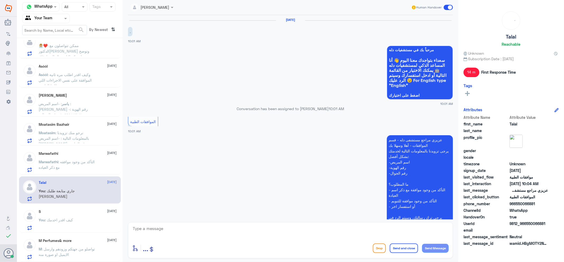
scroll to position [171, 0]
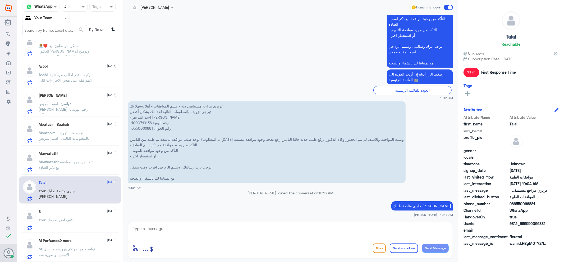
click at [84, 249] on span ": تواصلو من جهتكم وزودهم وارسل الايميل او صورة منه" at bounding box center [67, 252] width 56 height 10
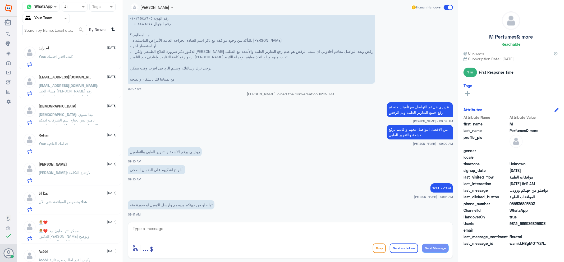
click at [72, 87] on span "[EMAIL_ADDRESS][DOMAIN_NAME]" at bounding box center [68, 85] width 59 height 4
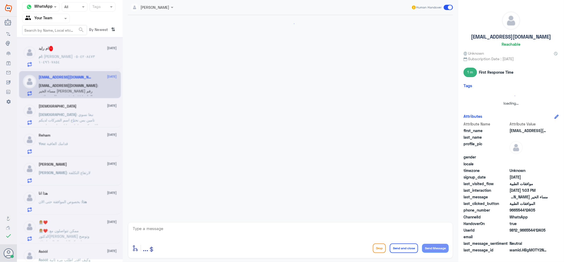
scroll to position [523, 0]
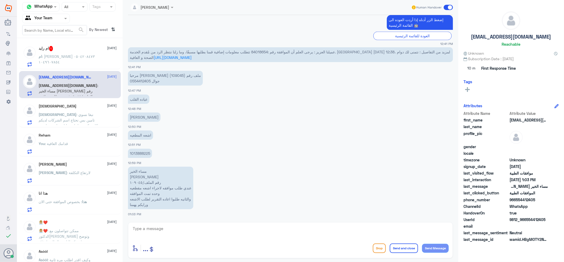
click at [73, 63] on p "ام : نوره فهيد العتيبي ٠٥٠٤٢٠٨٤٧٣ ١٠٤٩٦٠٧٨٥٤" at bounding box center [68, 60] width 59 height 13
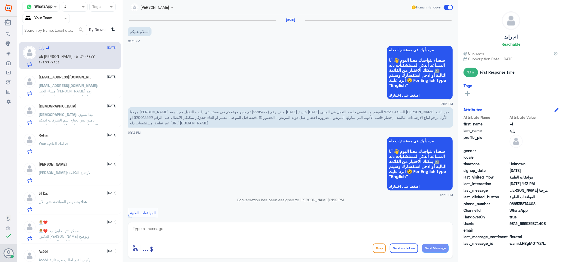
scroll to position [218, 0]
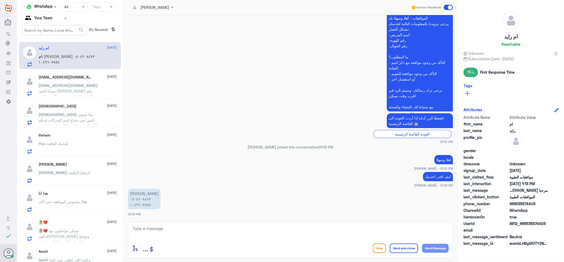
click at [89, 117] on p "سبحان : نبغا نسوي تامين بس نحتاج اسم الشركات لديكم اللي تكون شامل عمليات وادويه…" at bounding box center [68, 118] width 59 height 13
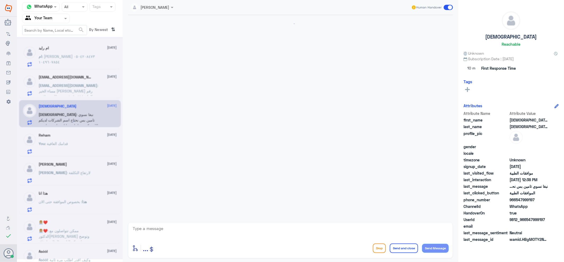
scroll to position [288, 0]
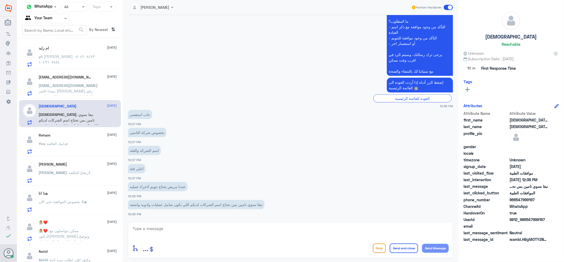
click at [75, 64] on p "ام : نوره فهيد العتيبي ٠٥٠٤٢٠٨٤٧٣ ١٠٤٩٦٠٧٨٥٤" at bounding box center [68, 60] width 59 height 13
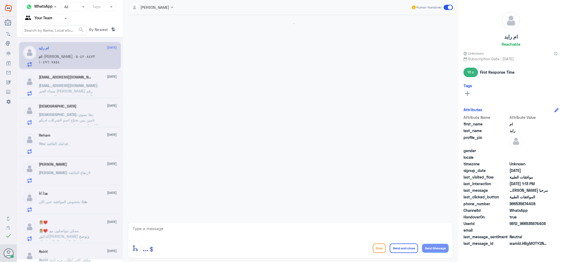
scroll to position [218, 0]
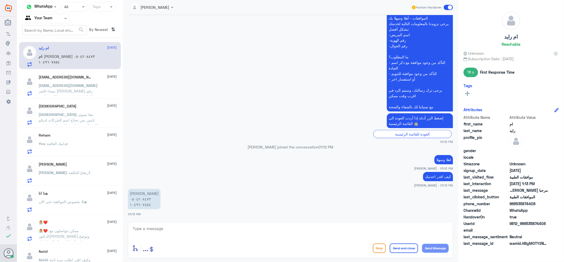
click at [211, 233] on textarea at bounding box center [290, 231] width 316 height 13
click at [149, 228] on textarea "104907854" at bounding box center [290, 231] width 316 height 13
click at [139, 230] on textarea "1049607854" at bounding box center [290, 231] width 316 height 13
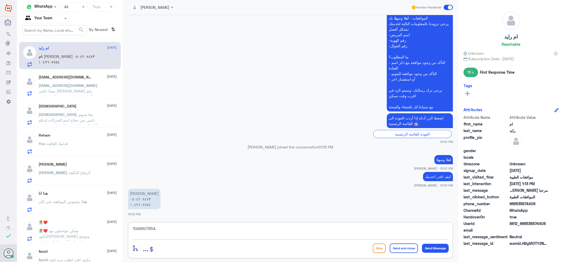
type textarea "1049607854"
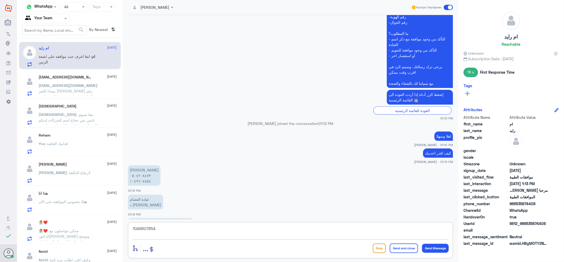
scroll to position [260, 0]
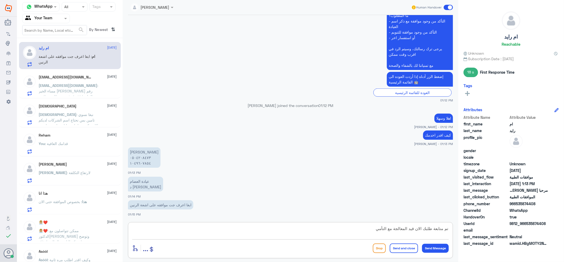
type textarea "تم متابعة طلبك الان قيد المعالجة مع التأمين"
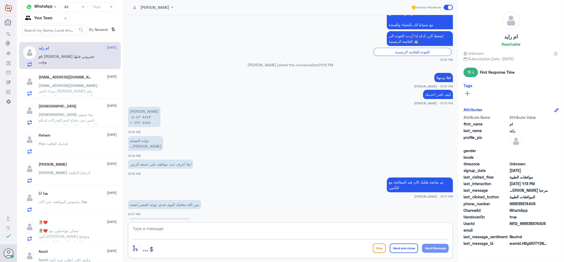
scroll to position [319, 0]
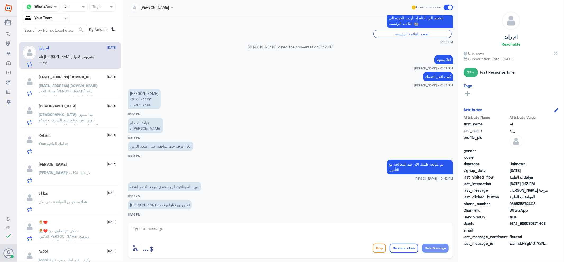
click at [58, 78] on h5 "[EMAIL_ADDRESS][DOMAIN_NAME]" at bounding box center [66, 77] width 55 height 4
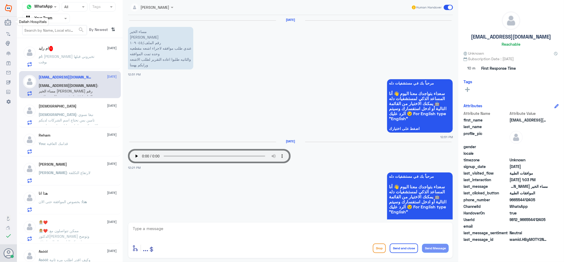
scroll to position [523, 0]
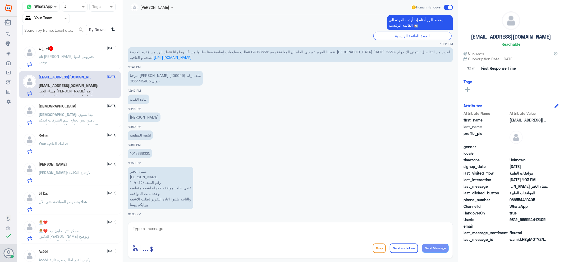
click at [44, 63] on p "ام : ياليت تخبروني قبلها بوقت" at bounding box center [68, 60] width 59 height 13
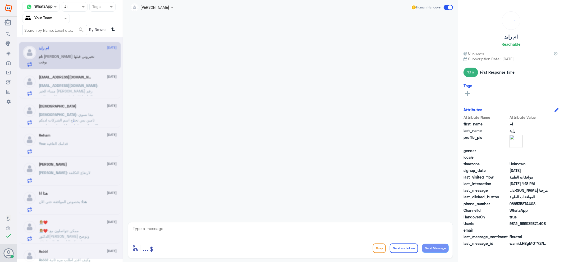
scroll to position [319, 0]
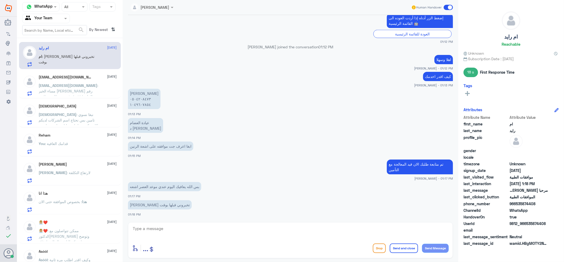
click at [71, 93] on p "majaje460@gmail.com : مساء الخير مساعد العجاجي رقم الملف/١٠٩٠٤٥ عندي طلب موافقه…" at bounding box center [68, 89] width 59 height 13
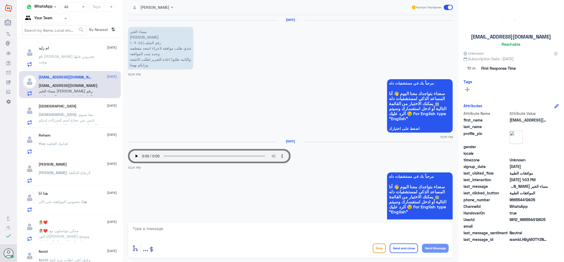
scroll to position [523, 0]
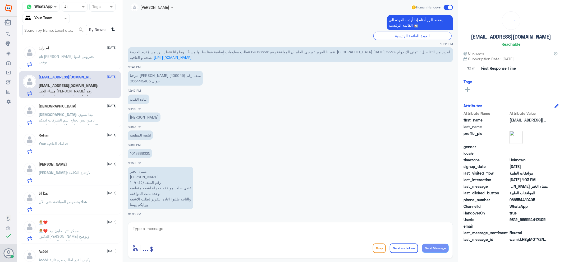
click at [77, 54] on p "ام : ياليت تخبروني قبلها بوقت" at bounding box center [68, 60] width 59 height 13
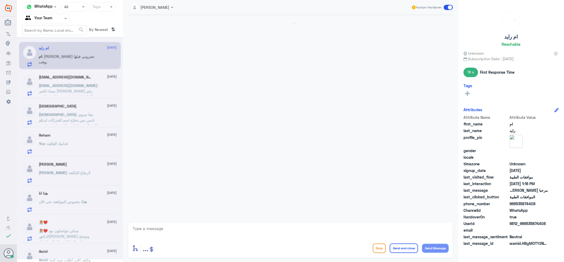
scroll to position [319, 0]
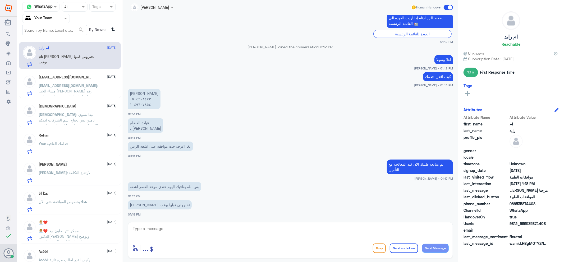
click at [56, 15] on nav "Channel WhatsApp Status × All Tags Agent Filter Your Team search By Newest ⇅" at bounding box center [70, 20] width 106 height 36
click at [56, 15] on div at bounding box center [45, 18] width 47 height 6
click at [51, 42] on div "Your Inbox" at bounding box center [46, 47] width 48 height 12
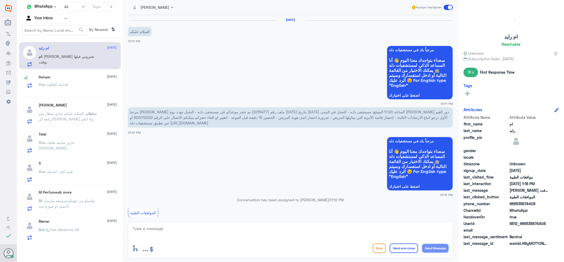
scroll to position [319, 0]
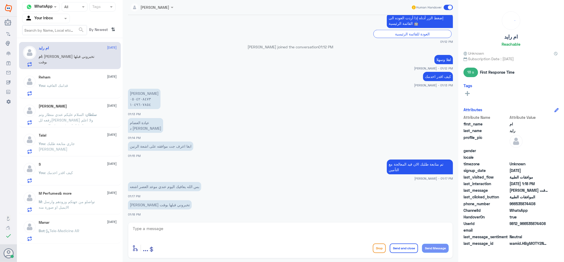
drag, startPoint x: 88, startPoint y: 218, endPoint x: 88, endPoint y: 215, distance: 2.9
click at [89, 217] on div "Manar 9 September Bot : Tele-Medicine AR" at bounding box center [70, 229] width 102 height 27
click at [76, 232] on span ": Tele-Medicine [GEOGRAPHIC_DATA]" at bounding box center [62, 231] width 35 height 4
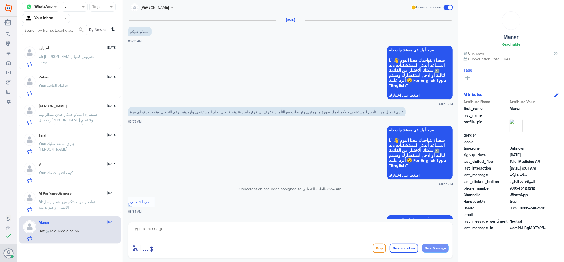
scroll to position [199, 0]
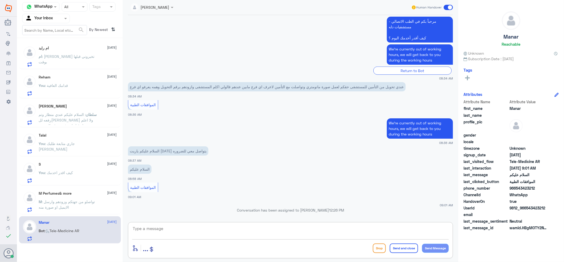
click at [246, 233] on textarea at bounding box center [290, 231] width 316 height 13
drag, startPoint x: 184, startPoint y: 230, endPoint x: 179, endPoint y: 241, distance: 11.9
click at [180, 240] on div "enter flow name ... Drop Send and close Send Message" at bounding box center [290, 240] width 325 height 36
drag, startPoint x: 179, startPoint y: 241, endPoint x: 181, endPoint y: 234, distance: 6.9
click at [179, 240] on div "enter flow name ... Drop Send and close Send Message" at bounding box center [290, 240] width 325 height 36
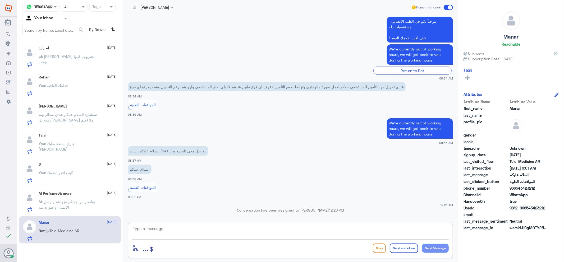
drag, startPoint x: 181, startPoint y: 234, endPoint x: 189, endPoint y: 241, distance: 10.1
click at [187, 241] on div "enter flow name ... Drop Send and close Send Message" at bounding box center [290, 240] width 325 height 36
type textarea "زودني برقم التحويل"
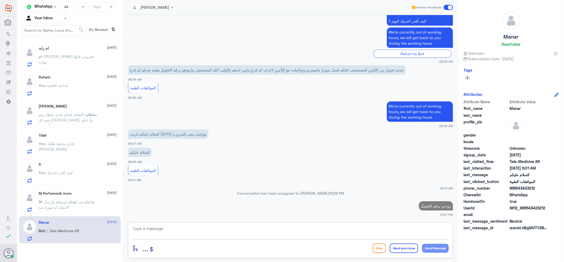
click at [74, 199] on span ": تواصلو من جهتكم وزودهم وارسل الايميل او صورة منه" at bounding box center [67, 204] width 56 height 10
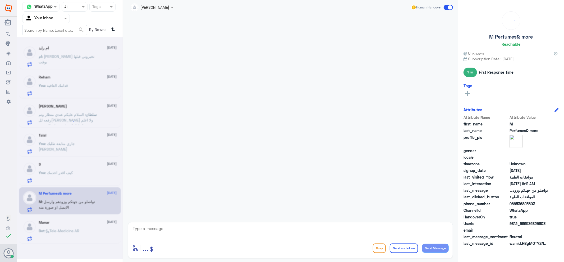
scroll to position [508, 0]
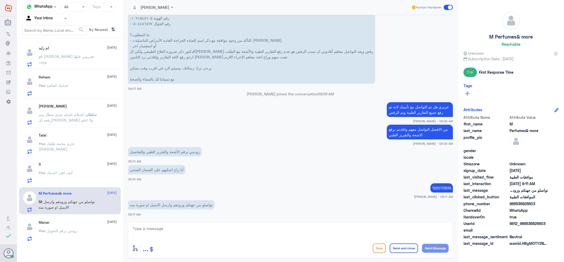
click at [71, 177] on p "You : كيف اقدر اخدمك" at bounding box center [56, 176] width 34 height 13
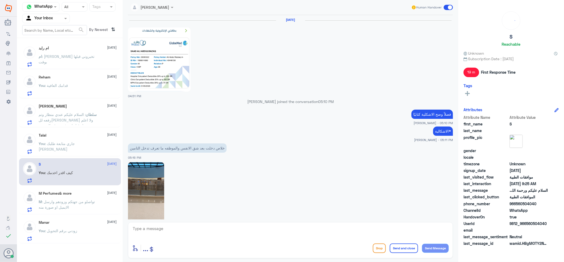
scroll to position [393, 0]
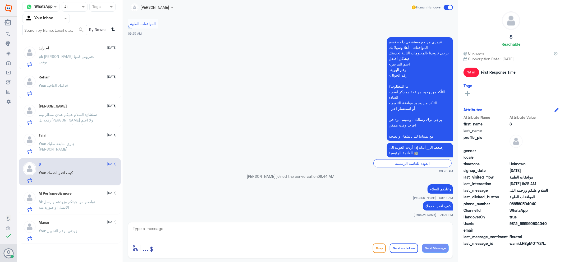
click at [52, 106] on h5 "[PERSON_NAME]" at bounding box center [53, 106] width 28 height 4
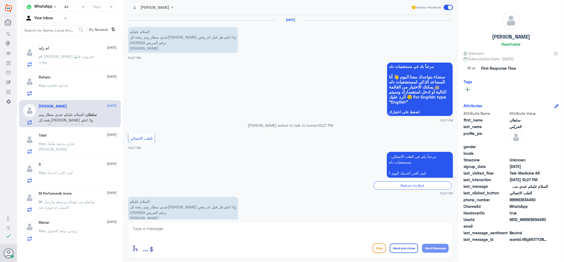
scroll to position [23, 0]
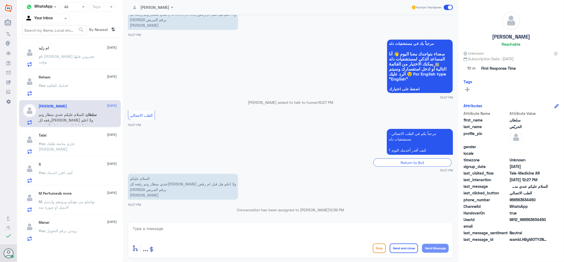
click at [204, 240] on div "enter flow name ... Drop Send and close Send Message" at bounding box center [290, 240] width 325 height 36
click at [199, 235] on textarea at bounding box center [290, 231] width 316 height 13
type textarea "اهلا وسهلا"
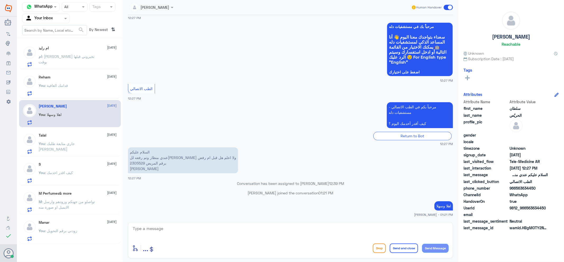
click at [139, 161] on p "السلام عليكم عندي منظار وتم رفعه للتامين ولا اعلم هل قبل ام رفض برقم المريض 230…" at bounding box center [183, 160] width 110 height 26
copy p "2305529"
drag, startPoint x: 287, startPoint y: 236, endPoint x: 287, endPoint y: 233, distance: 3.4
click at [287, 234] on textarea at bounding box center [290, 231] width 316 height 13
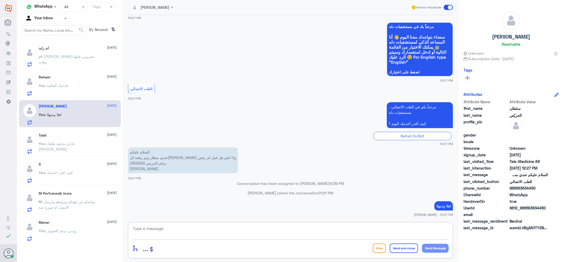
drag, startPoint x: 287, startPoint y: 231, endPoint x: 335, endPoint y: 232, distance: 47.8
click at [291, 231] on textarea at bounding box center [290, 231] width 316 height 13
type textarea "تم متابعة طلبك الان قيد الاجراء"
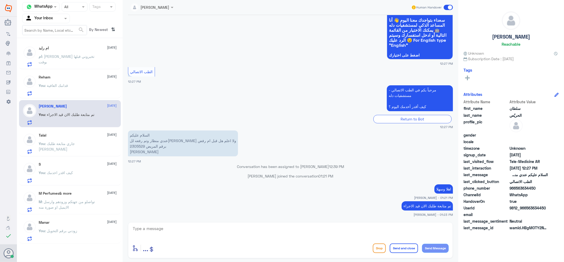
click at [57, 78] on div "Reham [DATE]" at bounding box center [78, 77] width 78 height 4
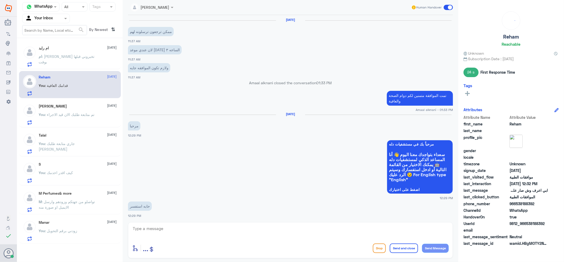
scroll to position [348, 0]
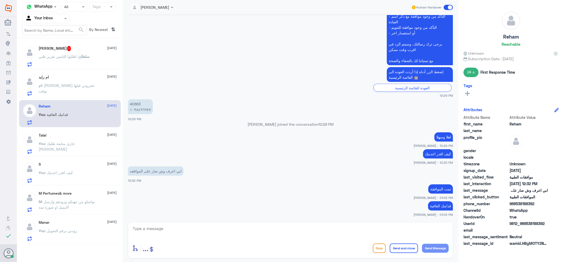
click at [83, 65] on p "سلطان : اطلبوا التامين تقرير طبي" at bounding box center [64, 60] width 51 height 13
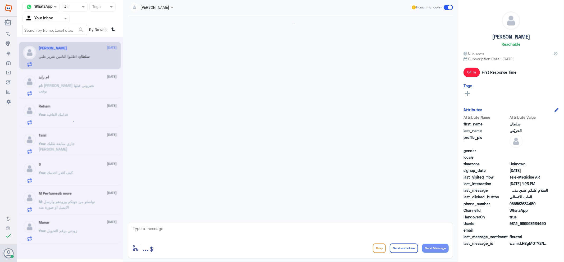
scroll to position [85, 0]
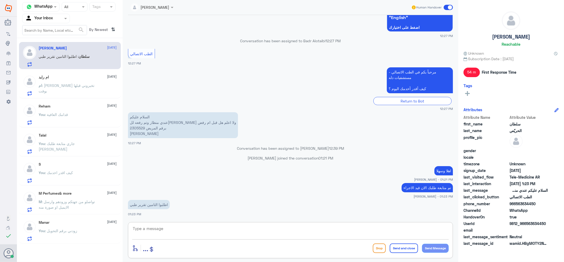
click at [163, 228] on textarea at bounding box center [290, 231] width 316 height 13
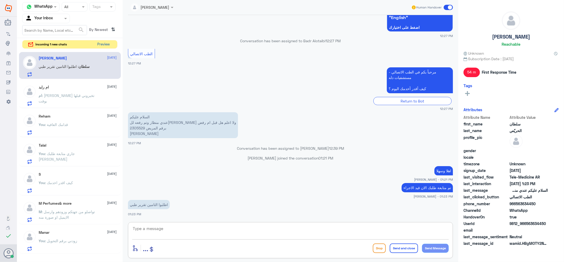
click at [110, 44] on button "Preview" at bounding box center [103, 44] width 16 height 8
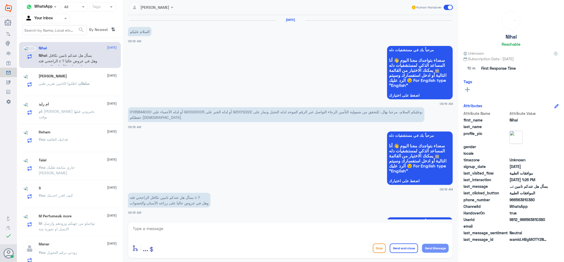
scroll to position [250, 0]
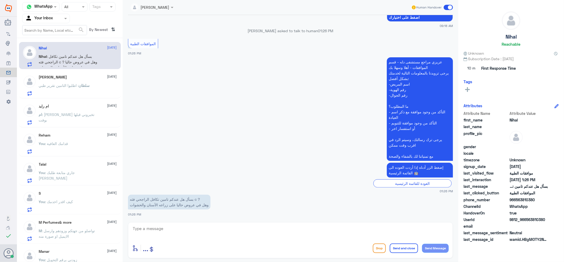
click at [91, 89] on div "سلطان : اطلبوا التامين تقرير طبي" at bounding box center [78, 90] width 78 height 12
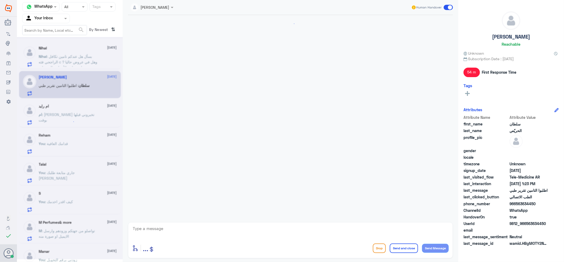
scroll to position [85, 0]
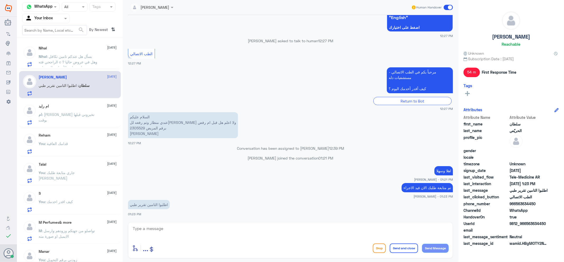
click at [95, 65] on p "Nihal : بسأل هل عندكم تامين تكافل الراجحي فئه c ? وهل في عروض حاليا على زراعه ا…" at bounding box center [68, 60] width 59 height 13
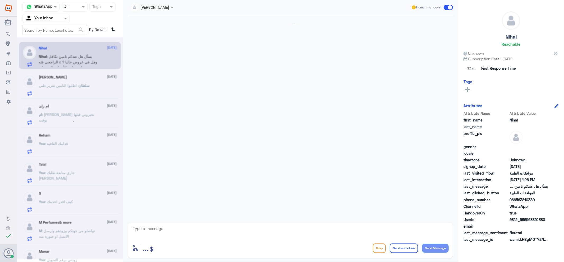
scroll to position [250, 0]
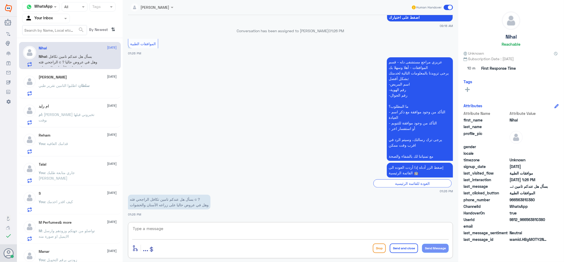
drag, startPoint x: 291, startPoint y: 238, endPoint x: 284, endPoint y: 237, distance: 6.9
click at [287, 239] on div at bounding box center [290, 232] width 316 height 14
type textarea "زودني الهوية للتحقق من تغطية تأمينك"
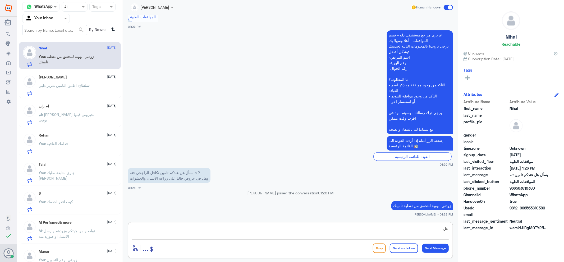
type textarea "ه"
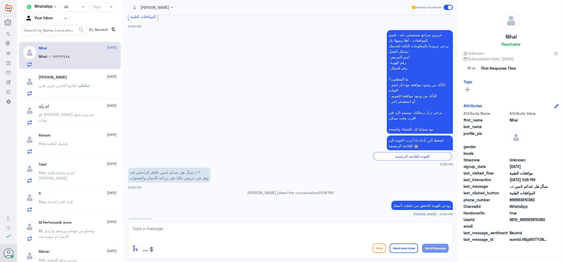
scroll to position [285, 0]
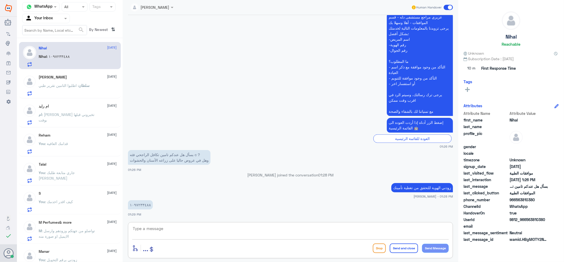
click at [230, 233] on textarea at bounding box center [290, 231] width 316 height 13
click at [148, 227] on textarea "1097233488" at bounding box center [290, 231] width 316 height 13
click at [148, 228] on textarea "1097233488" at bounding box center [290, 231] width 316 height 13
type textarea "1097233488"
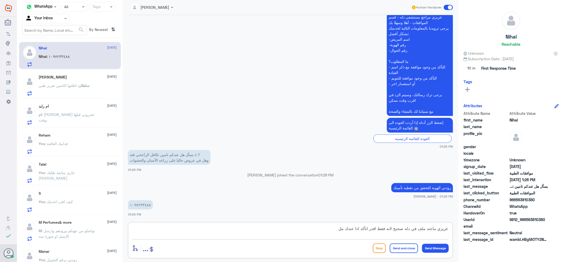
type textarea "عزيزي ماعند ملف في دله صحيح لانه فقط اقدر اتأكد اذا عندك ملف"
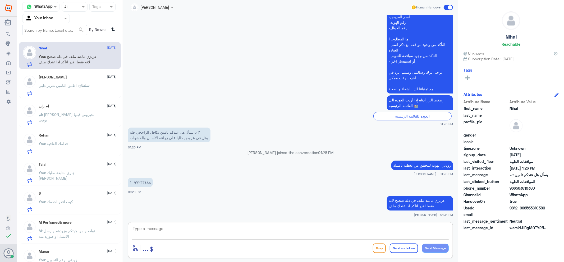
click at [86, 83] on span "سلطان" at bounding box center [84, 85] width 11 height 4
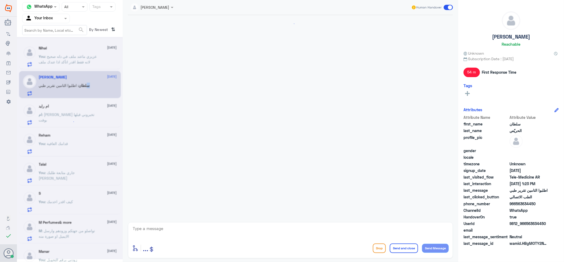
scroll to position [85, 0]
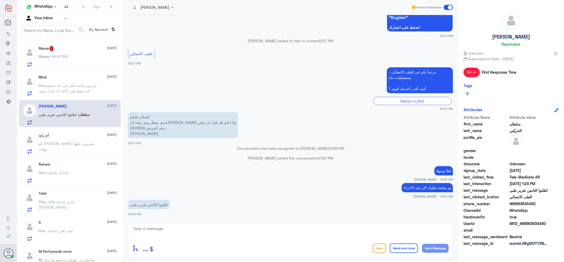
click at [78, 52] on div "Manar 1 9 September Manar : 84047845" at bounding box center [78, 56] width 78 height 21
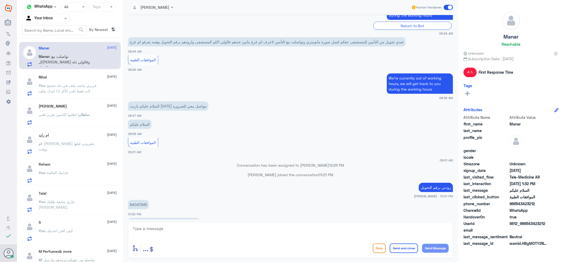
scroll to position [262, 0]
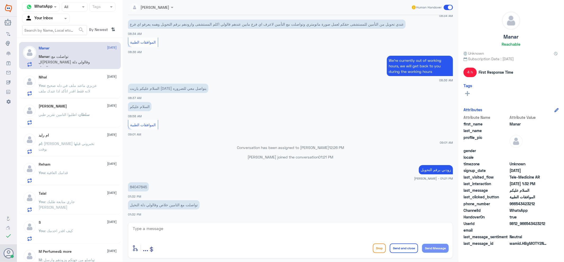
click at [448, 5] on span at bounding box center [447, 7] width 9 height 5
click at [0, 0] on input "checkbox" at bounding box center [0, 0] width 0 height 0
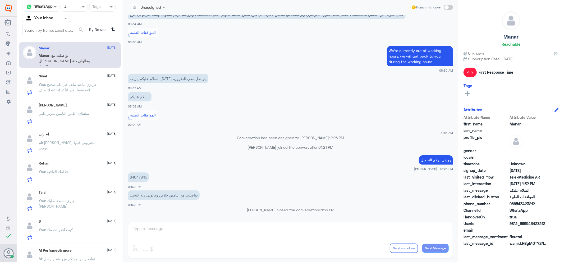
click at [75, 199] on span ": جاري متابعة طلبك [PERSON_NAME]" at bounding box center [57, 203] width 36 height 10
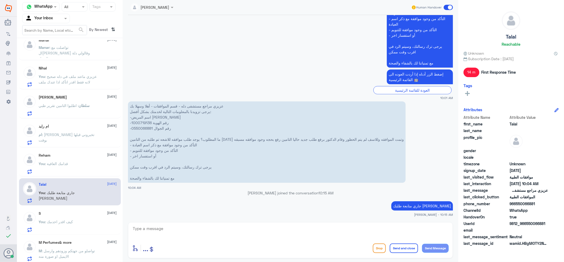
scroll to position [10, 0]
click at [67, 242] on h5 "M Perfumes& more" at bounding box center [55, 241] width 33 height 4
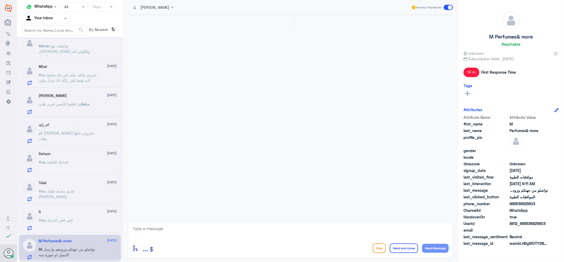
scroll to position [508, 0]
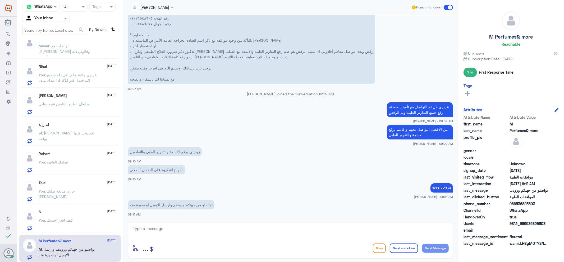
drag, startPoint x: 52, startPoint y: 119, endPoint x: 49, endPoint y: 122, distance: 3.4
click at [49, 122] on div "ام رايد 9 September ام : ياليت تخبروني قبلها بوقت" at bounding box center [70, 132] width 102 height 27
click at [63, 52] on span ": تواصلت مع التامين خلاص وقالولي دلة النخيل" at bounding box center [64, 52] width 51 height 16
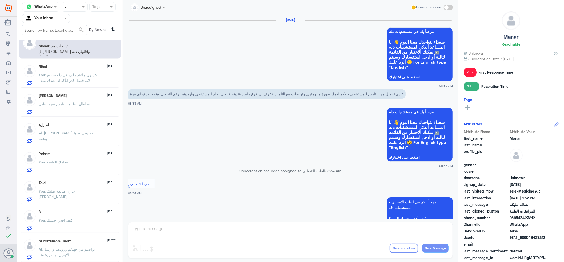
scroll to position [253, 0]
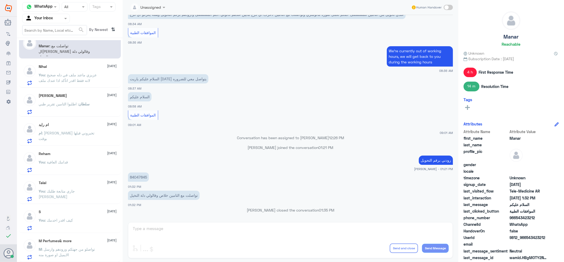
click at [70, 170] on div "You : قدامك العافية" at bounding box center [78, 167] width 78 height 12
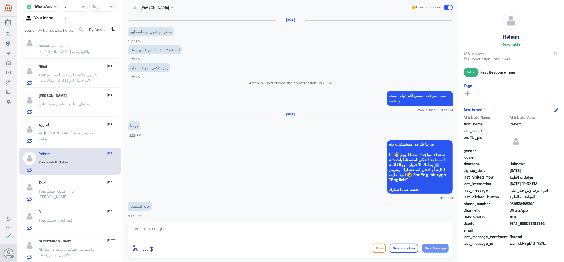
scroll to position [348, 0]
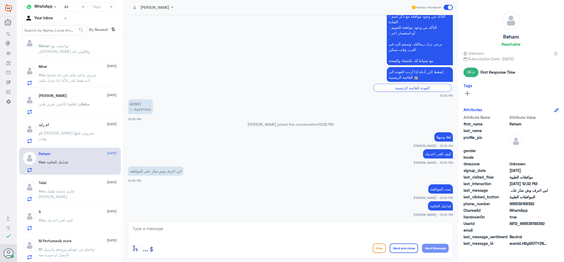
click at [451, 6] on span at bounding box center [447, 7] width 9 height 5
click at [0, 0] on input "checkbox" at bounding box center [0, 0] width 0 height 0
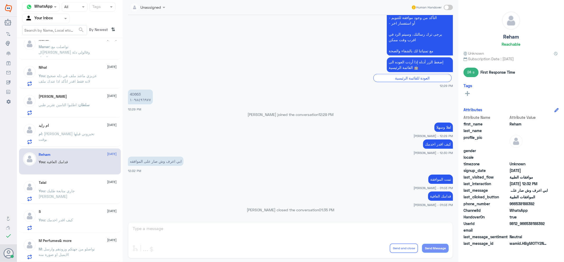
click at [62, 135] on span ": ياليت تخبروني قبلها بوقت" at bounding box center [67, 137] width 56 height 10
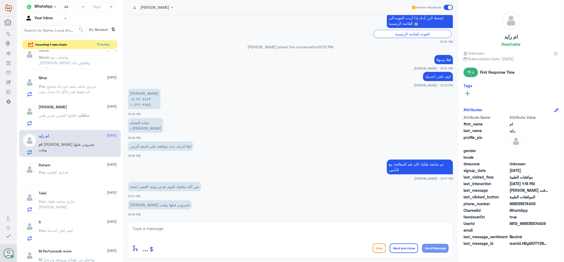
scroll to position [10, 0]
click at [105, 44] on button "Preview" at bounding box center [103, 44] width 16 height 8
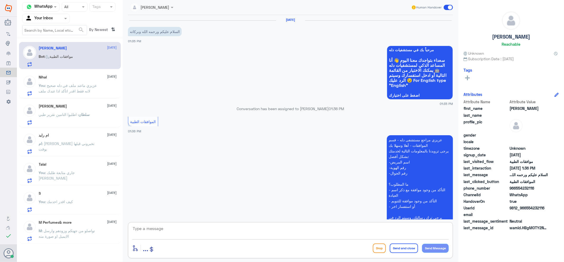
click at [246, 232] on textarea at bounding box center [290, 231] width 316 height 13
type textarea "ت"
type textarea "وعليكم السلام"
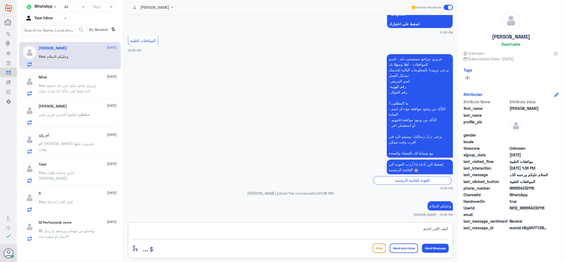
type textarea "كيف اقدر اخدمك"
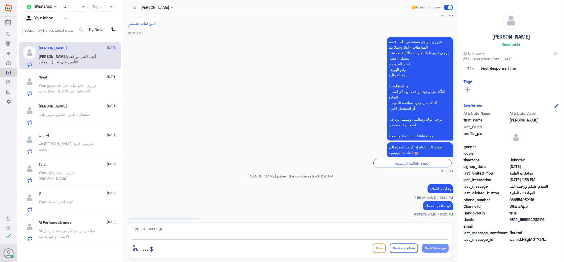
scroll to position [106, 0]
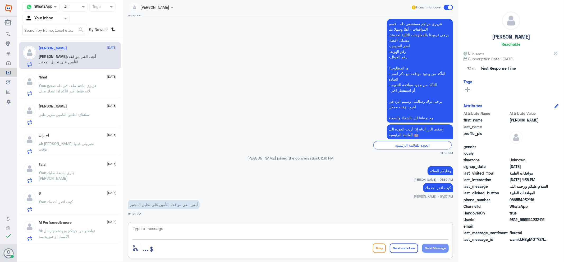
type textarea "S"
type textarea "سبب الالغاء"
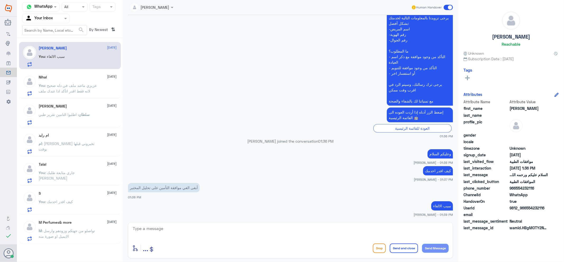
click at [40, 86] on span "You" at bounding box center [42, 85] width 6 height 4
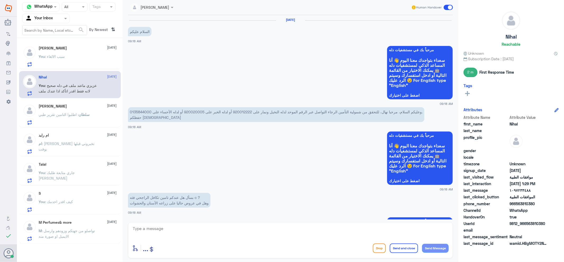
scroll to position [317, 0]
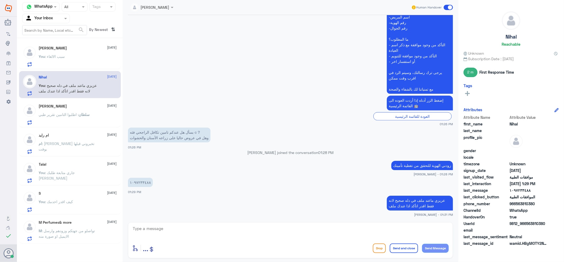
click at [59, 62] on p "You : سبب الالغاء" at bounding box center [52, 60] width 26 height 13
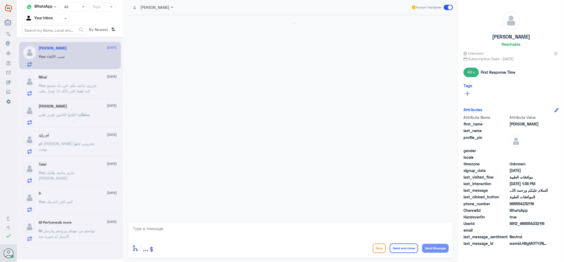
scroll to position [133, 0]
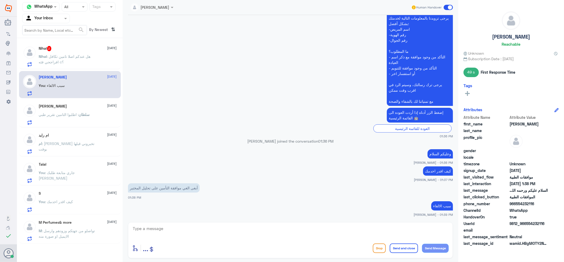
click at [80, 51] on div "Nihal 2 9 September Nihal : هل عندكم اصلا تامين تكافل افراجحي فئه c؟" at bounding box center [78, 56] width 78 height 21
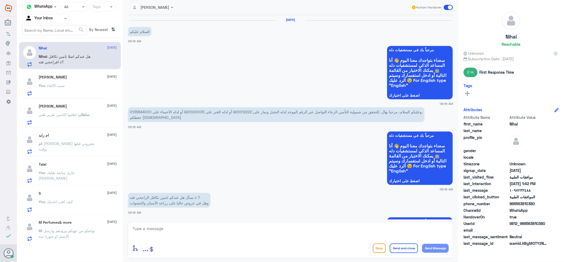
scroll to position [353, 0]
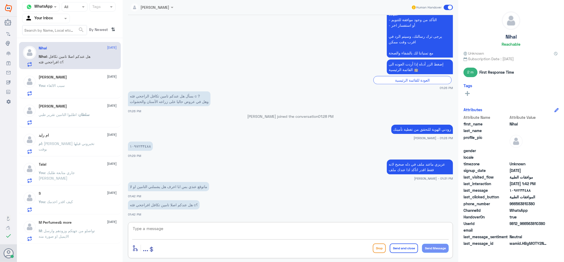
click at [161, 227] on textarea at bounding box center [290, 231] width 316 height 13
type textarea "للاسف مايتضح معي بالتغطية الا اذا فيه ملف"
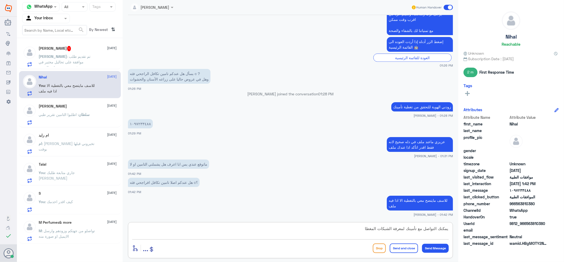
type textarea "يمكنك التواصل مع تأمينك لمعرفة الشبكات المغطاة"
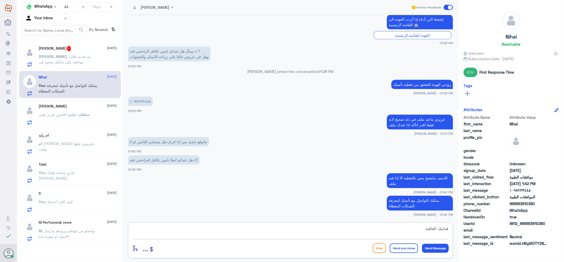
type textarea "قدامك العافية"
click at [397, 249] on button "Send and close" at bounding box center [403, 249] width 28 height 10
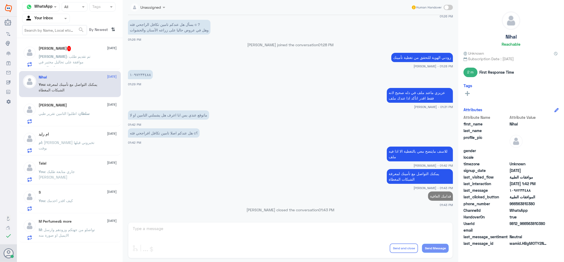
click at [66, 65] on span ": تم تقديم طلب موافقة على تحاليل مختبر في مستشفى غير مستشفى دله والسبب يوجد موا…" at bounding box center [66, 70] width 55 height 32
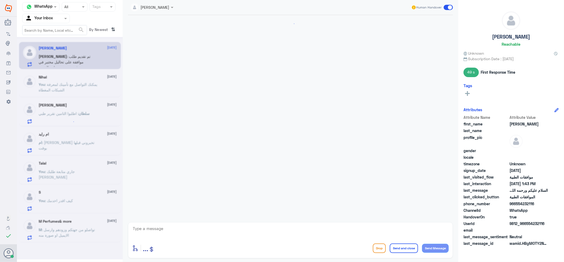
scroll to position [151, 0]
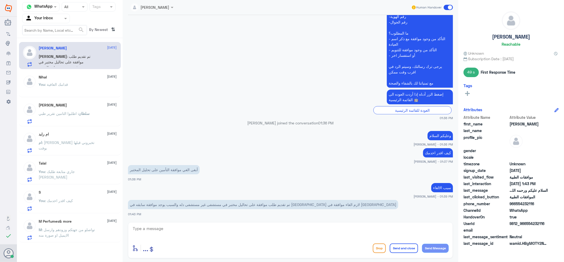
drag, startPoint x: 222, startPoint y: 215, endPoint x: 223, endPoint y: 218, distance: 3.2
click at [222, 215] on div "تم تقديم طلب موافقة على تحاليل مختبر في مستشفى غير مستشفى دله والسبب يوجد موافق…" at bounding box center [290, 208] width 325 height 18
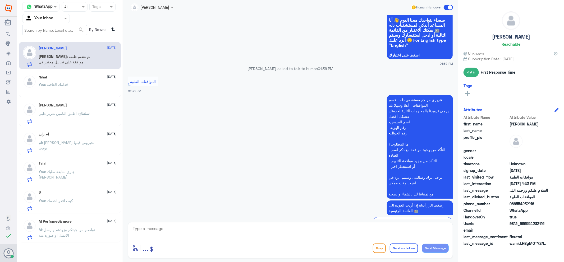
scroll to position [0, 0]
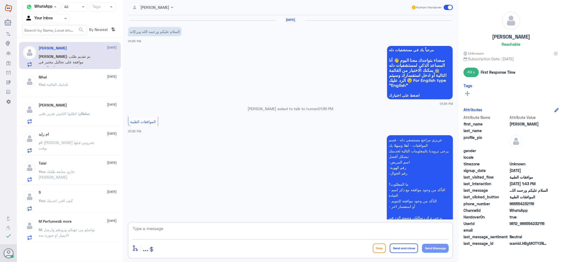
drag, startPoint x: 220, startPoint y: 237, endPoint x: 217, endPoint y: 234, distance: 4.3
click at [220, 237] on textarea at bounding box center [290, 231] width 316 height 13
type textarea "زودني بالملف"
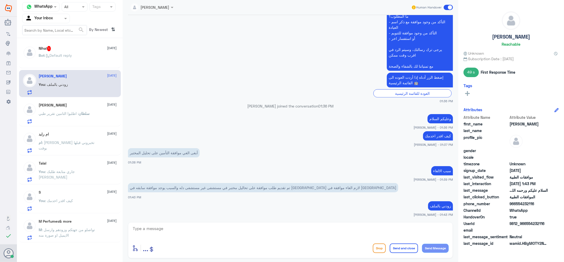
drag, startPoint x: 38, startPoint y: 58, endPoint x: 39, endPoint y: 54, distance: 4.2
click at [39, 54] on p "Bot : Default reply" at bounding box center [55, 59] width 33 height 13
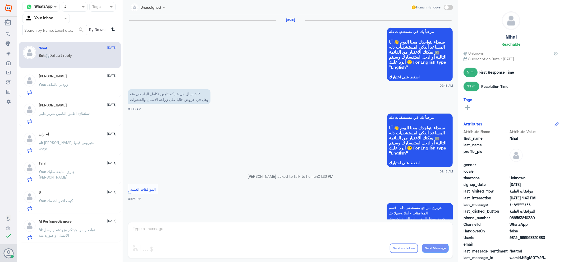
scroll to position [406, 0]
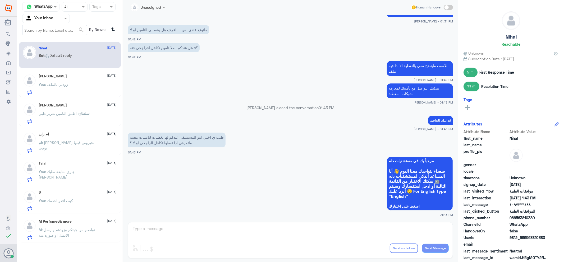
click at [450, 7] on span at bounding box center [447, 7] width 9 height 5
click at [0, 0] on input "checkbox" at bounding box center [0, 0] width 0 height 0
click at [193, 228] on textarea at bounding box center [290, 231] width 316 height 13
type textarea "عزيزتي يوجد تكافل"
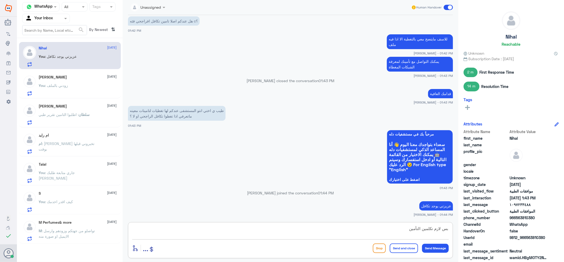
type textarea "بس لازم تكلمين التأمين"
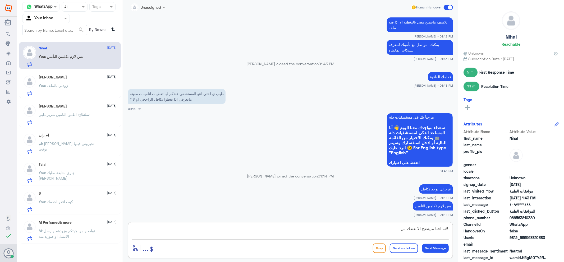
type textarea "لانه احنا مايتضح الا عندك ملف"
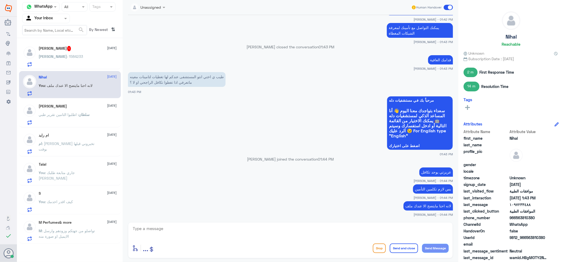
click at [371, 225] on div "enter flow name ... Drop Send and close Send Message" at bounding box center [290, 240] width 325 height 36
click at [155, 234] on textarea at bounding box center [290, 231] width 316 height 13
type textarea "بيخبرونك اذا مغطى او لا"
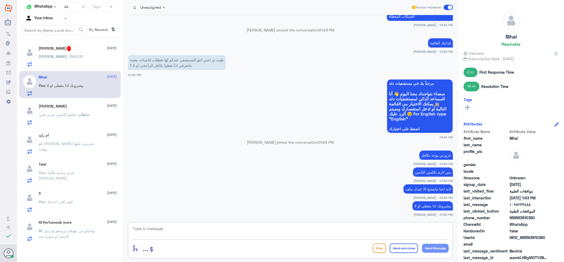
click at [50, 58] on p "Khalid : 1584233" at bounding box center [61, 60] width 44 height 13
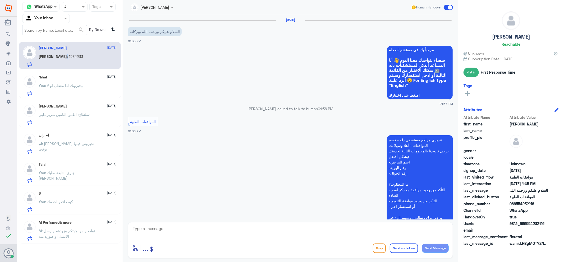
scroll to position [186, 0]
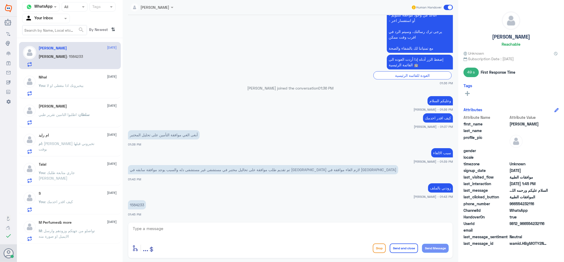
click at [138, 204] on p "1584233" at bounding box center [137, 204] width 18 height 9
copy p "1584233"
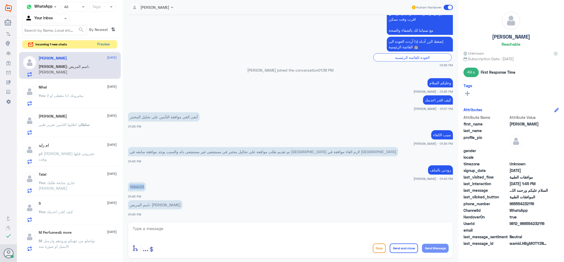
click at [98, 41] on button "Preview" at bounding box center [103, 44] width 16 height 8
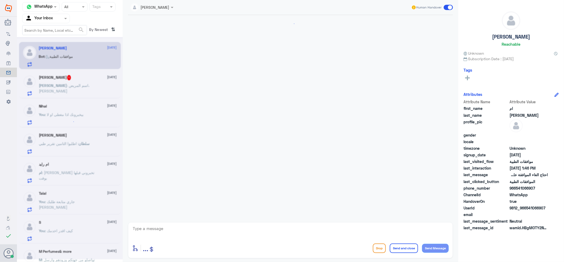
scroll to position [60, 0]
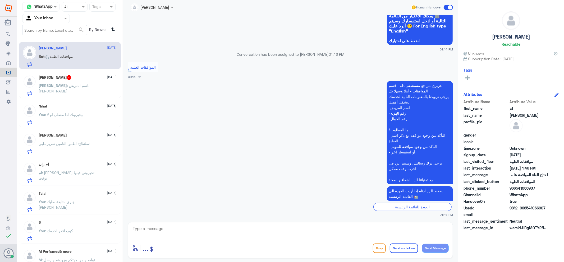
click at [81, 72] on div "Khalid 1 9 September Khalid : اسم المريض، زرعه عبدالله العمري" at bounding box center [70, 84] width 102 height 27
click at [83, 89] on p "Khalid : اسم المريض، زرعه عبدالله العمري" at bounding box center [68, 89] width 59 height 13
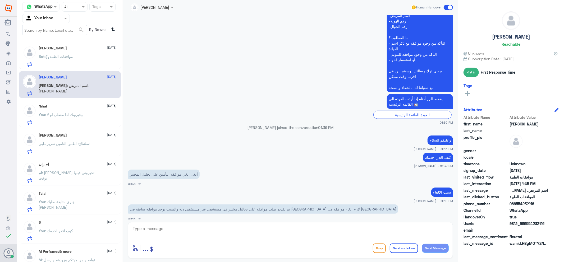
scroll to position [204, 0]
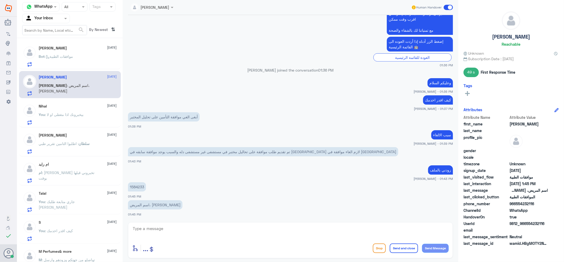
click at [290, 241] on div "enter flow name ... Drop Send and close Send Message" at bounding box center [290, 240] width 325 height 36
drag, startPoint x: 290, startPoint y: 234, endPoint x: 294, endPoint y: 230, distance: 5.8
click at [292, 231] on textarea at bounding box center [290, 231] width 316 height 13
type textarea "عزيزي المراجع الموافقة مقفلة مقيدة من عند تأمينك لانها قديمة لايمكن الغائها الا…"
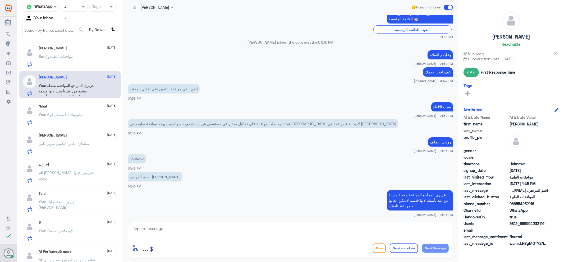
click at [361, 242] on div "enter flow name ... Drop Send and close Send Message" at bounding box center [290, 248] width 316 height 12
click at [359, 234] on textarea at bounding box center [290, 231] width 316 height 13
type textarea "ل"
click at [61, 120] on p "You : بيخبرونك اذا مغطى او لا" at bounding box center [61, 118] width 45 height 13
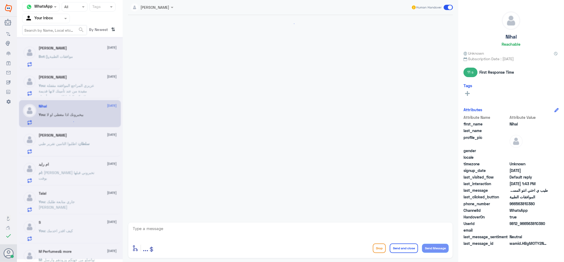
scroll to position [326, 0]
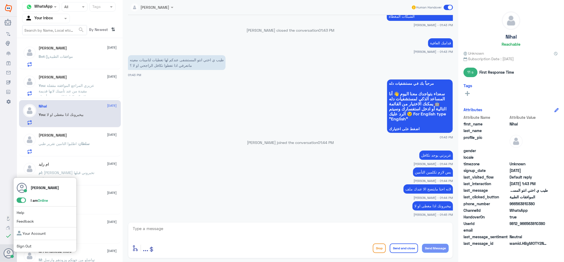
click at [23, 199] on span at bounding box center [21, 200] width 9 height 5
click at [0, 0] on input "checkbox" at bounding box center [0, 0] width 0 height 0
click at [48, 50] on h5 "ام تولين 1" at bounding box center [55, 48] width 32 height 5
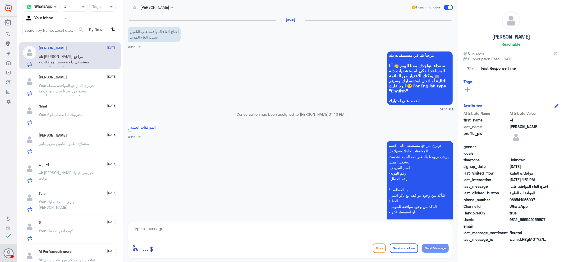
scroll to position [139, 0]
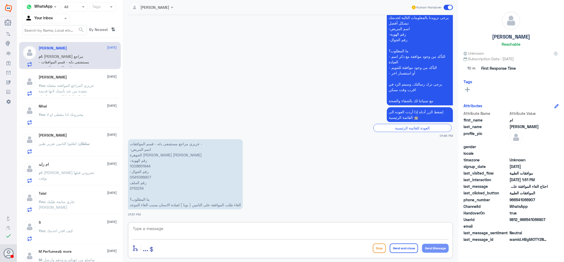
click at [210, 226] on textarea at bounding box center [290, 231] width 316 height 13
type textarea "P"
type textarea "حياك الله استاذي"
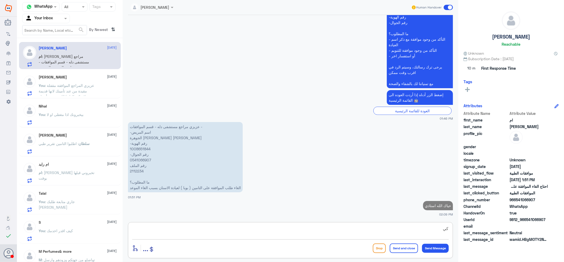
type textarea "ك"
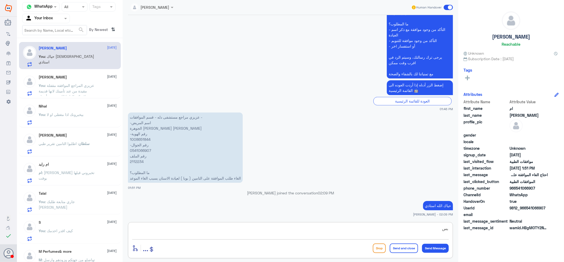
type textarea "ب"
type textarea "سبب الالغاء استاذي"
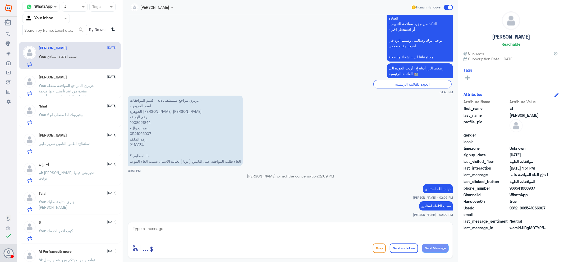
click at [141, 143] on p "عزيزي مراجع مستشفى دله - قسم الموافقات - -اسم المريض الجوهرة عيسى عبد الله الدا…" at bounding box center [185, 131] width 115 height 70
click at [140, 144] on p "عزيزي مراجع مستشفى دله - قسم الموافقات - -اسم المريض الجوهرة عيسى عبد الله الدا…" at bounding box center [185, 131] width 115 height 70
click at [139, 143] on p "عزيزي مراجع مستشفى دله - قسم الموافقات - -اسم المريض الجوهرة عيسى عبد الله الدا…" at bounding box center [185, 131] width 115 height 70
copy p "2112234"
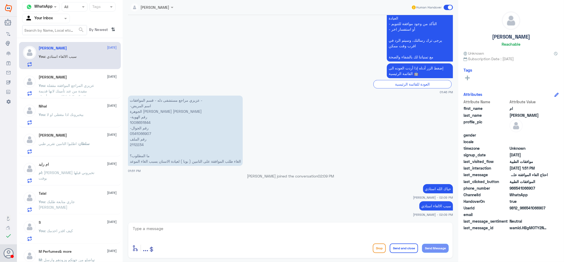
drag, startPoint x: 324, startPoint y: 223, endPoint x: 326, endPoint y: 226, distance: 3.7
click at [324, 224] on div "enter flow name ... Drop Send and close Send Message" at bounding box center [290, 240] width 325 height 36
drag, startPoint x: 331, startPoint y: 228, endPoint x: 344, endPoint y: 233, distance: 14.2
click at [331, 229] on textarea at bounding box center [290, 231] width 316 height 13
type textarea "الغاء كشفية عزيزي صحيح"
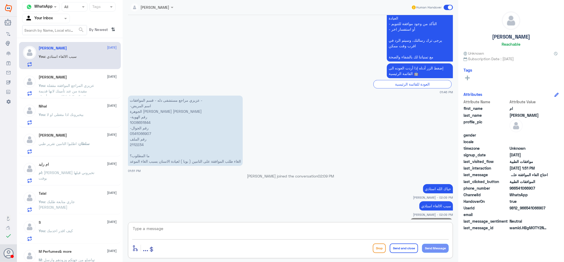
scroll to position [190, 0]
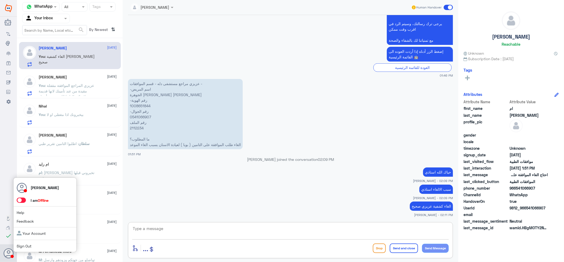
click at [24, 200] on span at bounding box center [21, 200] width 9 height 5
click at [0, 0] on input "checkbox" at bounding box center [0, 0] width 0 height 0
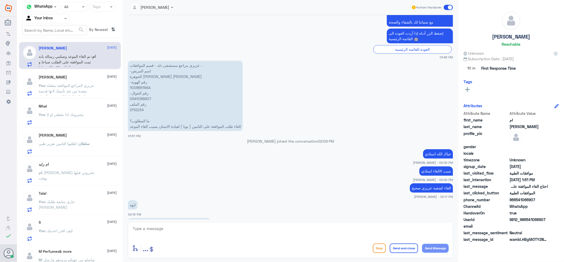
scroll to position [237, 0]
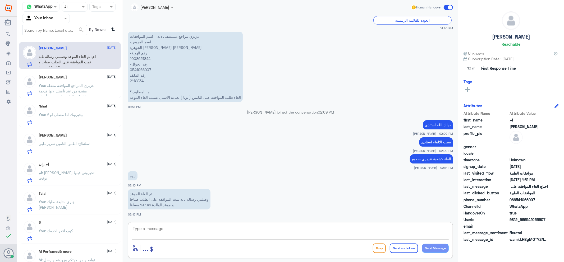
click at [197, 234] on textarea at bounding box center [290, 231] width 316 height 13
type textarea "D"
type textarea "س"
type textarea "ي"
type textarea "تم الالغائ"
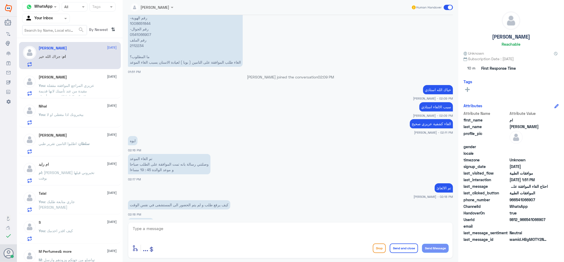
scroll to position [290, 0]
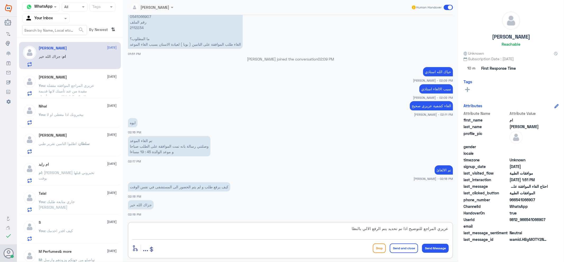
type textarea "عزيزي المراجع للتوضيح اذا تم تحديد يتم الرفع الالي بالنظام"
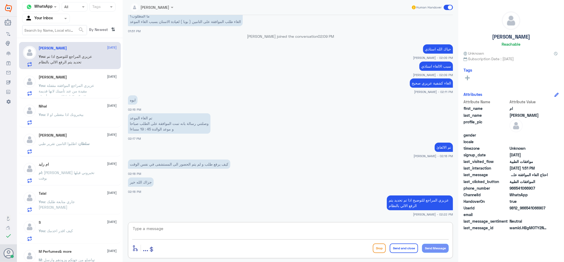
click at [389, 235] on textarea at bounding box center [290, 231] width 316 height 13
click at [411, 198] on p "عزيزي المراجع للتوضيح اذا تم تحديد يتم الرفع الالي بالنظام" at bounding box center [420, 203] width 66 height 15
copy div "عزيزي المراجع للتوضيح اذا تم تحديد يتم الرفع الالي بالنظام"
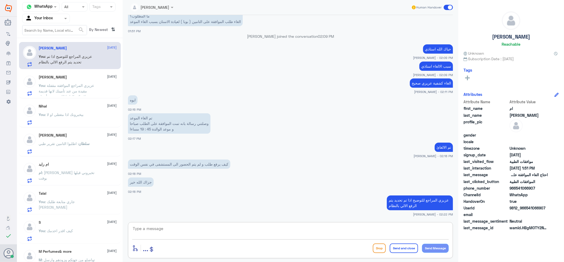
click at [377, 228] on textarea at bounding box center [290, 231] width 316 height 13
paste textarea "عزيزي المراجع للتوضيح اذا تم تحديد يتم الرفع الالي بالنظام"
drag, startPoint x: 388, startPoint y: 229, endPoint x: 390, endPoint y: 235, distance: 5.8
click at [388, 230] on textarea "عزيزي المراجع للتوضيح اذا تم تحديد يتم الرفع الالي بالنظام" at bounding box center [290, 231] width 316 height 13
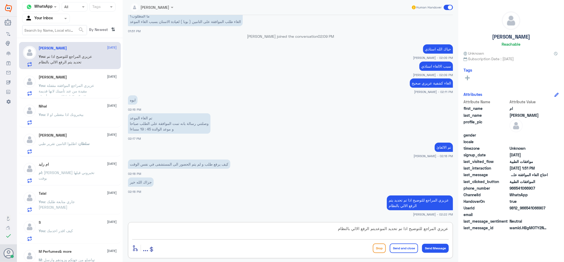
type textarea "عزيزي المراجع للتوضيح اذا تم تحديد الموعد يتم الرفع الالي بالنظام"
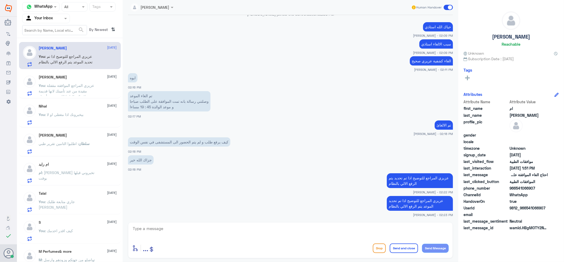
click at [99, 88] on div "You : عزيزي المراجع الموافقة مقفلة مقيدة من عند تأمينك لانها قديمة لايمكن الغائ…" at bounding box center [78, 90] width 78 height 12
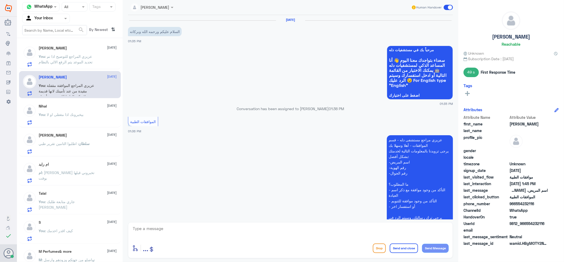
scroll to position [232, 0]
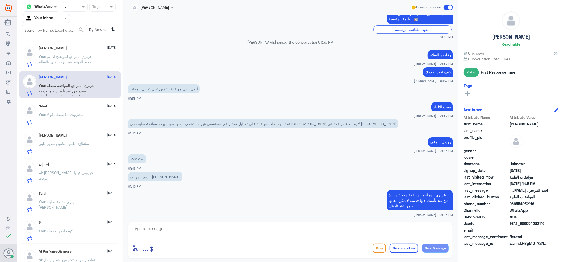
click at [89, 168] on div "ام رايد 9 September ام : ياليت تخبروني قبلها بوقت" at bounding box center [78, 172] width 78 height 21
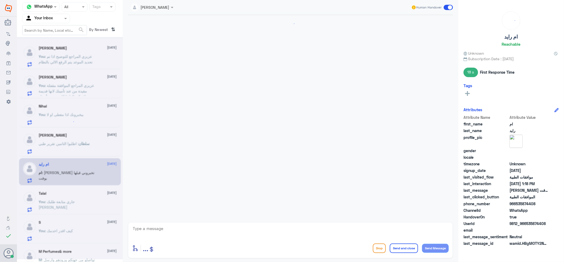
scroll to position [319, 0]
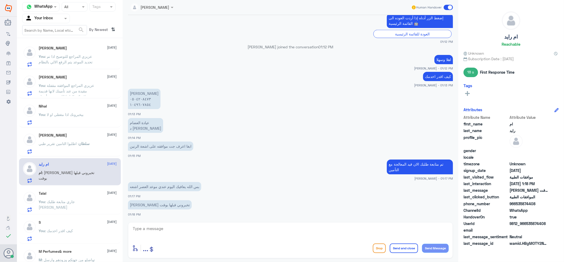
drag, startPoint x: 84, startPoint y: 114, endPoint x: 175, endPoint y: 144, distance: 96.3
click at [85, 114] on div "You : بيخبرونك اذا مغطى او لا" at bounding box center [78, 119] width 78 height 12
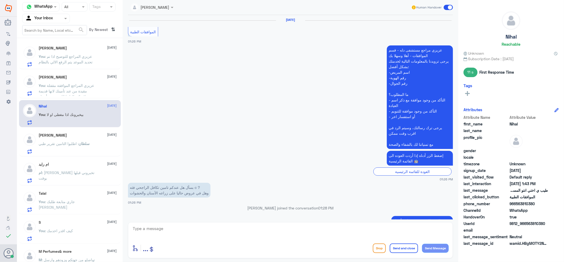
scroll to position [326, 0]
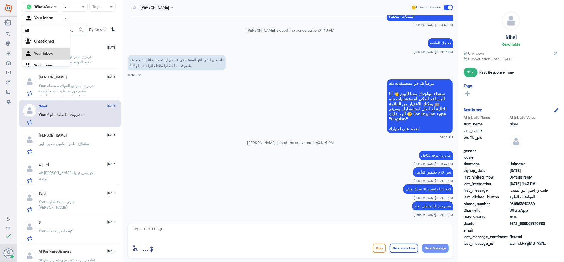
click at [58, 15] on div at bounding box center [45, 18] width 47 height 6
click at [50, 56] on div "Your Team" at bounding box center [46, 59] width 48 height 12
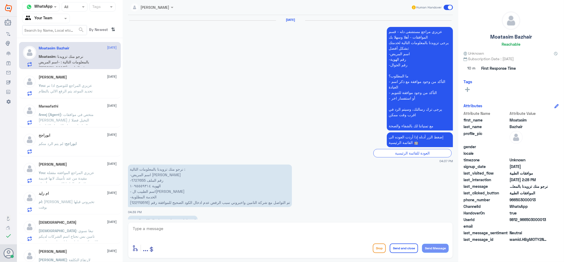
scroll to position [672, 0]
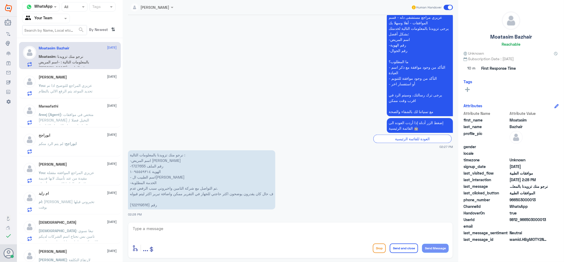
click at [56, 20] on div at bounding box center [45, 18] width 47 height 6
click at [54, 42] on div "Your Inbox" at bounding box center [46, 47] width 48 height 12
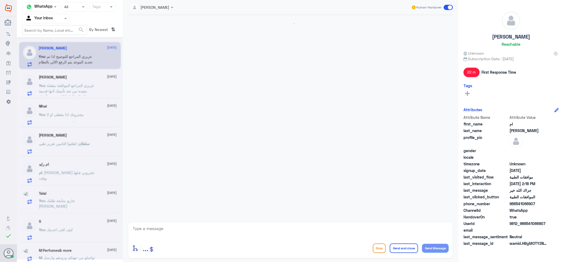
scroll to position [345, 0]
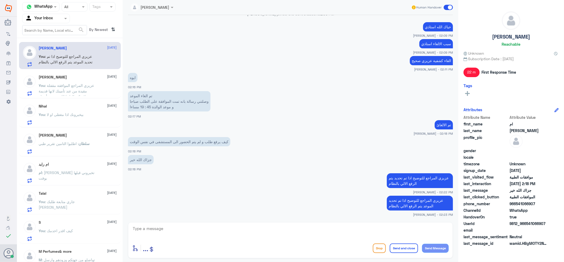
click at [72, 94] on p "You : عزيزي المراجع الموافقة مقفلة مقيدة من عند تأمينك لانها قديمة لايمكن الغائ…" at bounding box center [68, 89] width 59 height 13
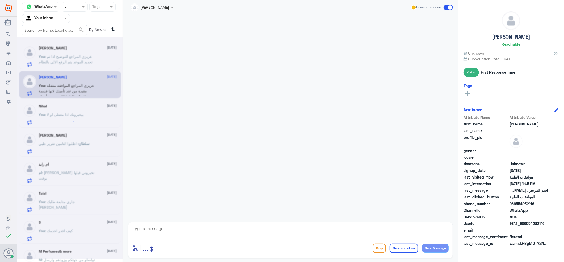
scroll to position [232, 0]
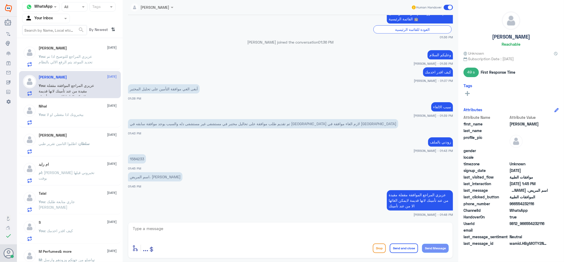
click at [66, 174] on span ": ياليت تخبروني قبلها بوقت" at bounding box center [67, 175] width 56 height 10
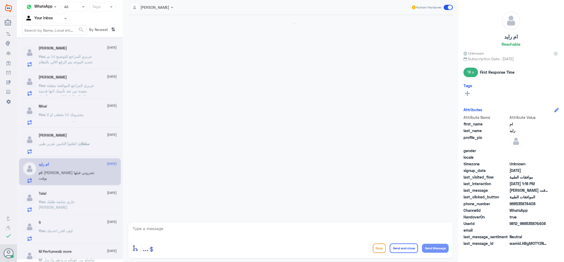
scroll to position [319, 0]
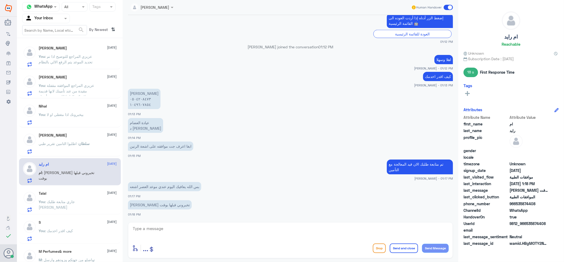
click at [65, 131] on div "سلطان الحريّص 9 September سلطان : اطلبوا التامين تقرير طبي" at bounding box center [70, 142] width 102 height 27
click at [68, 142] on span ": اطلبوا التامين تقرير طبي" at bounding box center [59, 143] width 40 height 4
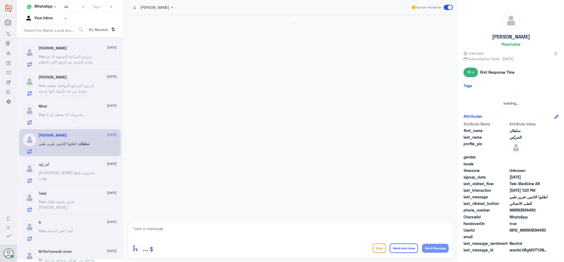
scroll to position [85, 0]
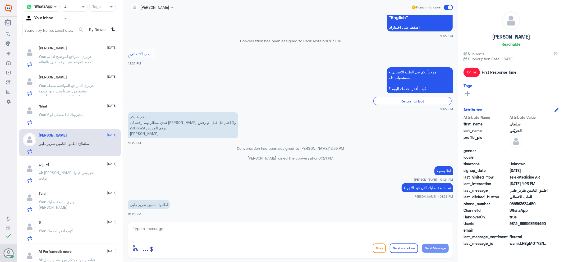
click at [86, 229] on div "You : كيف اقدر اخدمك" at bounding box center [78, 235] width 78 height 12
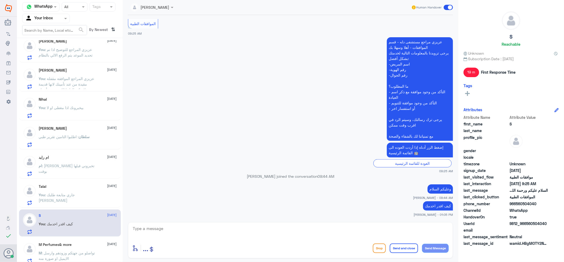
scroll to position [11, 0]
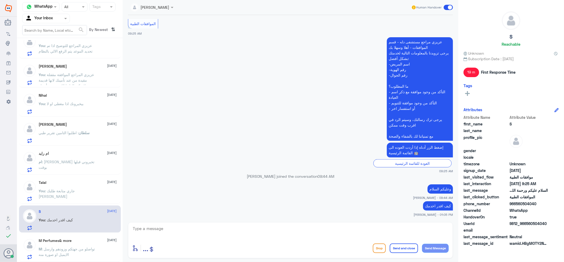
click at [46, 17] on input "text" at bounding box center [39, 18] width 29 height 6
click at [50, 60] on Team "Your Team" at bounding box center [43, 59] width 18 height 4
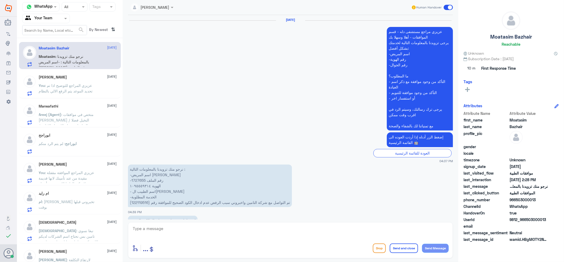
scroll to position [672, 0]
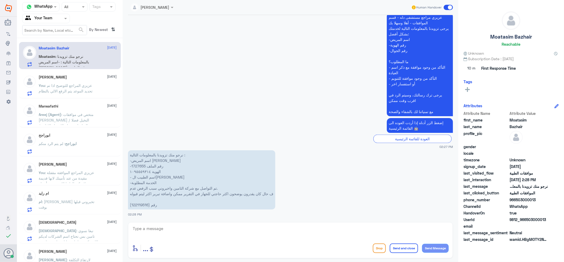
click at [66, 184] on div "Khalid 9 September You : عزيزي المراجع الموافقة مقفلة مقيدة من عند تأمينك لانها…" at bounding box center [70, 171] width 102 height 27
click at [86, 206] on div "ام : ياليت تخبروني قبلها بوقت" at bounding box center [78, 206] width 78 height 12
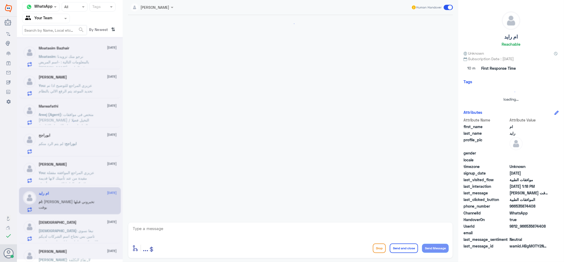
scroll to position [319, 0]
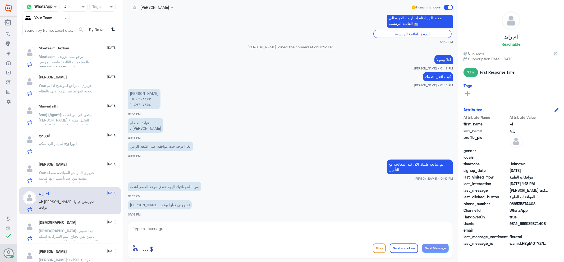
click at [72, 232] on span ": نبغا نسوي تامين بس نحتاج اسم الشركات لديكم اللي تكون شامل عمليات وادويه واشعه" at bounding box center [68, 237] width 59 height 16
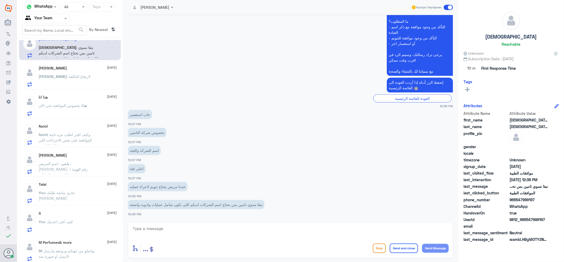
scroll to position [185, 0]
click at [90, 218] on div "You : كيف اقدر اخدمك" at bounding box center [78, 224] width 78 height 12
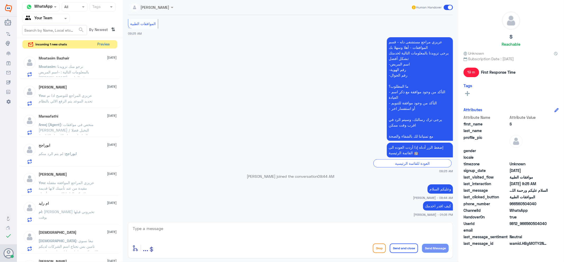
click at [101, 44] on button "Preview" at bounding box center [103, 44] width 16 height 8
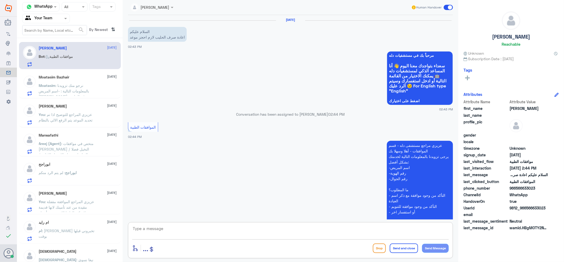
click at [217, 232] on textarea at bounding box center [290, 231] width 316 height 13
type textarea "اهلا وسهلا"
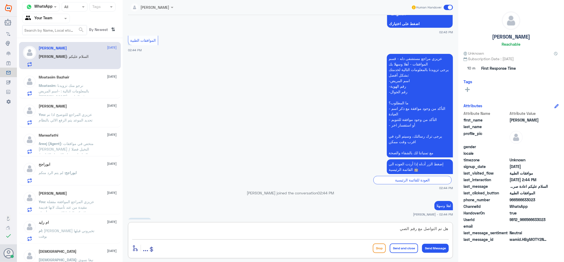
scroll to position [95, 0]
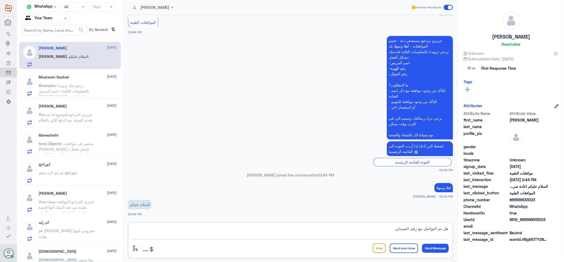
type textarea "هل تم التواصل مع رقم الصيدلية"
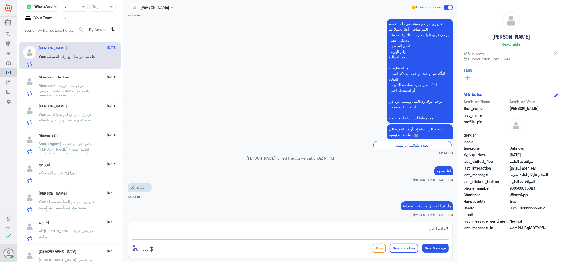
type textarea "لاعادة الصرف"
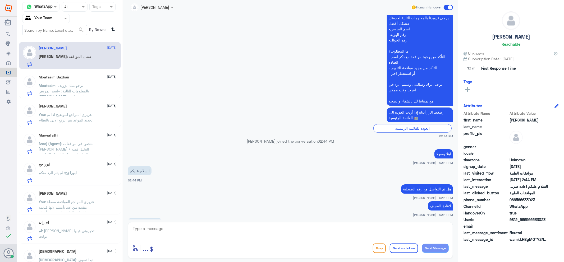
scroll to position [201, 0]
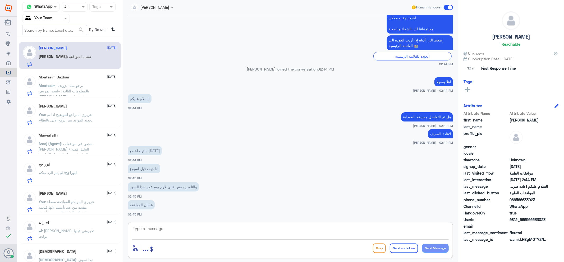
click at [182, 233] on textarea at bounding box center [290, 231] width 316 height 13
paste textarea "+966 11 528 3703"
type textarea "+966 11 528 3703"
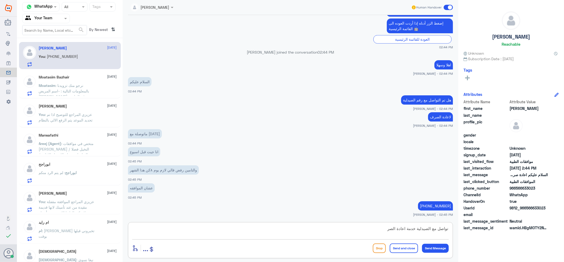
type textarea "تواصل مع الصيدلية خدمة اعادة الصرف"
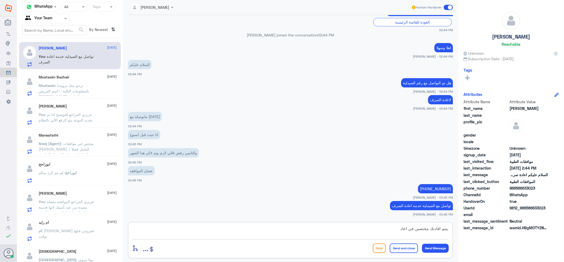
scroll to position [253, 0]
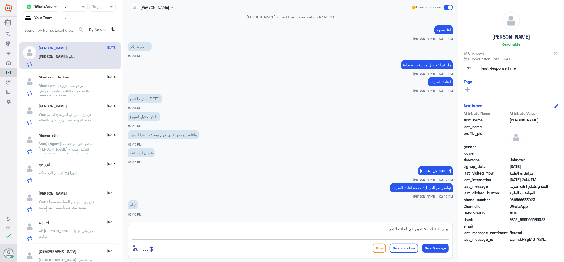
type textarea "بيتم افادتك مختصين في اعادة الصرف"
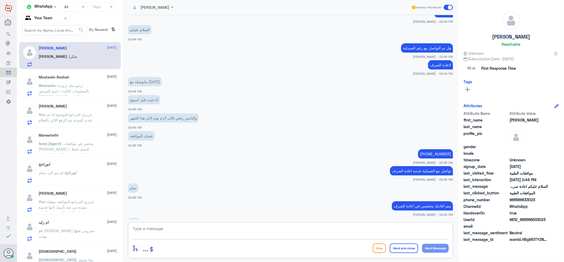
scroll to position [288, 0]
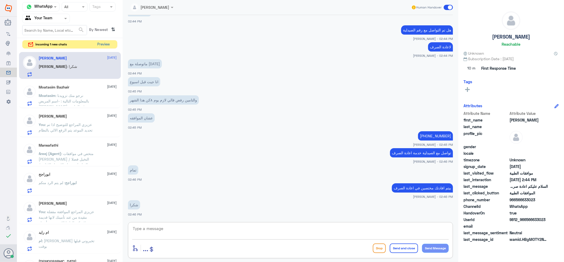
click at [106, 46] on button "Preview" at bounding box center [103, 44] width 16 height 8
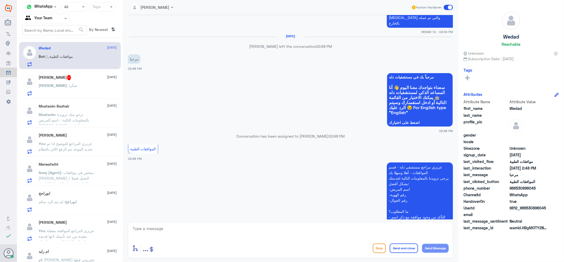
scroll to position [500, 0]
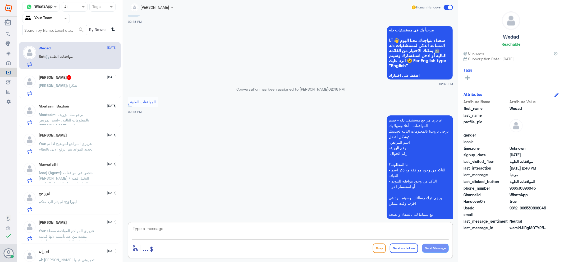
click at [245, 230] on textarea at bounding box center [290, 231] width 316 height 13
type textarea "اهلا وسهلا"
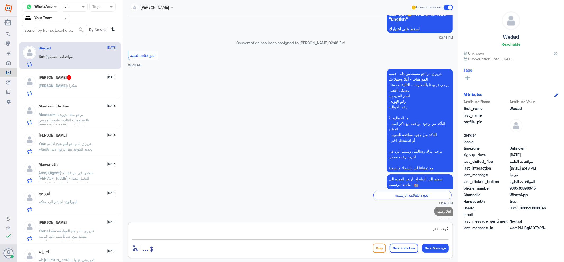
scroll to position [537, 0]
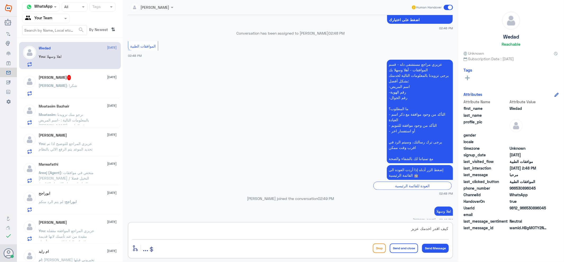
type textarea "كيف اقدر اخدمك عزيزي"
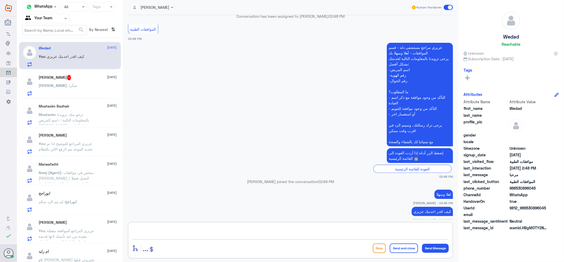
click at [75, 82] on div "abdulaziz 1 9 September abdulaziz : شكرا" at bounding box center [78, 85] width 78 height 21
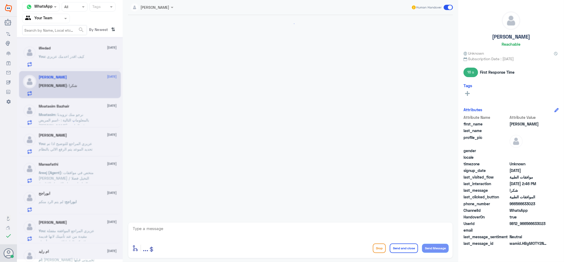
scroll to position [298, 0]
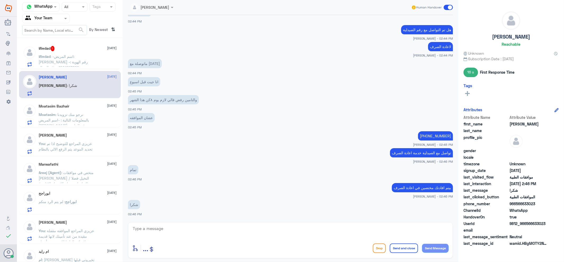
click at [69, 55] on span ": -اسم المريض: فارس المرزوق -رقم الهوية : 1064913666 -رقم الجوال 0551518180 في …" at bounding box center [68, 73] width 58 height 38
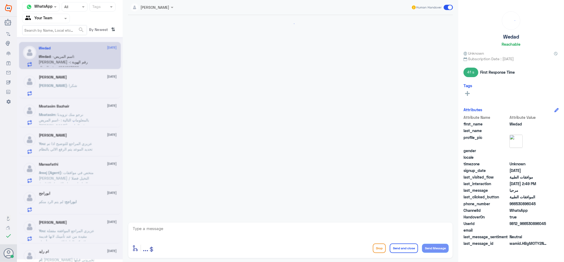
scroll to position [508, 0]
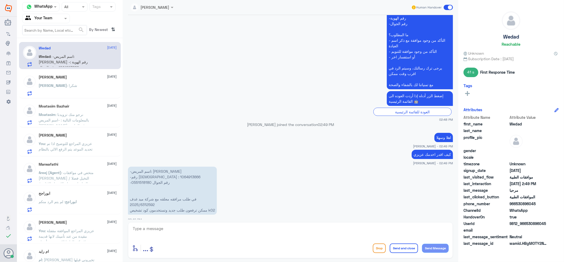
click at [144, 170] on p "-اسم المريض: فارس المرزوق -رقم الهوية : 1064913666 -رقم الجوال 0551518180 في طل…" at bounding box center [172, 191] width 89 height 48
copy p "1064913666"
click at [170, 220] on div "jana Alhamed Human Handover 21 Aug 2025 مرحباً بك في مستشفيات دله سعداء بتواجدك…" at bounding box center [290, 132] width 335 height 264
click at [169, 226] on textarea at bounding box center [290, 231] width 316 height 13
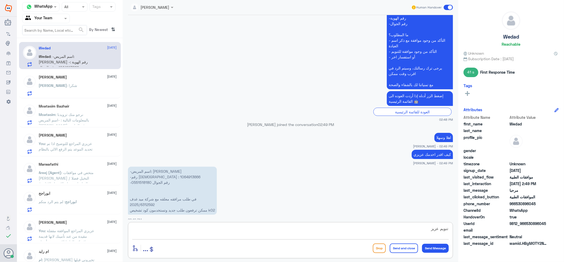
type textarea "تنويم عزيزي"
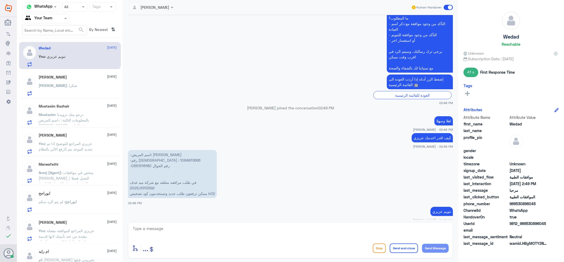
click at [213, 187] on p "-اسم المريض: فارس المرزوق -رقم الهوية : 1064913666 -رقم الجوال 0551518180 في طل…" at bounding box center [172, 174] width 89 height 48
copy p "k02"
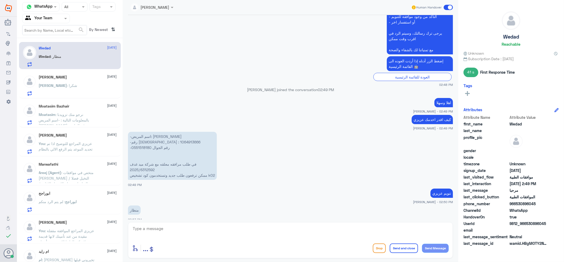
click at [153, 233] on textarea at bounding box center [290, 231] width 316 height 13
type textarea "جاري العمل عليها مع قسم التنويم عزيزي"
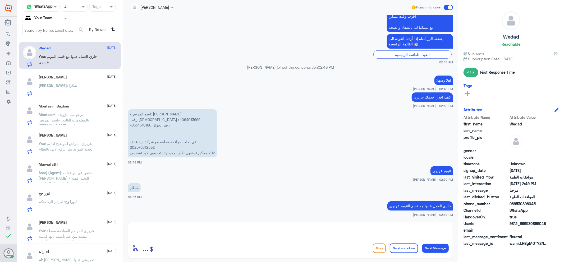
click at [52, 85] on span "abdulaziz" at bounding box center [53, 85] width 28 height 4
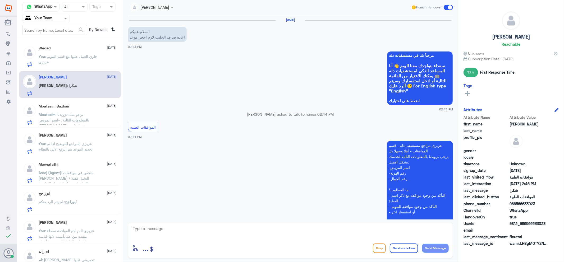
scroll to position [298, 0]
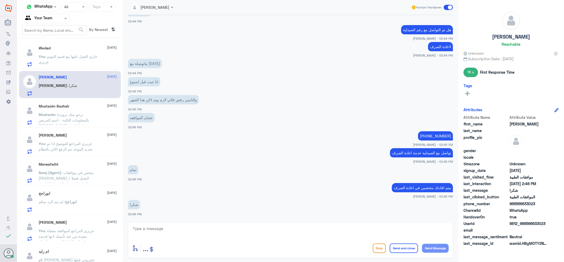
click at [46, 120] on span ": نرجو منك تزويدنا بالمعلومات التالية : -اسم المريض معتصم صالح بازهير -رقم المل…" at bounding box center [68, 139] width 59 height 54
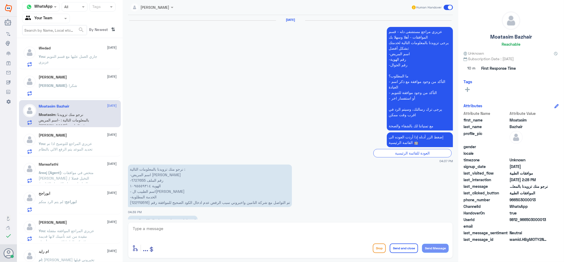
scroll to position [672, 0]
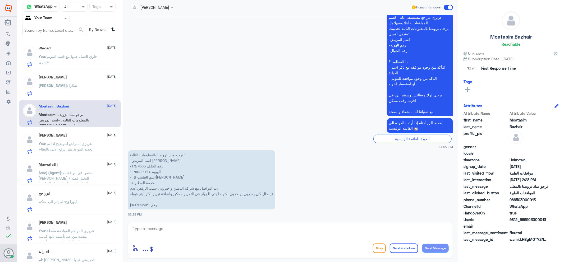
click at [56, 92] on p "abdulaziz : شكرا" at bounding box center [58, 89] width 39 height 13
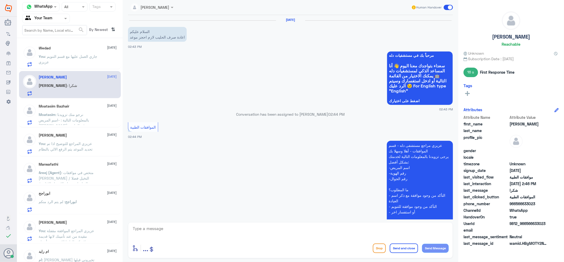
scroll to position [298, 0]
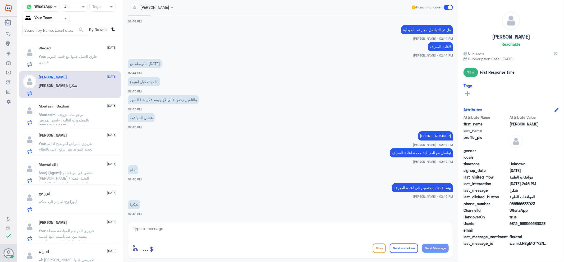
click at [105, 51] on div "Wedad 9 September You : جاري العمل عليها مع قسم التنويم عزيزي" at bounding box center [78, 56] width 78 height 21
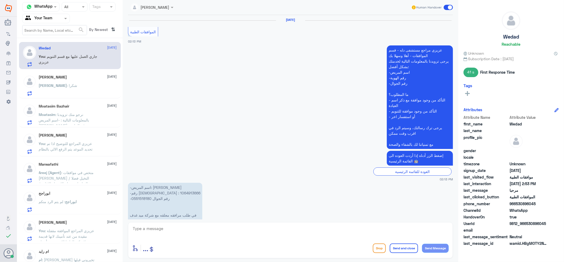
scroll to position [493, 0]
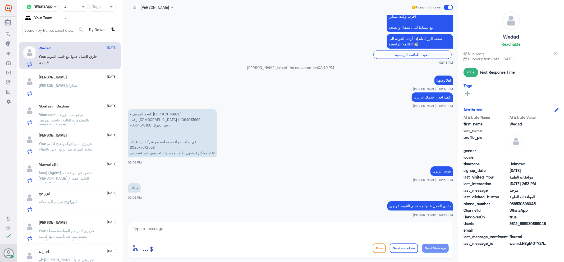
drag, startPoint x: 42, startPoint y: 121, endPoint x: 48, endPoint y: 128, distance: 9.6
click at [46, 127] on div "Moatasim Bazhair 9 September Moatasim : نرجو منك تزويدنا بالمعلومات التالية : -…" at bounding box center [70, 113] width 102 height 27
click at [66, 165] on div "Marwafathi 9 September" at bounding box center [78, 164] width 78 height 4
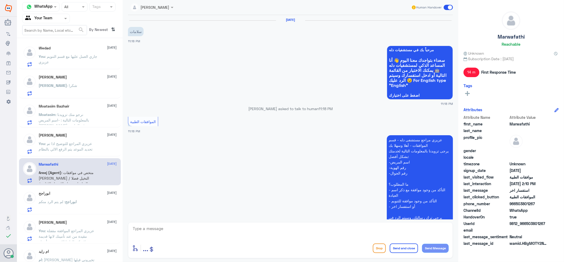
click at [43, 142] on span "You" at bounding box center [42, 143] width 6 height 4
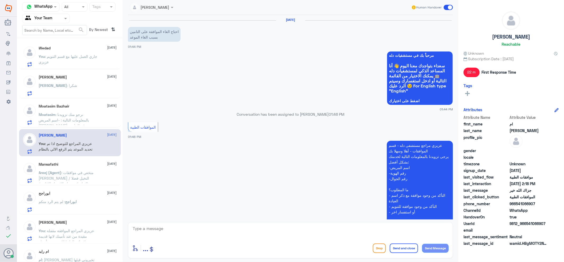
scroll to position [345, 0]
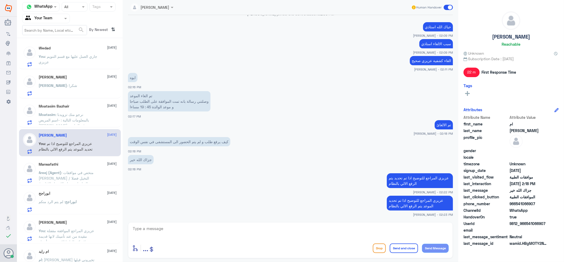
click at [69, 109] on div "Moatasim Bazhair 9 September Moatasim : نرجو منك تزويدنا بالمعلومات التالية : -…" at bounding box center [78, 114] width 78 height 21
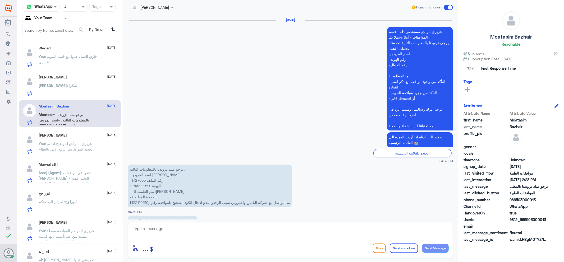
scroll to position [672, 0]
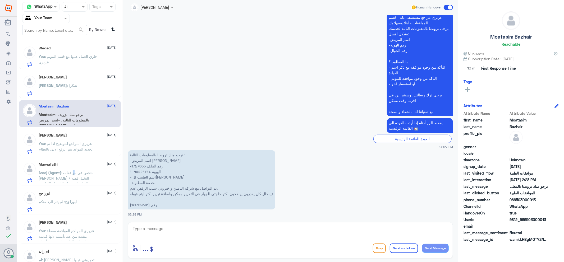
drag, startPoint x: 76, startPoint y: 175, endPoint x: 72, endPoint y: 173, distance: 4.3
click at [72, 173] on p "Areej (Agent) : متخص في موافقات دله الرياض / النخيل فضلا التواصل مع دله الاحساء…" at bounding box center [68, 176] width 59 height 13
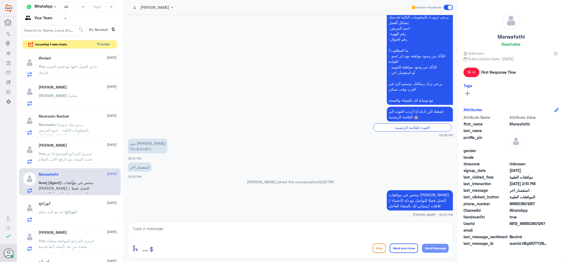
click at [103, 47] on button "Preview" at bounding box center [103, 44] width 16 height 8
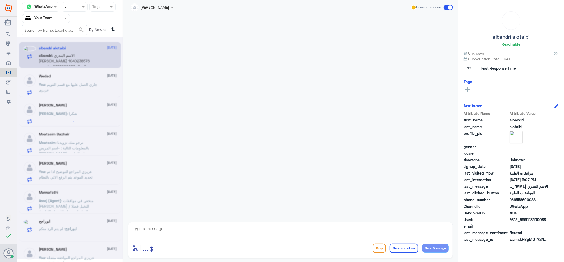
scroll to position [170, 0]
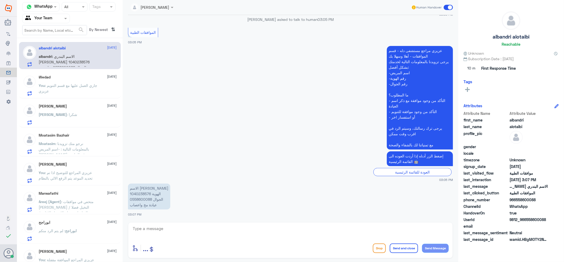
click at [159, 231] on textarea at bounding box center [290, 231] width 316 height 13
type textarea "ا"
click at [38, 126] on div "abdulaziz 9 September abdulaziz : شكرا" at bounding box center [70, 113] width 102 height 27
click at [72, 126] on div "albandri alotaibi 9 September albandri : الاسم البندري عبيد الهوية 1040238576 ا…" at bounding box center [70, 152] width 106 height 224
click at [64, 108] on div "abdulaziz 9 September" at bounding box center [78, 106] width 78 height 4
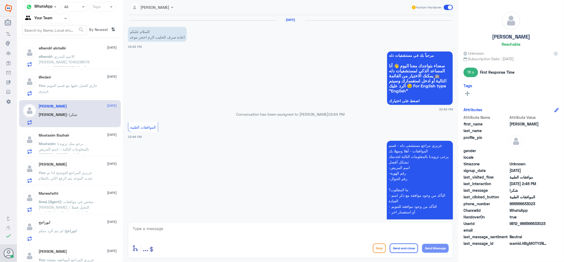
scroll to position [298, 0]
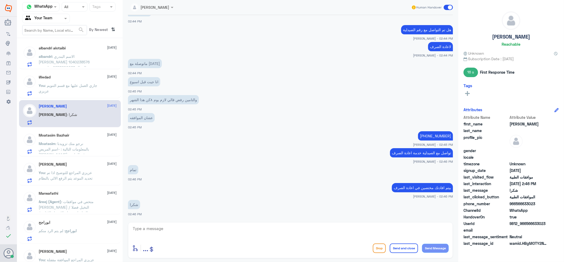
click at [59, 225] on div "ابوراجح 9 September ابوراجح : لم يتم الرد منكم" at bounding box center [78, 230] width 78 height 21
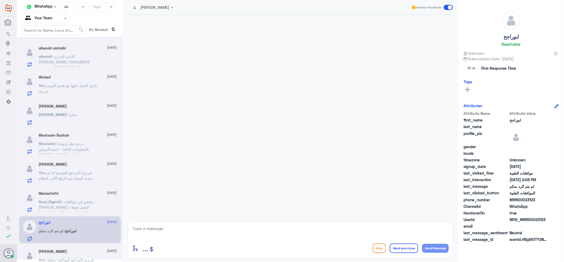
scroll to position [588, 0]
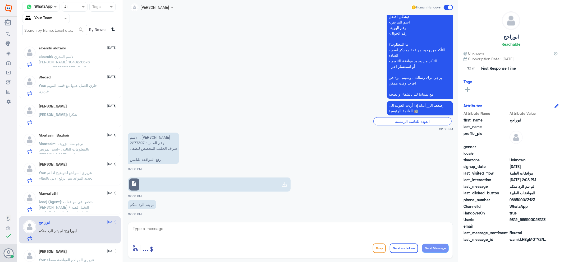
click at [66, 200] on span ": متخص في موافقات دله الرياض / النخيل فضلا التواصل مع دله الاحساء للافاده /تمني…" at bounding box center [66, 209] width 55 height 21
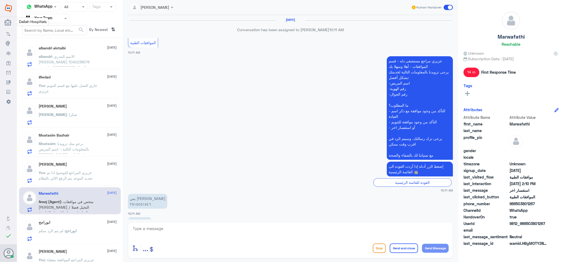
scroll to position [413, 0]
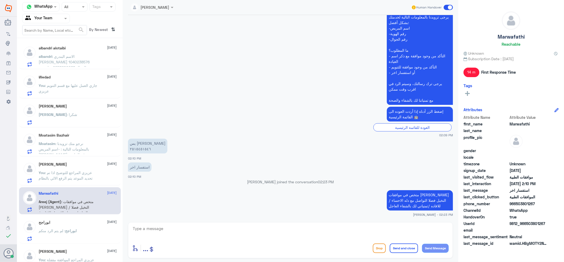
click at [76, 59] on p "albandri : الاسم البندري عبيد الهوية 1040238576 الجوال 0558600088 عيادة مخ واعص…" at bounding box center [68, 60] width 59 height 13
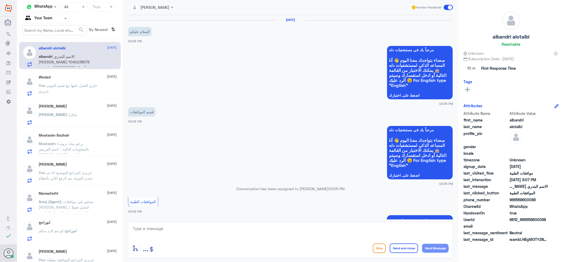
scroll to position [170, 0]
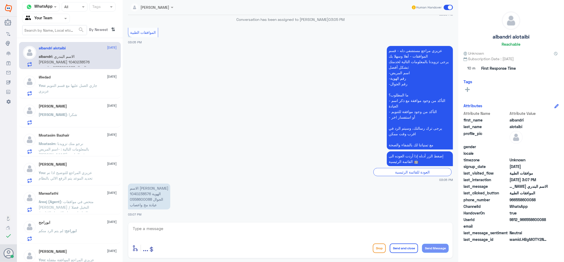
click at [232, 228] on textarea at bounding box center [290, 231] width 316 height 13
type textarea "اهلا وسهلا"
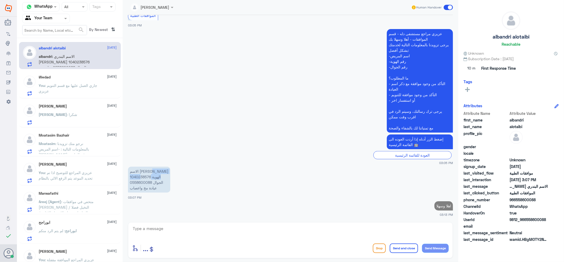
click at [140, 176] on p "الاسم البندري عبيد الهوية 1040238576 الجوال 0558600088 عيادة مخ واعصاب" at bounding box center [149, 180] width 42 height 26
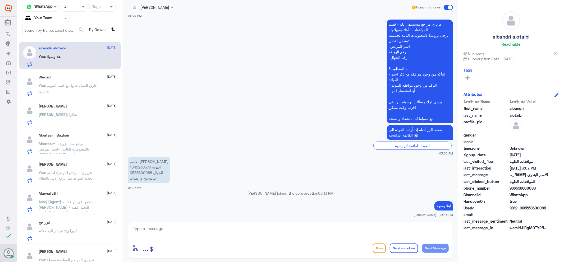
click at [138, 177] on p "الاسم البندري عبيد الهوية 1040238576 الجوال 0558600088 عيادة مخ واعصاب" at bounding box center [149, 170] width 42 height 26
click at [143, 165] on p "الاسم البندري عبيد الهوية 1040238576 الجوال 0558600088 عيادة مخ واعصاب" at bounding box center [149, 170] width 42 height 26
copy p "1040238576"
drag, startPoint x: 247, startPoint y: 221, endPoint x: 249, endPoint y: 227, distance: 6.9
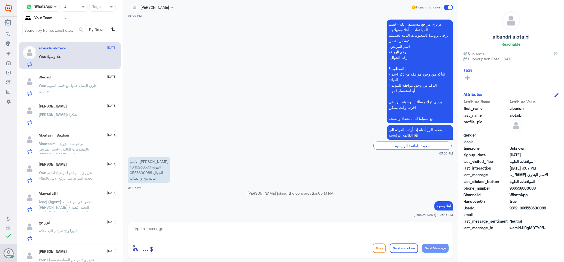
click at [248, 223] on div "Areej ALBasheer Human Handover 9 Sep 2025 السلام عليكم 03:05 PM مرحباً بك في مس…" at bounding box center [290, 132] width 335 height 264
click at [246, 228] on textarea at bounding box center [290, 231] width 316 height 13
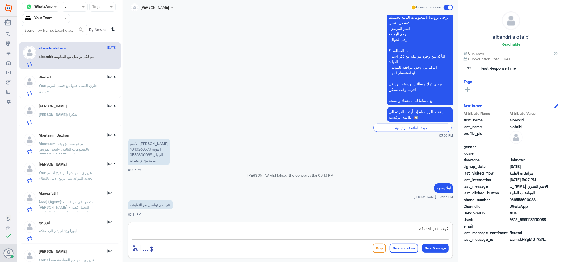
type textarea "كيف اقدر اخدمك"
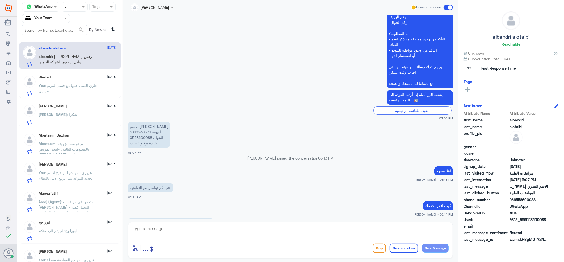
scroll to position [239, 0]
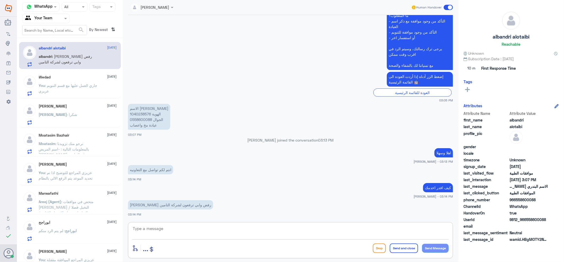
click at [81, 183] on p "You : عزيزي المراجع للتوضيح اذا تم تحديد الموعد يتم الرفع الالي بالنظام" at bounding box center [68, 176] width 59 height 13
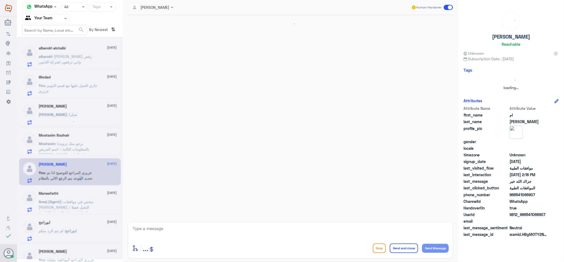
scroll to position [345, 0]
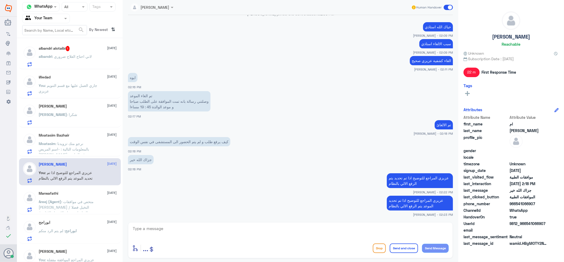
click at [86, 59] on p "albandri : لاني احتاج العلاج ضروري" at bounding box center [65, 60] width 53 height 13
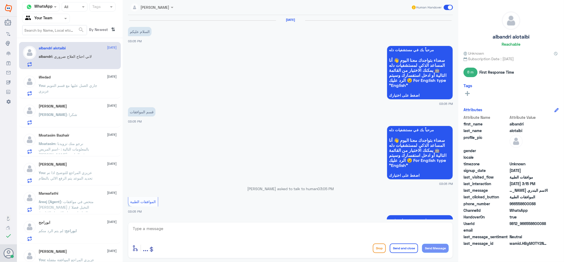
scroll to position [267, 0]
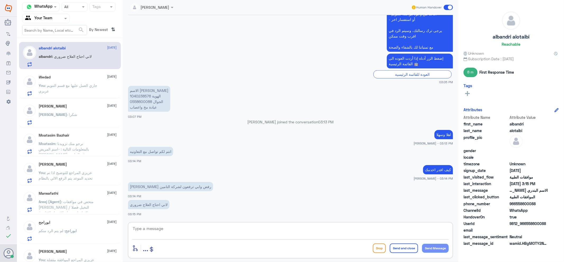
click at [167, 229] on textarea at bounding box center [290, 231] width 316 height 13
click at [139, 96] on p "الاسم البندري عبيد الهوية 1040238576 الجوال 0558600088 عيادة مخ واعصاب" at bounding box center [149, 99] width 42 height 26
copy p "1040238576"
click at [292, 225] on textarea at bounding box center [290, 231] width 316 height 13
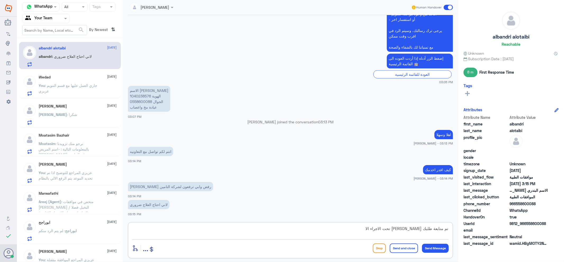
type textarea "تم متابعة طلبك عزيزي تحت الاجراء الان"
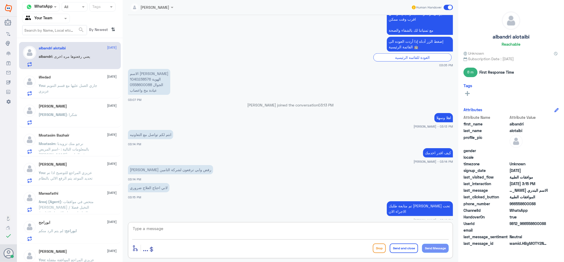
scroll to position [302, 0]
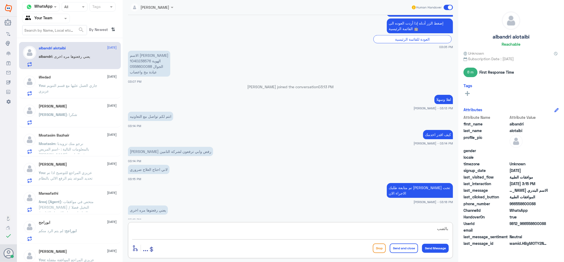
type textarea "بالضبط"
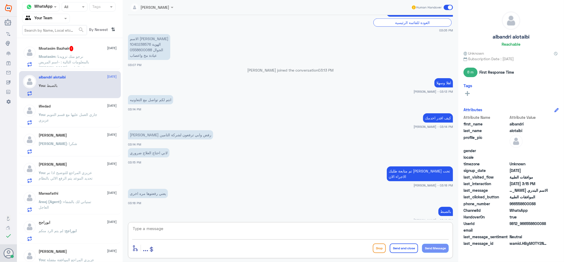
click at [74, 49] on div "Moatasim Bazhair 1 9 September" at bounding box center [78, 48] width 78 height 5
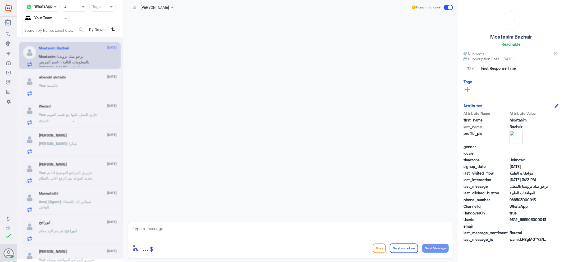
scroll to position [674, 0]
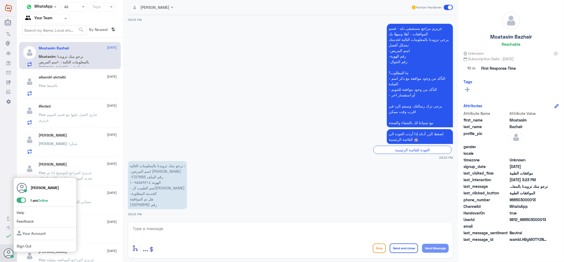
click at [23, 201] on span at bounding box center [21, 200] width 9 height 5
click at [0, 0] on input "checkbox" at bounding box center [0, 0] width 0 height 0
click at [17, 245] on link "Sign Out" at bounding box center [24, 246] width 15 height 4
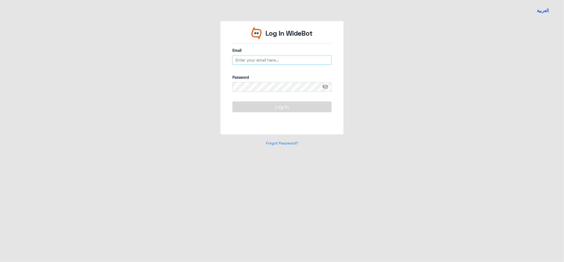
type input "j_alhamed@dallah-hospital.com"
